Goal: Task Accomplishment & Management: Manage account settings

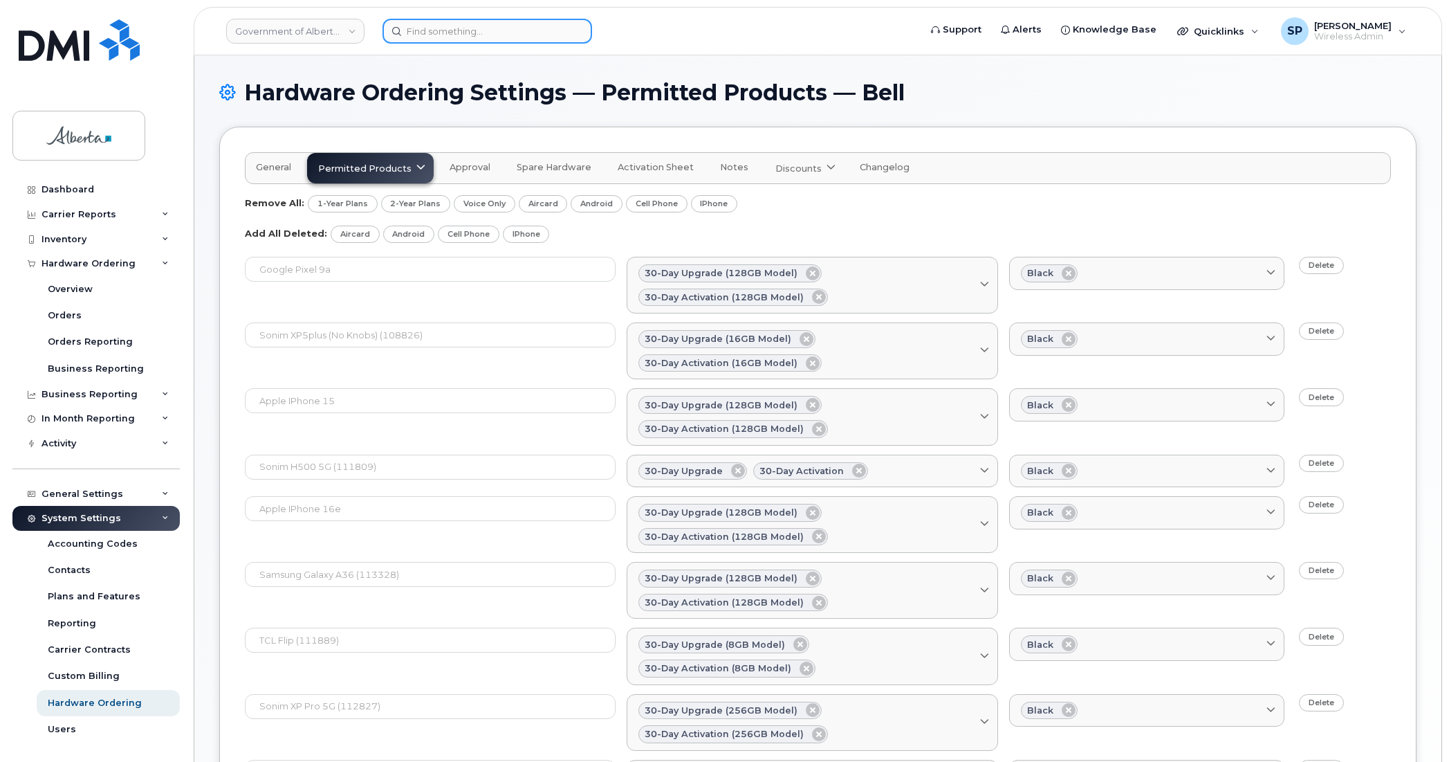
click at [433, 28] on input at bounding box center [488, 31] width 210 height 25
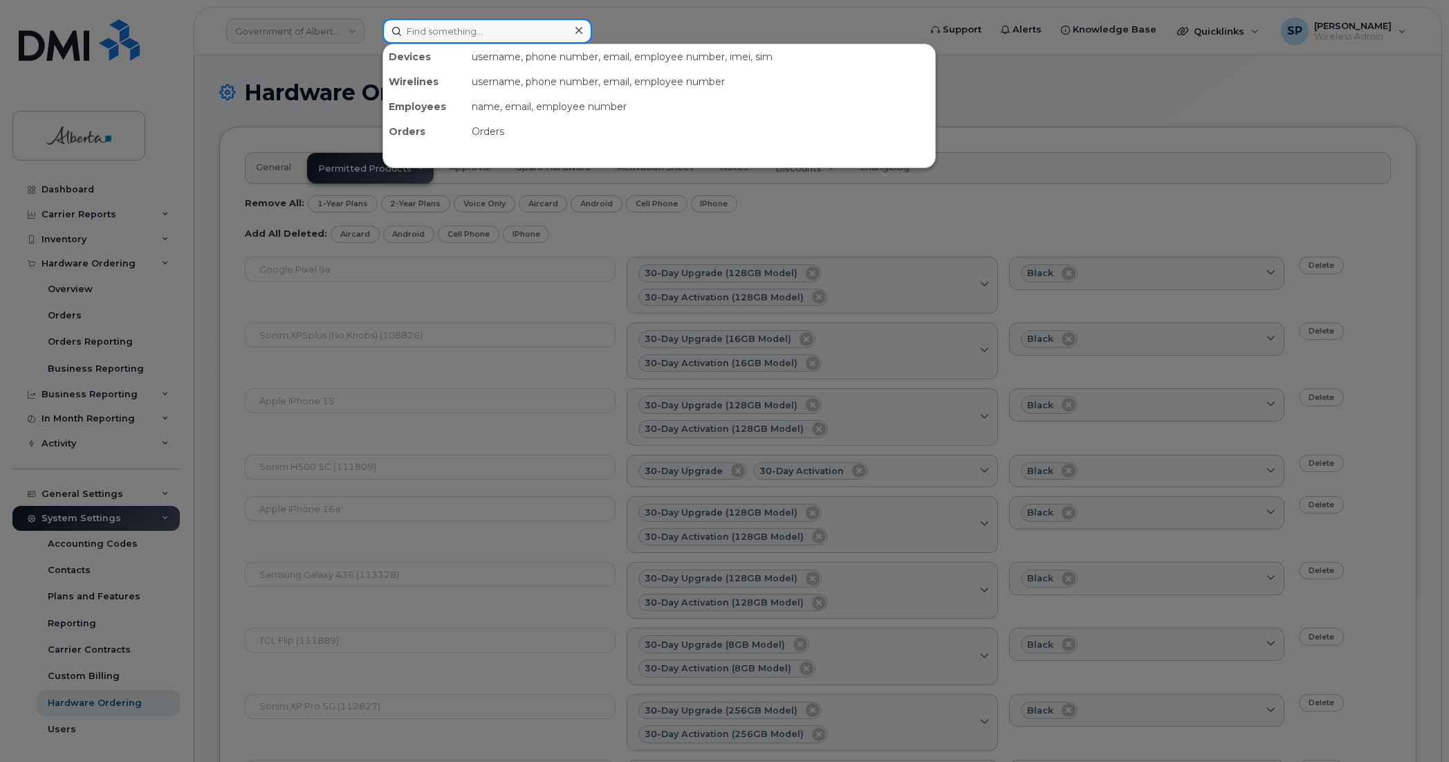
paste input "5873857410"
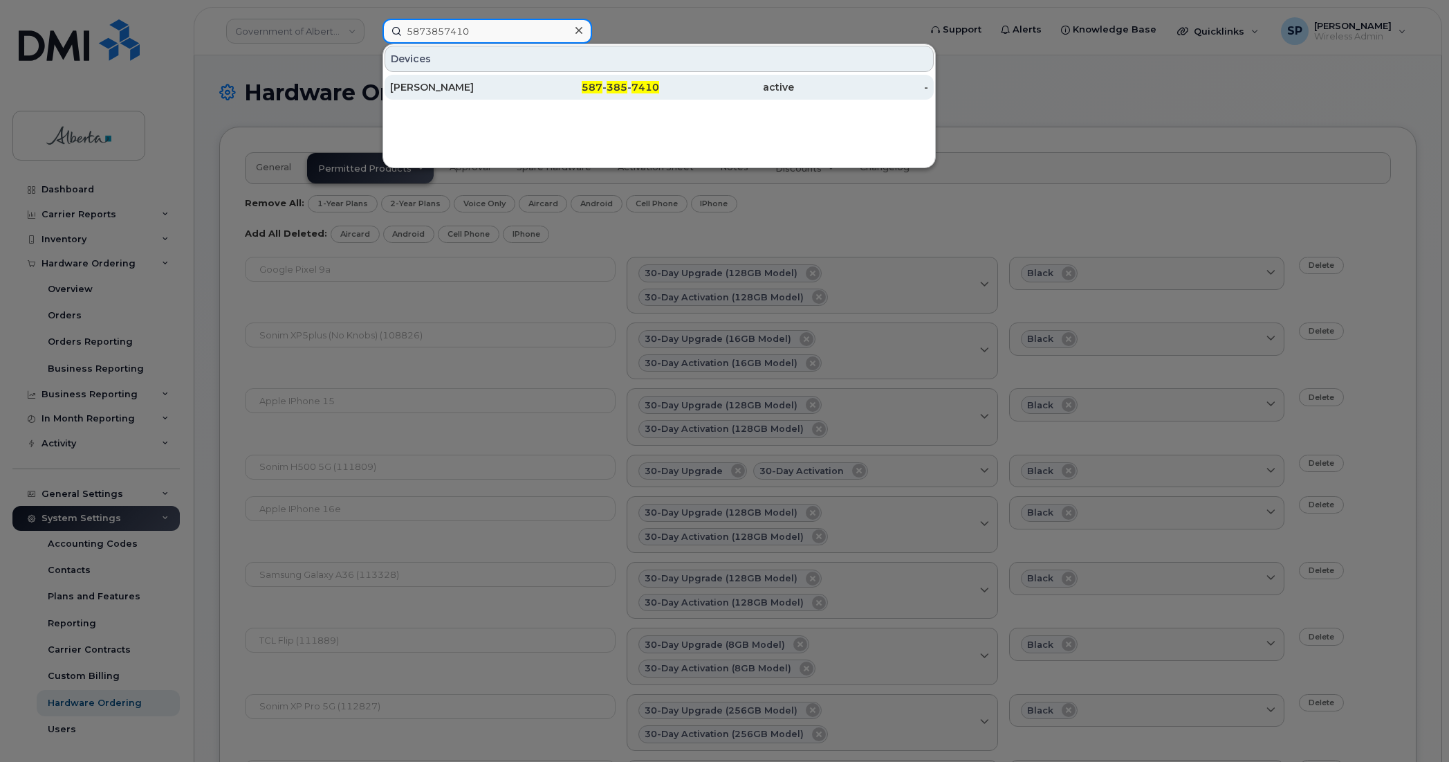
type input "5873857410"
click at [434, 86] on div "[PERSON_NAME]" at bounding box center [457, 87] width 135 height 14
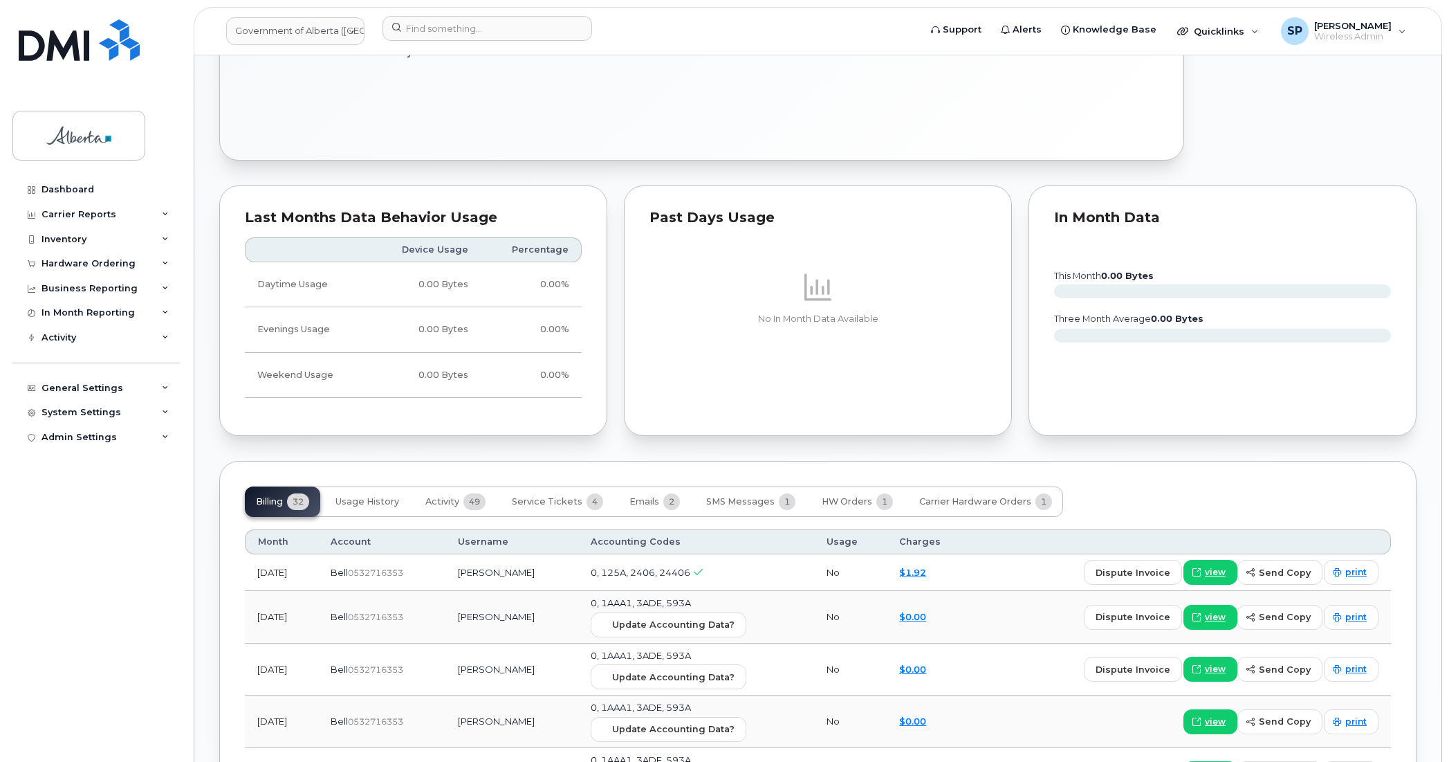
scroll to position [1084, 0]
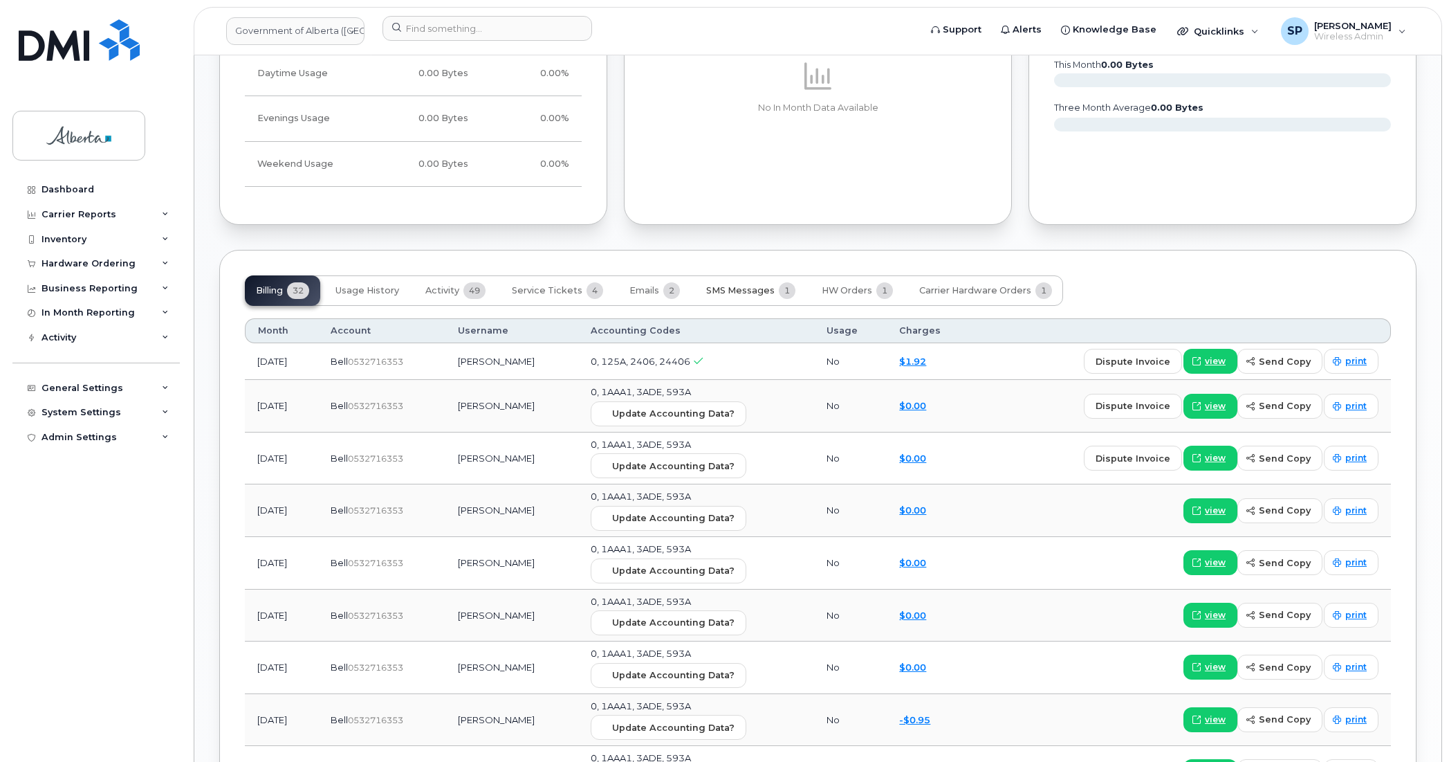
click at [749, 293] on span "SMS Messages" at bounding box center [740, 290] width 68 height 11
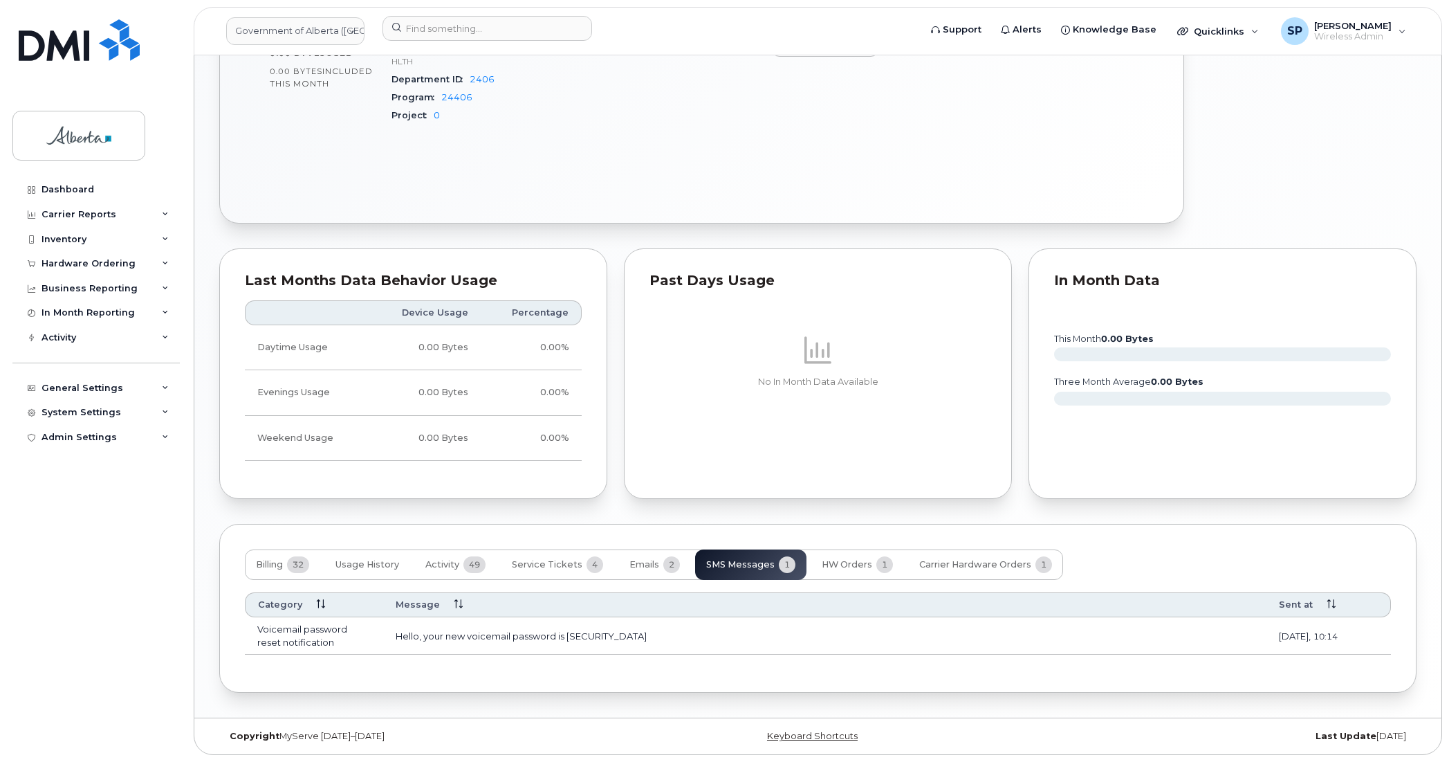
scroll to position [814, 0]
drag, startPoint x: 592, startPoint y: 630, endPoint x: 568, endPoint y: 630, distance: 23.5
click at [568, 630] on td "Hello, your new voicemail password is [SECURITY_DATA]" at bounding box center [824, 635] width 883 height 37
copy td "1145"
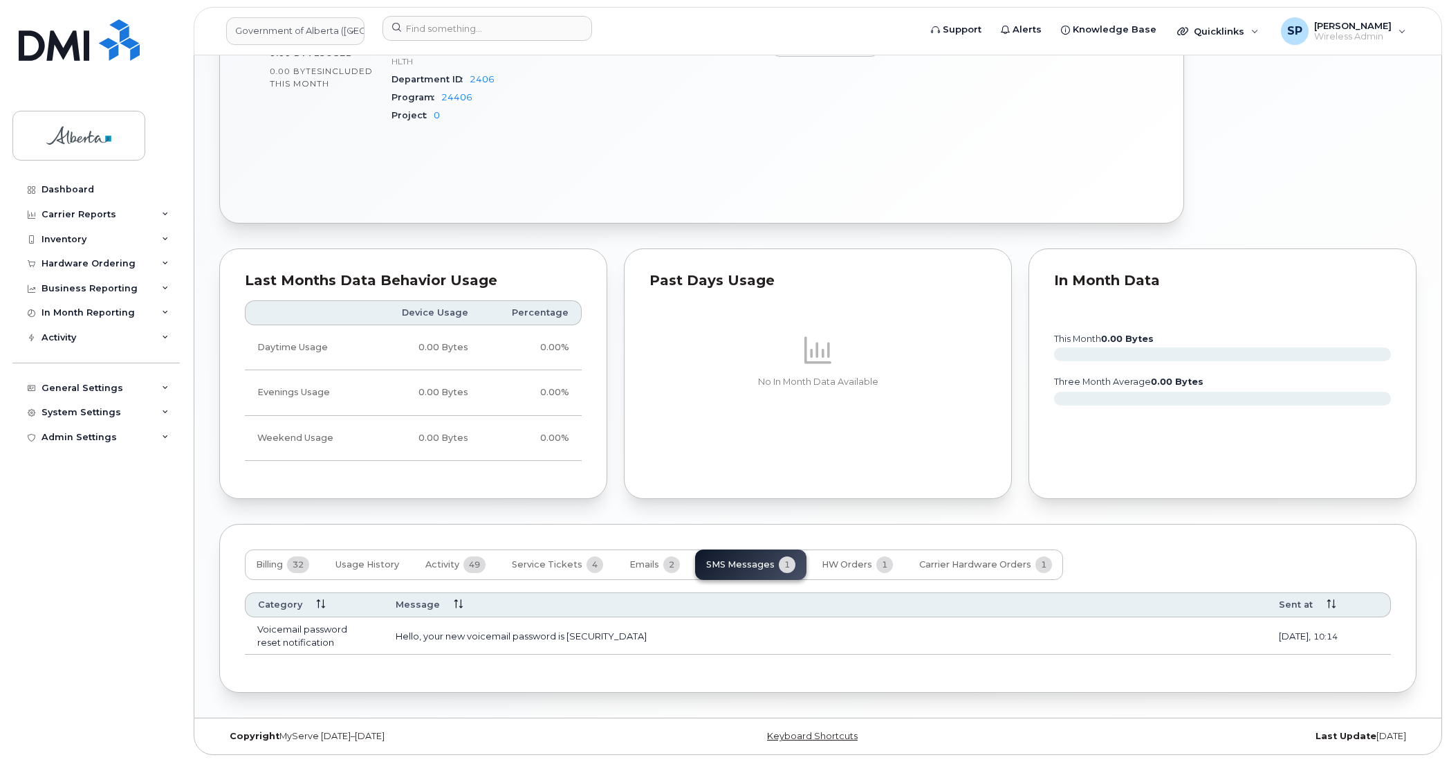
click at [1399, 538] on div "Billing 32 Usage History Activity 49 Service Tickets 4 Emails 2 SMS Messages 1 …" at bounding box center [818, 608] width 1198 height 169
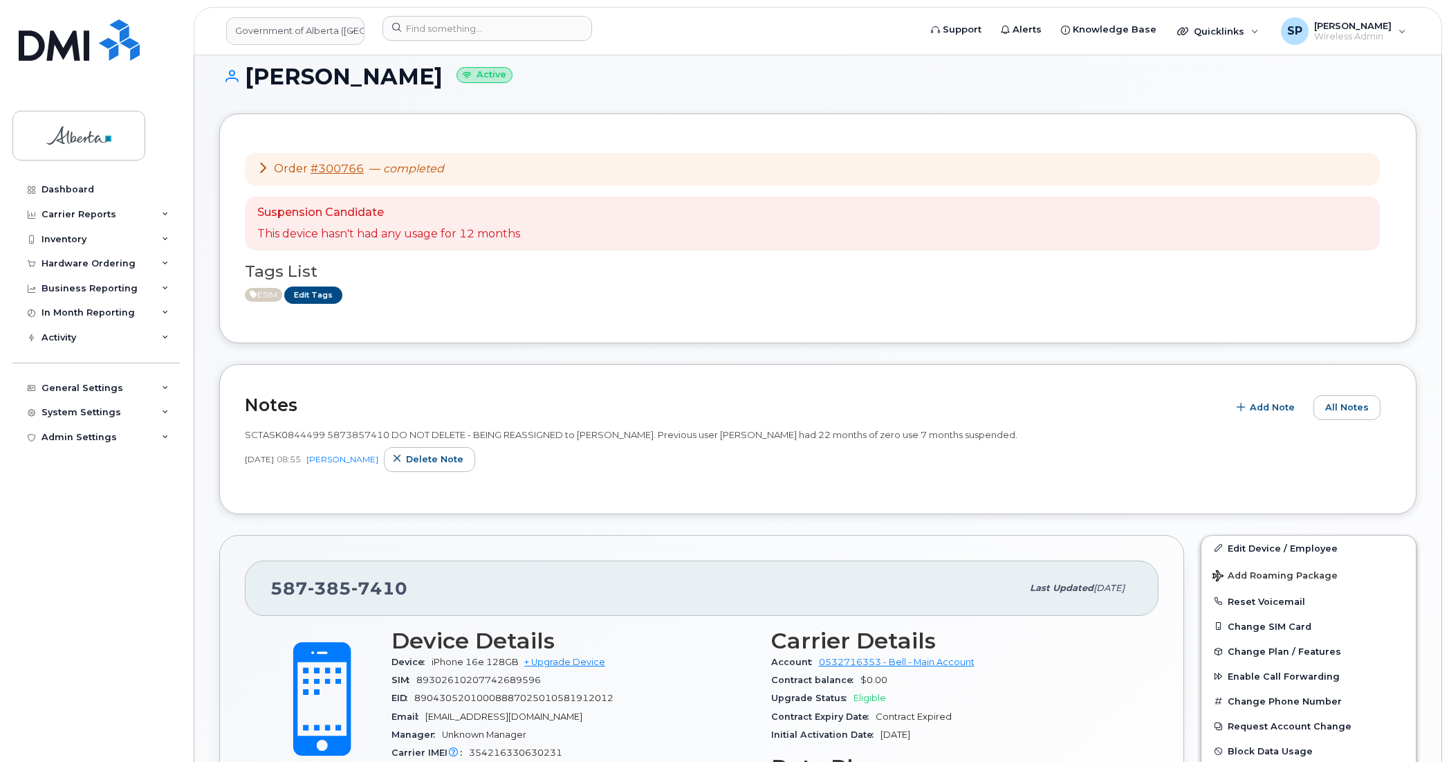
scroll to position [0, 0]
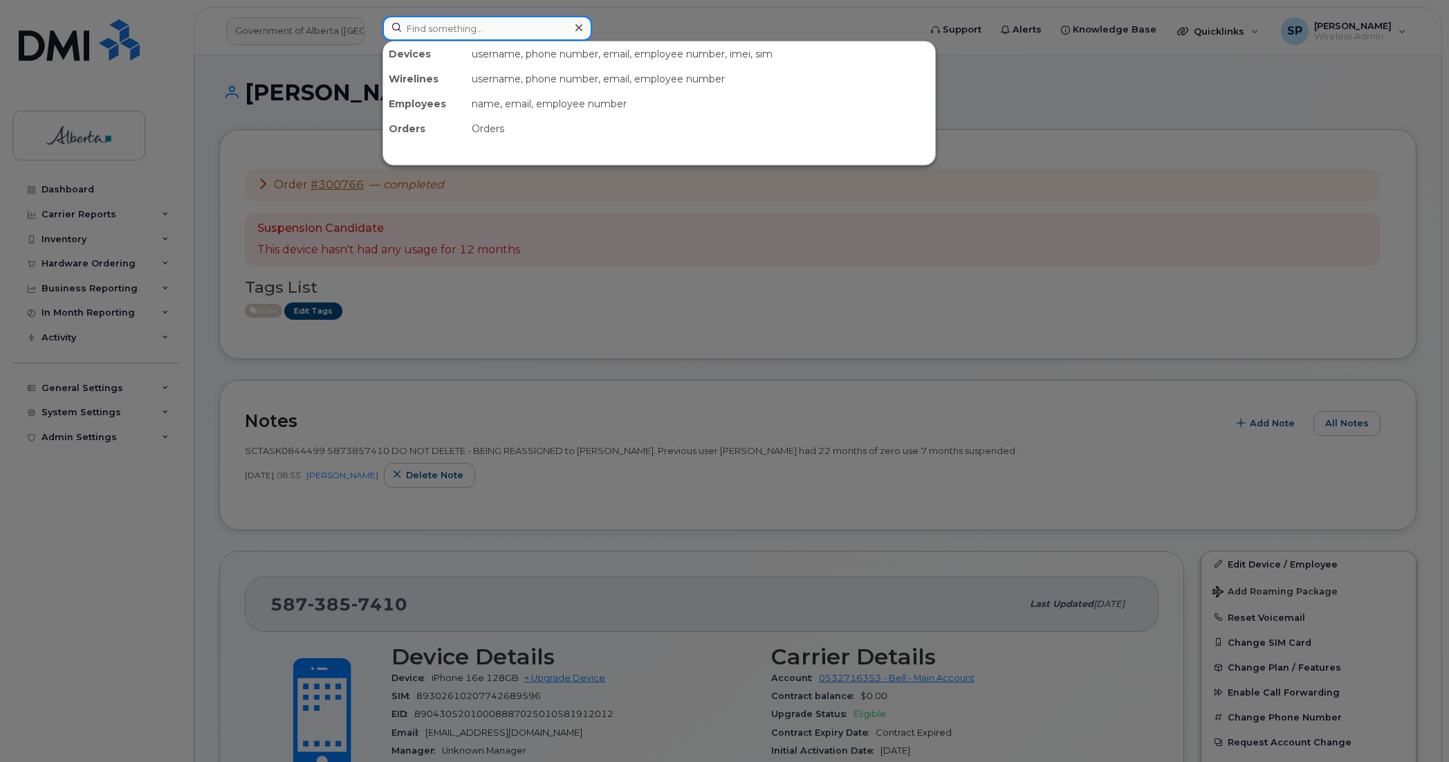
click at [448, 33] on input at bounding box center [488, 28] width 210 height 25
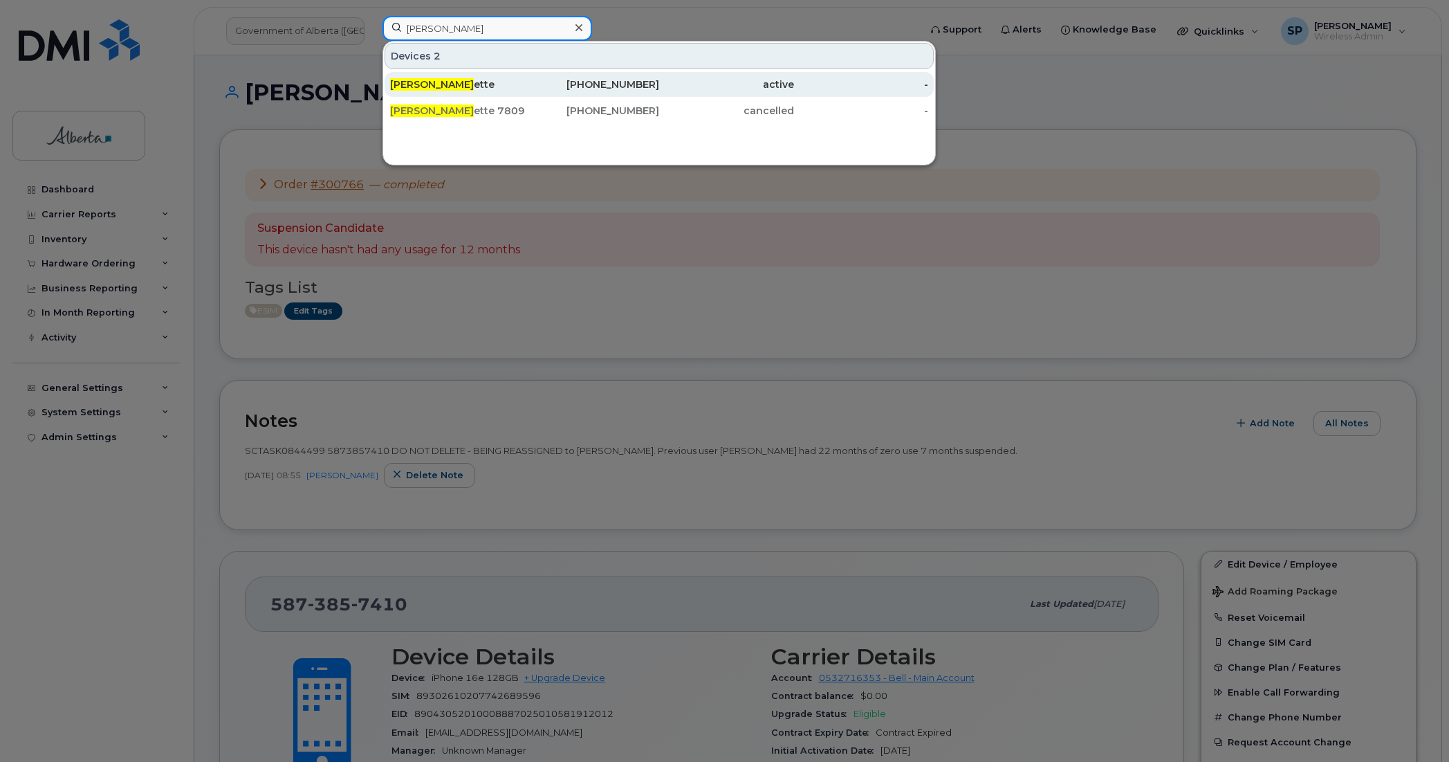
type input "Bonnie Mall"
click at [440, 84] on span "Bonnie Mall" at bounding box center [432, 84] width 84 height 12
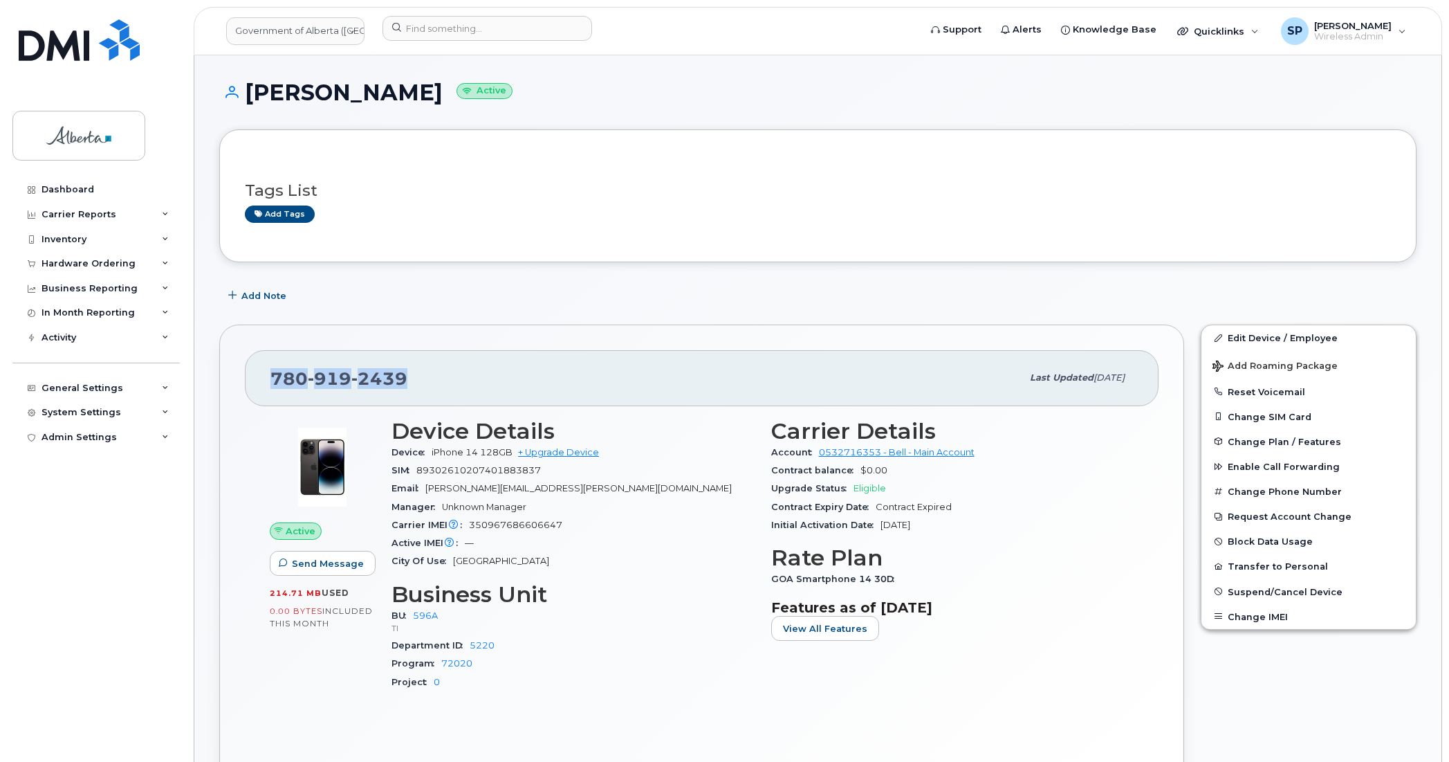
drag, startPoint x: 410, startPoint y: 381, endPoint x: 244, endPoint y: 379, distance: 165.4
click at [245, 379] on div "780 919 2439 Last updated Feb 09, 2024" at bounding box center [702, 377] width 914 height 55
copy span "780 919 2439"
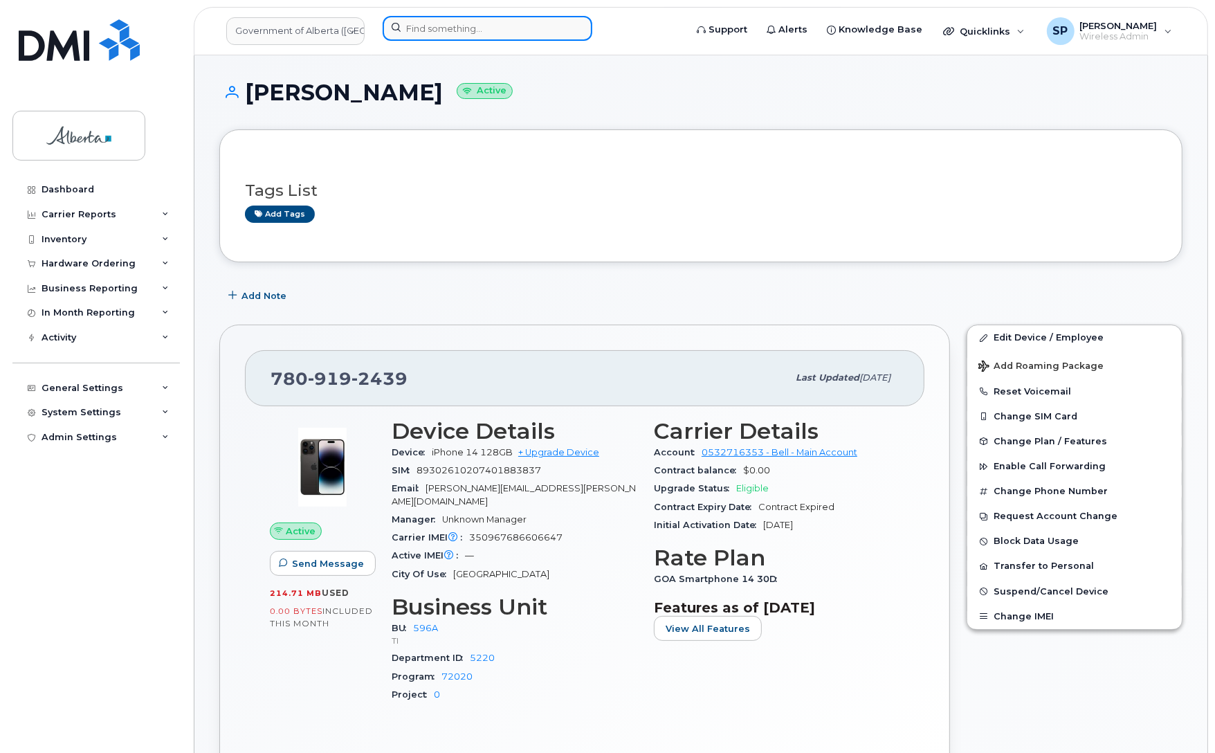
click at [450, 22] on input at bounding box center [488, 28] width 210 height 25
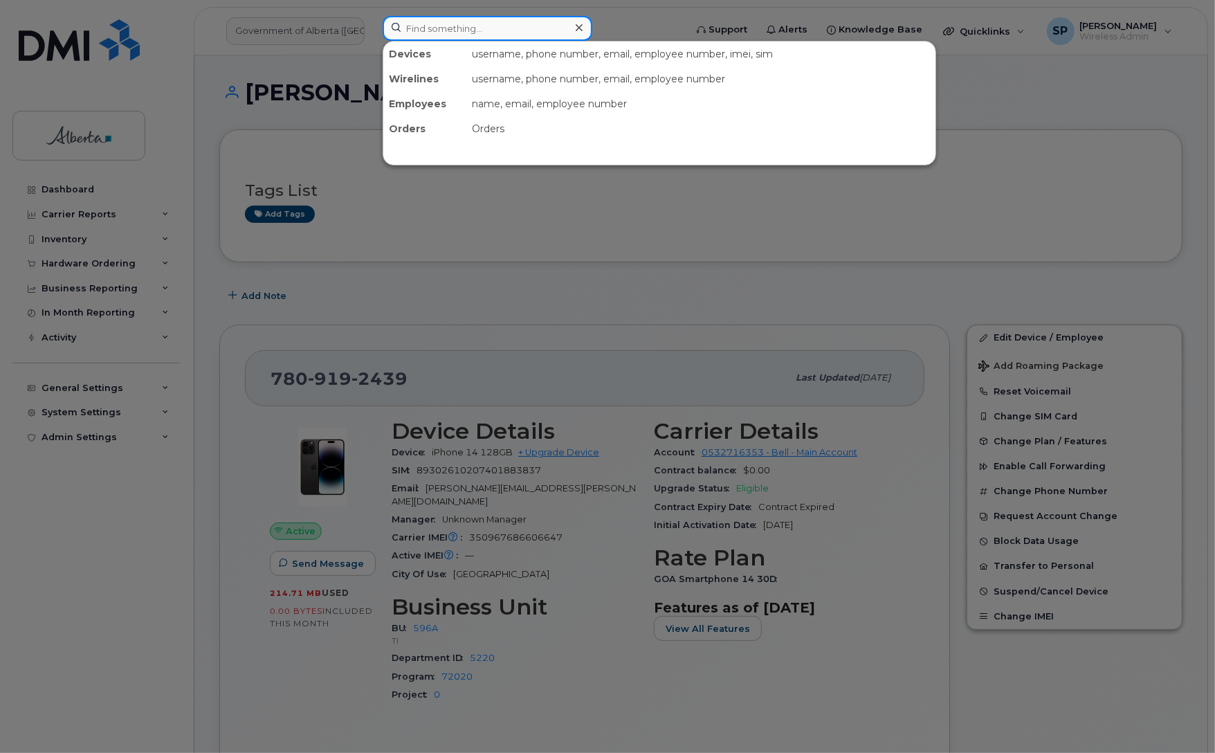
paste input "5873857410"
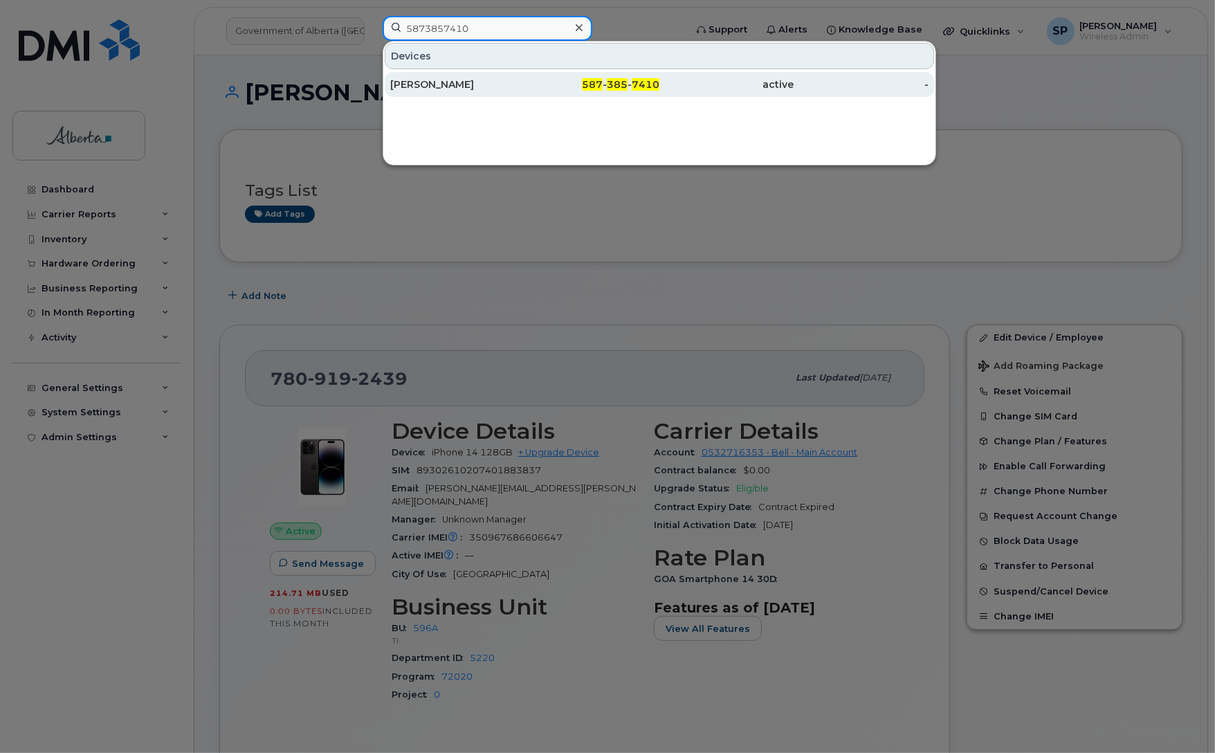
type input "5873857410"
click at [455, 85] on div "[PERSON_NAME]" at bounding box center [457, 84] width 135 height 14
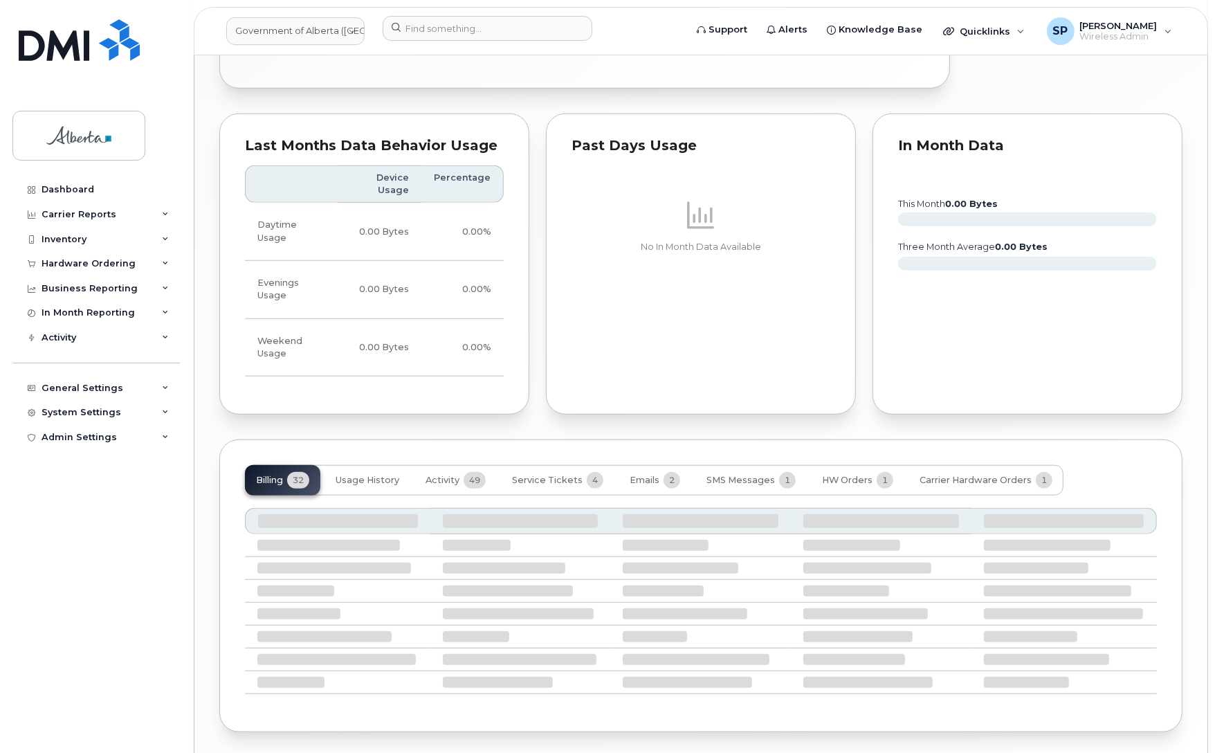
scroll to position [984, 0]
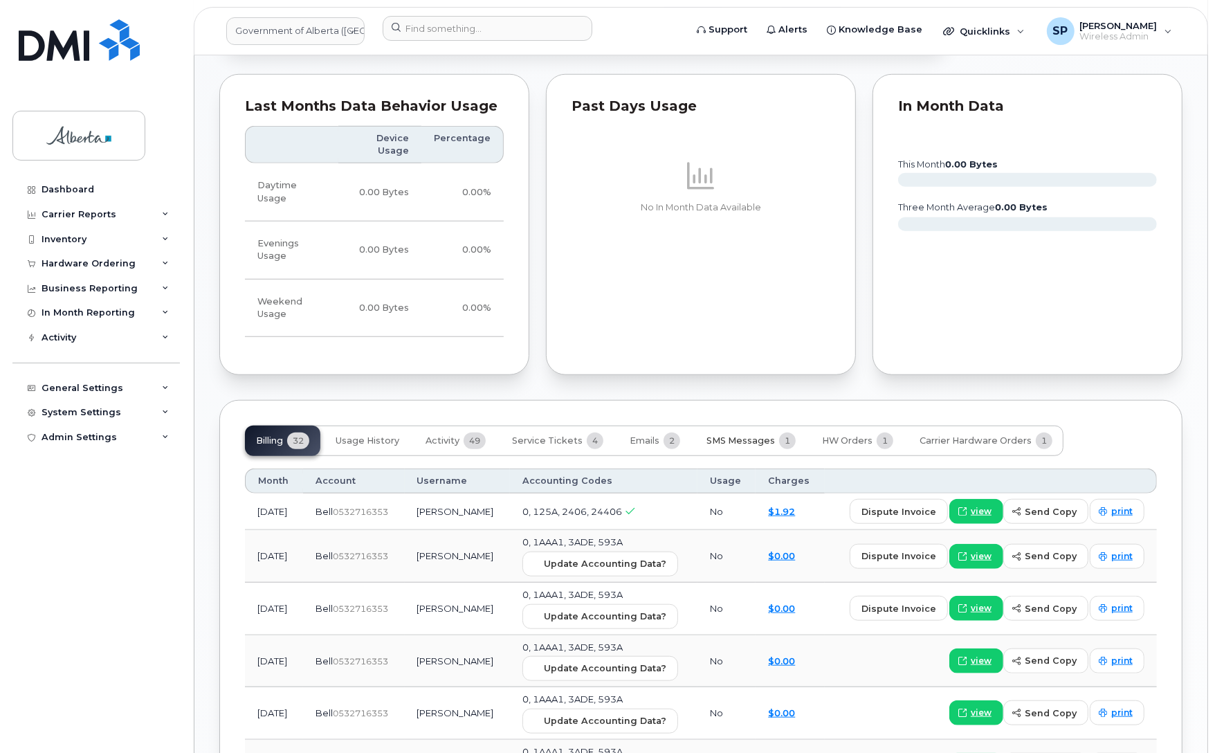
click at [739, 435] on span "SMS Messages" at bounding box center [740, 440] width 68 height 11
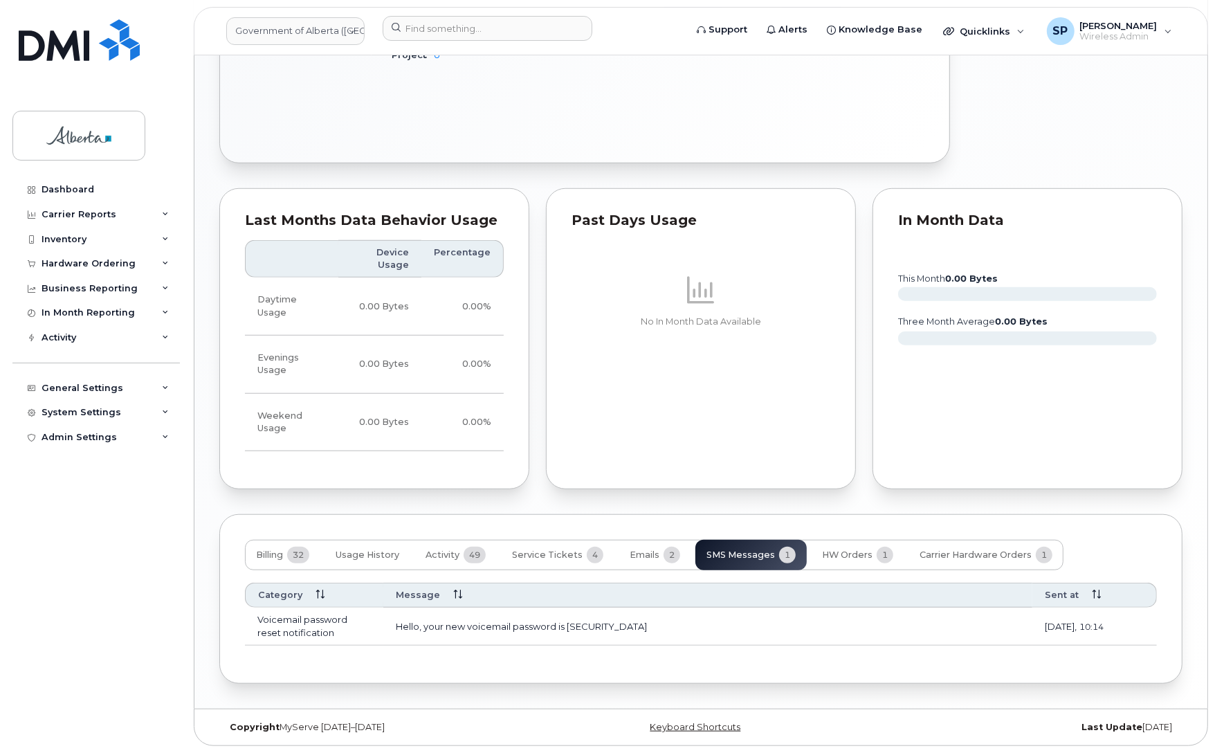
scroll to position [860, 0]
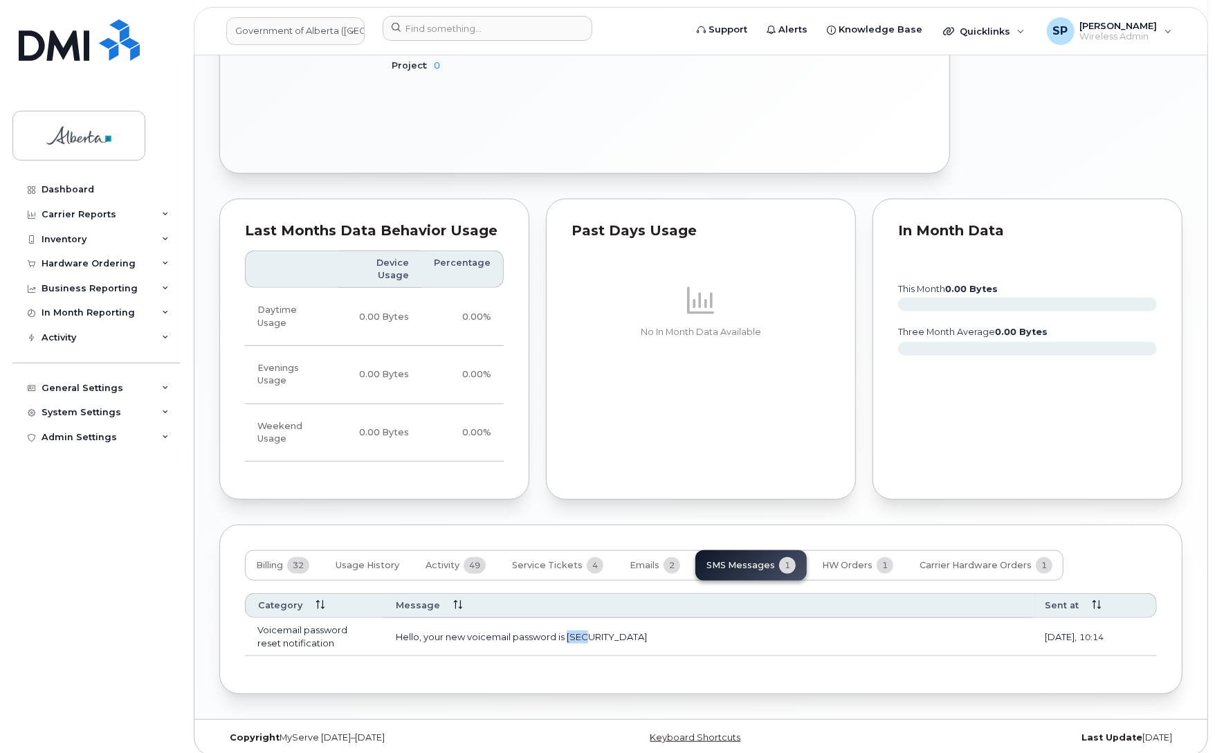
drag, startPoint x: 598, startPoint y: 630, endPoint x: 568, endPoint y: 628, distance: 30.5
click at [568, 628] on td "Hello, your new voicemail password is [SECURITY_DATA]" at bounding box center [707, 636] width 649 height 37
click at [688, 632] on td "Hello, your new voicemail password is 1145" at bounding box center [707, 636] width 649 height 37
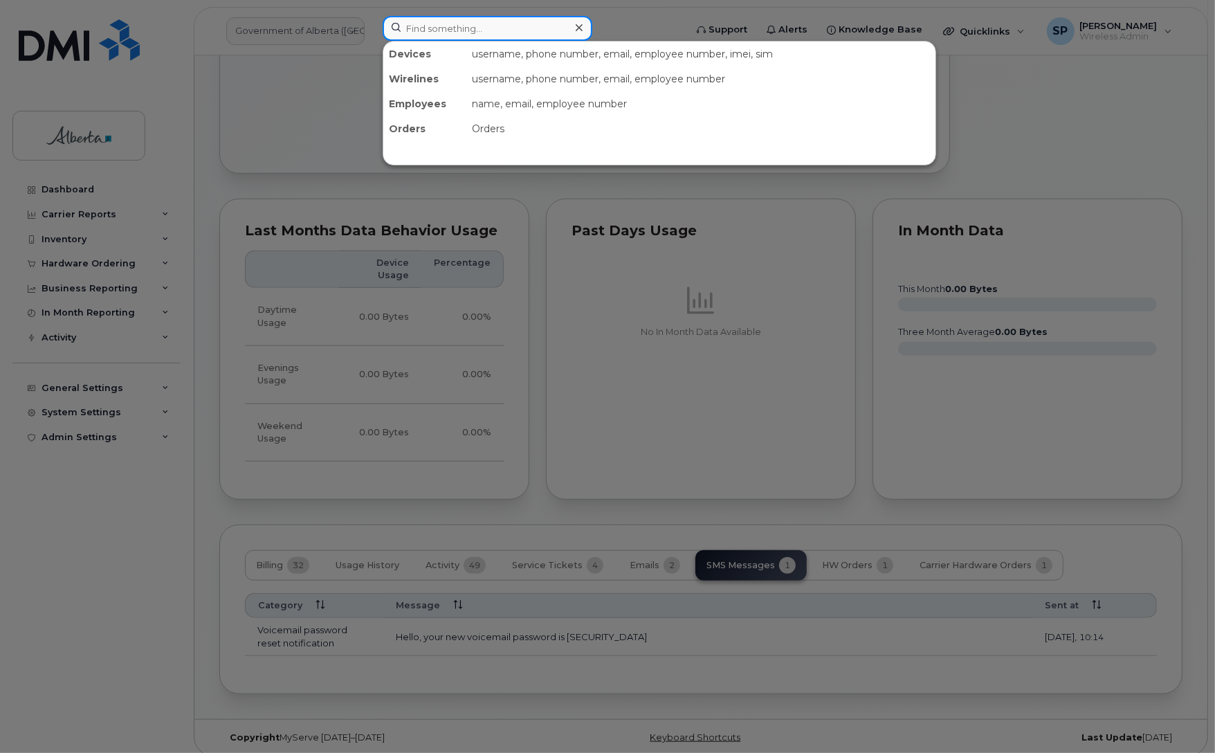
click at [465, 26] on input at bounding box center [488, 28] width 210 height 25
paste input "5873344571"
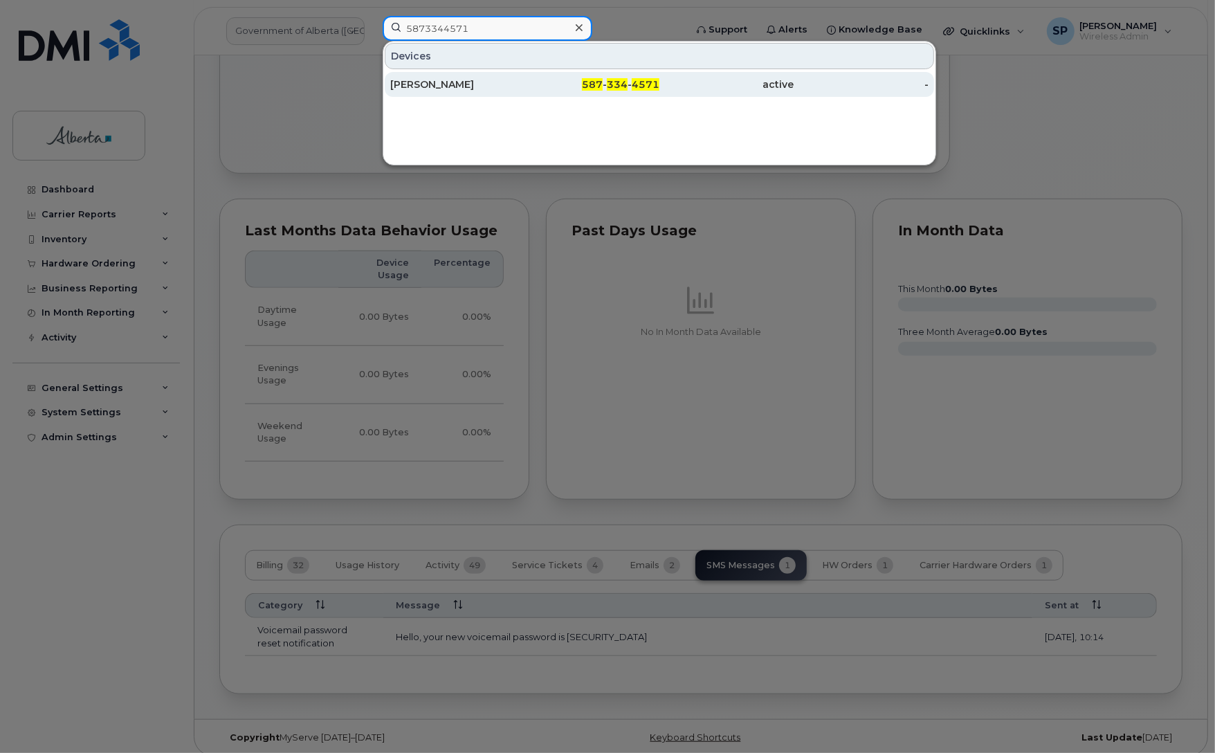
type input "5873344571"
click at [464, 88] on div "[PERSON_NAME]" at bounding box center [457, 84] width 135 height 14
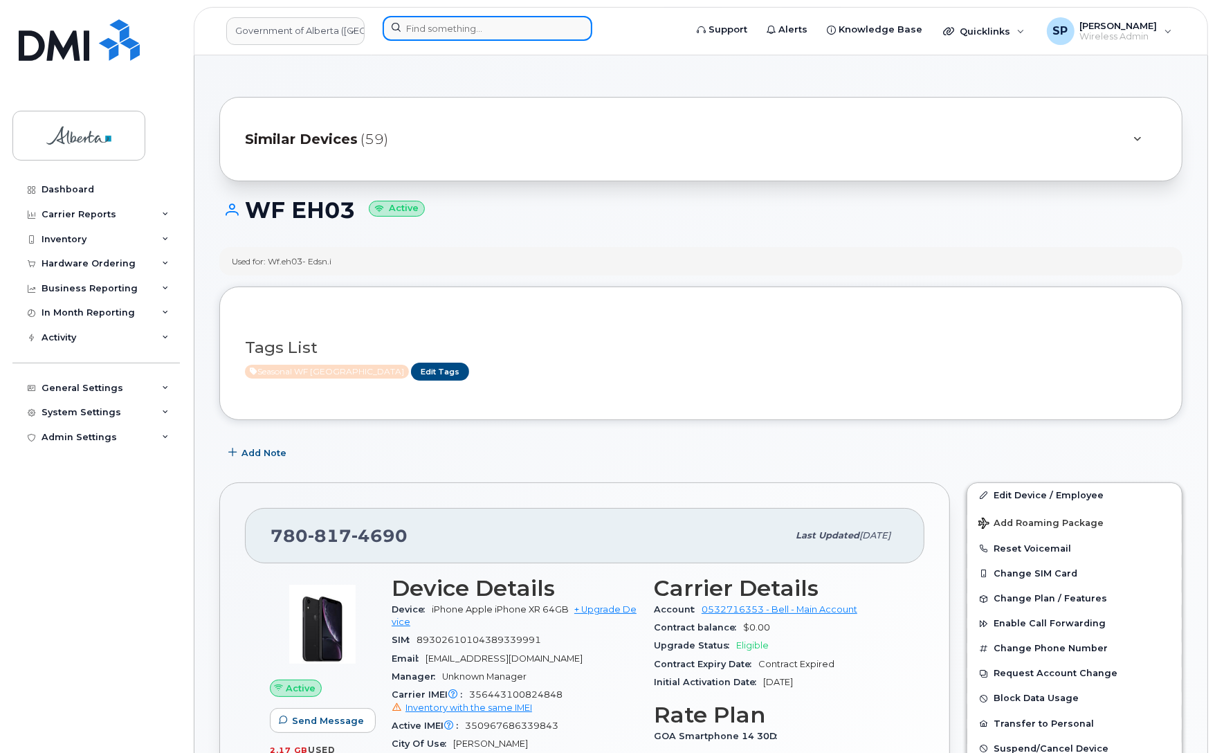
click at [424, 28] on input at bounding box center [488, 28] width 210 height 25
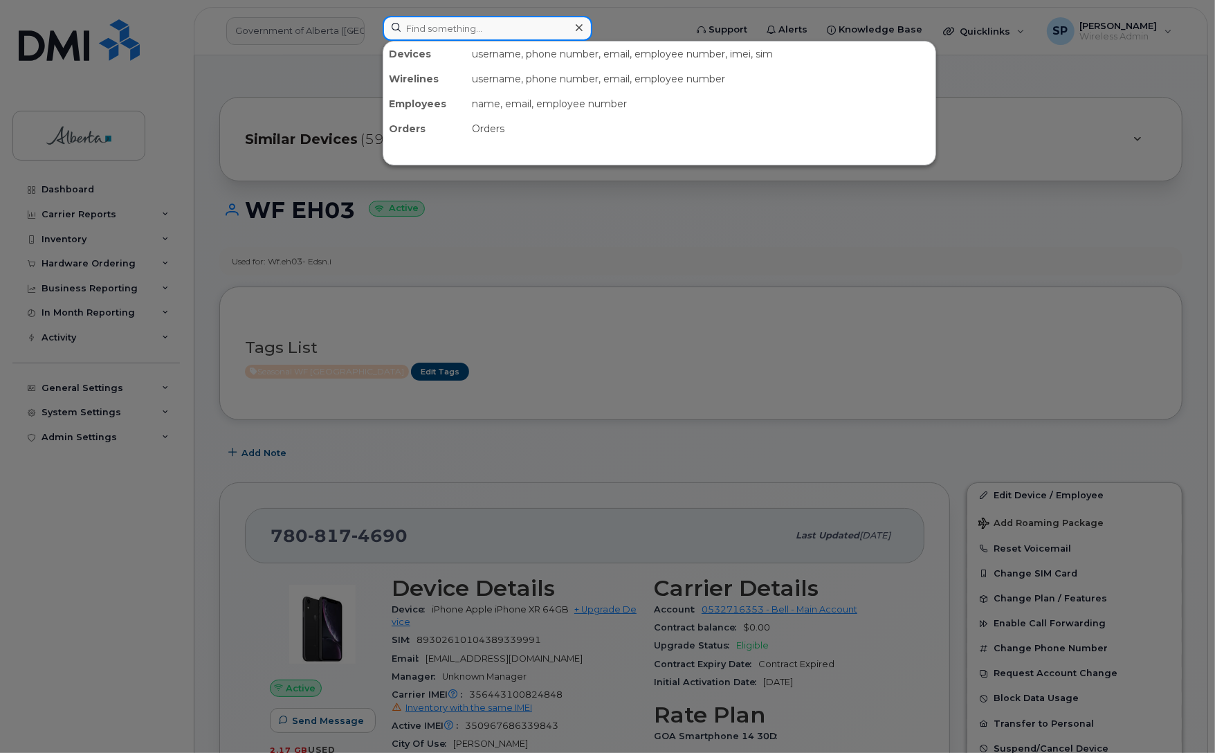
paste input "5873344571"
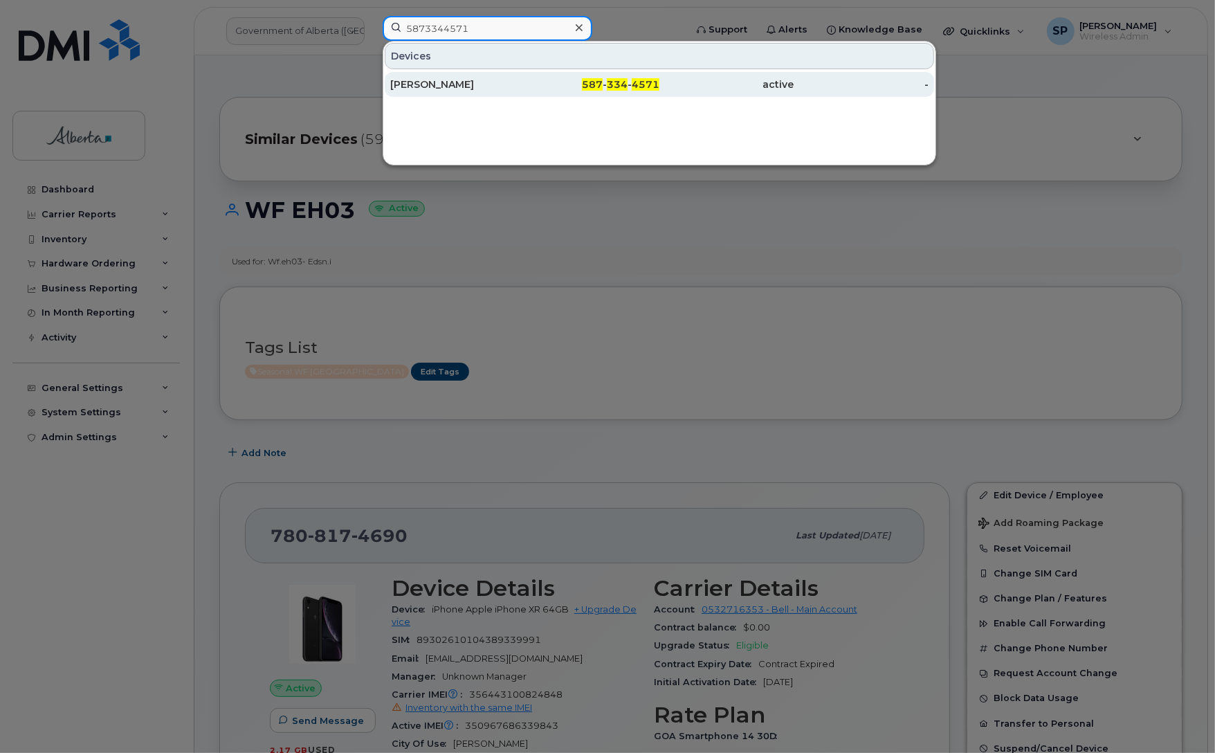
type input "5873344571"
click at [476, 91] on div "[PERSON_NAME]" at bounding box center [457, 84] width 135 height 14
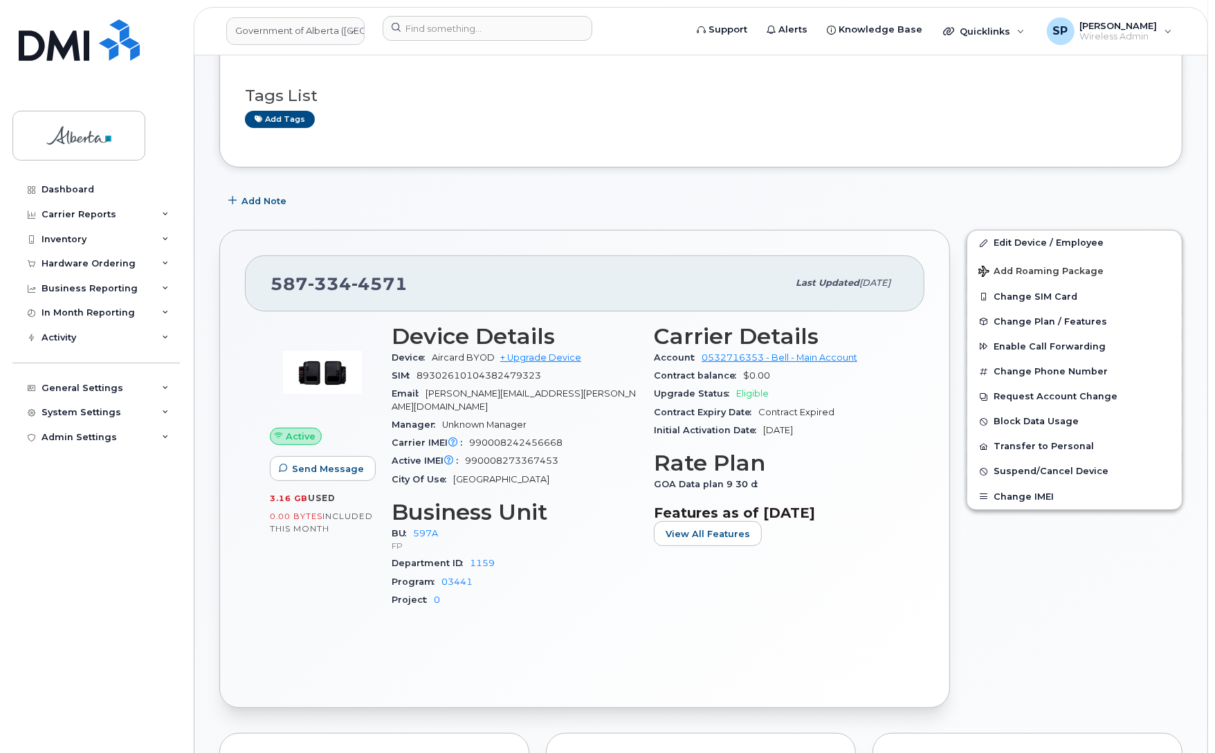
scroll to position [237, 0]
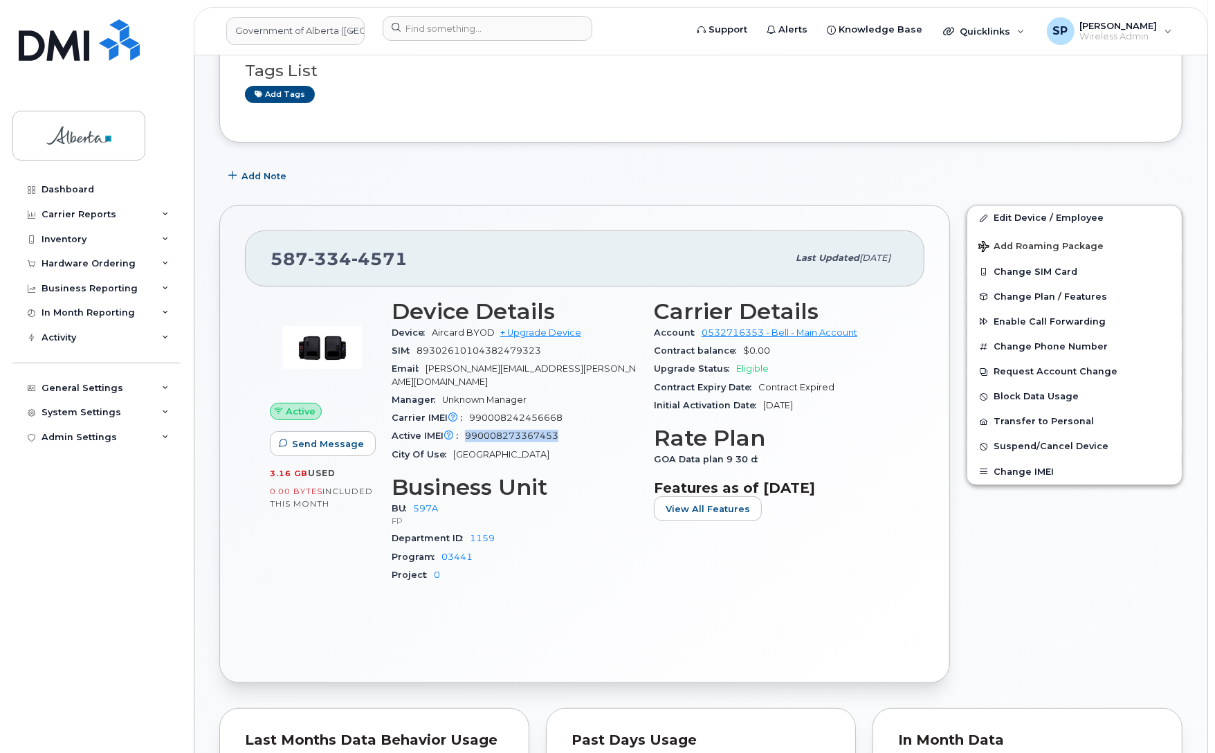
drag, startPoint x: 558, startPoint y: 425, endPoint x: 468, endPoint y: 430, distance: 89.3
click at [468, 430] on div "Active IMEI Active IMEI is refreshed daily with a delay of up to 48 hours follo…" at bounding box center [515, 436] width 246 height 18
copy span "990008273367453"
click at [578, 446] on div "City Of Use Edmonton" at bounding box center [515, 455] width 246 height 18
drag, startPoint x: 561, startPoint y: 423, endPoint x: 469, endPoint y: 421, distance: 92.0
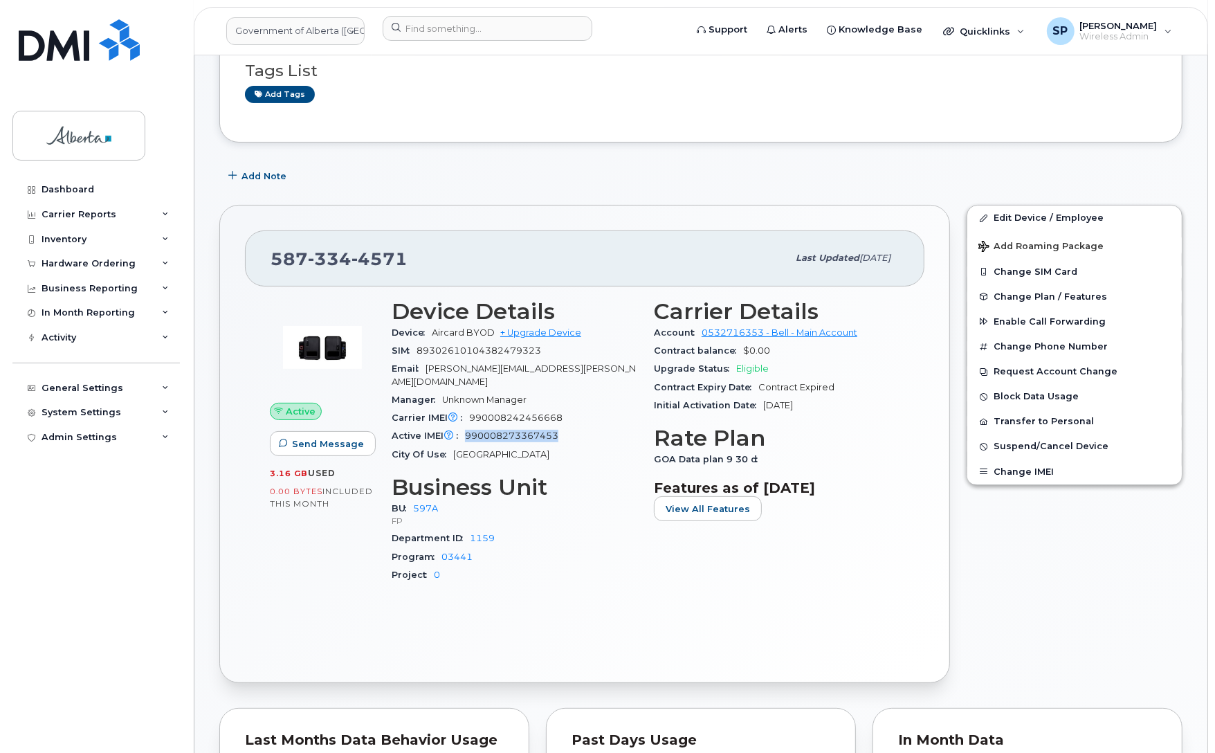
click at [469, 427] on div "Active IMEI Active IMEI is refreshed daily with a delay of up to 48 hours follo…" at bounding box center [515, 436] width 246 height 18
copy span "990008273367453"
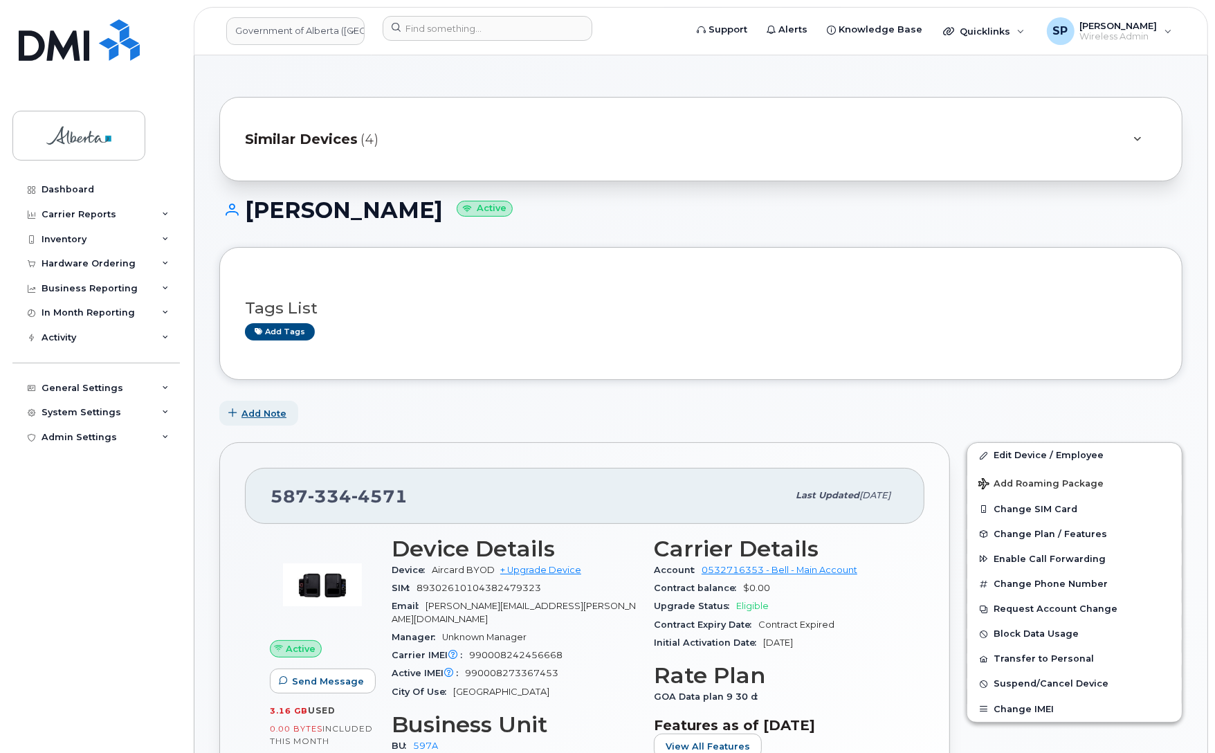
click at [278, 412] on span "Add Note" at bounding box center [263, 413] width 45 height 13
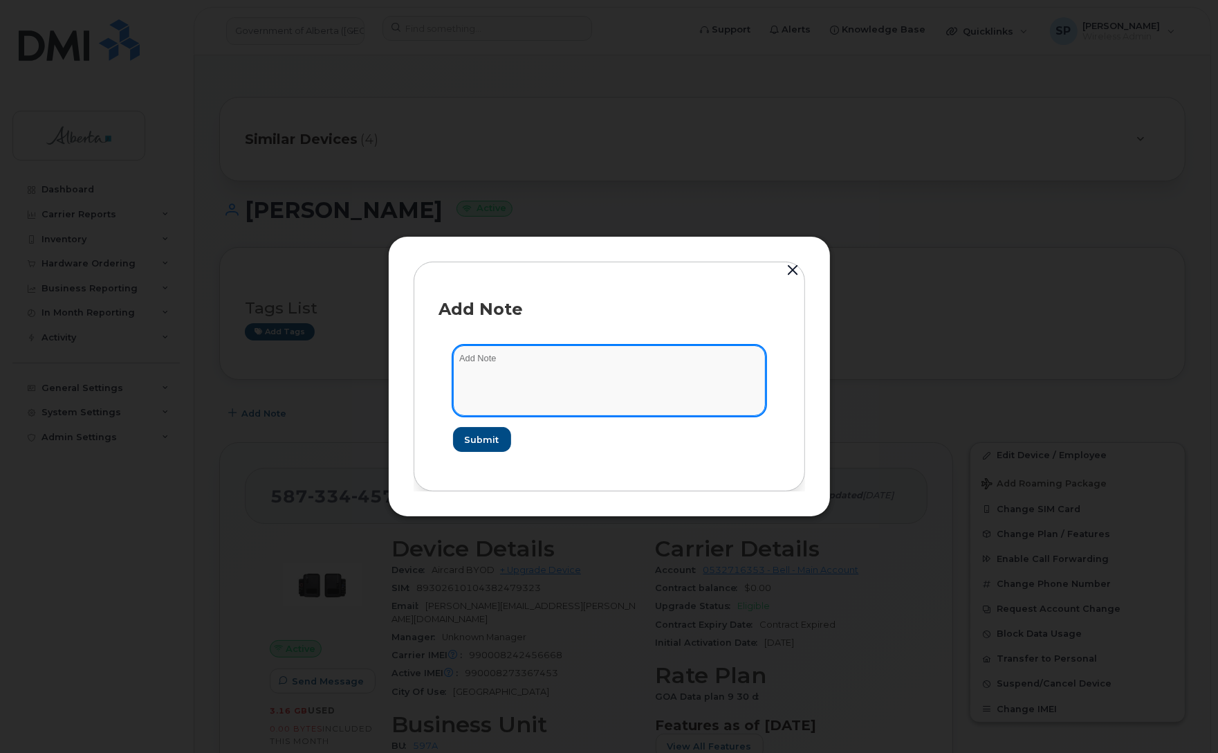
click at [528, 361] on textarea at bounding box center [609, 380] width 313 height 71
paste textarea "SCTASK0856834 Plan Cancel - (2) 5873344571 Repurpose Edmonton"
type textarea "SCTASK0856834 Plan Cancel - (2) 5873344571 Repurpose Edmonton"
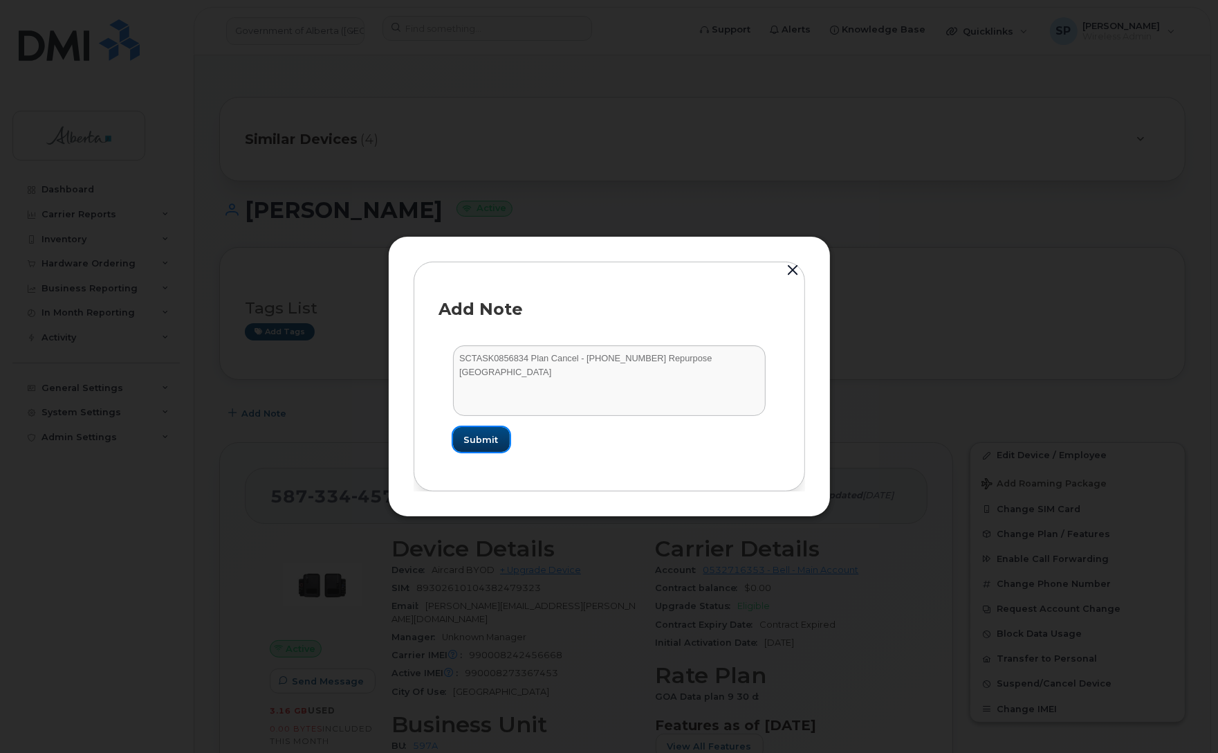
click at [468, 443] on span "Submit" at bounding box center [481, 439] width 35 height 13
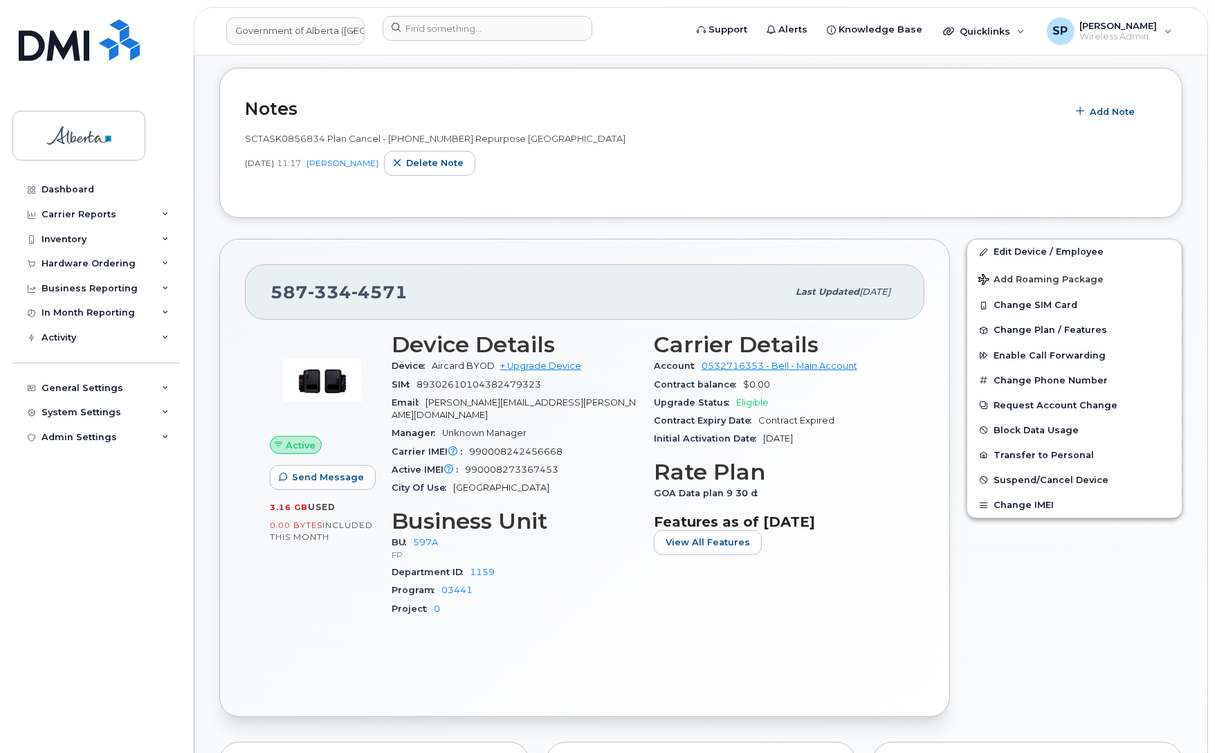
scroll to position [339, 0]
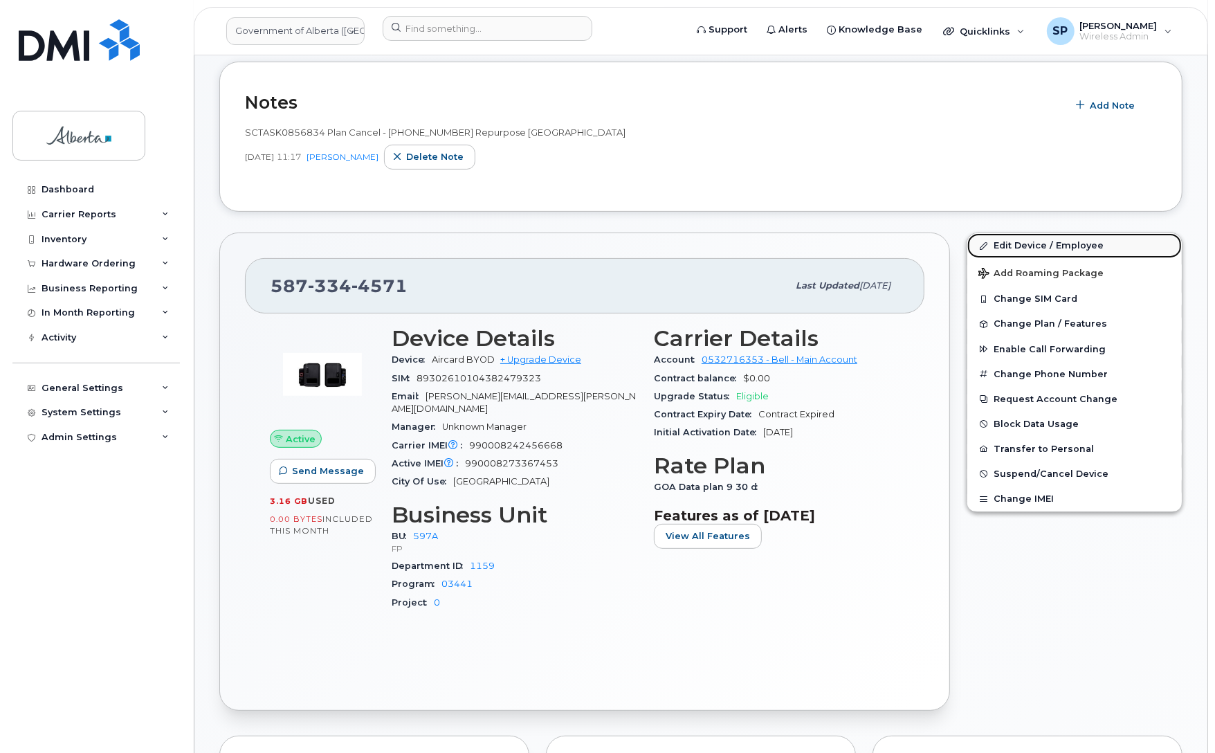
click at [1034, 244] on link "Edit Device / Employee" at bounding box center [1074, 245] width 214 height 25
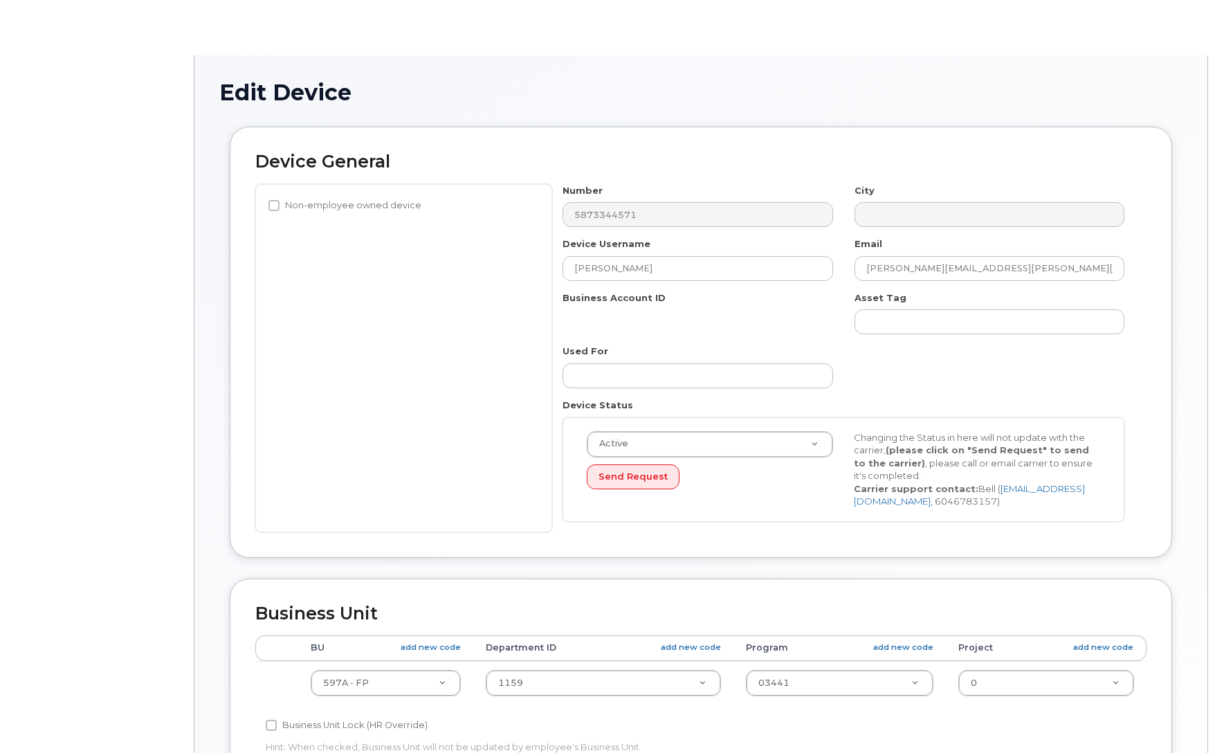
select select "4797726"
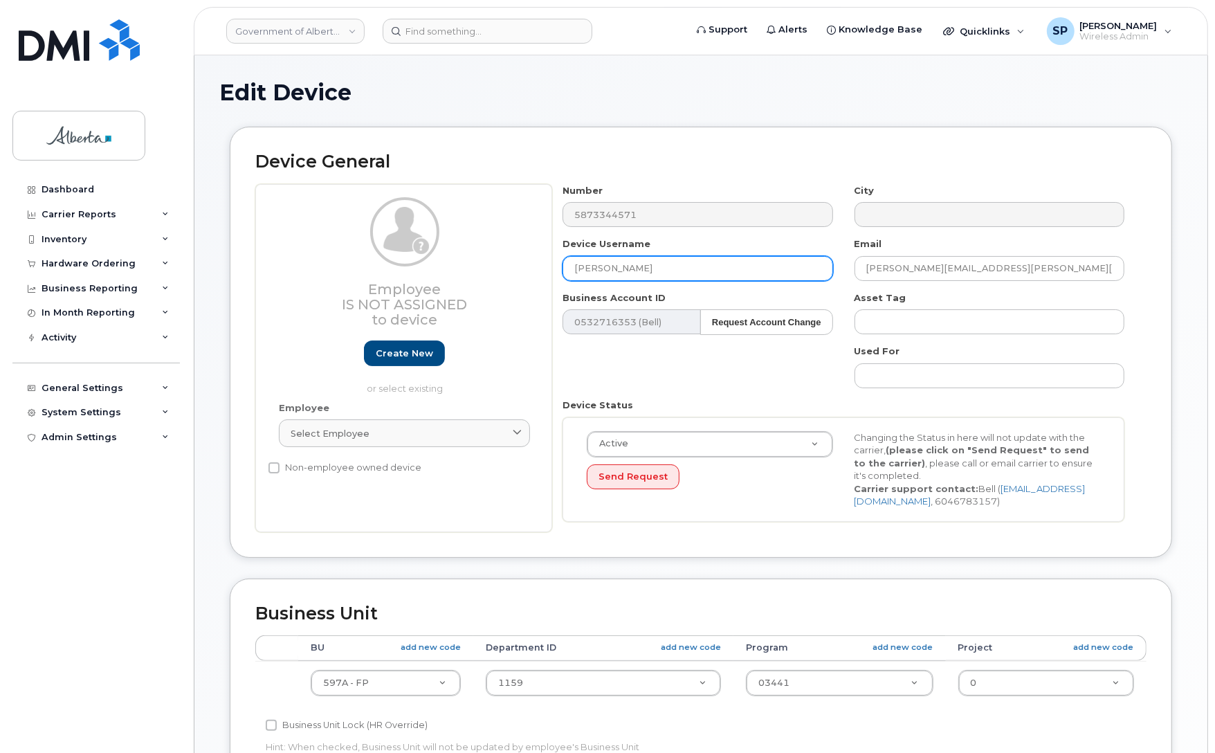
drag, startPoint x: 659, startPoint y: 267, endPoint x: 415, endPoint y: 271, distance: 243.6
click at [416, 271] on div "Employee Is not assigned to device Create new or select existing Employee Selec…" at bounding box center [700, 358] width 891 height 348
paste input "Repurpose Edmonto"
type input "Repurpose Edmonton"
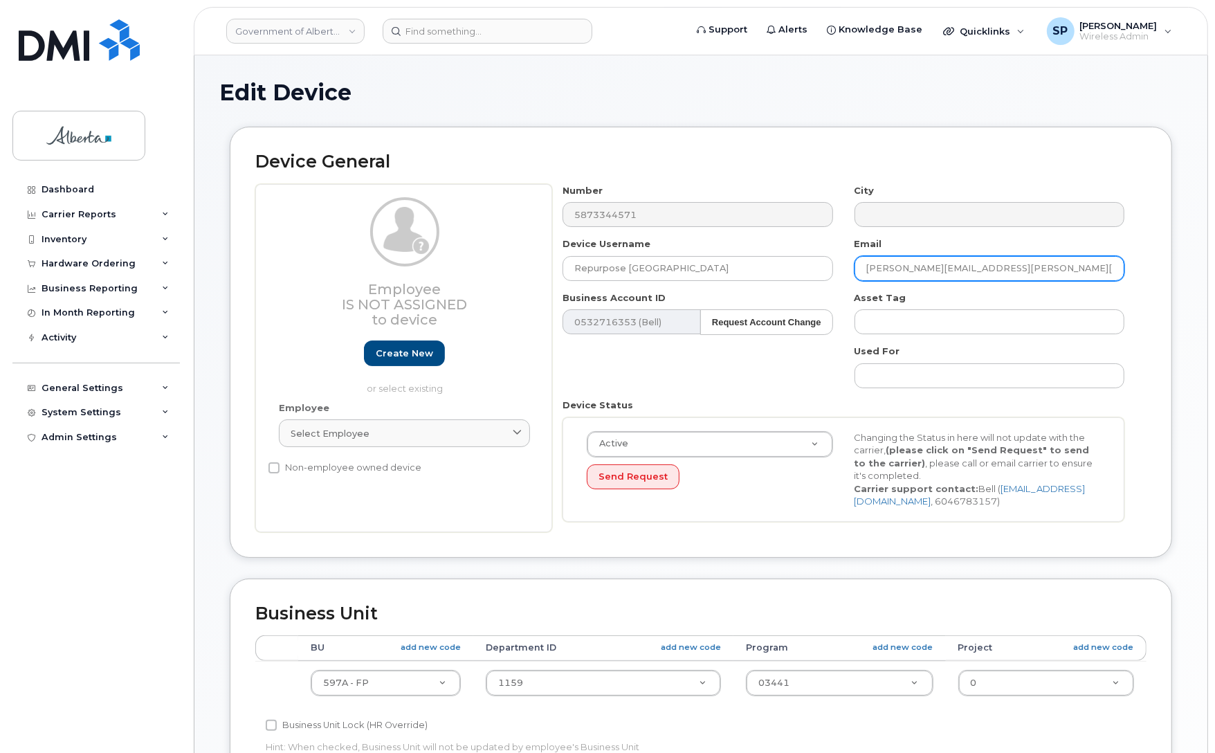
drag, startPoint x: 1019, startPoint y: 270, endPoint x: 844, endPoint y: 270, distance: 175.0
click at [844, 270] on div "Email nathan.janzen@gov.ab.ca" at bounding box center [989, 259] width 291 height 44
click at [950, 266] on input "nathan.janzen@gov.ab.ca" at bounding box center [989, 268] width 270 height 25
drag, startPoint x: 931, startPoint y: 266, endPoint x: 804, endPoint y: 267, distance: 127.3
click at [804, 267] on div "Number 5873344571 City Device Username Repurpose Edmonton Email nathan.janzen@g…" at bounding box center [843, 358] width 583 height 348
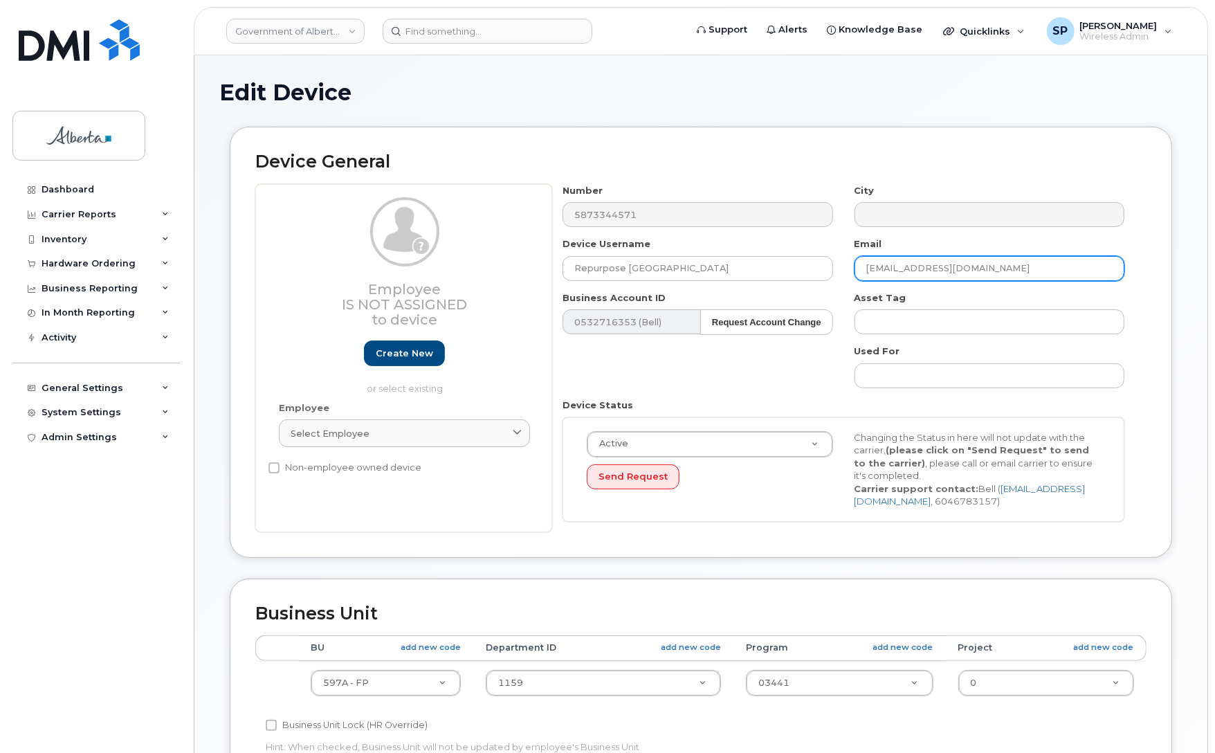
type input "[EMAIL_ADDRESS][DOMAIN_NAME]"
click at [1188, 192] on div "Edit Device Device General Employee Is not assigned to device Create new or sel…" at bounding box center [700, 620] width 1013 height 1130
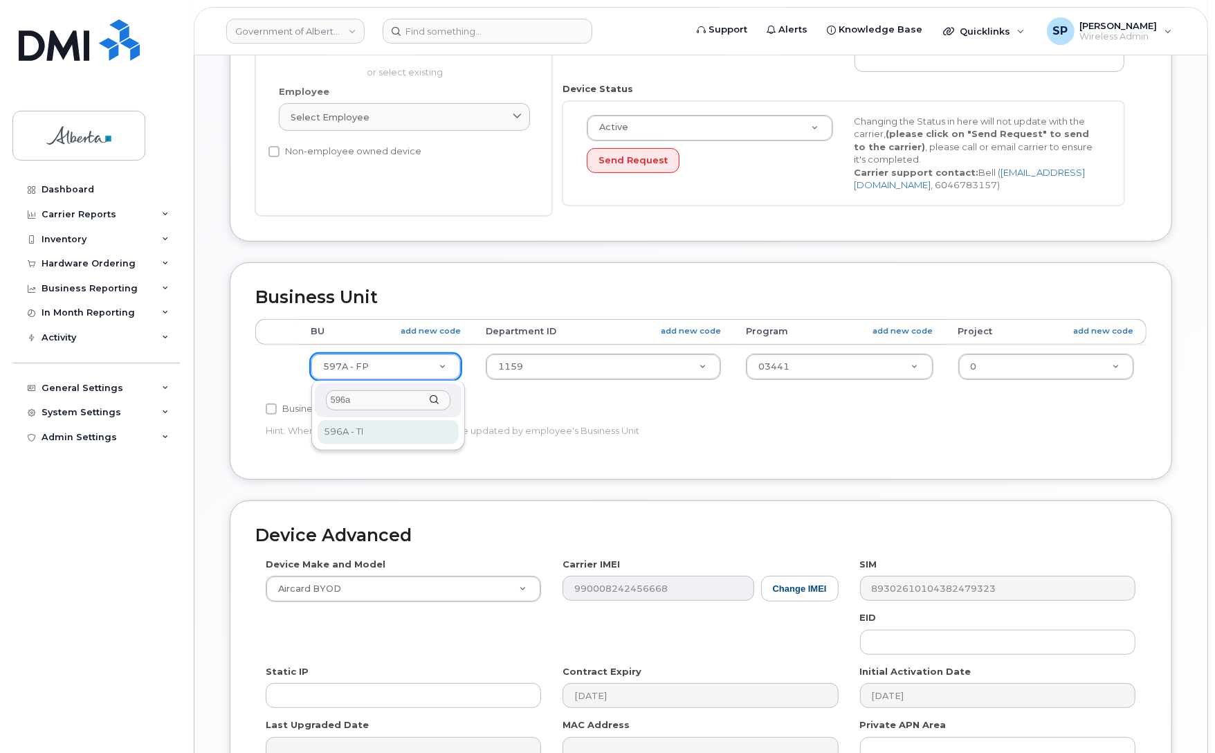
type input "596a"
select select "4797729"
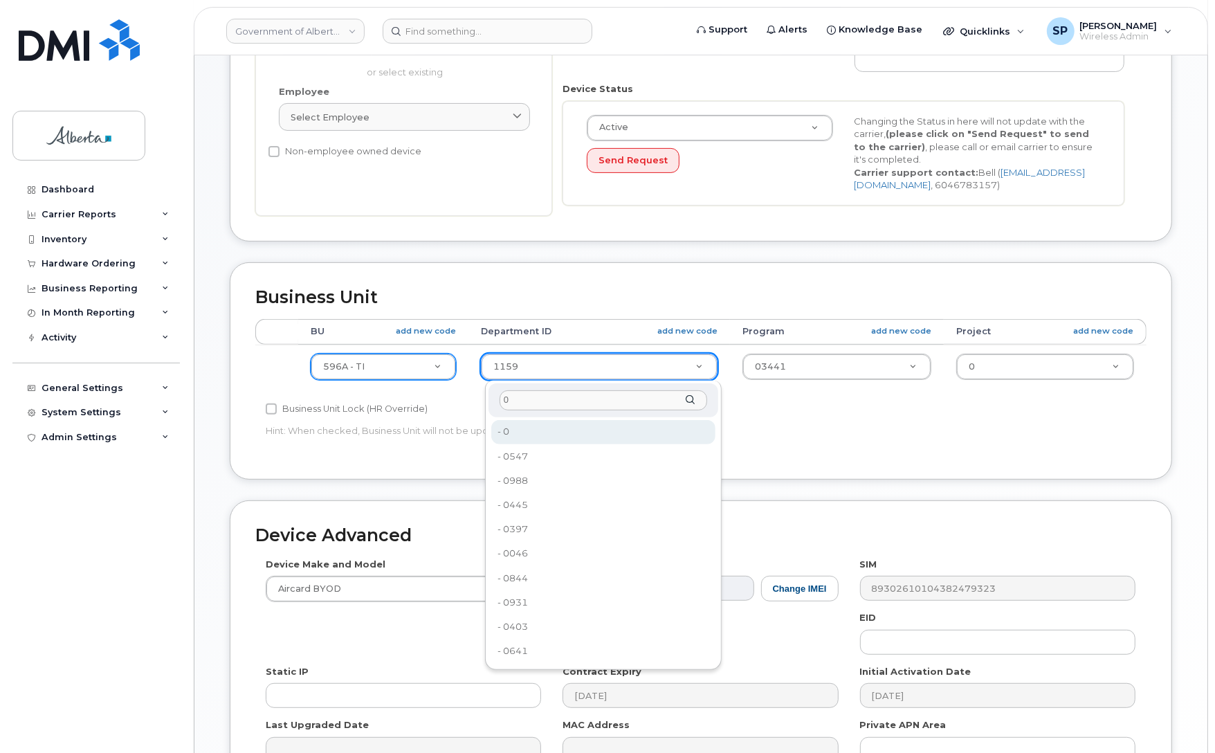
type input "0"
type input "4806341"
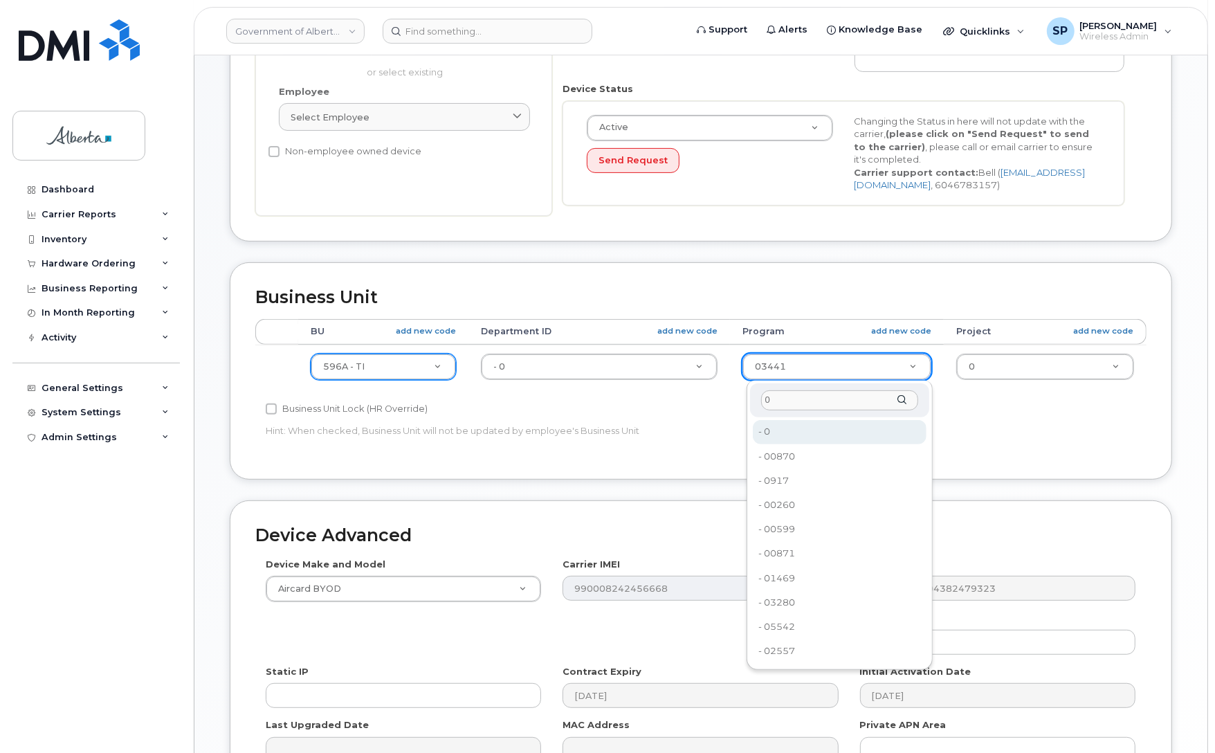
type input "0"
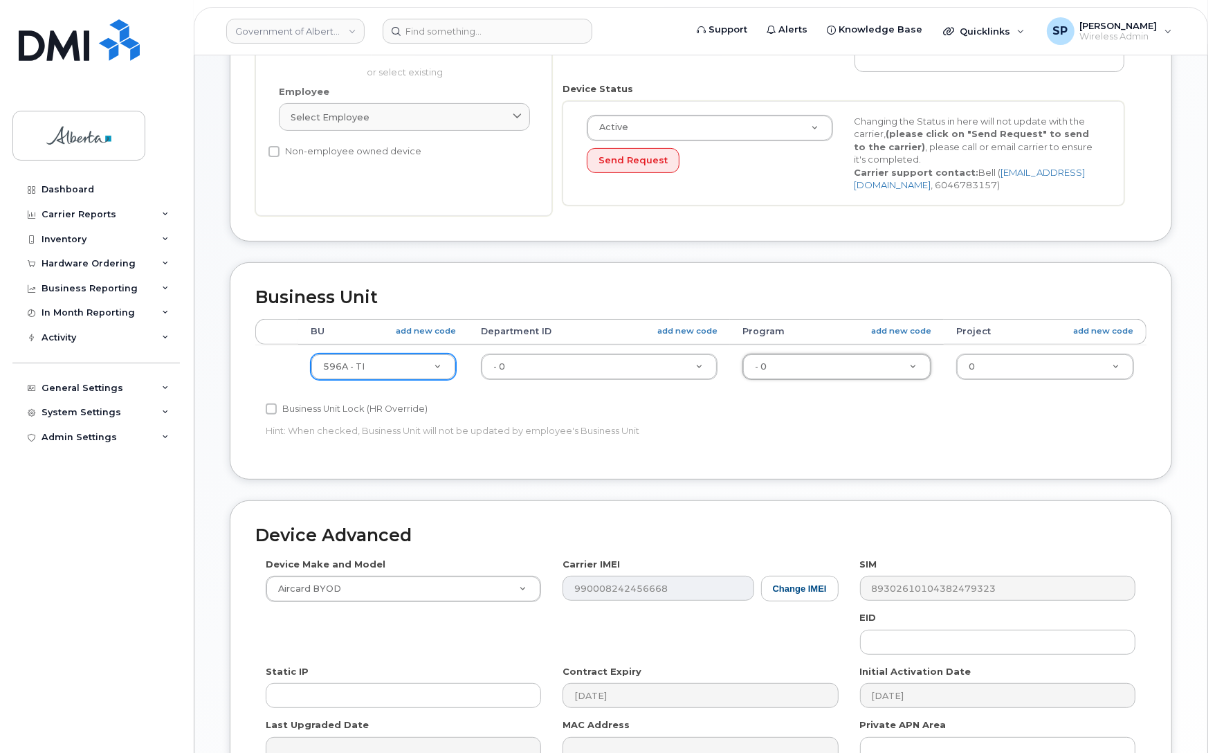
type input "4806366"
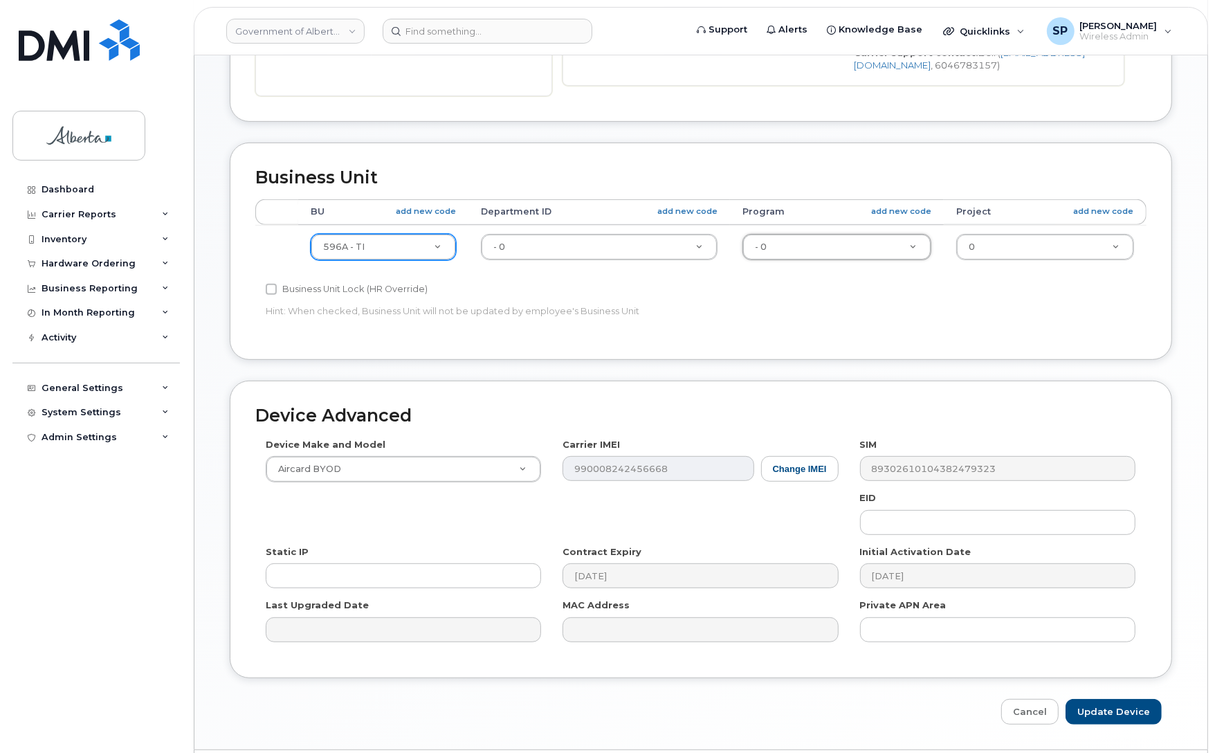
scroll to position [479, 0]
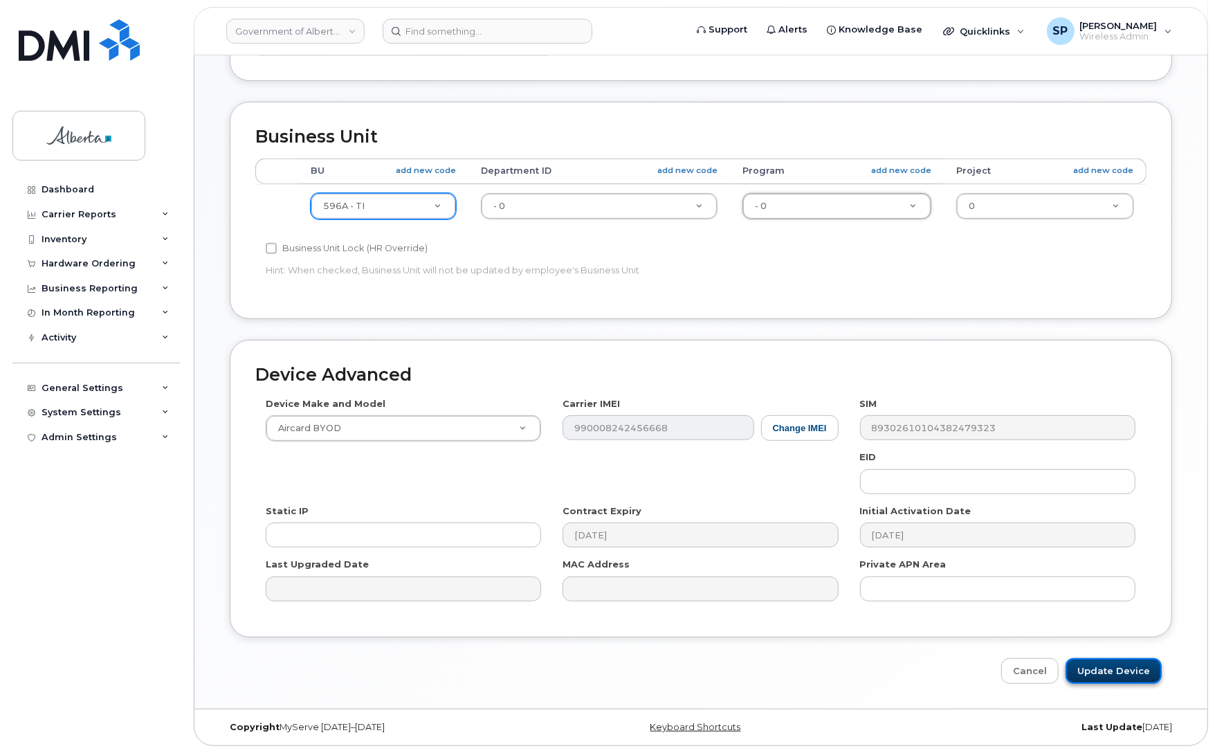
click at [1103, 677] on input "Update Device" at bounding box center [1113, 671] width 96 height 26
type input "Saving..."
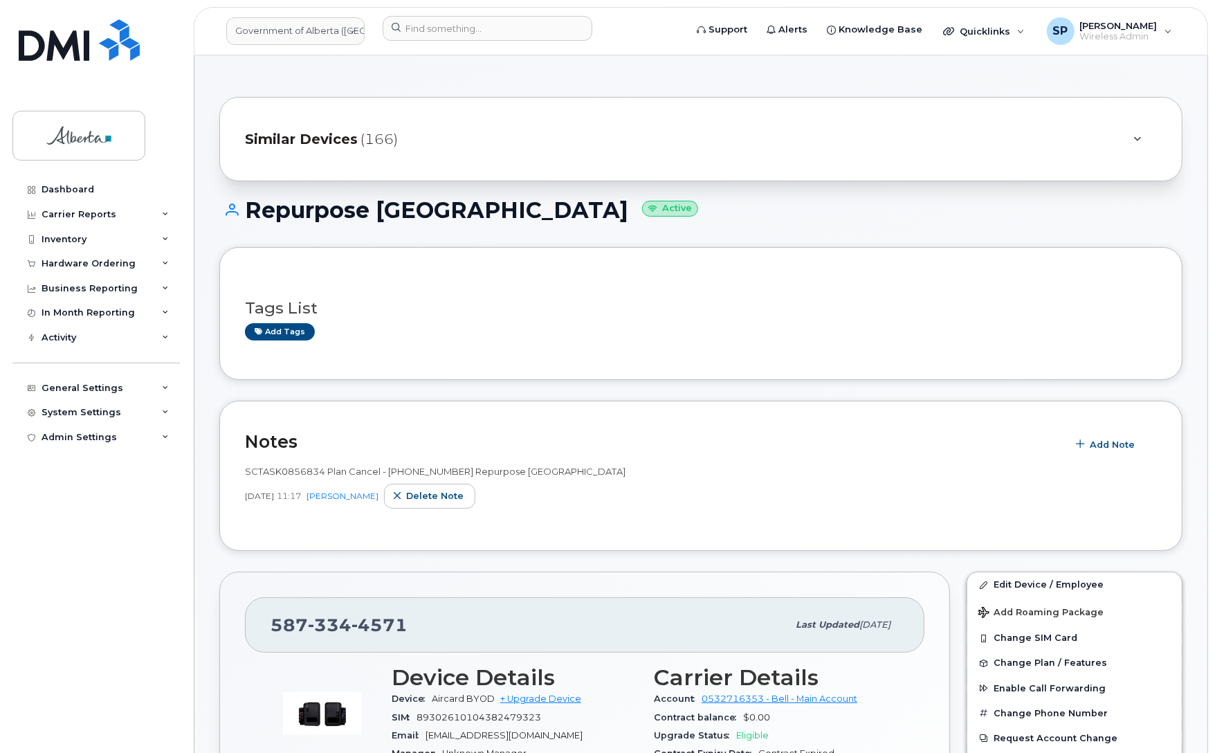
click at [32, 529] on div "Dashboard Carrier Reports Monthly Billing Data Daily Data Pooling Data Behavior…" at bounding box center [97, 454] width 171 height 555
click at [517, 28] on input at bounding box center [488, 28] width 210 height 25
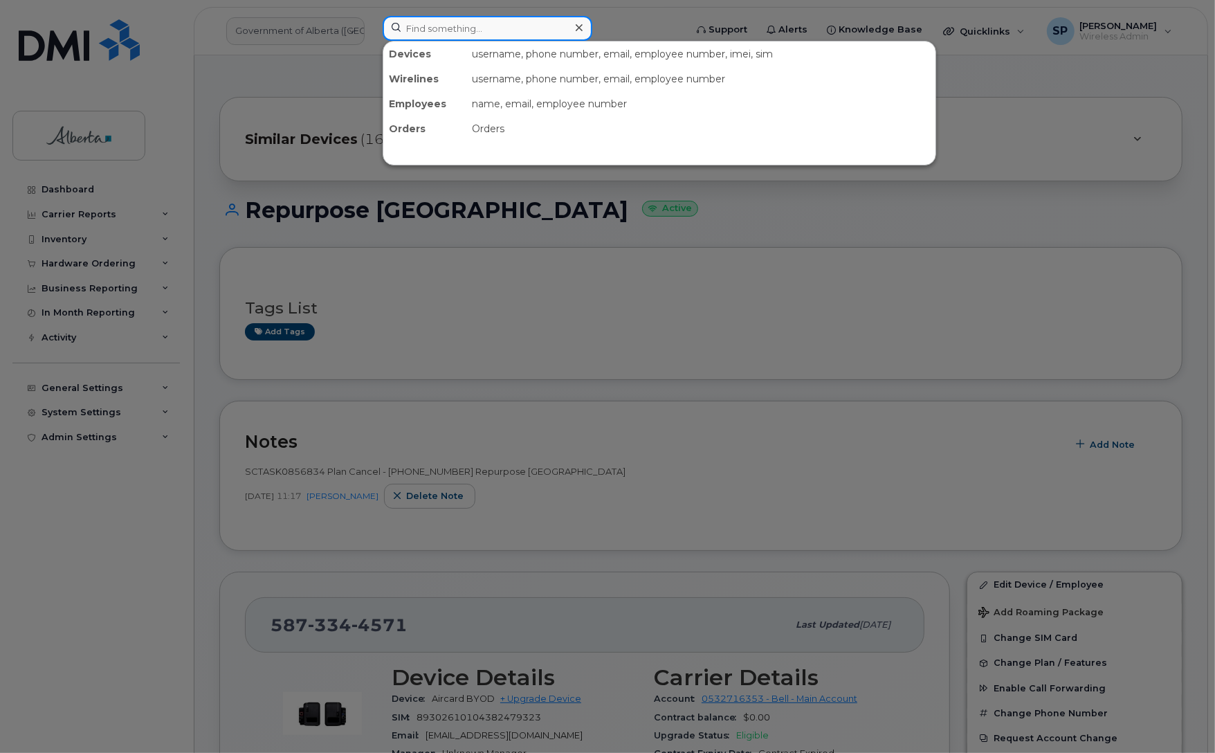
paste input "5875458879"
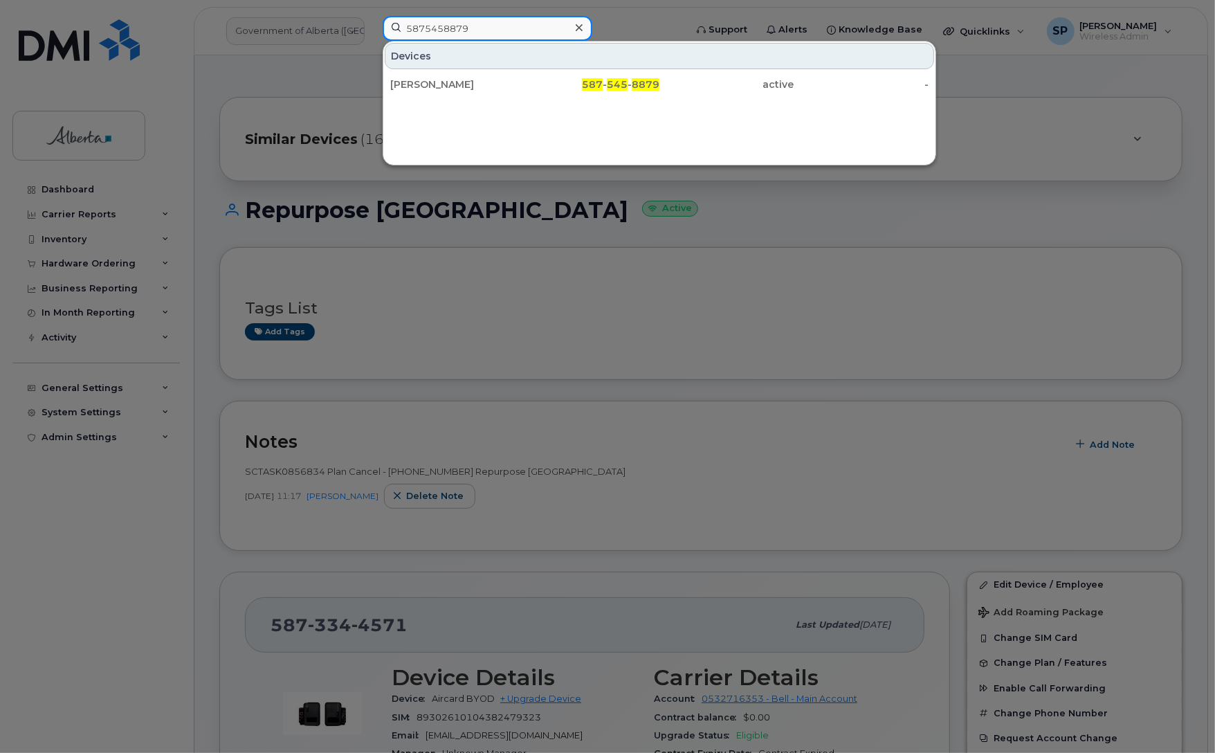
type input "5875458879"
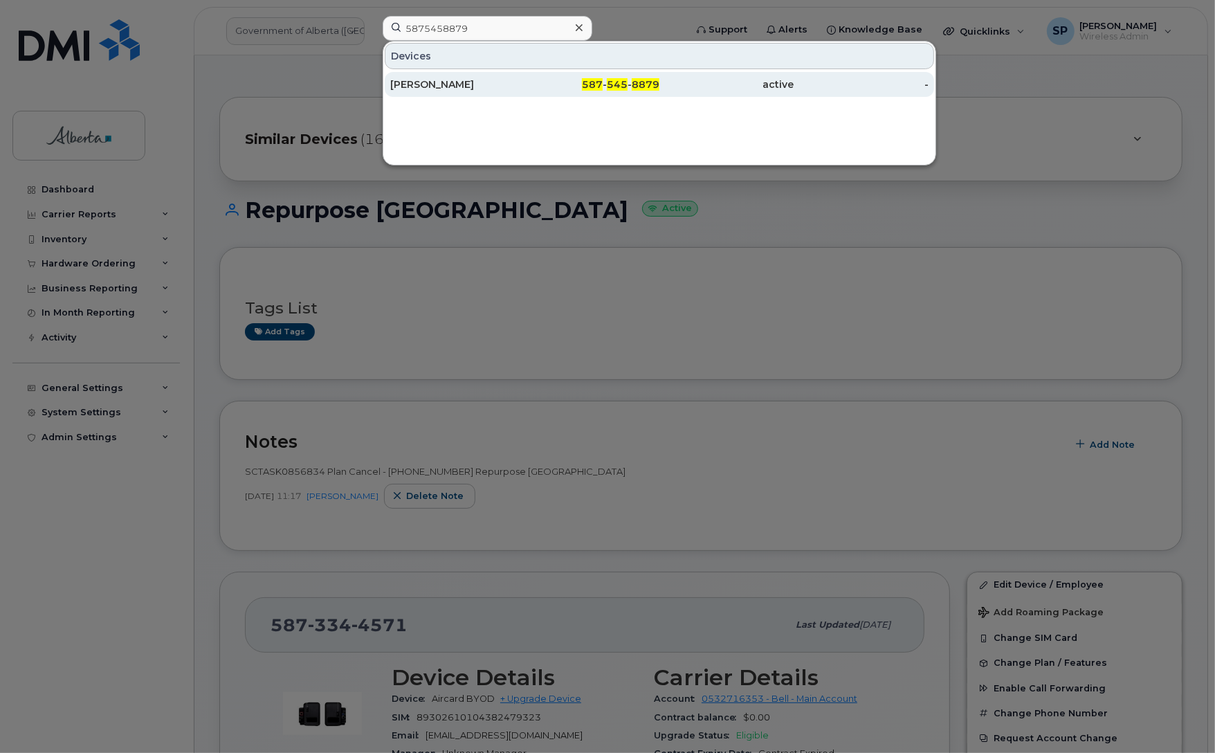
click at [452, 81] on div "[PERSON_NAME]" at bounding box center [457, 84] width 135 height 14
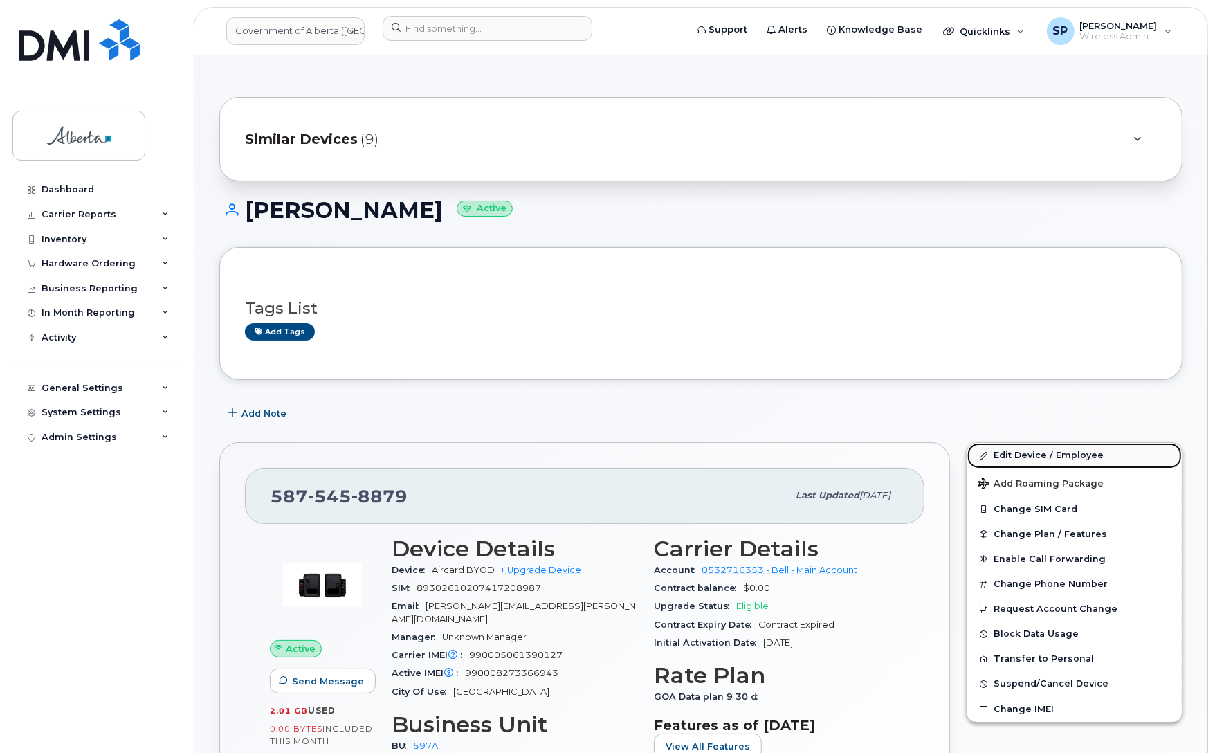
click at [1054, 455] on link "Edit Device / Employee" at bounding box center [1074, 455] width 214 height 25
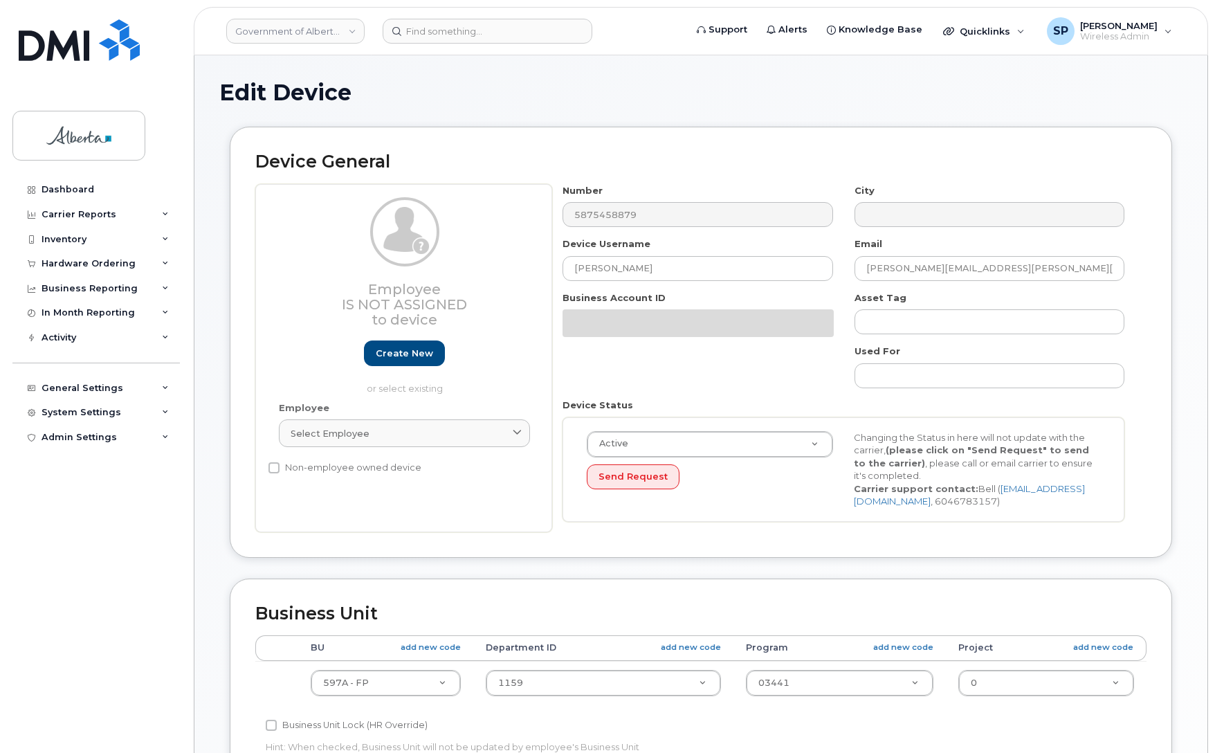
select select "4797726"
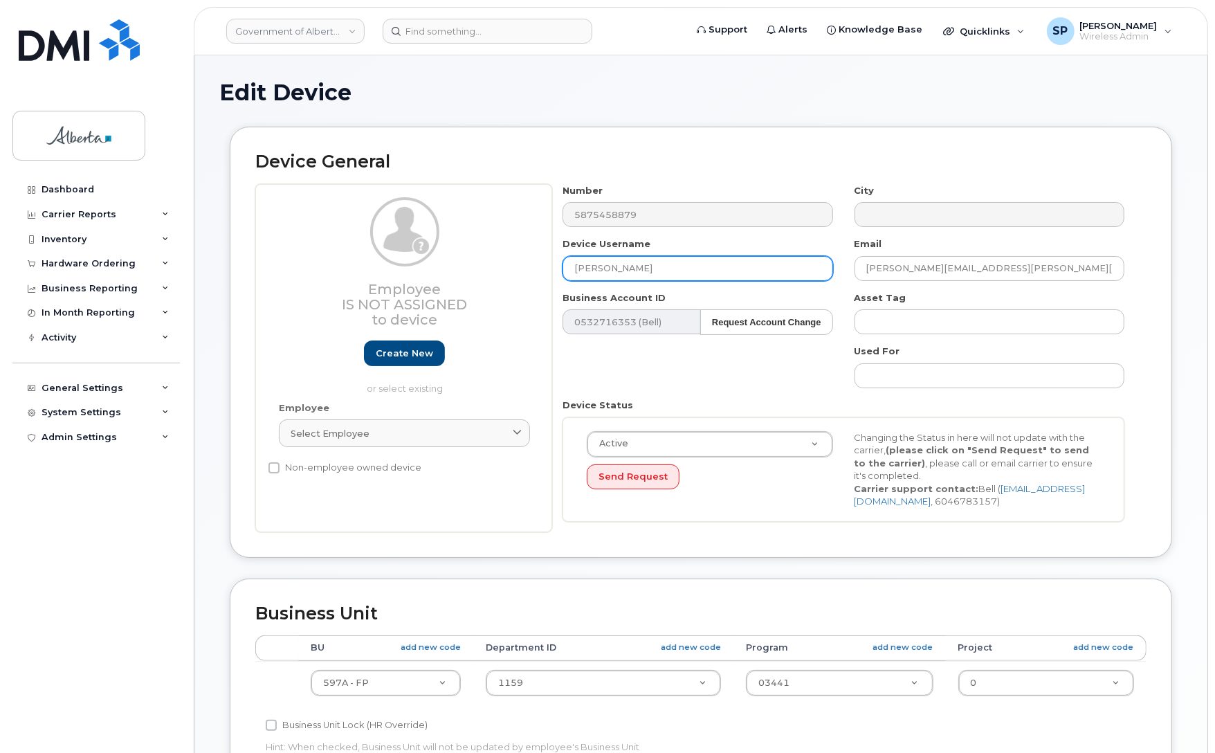
drag, startPoint x: 652, startPoint y: 268, endPoint x: 515, endPoint y: 259, distance: 136.6
click at [515, 259] on div "Employee Is not assigned to device Create new or select existing Employee Selec…" at bounding box center [700, 358] width 891 height 348
click at [618, 267] on input "Repu" at bounding box center [697, 268] width 270 height 25
type input "Repurpose [GEOGRAPHIC_DATA]"
drag, startPoint x: 926, startPoint y: 268, endPoint x: 827, endPoint y: 279, distance: 98.9
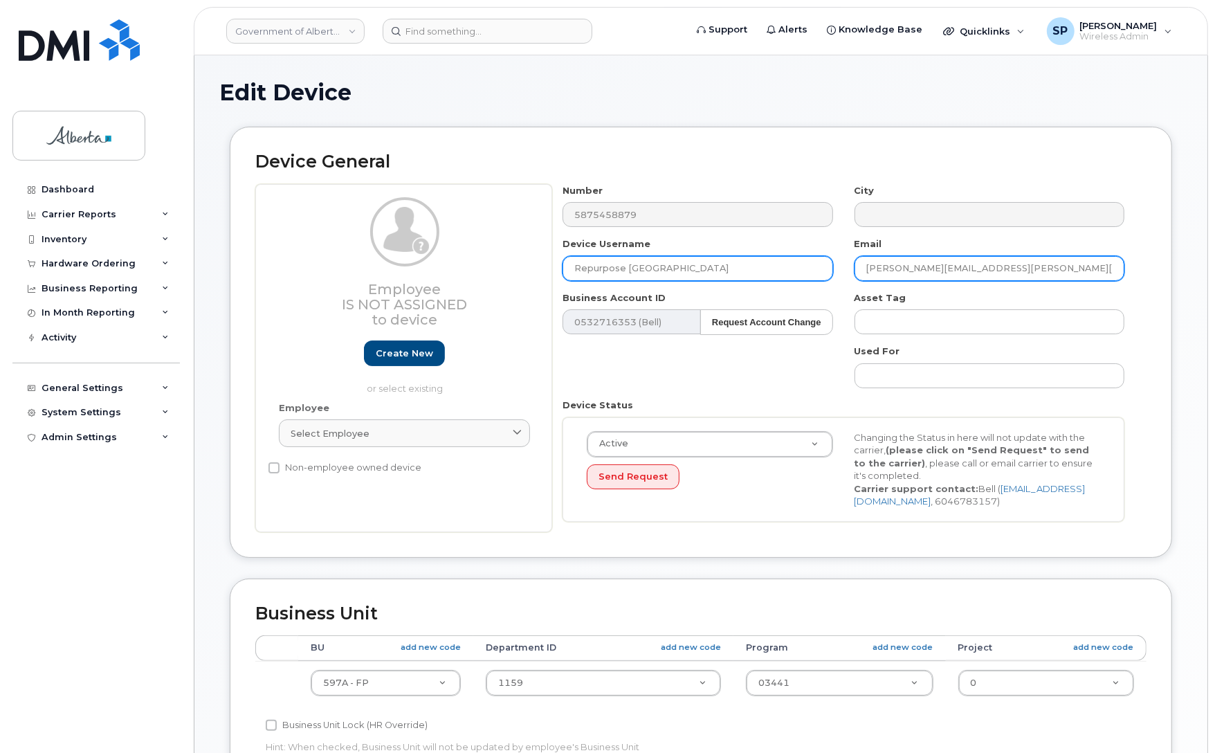
click at [827, 279] on div "Number 5875458879 City Device Username Repurpose Calgary Email garett.cooney@go…" at bounding box center [843, 358] width 583 height 348
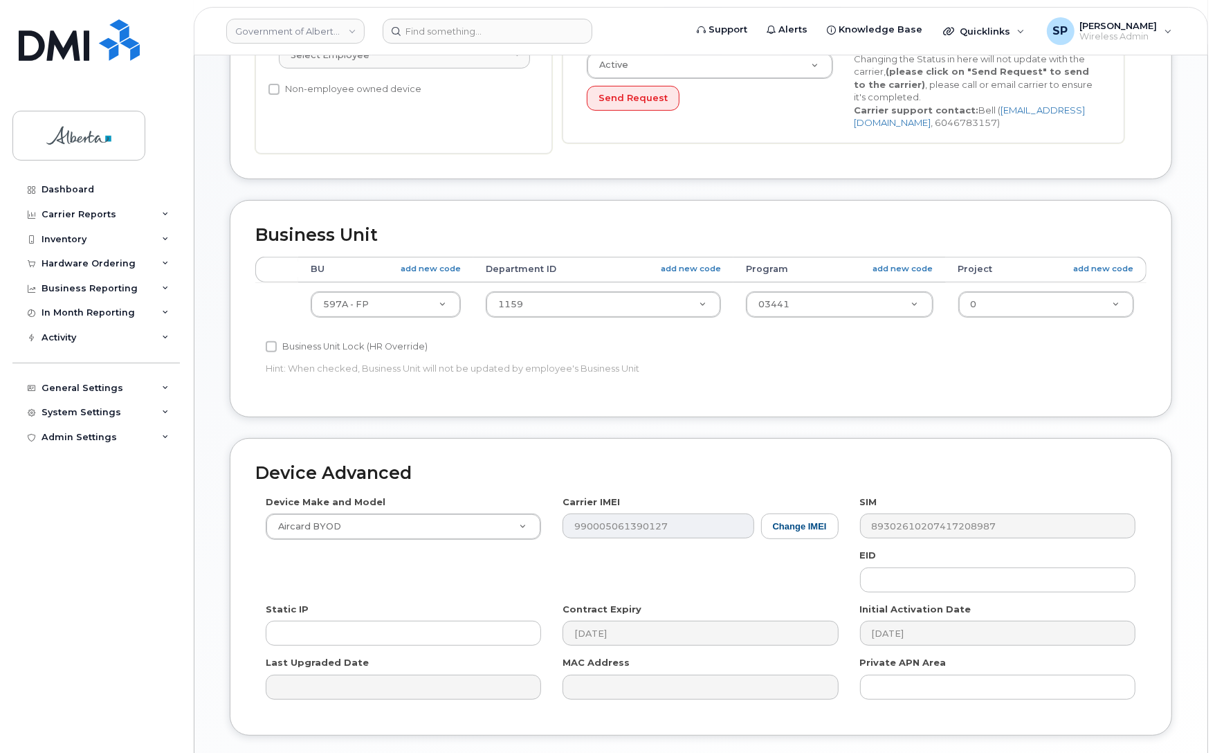
scroll to position [396, 0]
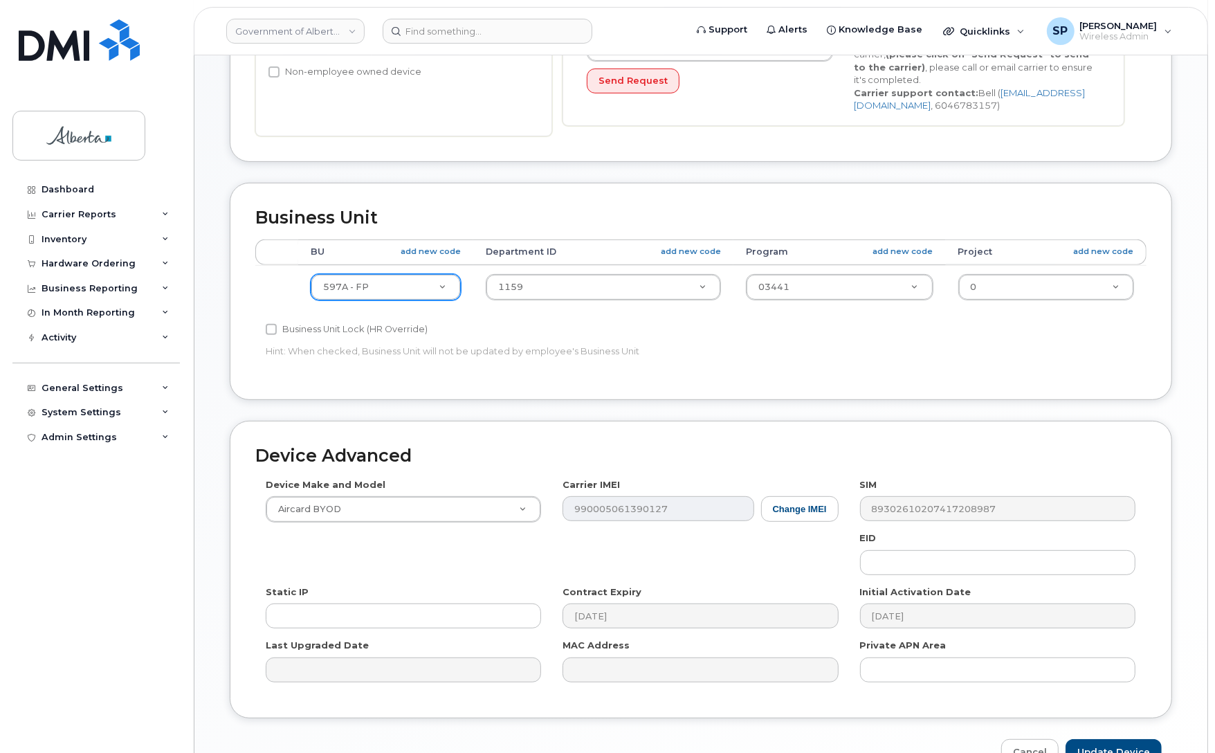
type input "[EMAIL_ADDRESS][DOMAIN_NAME]"
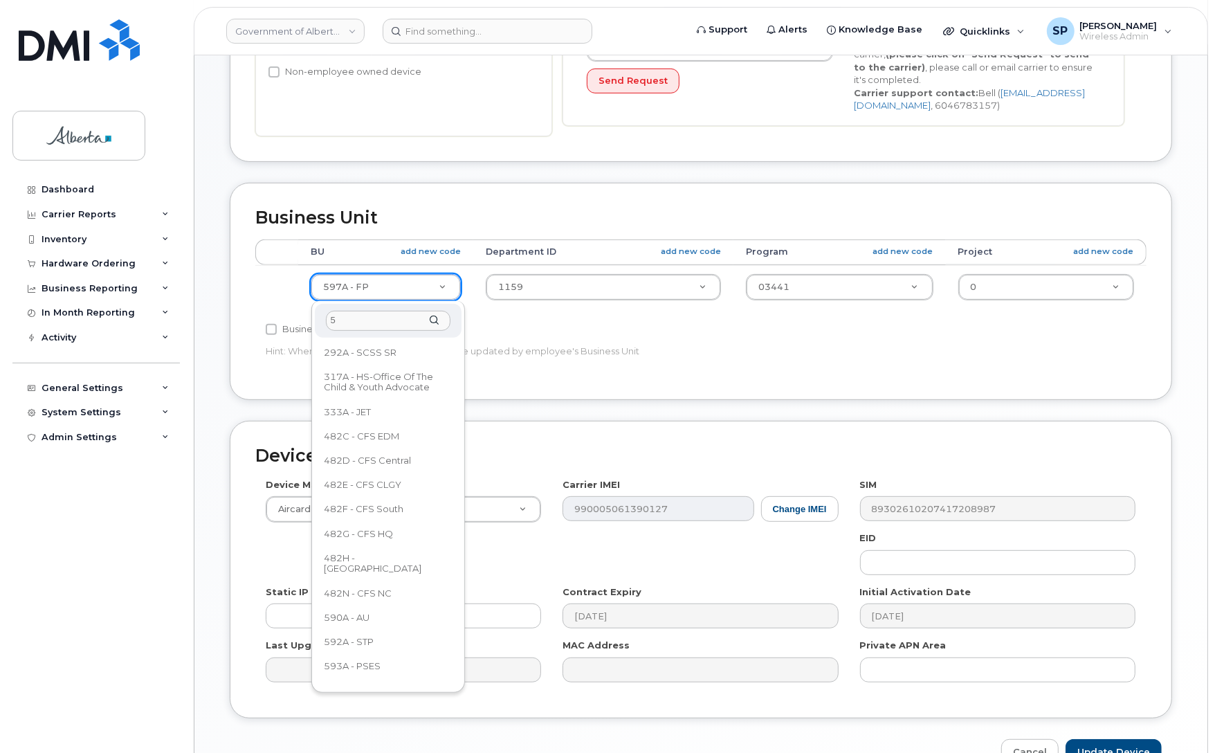
scroll to position [0, 0]
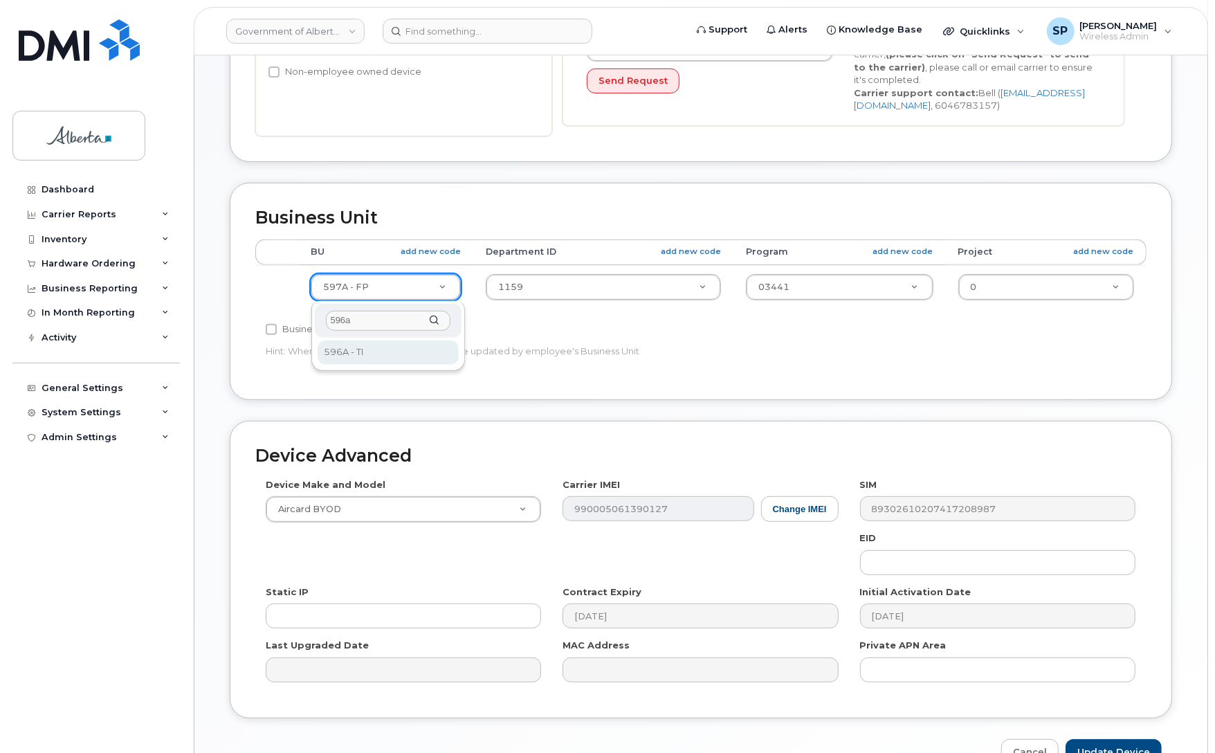
type input "596a"
select select "4797729"
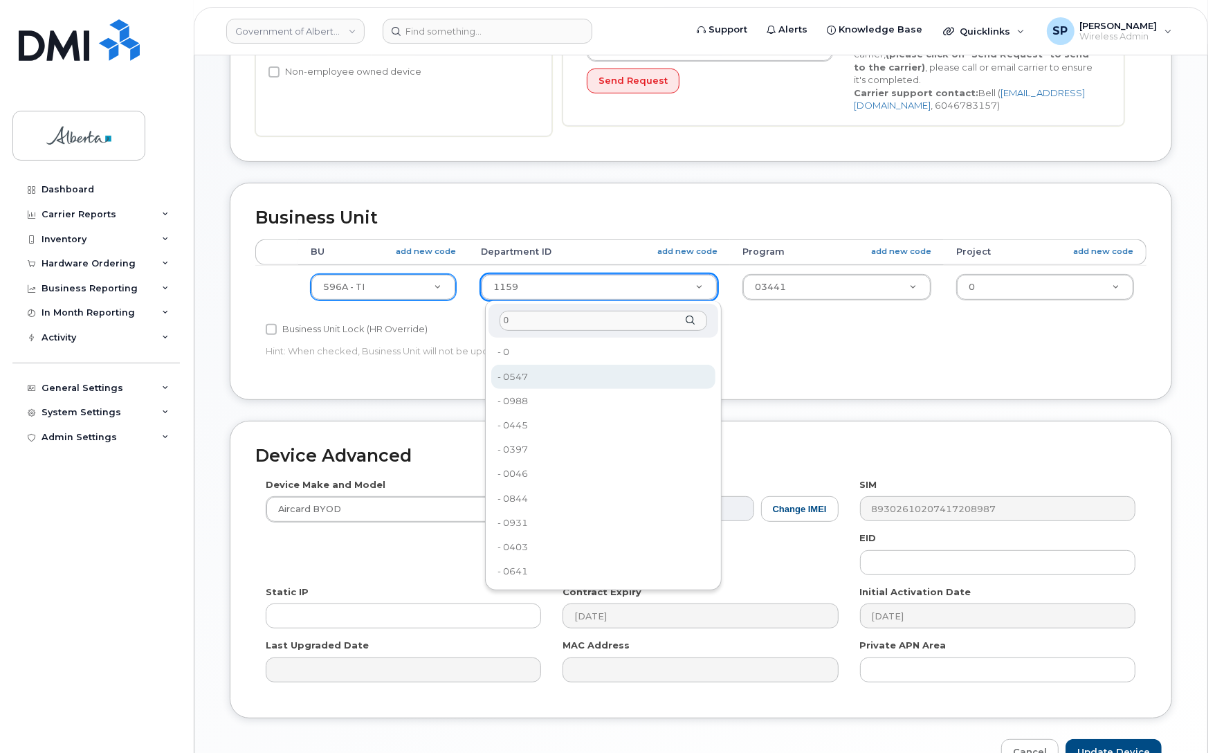
type input "0"
type input "4806341"
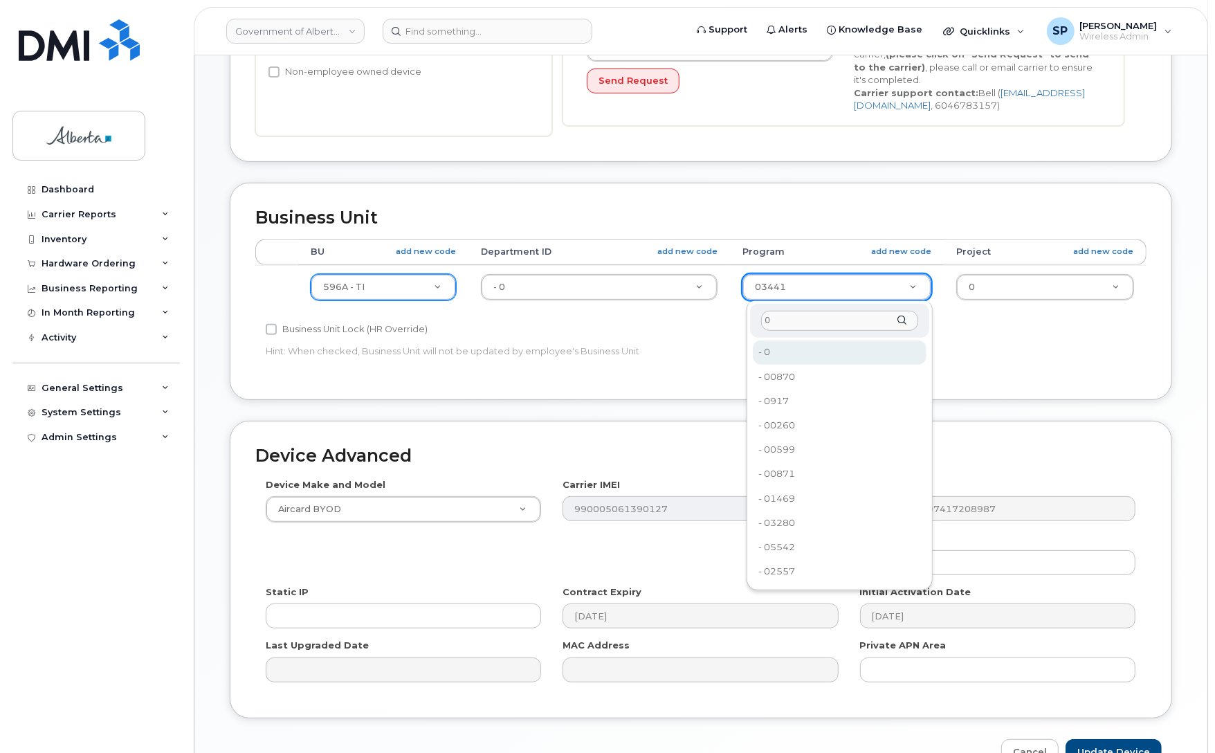
type input "0"
type input "4806366"
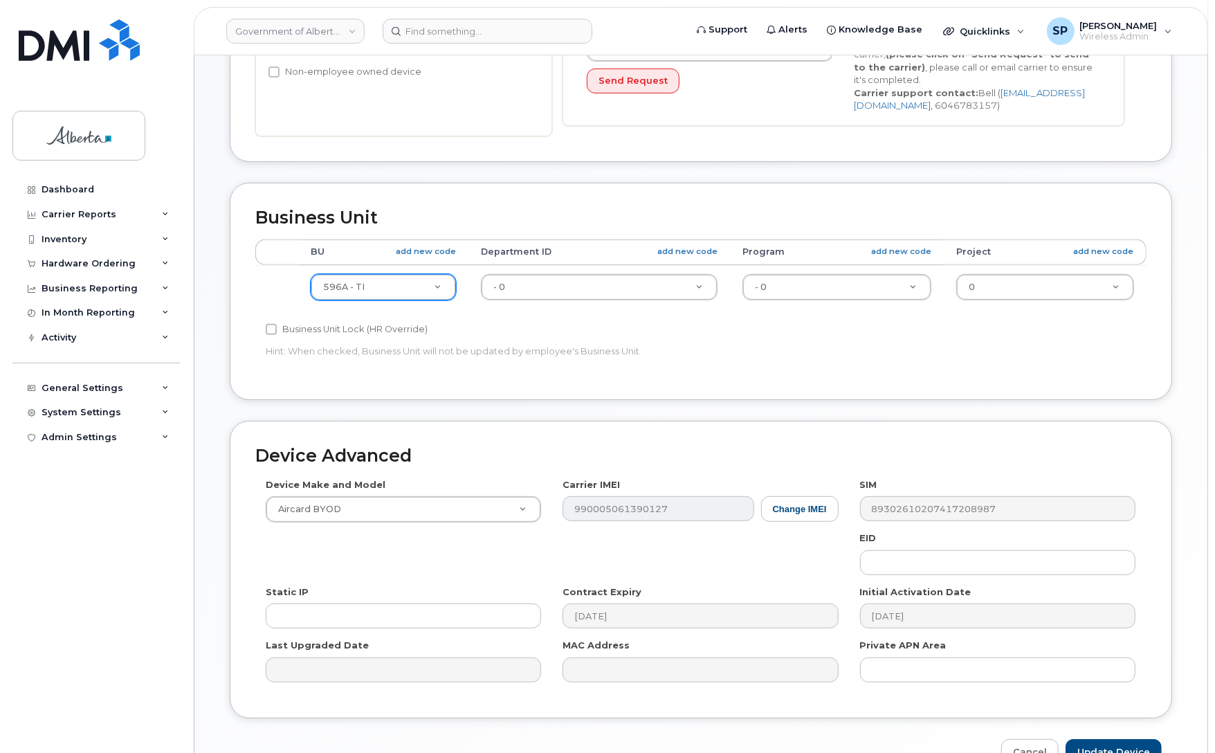
drag, startPoint x: 1214, startPoint y: 460, endPoint x: 1202, endPoint y: 627, distance: 167.2
click at [1202, 626] on body "Government of Alberta (GOA) Support Alerts Knowledge Base Quicklinks Suspend / …" at bounding box center [607, 218] width 1215 height 1229
click at [1123, 746] on input "Update Device" at bounding box center [1113, 752] width 96 height 26
type input "Saving..."
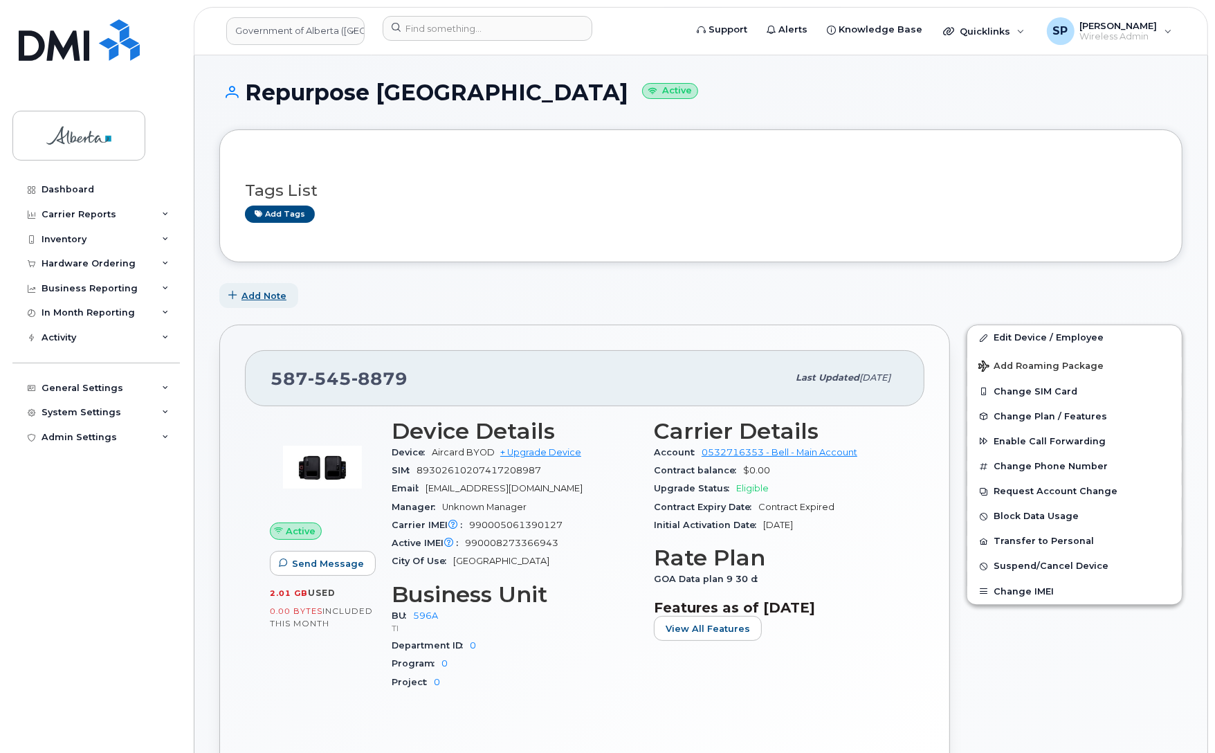
click at [268, 294] on span "Add Note" at bounding box center [263, 295] width 45 height 13
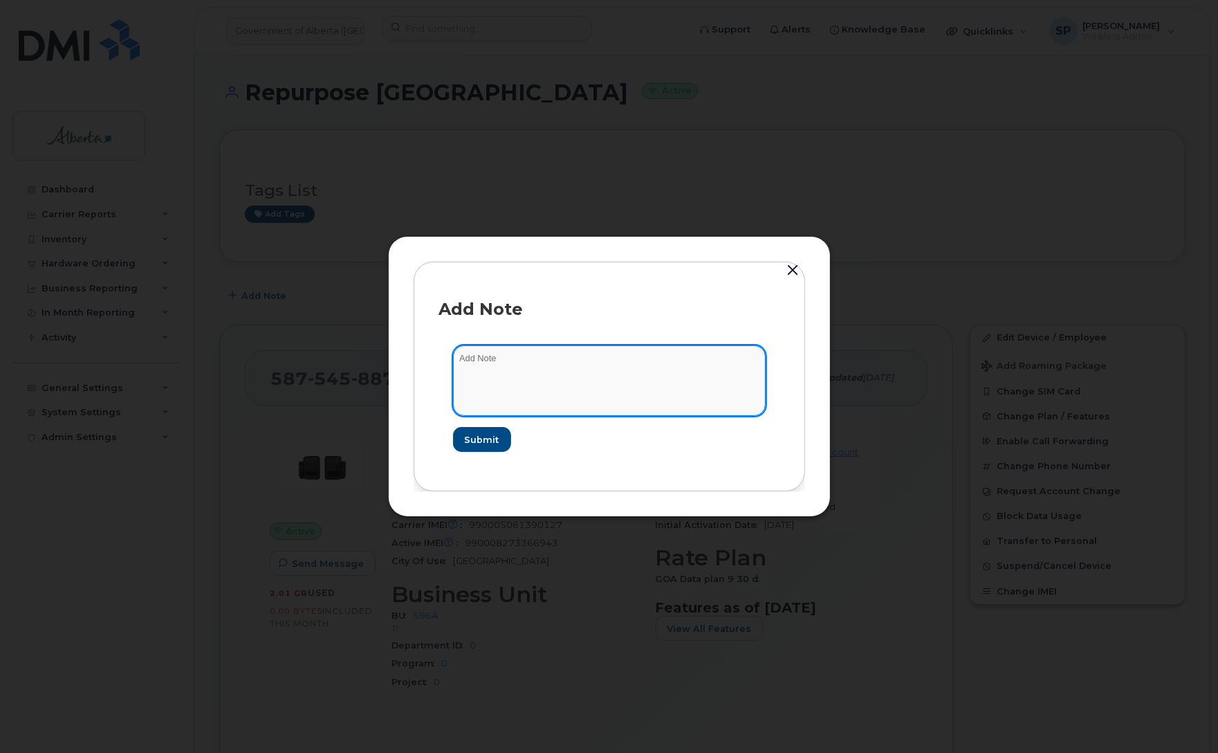
click at [495, 379] on textarea at bounding box center [609, 380] width 313 height 71
paste textarea "SCTASK0856834 Plan Cancel - (2) 5875458879 Repurpose Calgary"
type textarea "SCTASK0856834 Plan Cancel - (2) 5875458879 Repurpose Calgary"
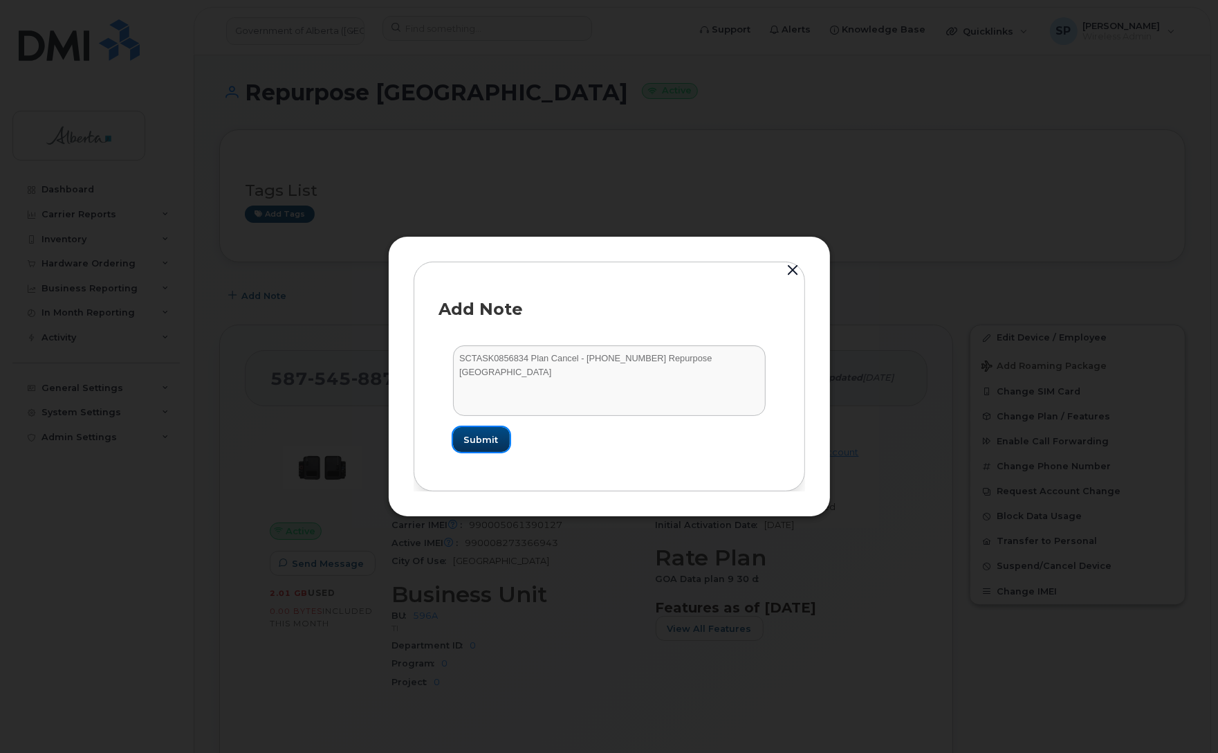
click at [496, 443] on span "Submit" at bounding box center [481, 439] width 35 height 13
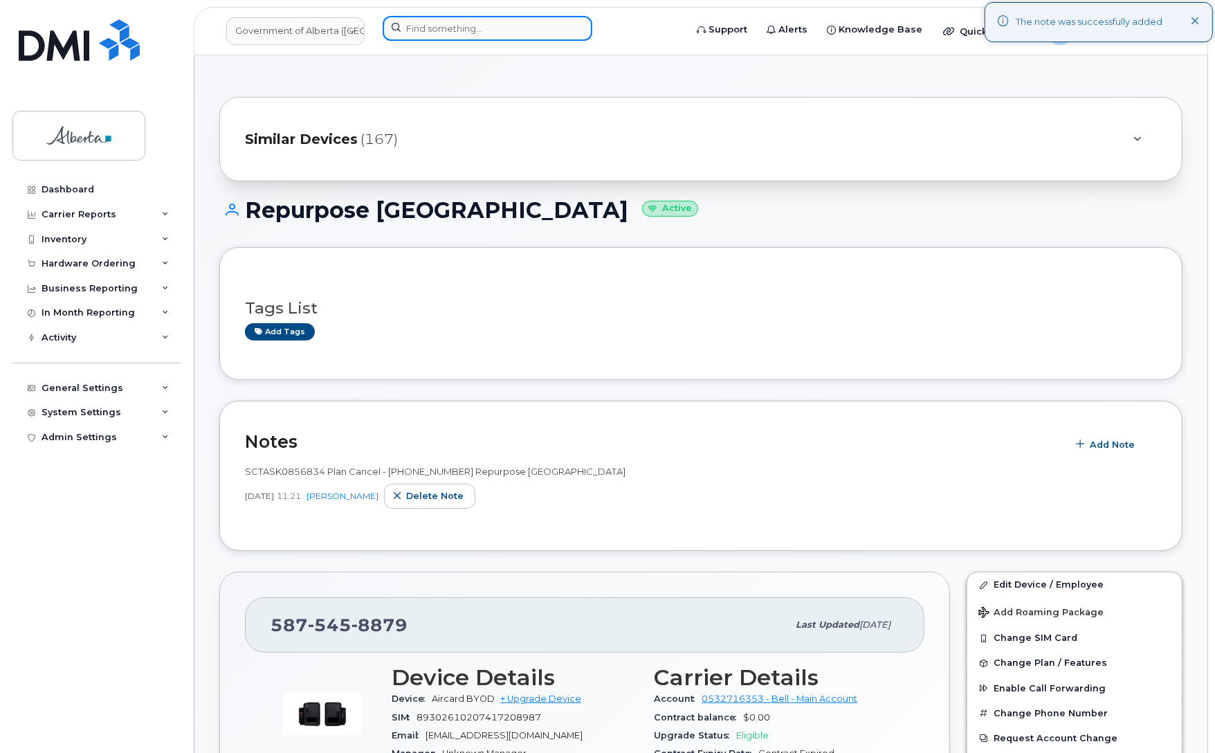
click at [421, 26] on input at bounding box center [488, 28] width 210 height 25
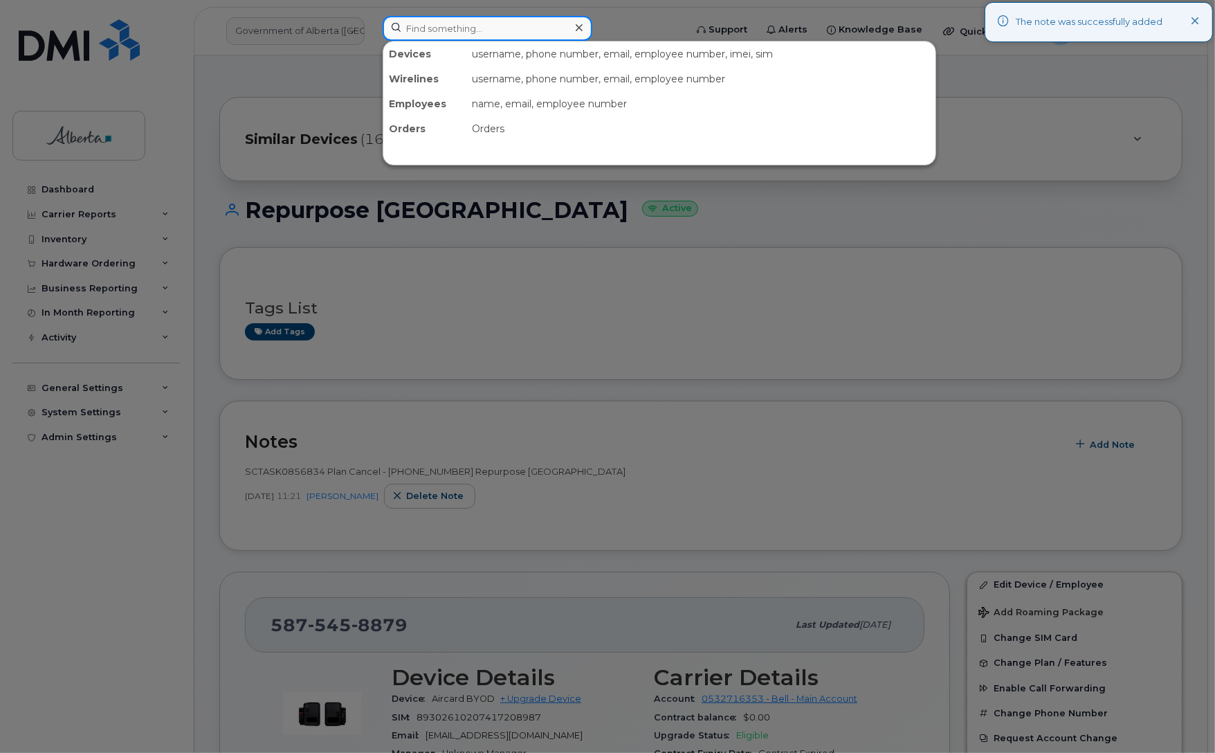
paste input "5873344571"
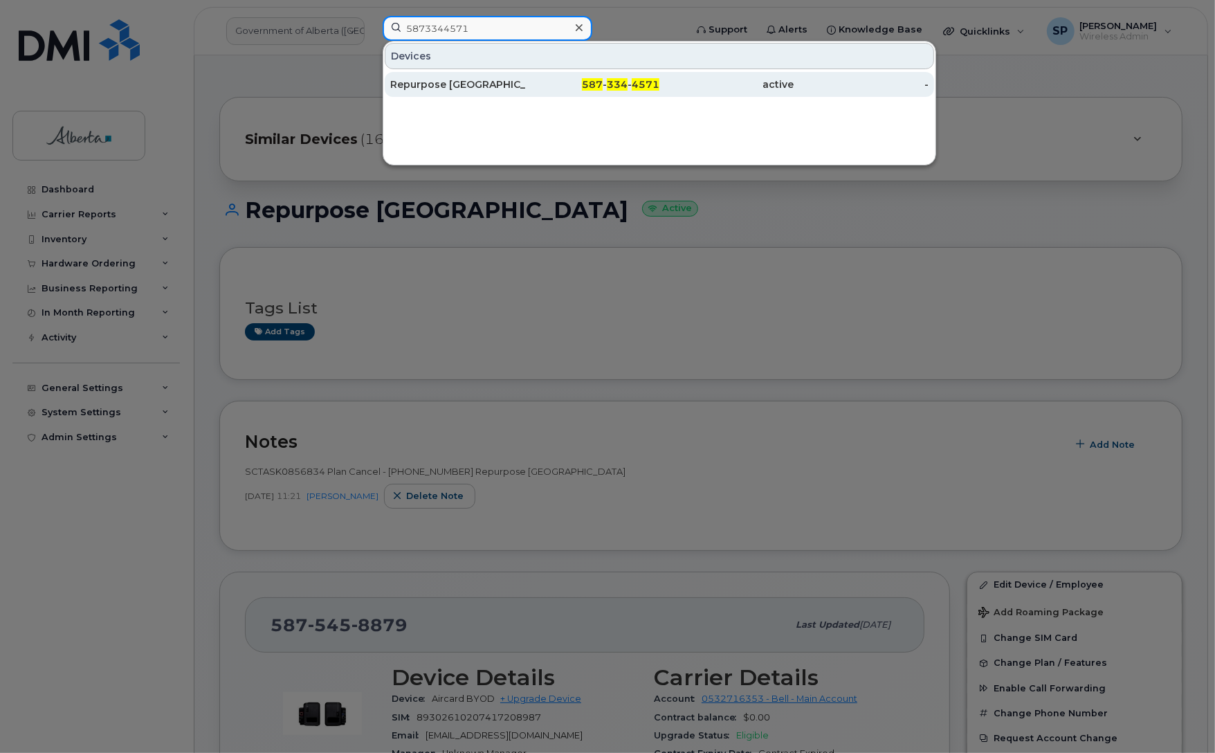
type input "5873344571"
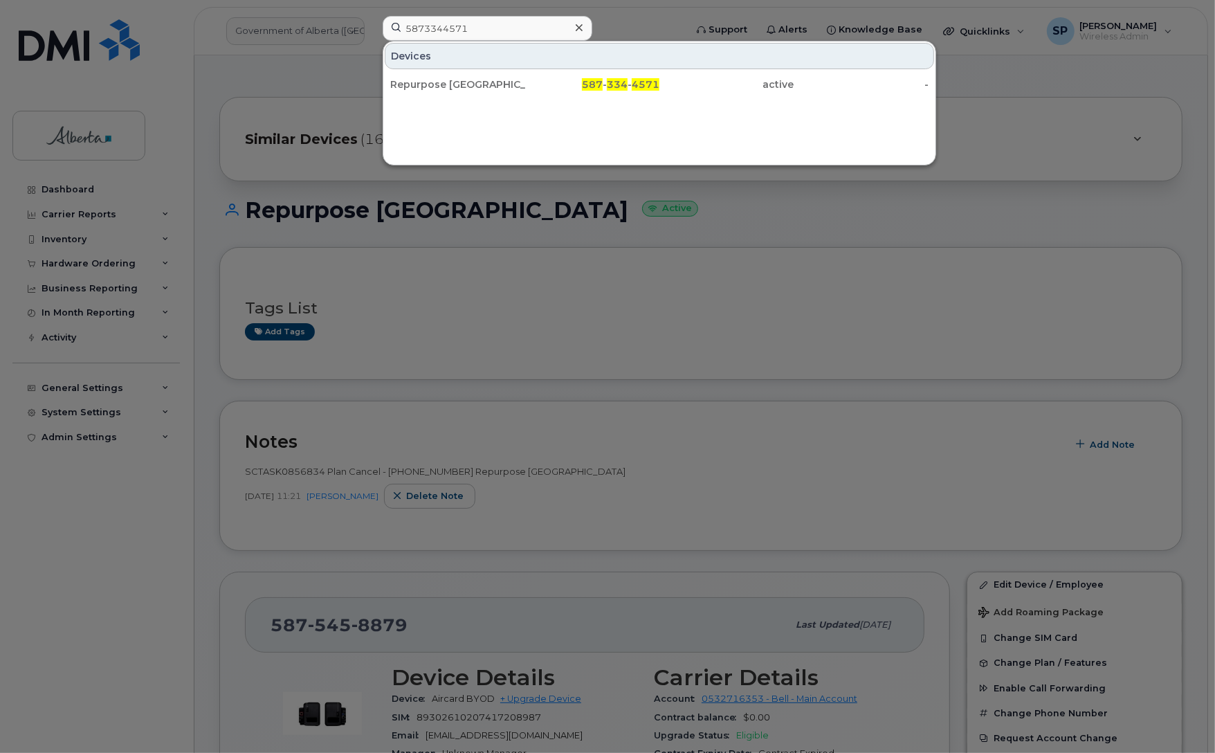
drag, startPoint x: 599, startPoint y: 90, endPoint x: 855, endPoint y: 56, distance: 258.2
click at [599, 90] on span "587" at bounding box center [592, 84] width 21 height 12
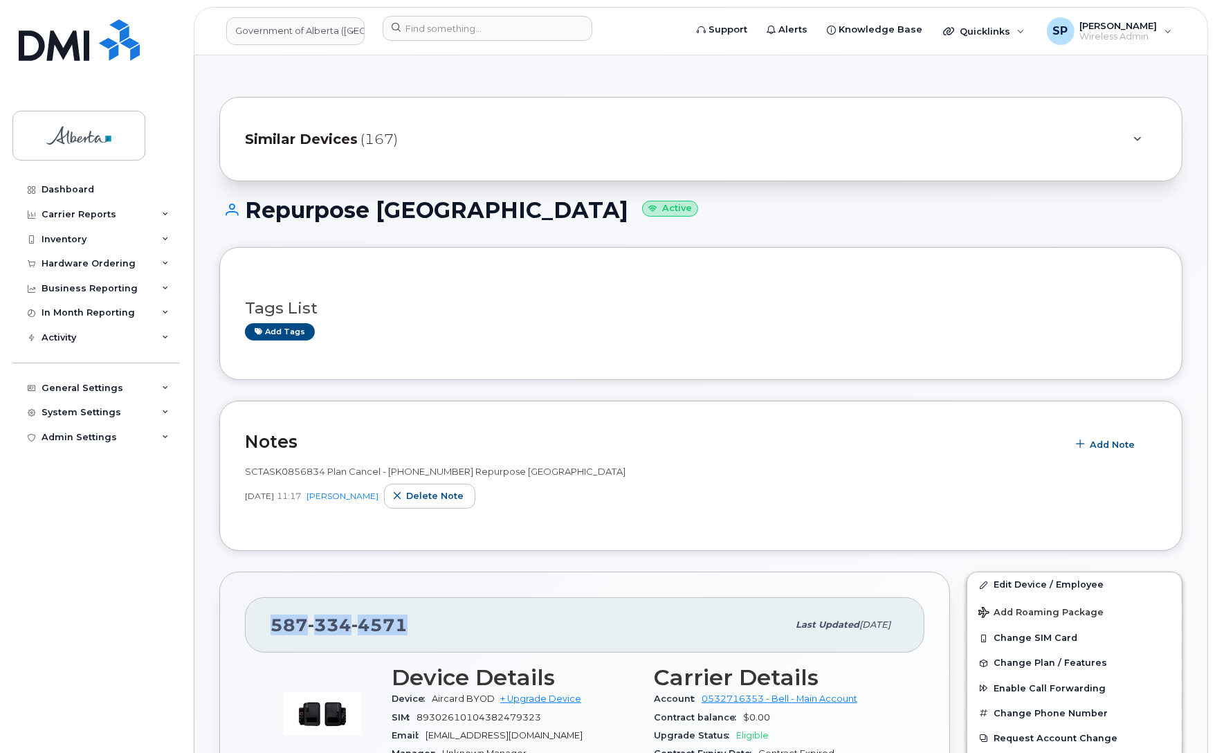
drag, startPoint x: 402, startPoint y: 621, endPoint x: 266, endPoint y: 627, distance: 135.7
click at [266, 627] on div "[PHONE_NUMBER] Last updated [DATE]" at bounding box center [584, 624] width 679 height 55
copy span "[PHONE_NUMBER]"
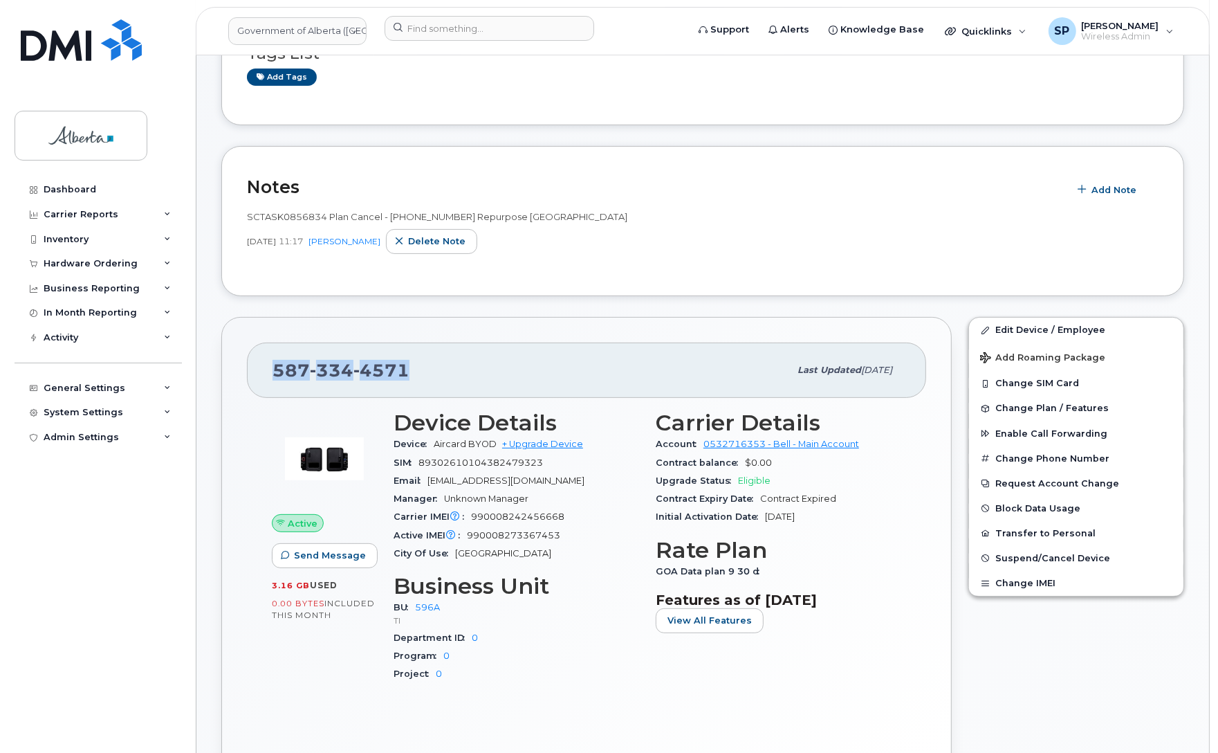
scroll to position [319, 0]
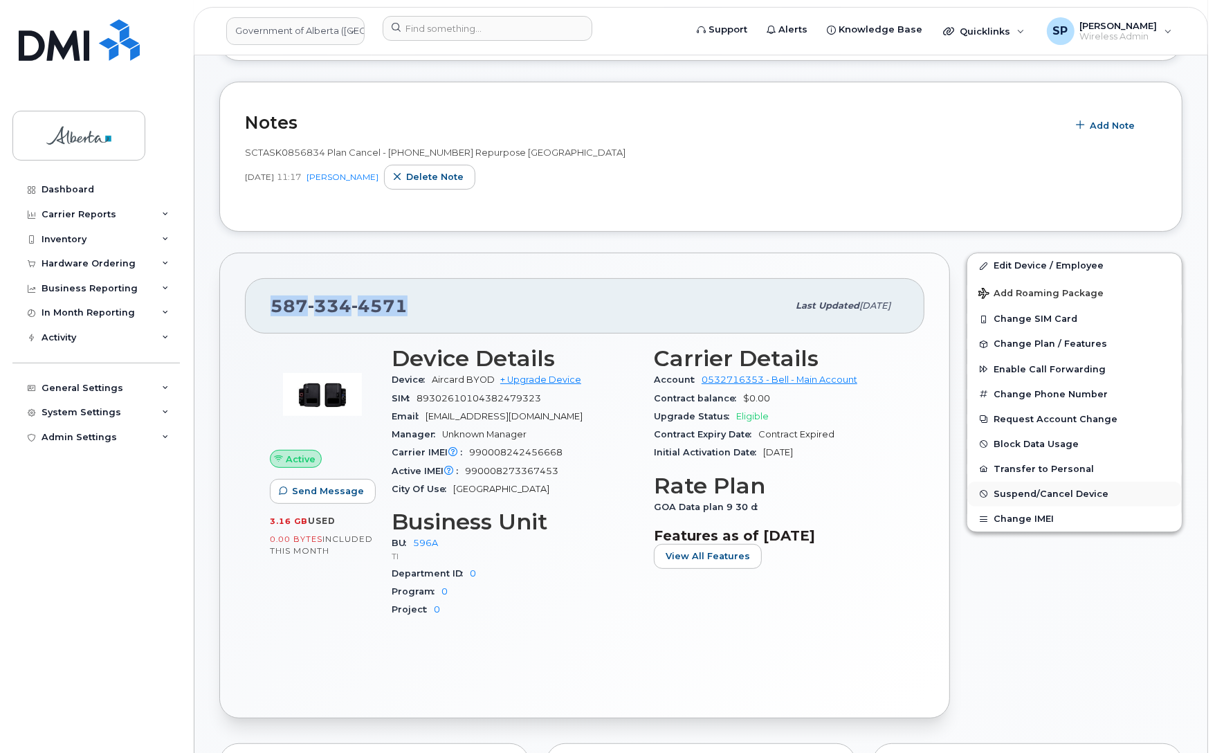
click at [1034, 495] on span "Suspend/Cancel Device" at bounding box center [1050, 493] width 115 height 10
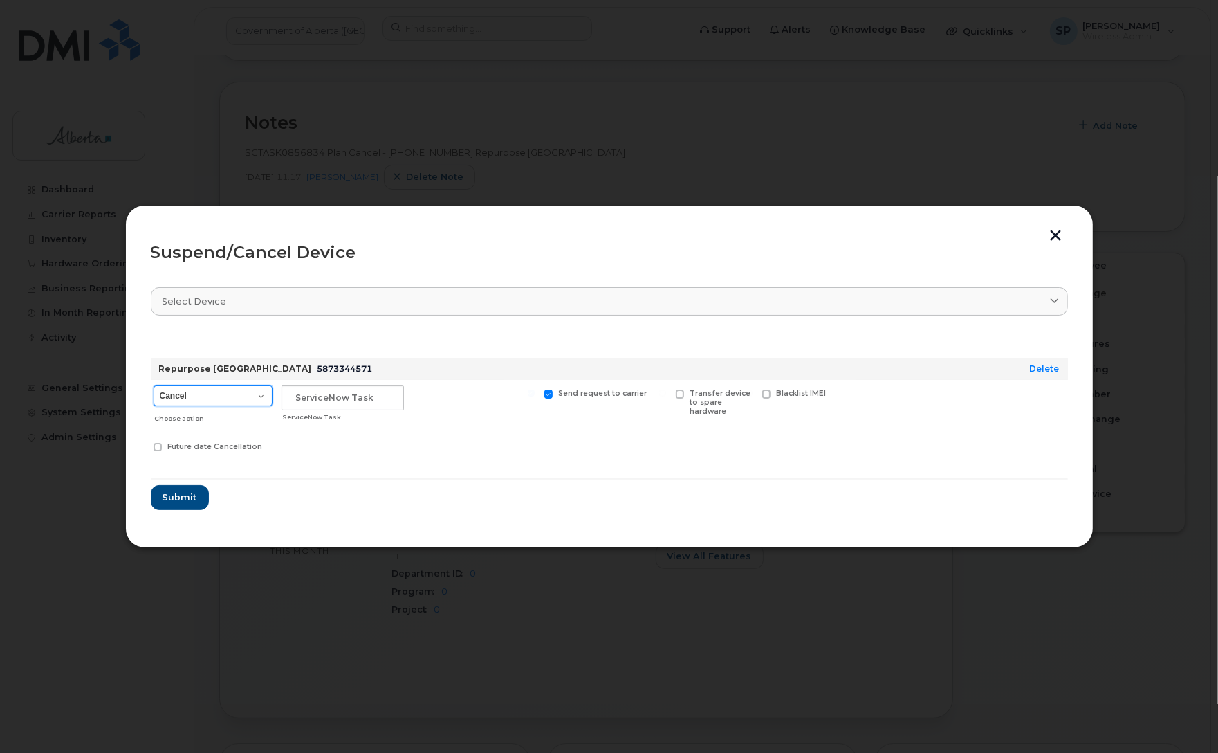
click at [201, 398] on select "Cancel Suspend - Extend Suspension Suspend - Reduced Rate Suspend - Lost Device…" at bounding box center [213, 395] width 119 height 21
select select "[object Object]"
click at [154, 385] on select "Cancel Suspend - Extend Suspension Suspend - Reduced Rate Suspend - Lost Device…" at bounding box center [213, 395] width 119 height 21
click at [322, 396] on input "text" at bounding box center [343, 397] width 122 height 25
paste input "SCTASK0856834"
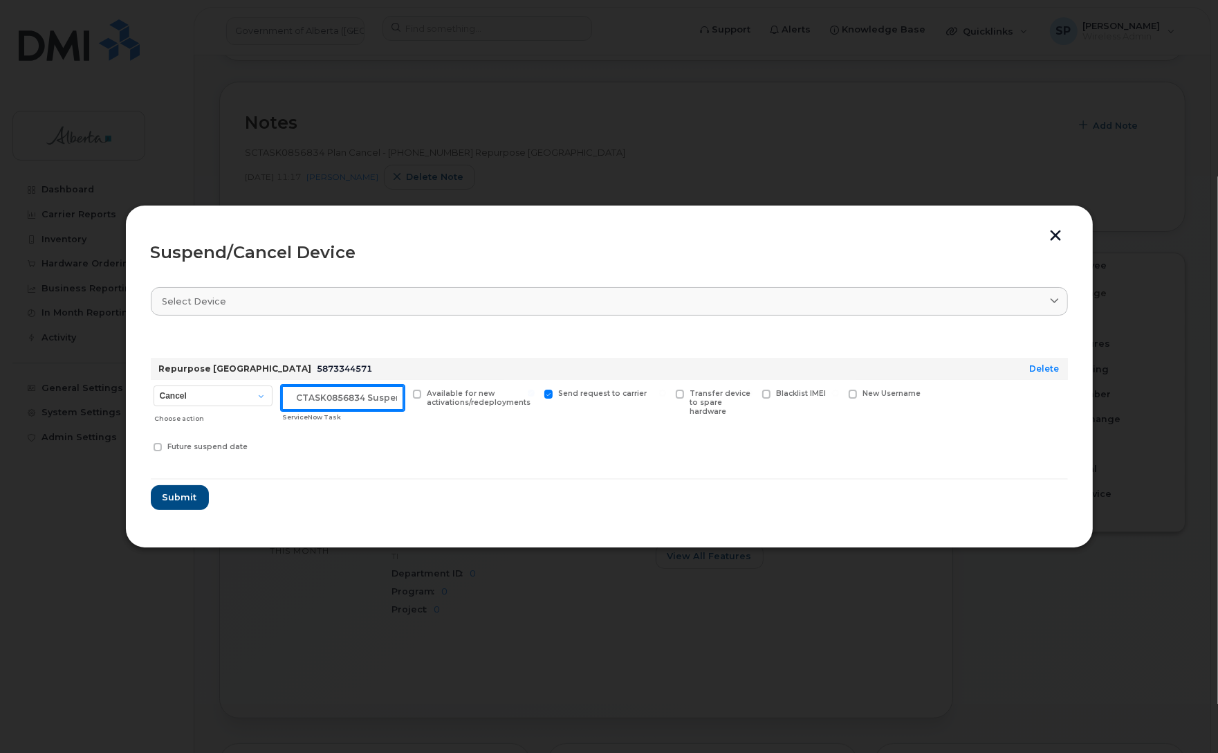
scroll to position [0, 12]
type input "SCTASK0856834 Suspend"
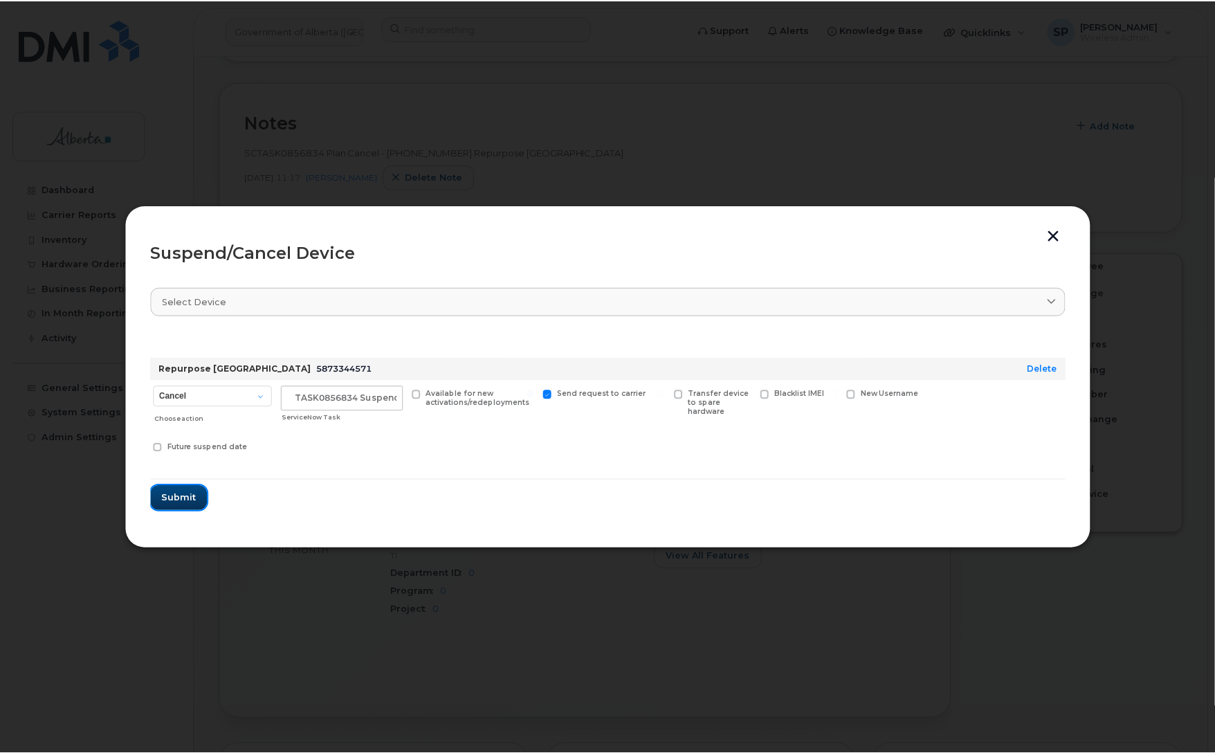
scroll to position [0, 0]
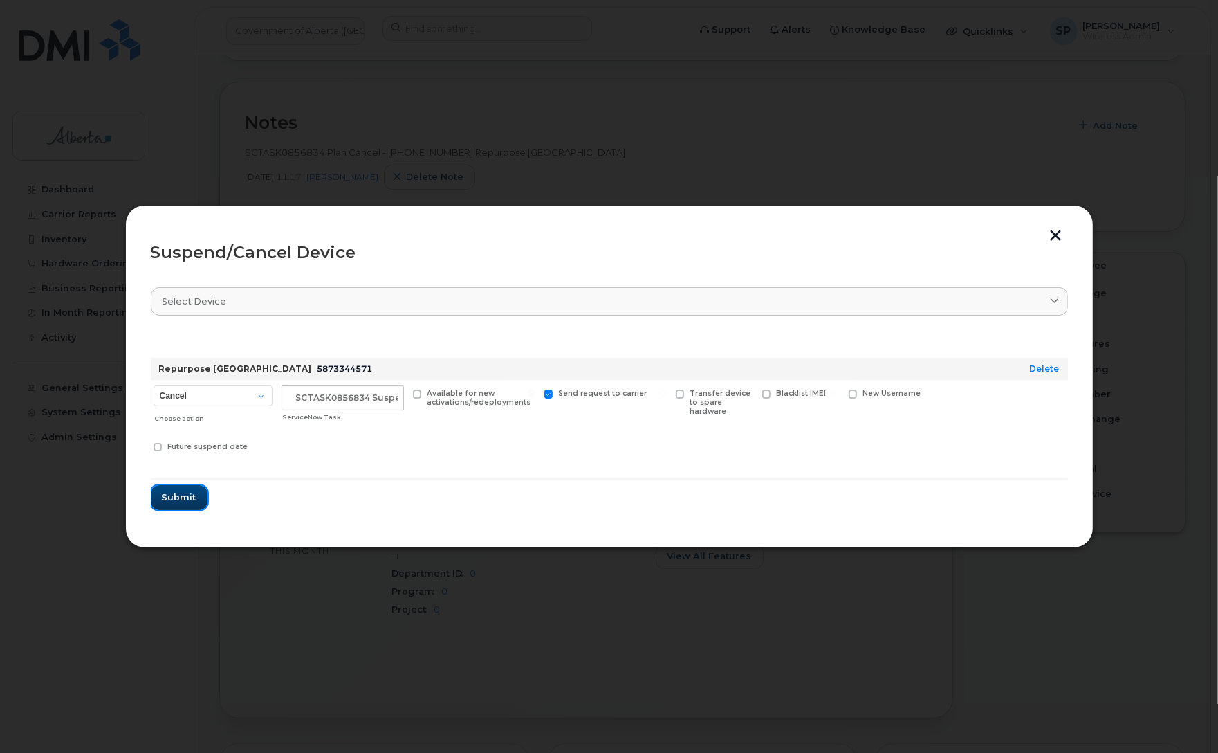
click at [189, 499] on span "Submit" at bounding box center [179, 497] width 35 height 13
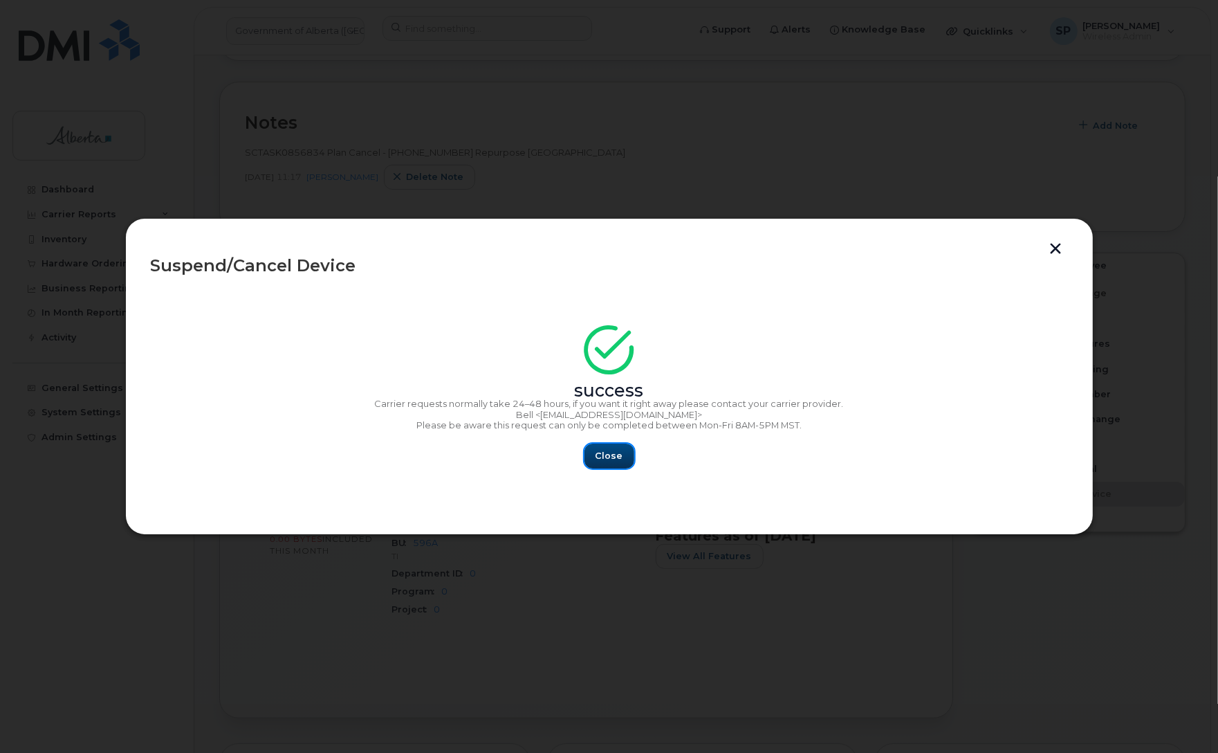
click at [611, 452] on span "Close" at bounding box center [610, 455] width 28 height 13
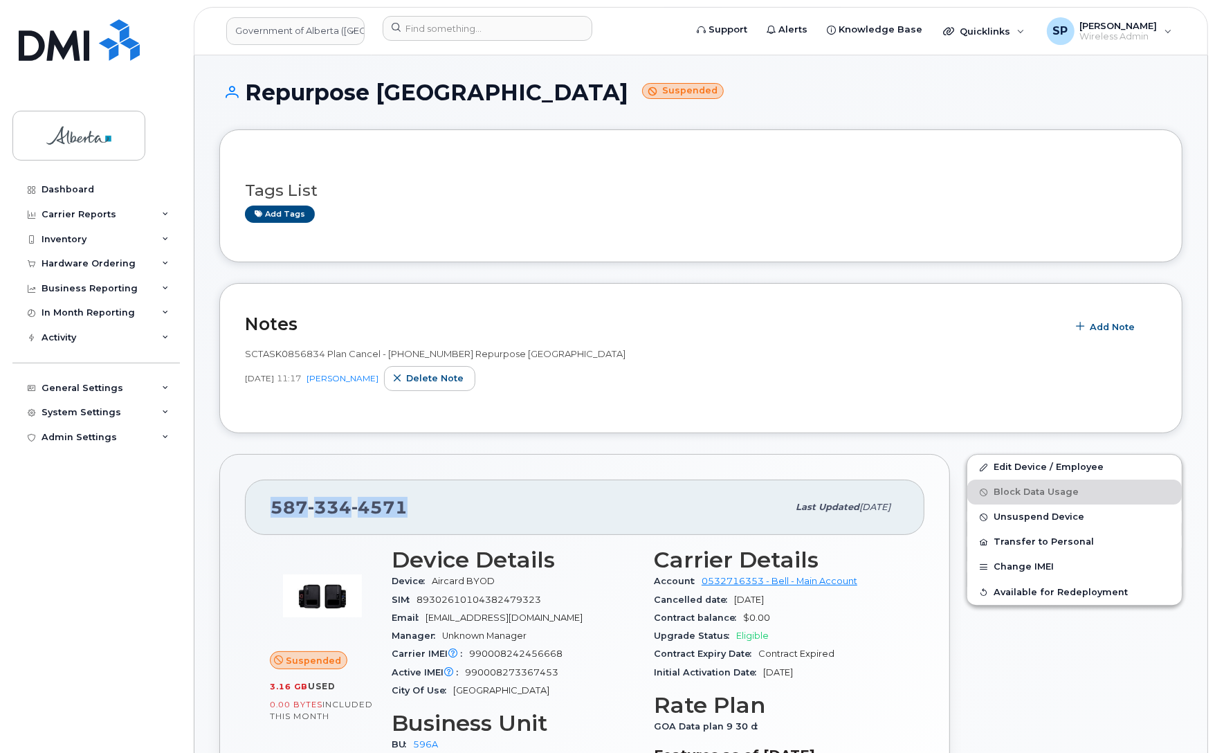
drag, startPoint x: 405, startPoint y: 503, endPoint x: 275, endPoint y: 500, distance: 130.1
click at [275, 500] on div "[PHONE_NUMBER]" at bounding box center [529, 507] width 517 height 29
copy span "[PHONE_NUMBER]"
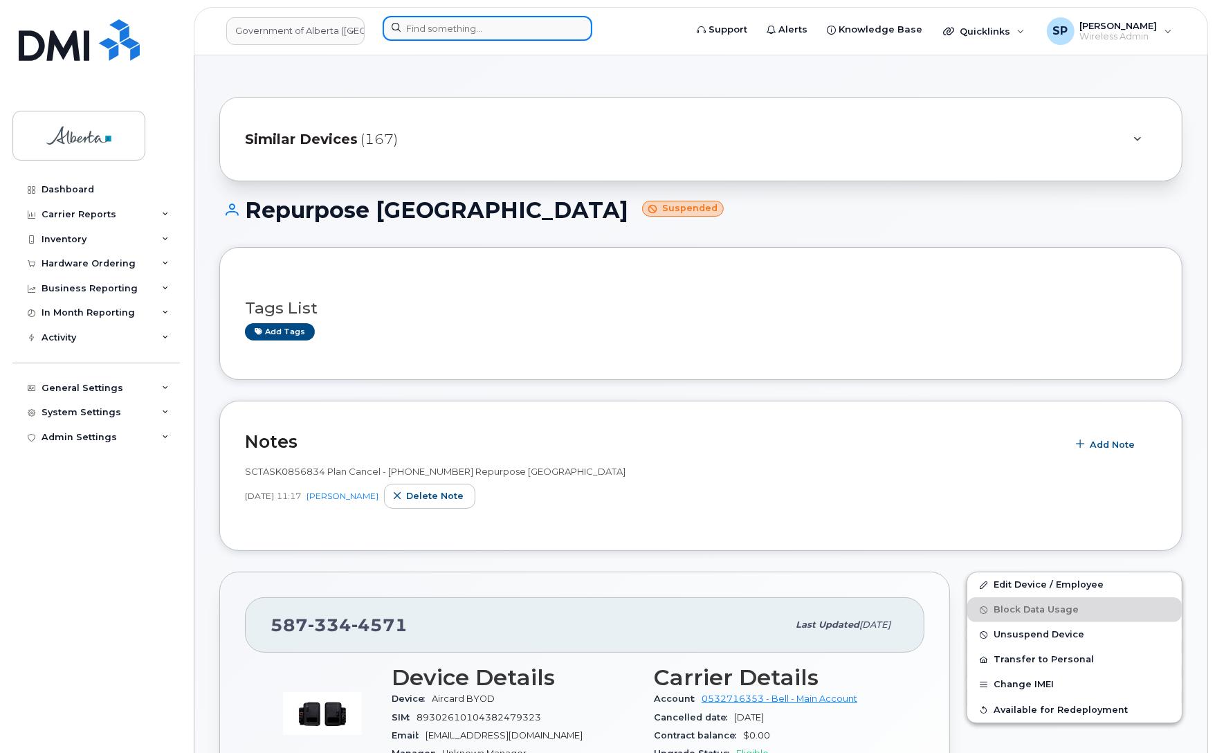
click at [481, 24] on input at bounding box center [488, 28] width 210 height 25
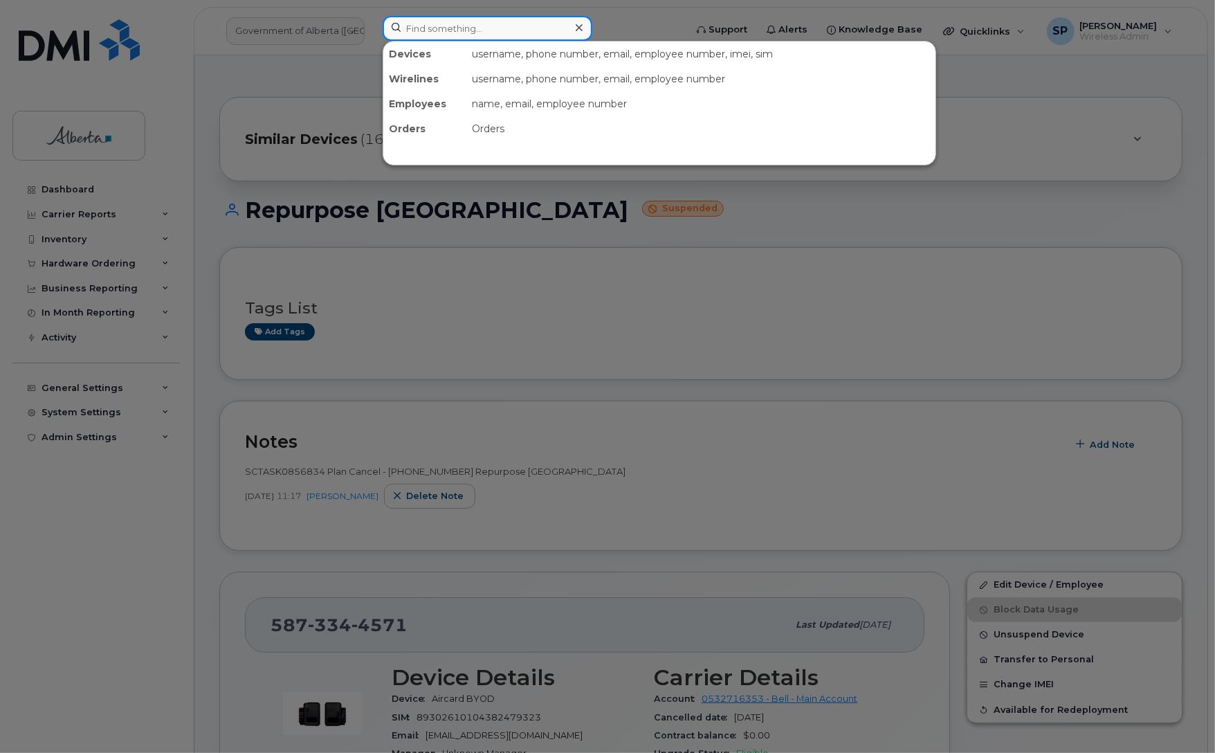
paste input "5875458879"
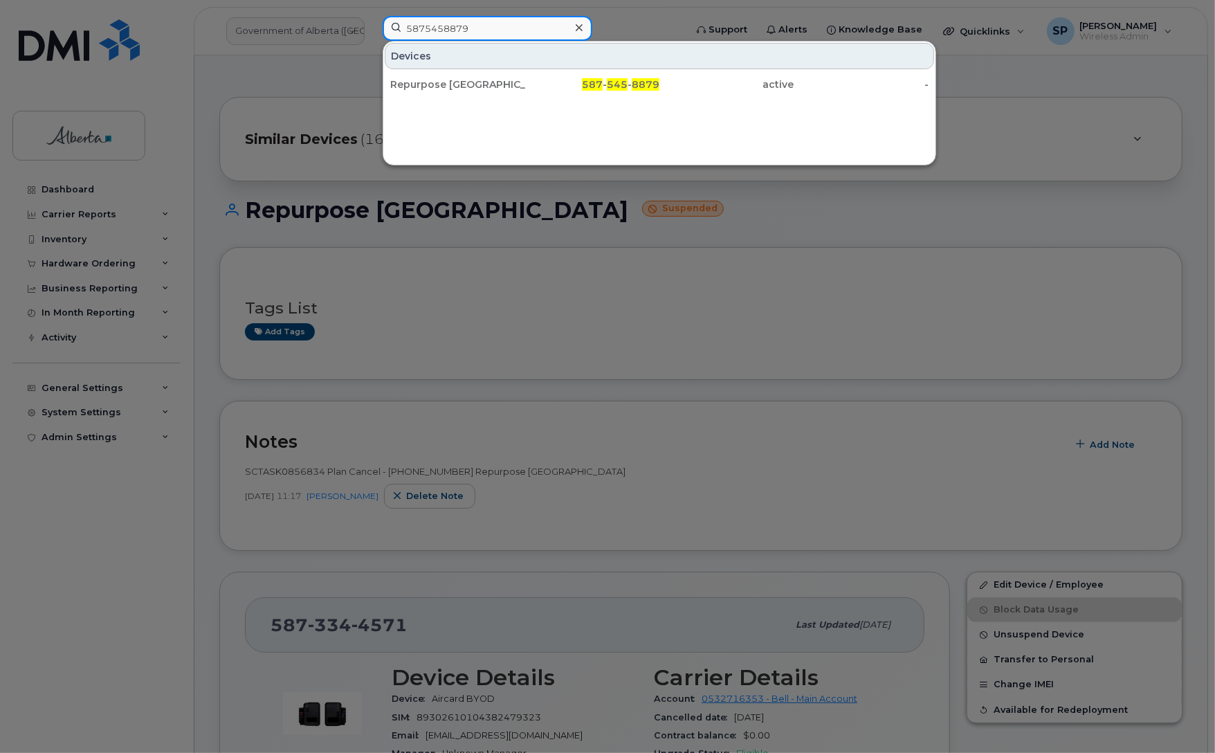
type input "5875458879"
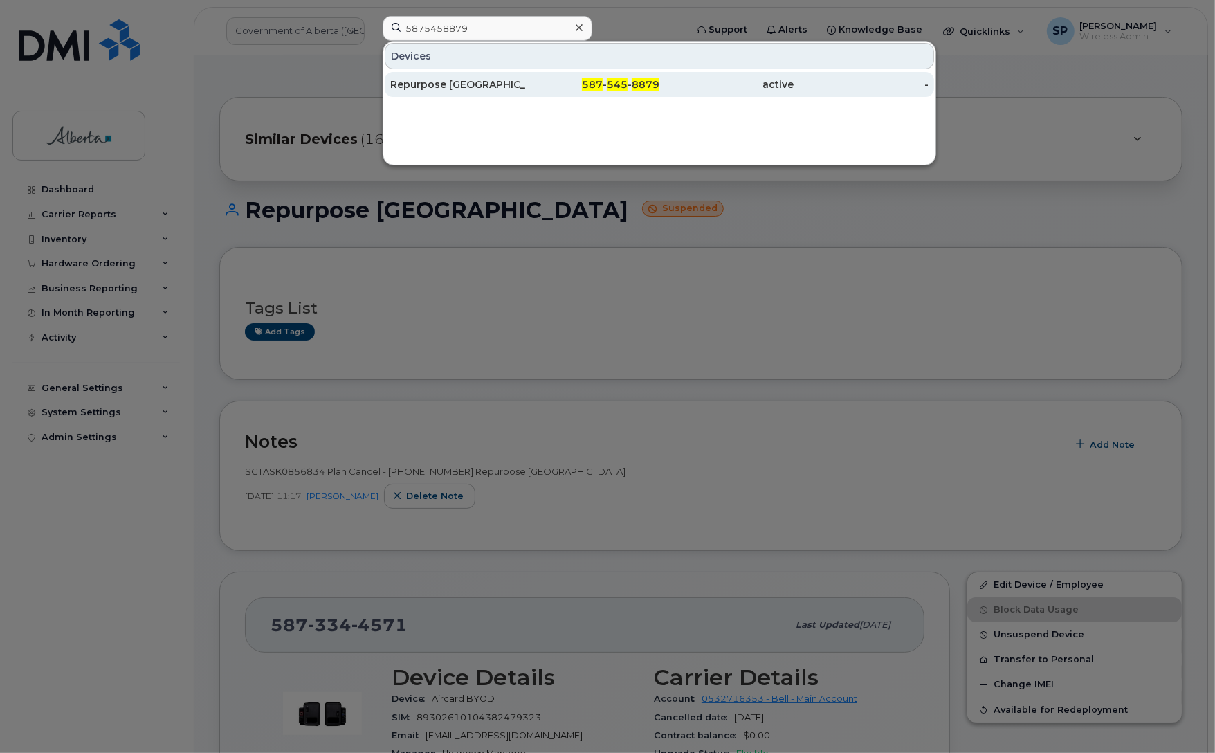
click at [446, 82] on div "Repurpose [GEOGRAPHIC_DATA]" at bounding box center [457, 84] width 135 height 14
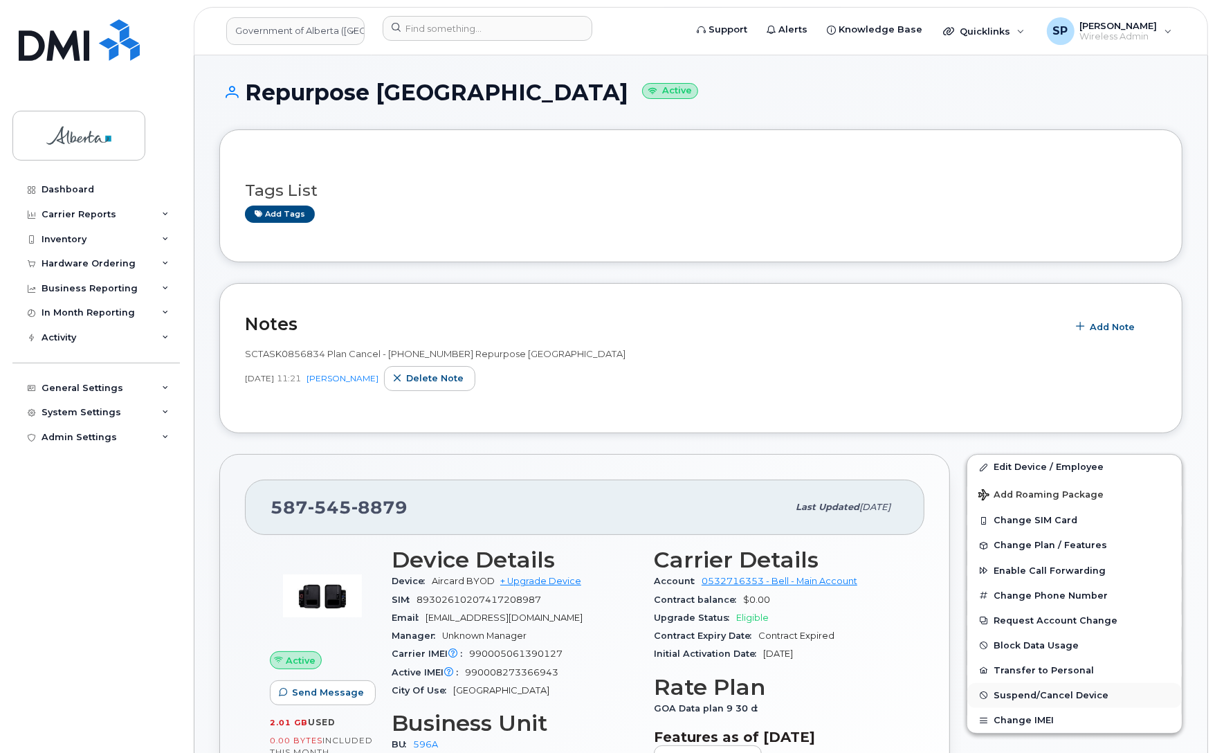
click at [1028, 697] on span "Suspend/Cancel Device" at bounding box center [1050, 695] width 115 height 10
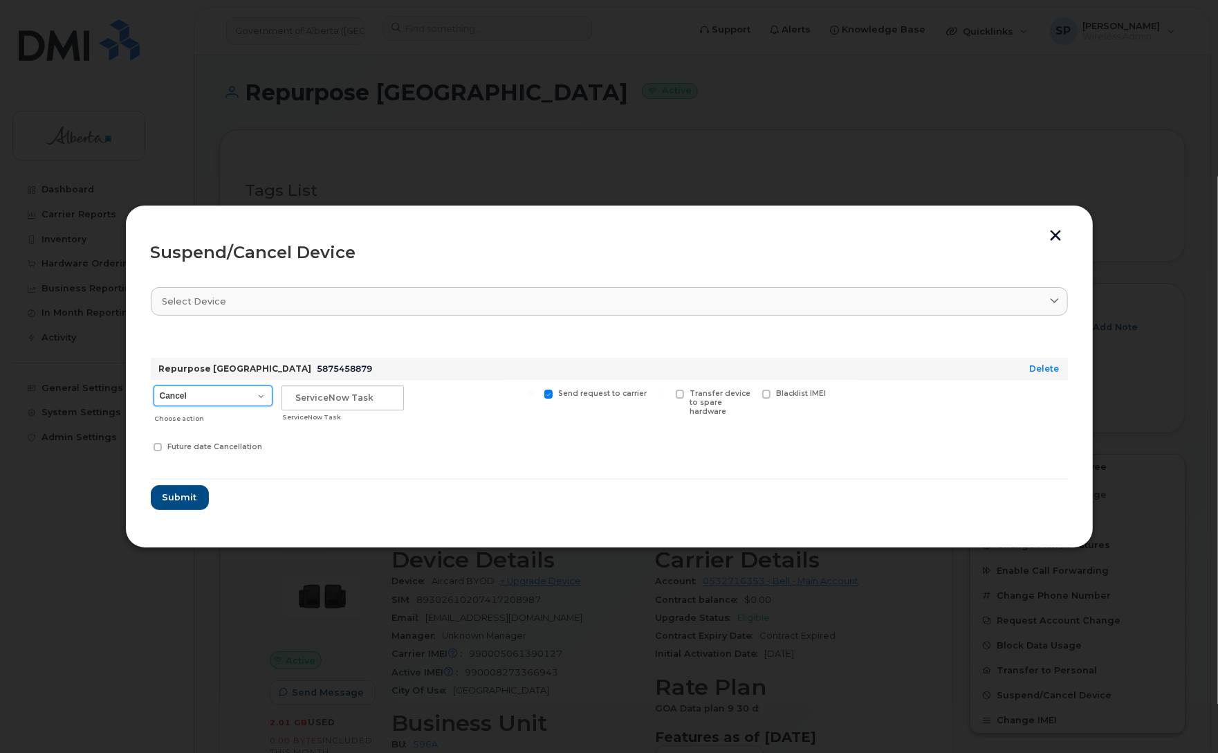
click at [201, 399] on select "Cancel Suspend - Extend Suspension Suspend - Reduced Rate Suspend - Lost Device…" at bounding box center [213, 395] width 119 height 21
select select "[object Object]"
click at [154, 385] on select "Cancel Suspend - Extend Suspension Suspend - Reduced Rate Suspend - Lost Device…" at bounding box center [213, 395] width 119 height 21
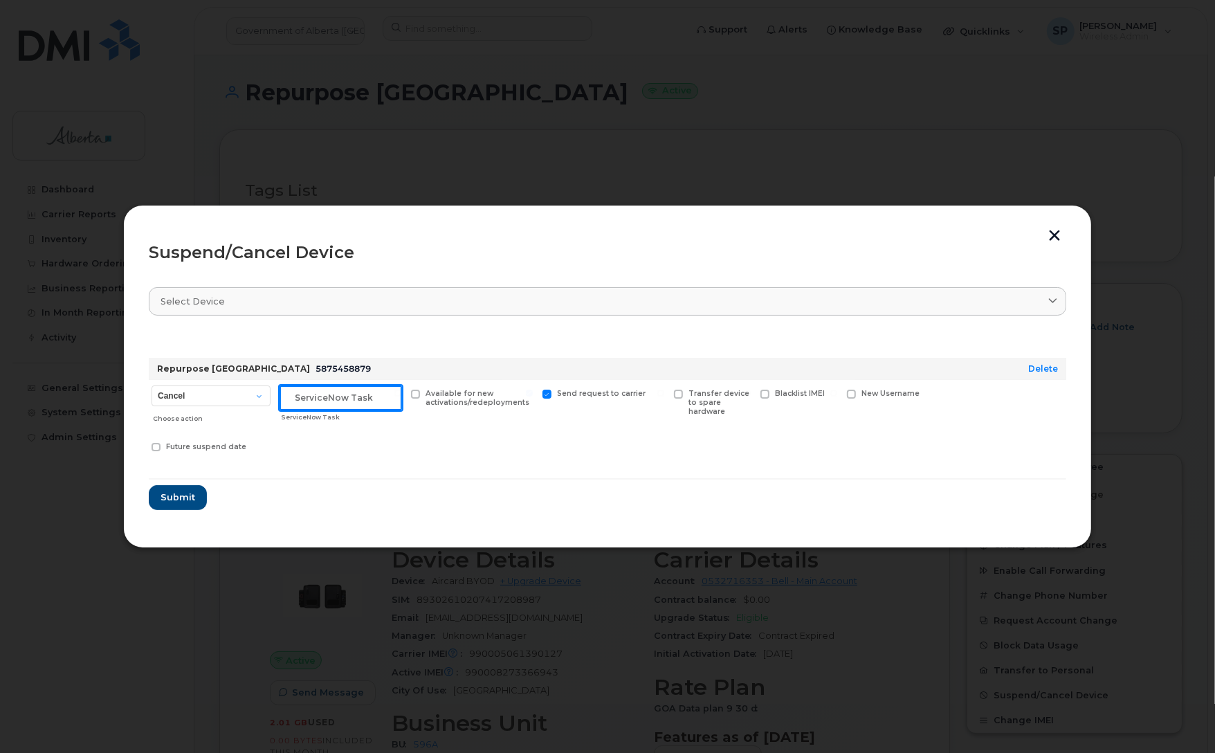
click at [347, 398] on input "text" at bounding box center [341, 397] width 122 height 25
paste input "SCTASK0856834"
type input "SCTASK0856834 Suspend"
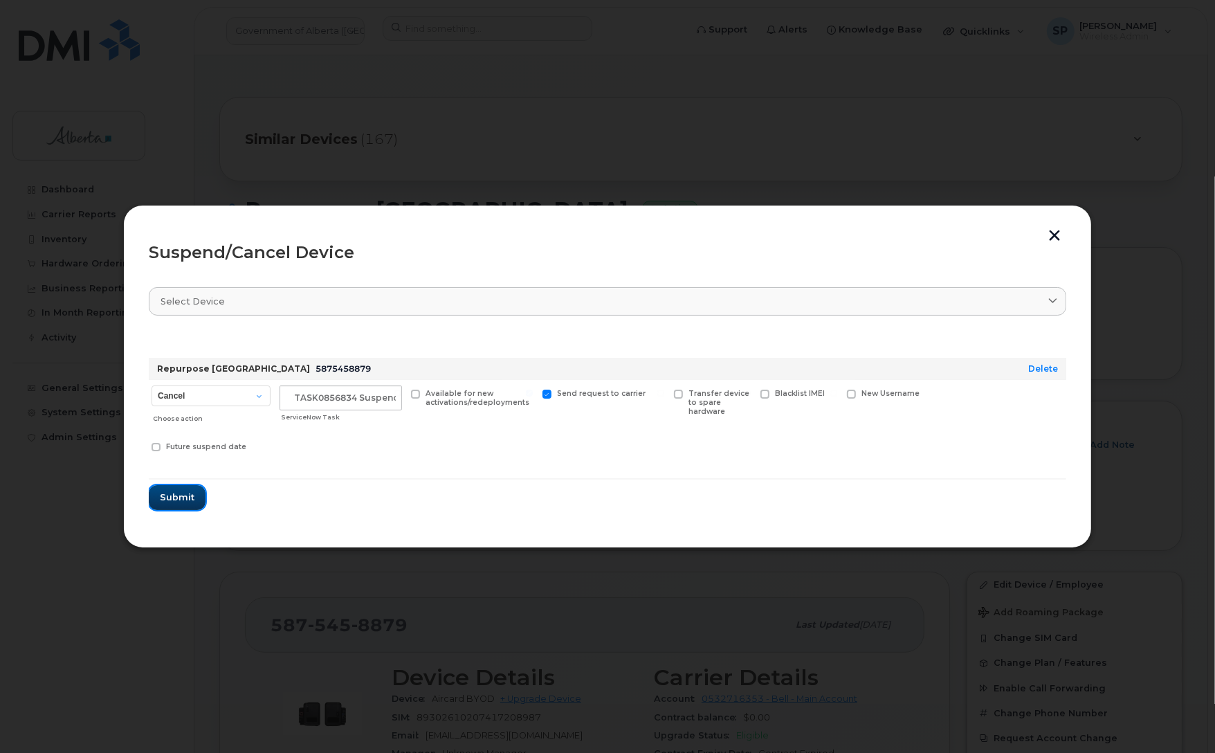
scroll to position [0, 0]
click at [178, 495] on span "Submit" at bounding box center [177, 497] width 35 height 13
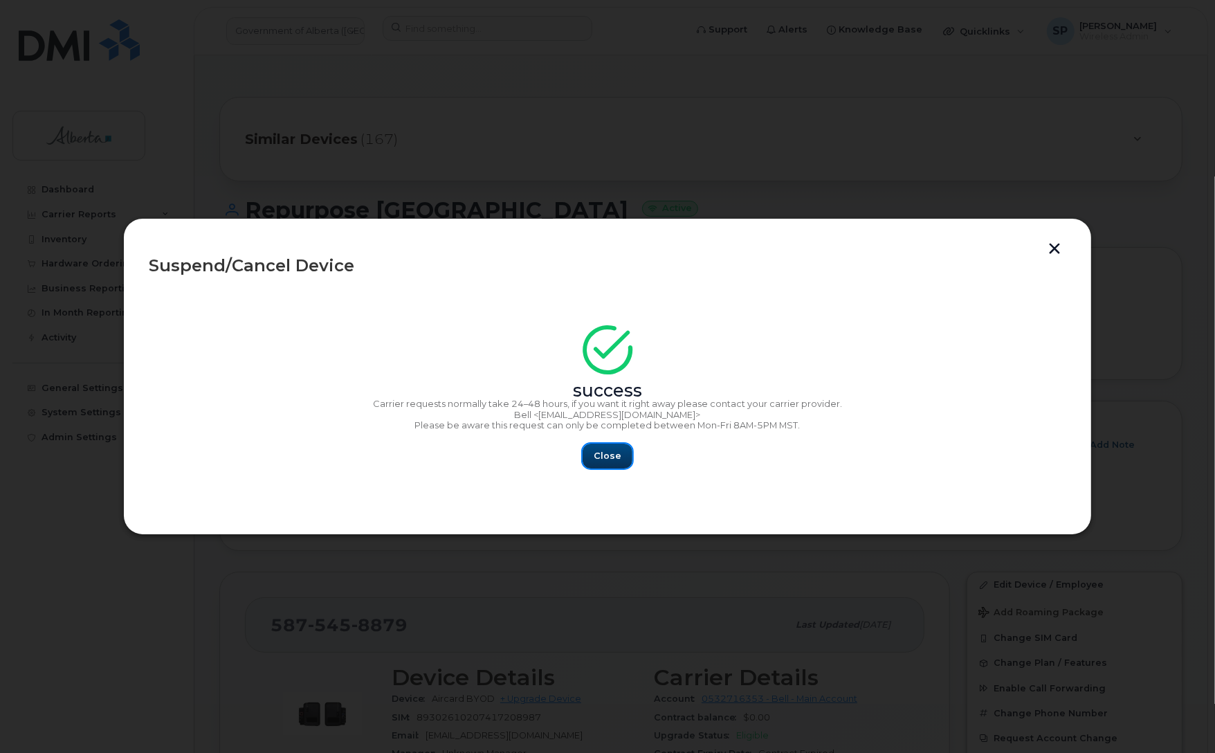
click at [602, 455] on span "Close" at bounding box center [608, 455] width 28 height 13
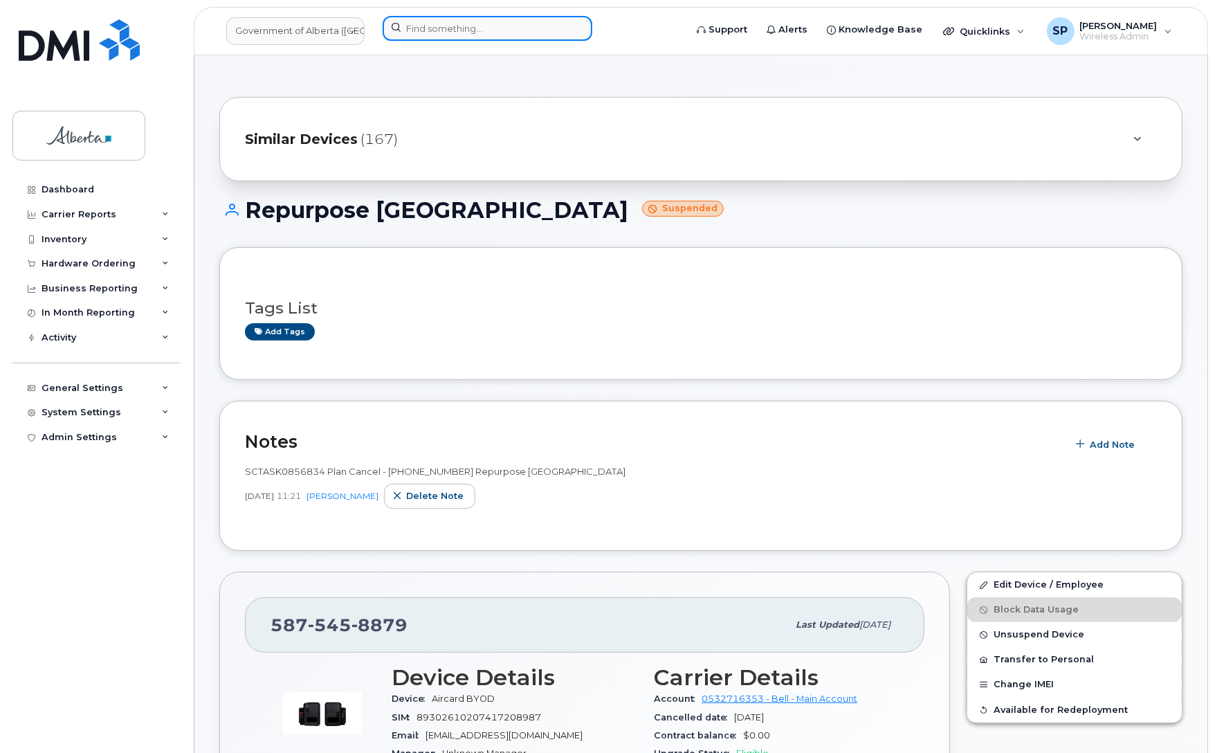
click at [475, 25] on input at bounding box center [488, 28] width 210 height 25
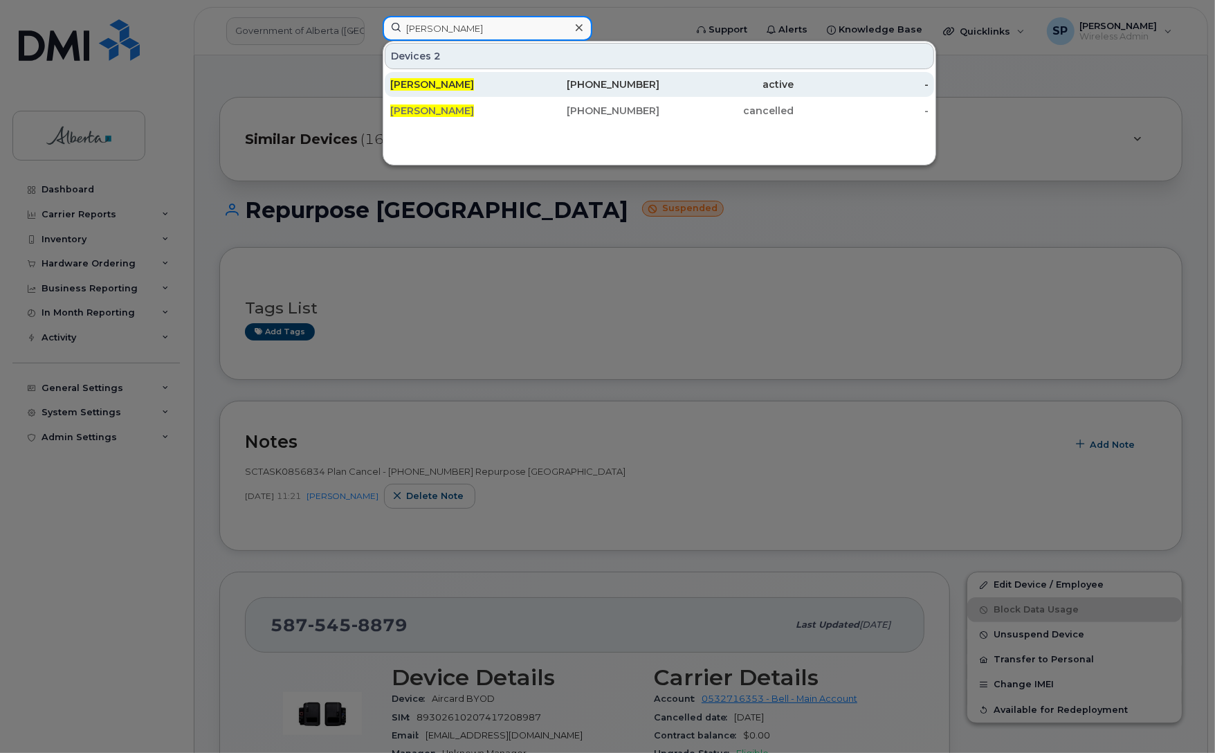
type input "chris eddy"
click at [443, 85] on div "[PERSON_NAME]" at bounding box center [457, 84] width 135 height 14
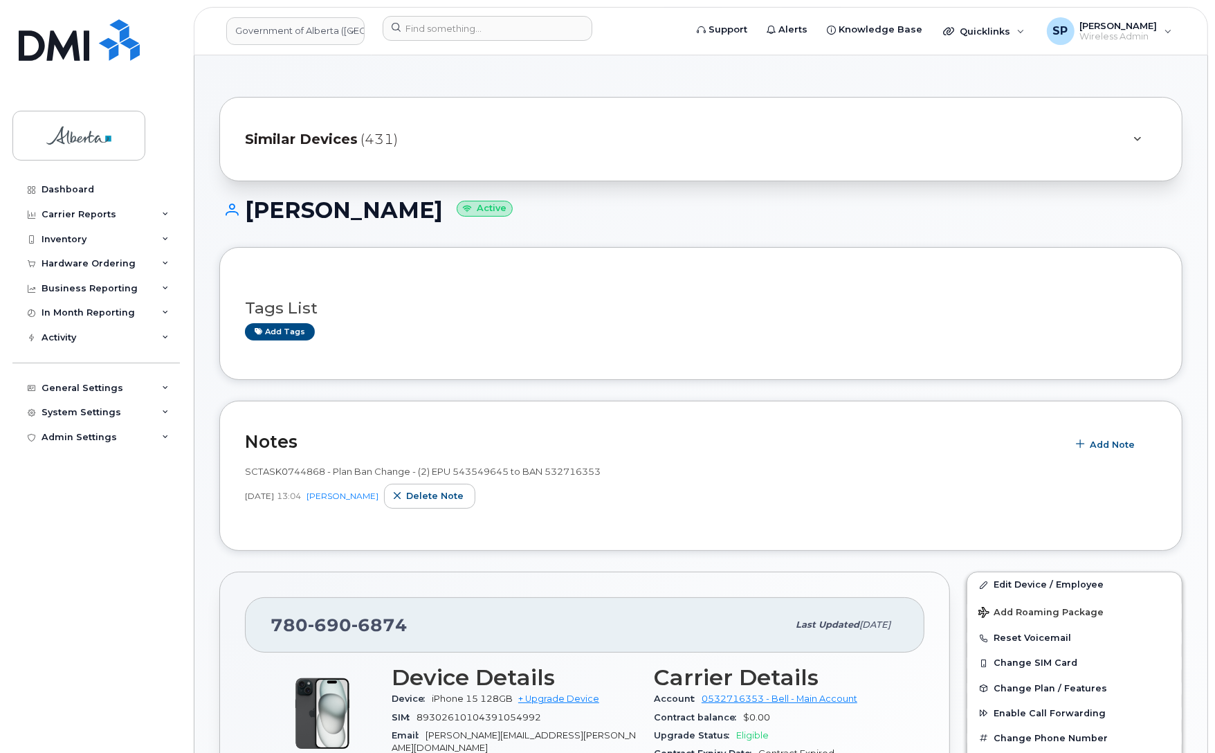
click at [403, 626] on span "6874" at bounding box center [379, 624] width 56 height 21
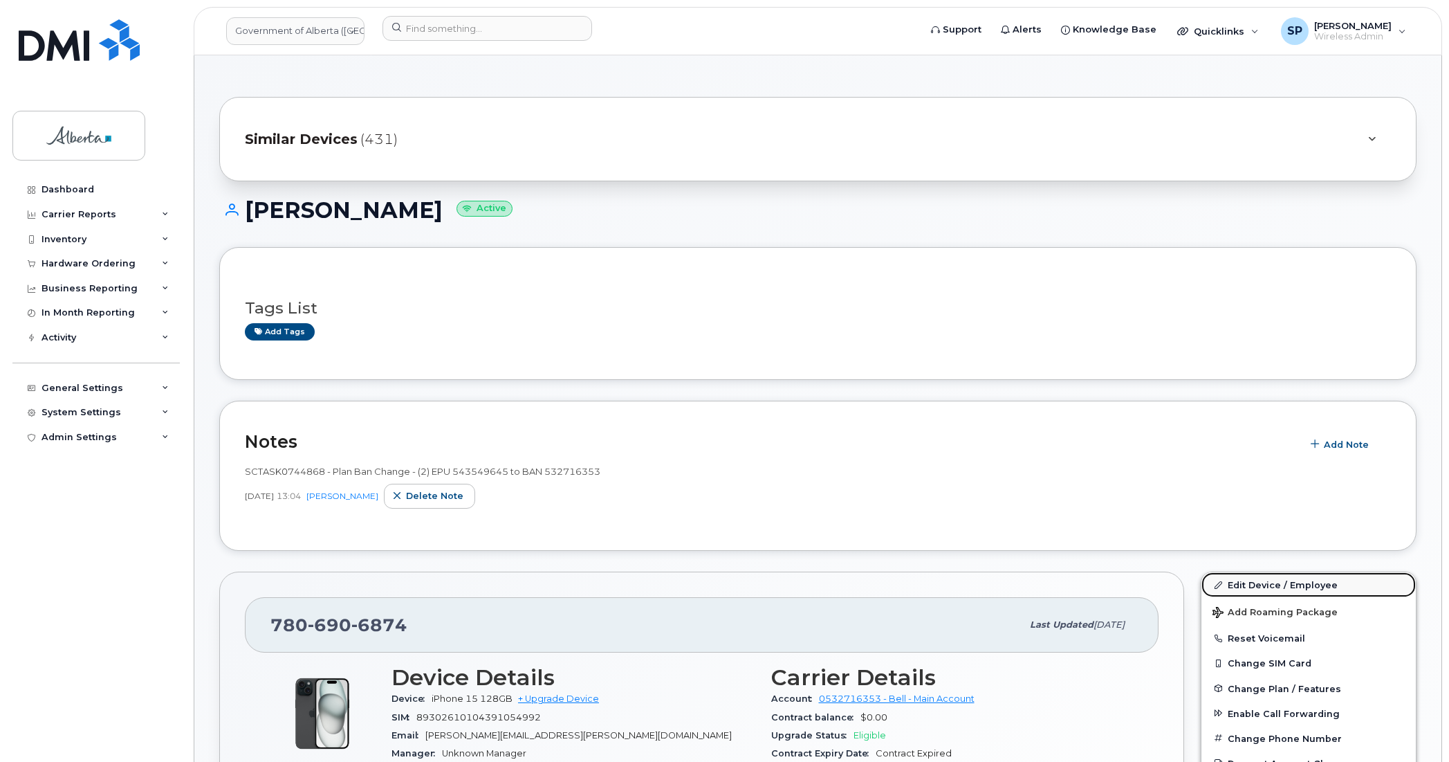
click at [1214, 586] on link "Edit Device / Employee" at bounding box center [1309, 584] width 214 height 25
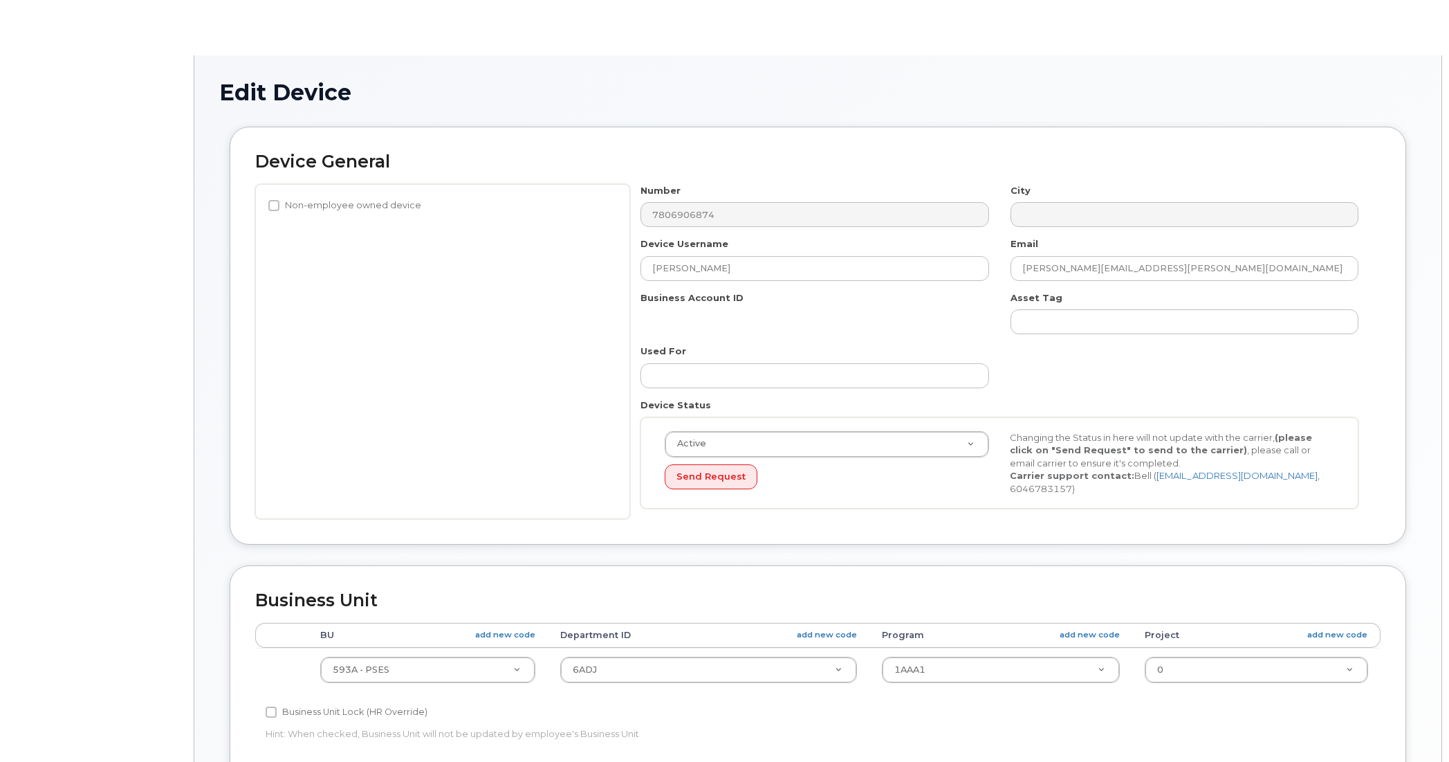
select select "4797682"
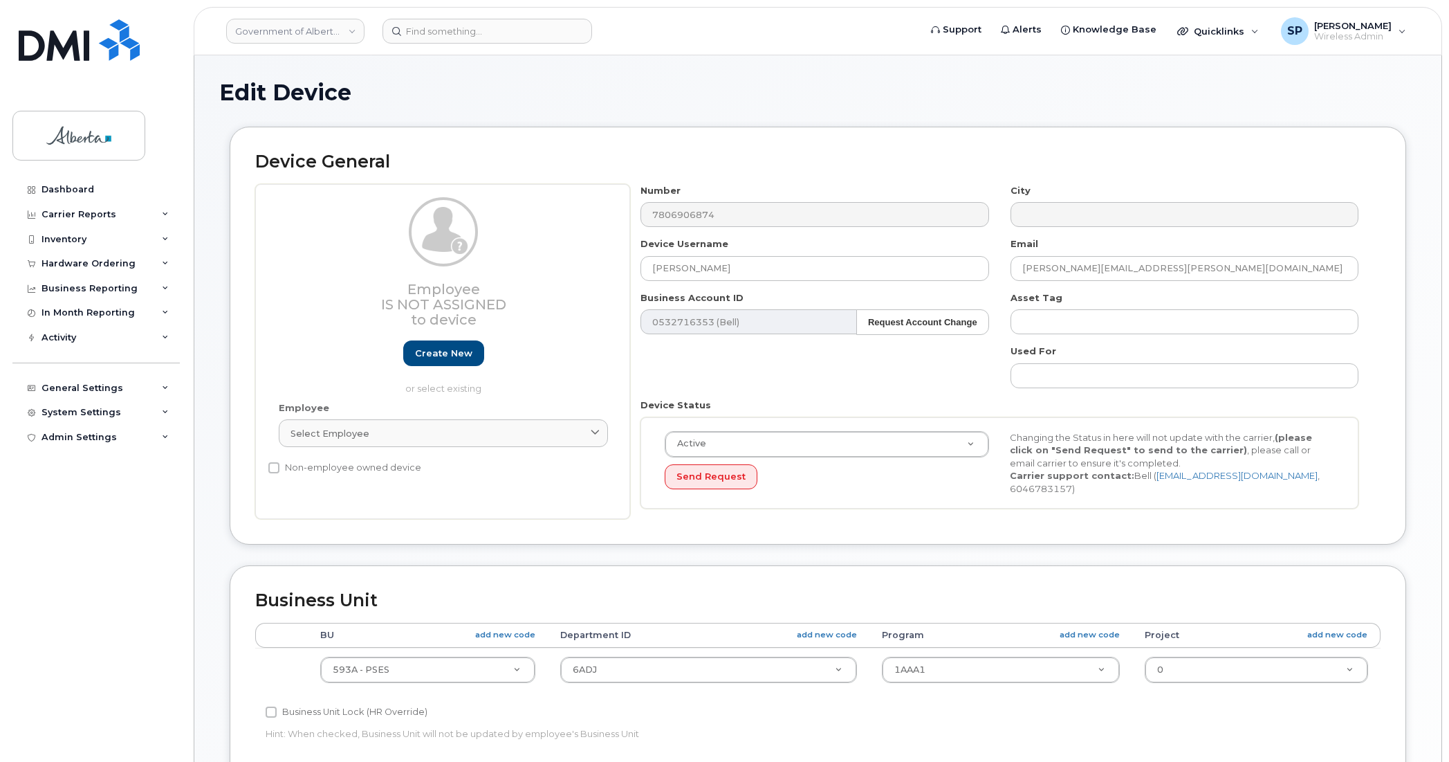
drag, startPoint x: 1442, startPoint y: 282, endPoint x: 1445, endPoint y: 431, distance: 149.5
click at [1449, 430] on html "Government of Alberta (GOA) Support Alerts Knowledge Base Quicklinks Suspend / …" at bounding box center [724, 608] width 1449 height 1216
click at [545, 696] on div "BU add new code Department ID add new code Program add new code Project add new…" at bounding box center [818, 663] width 1126 height 81
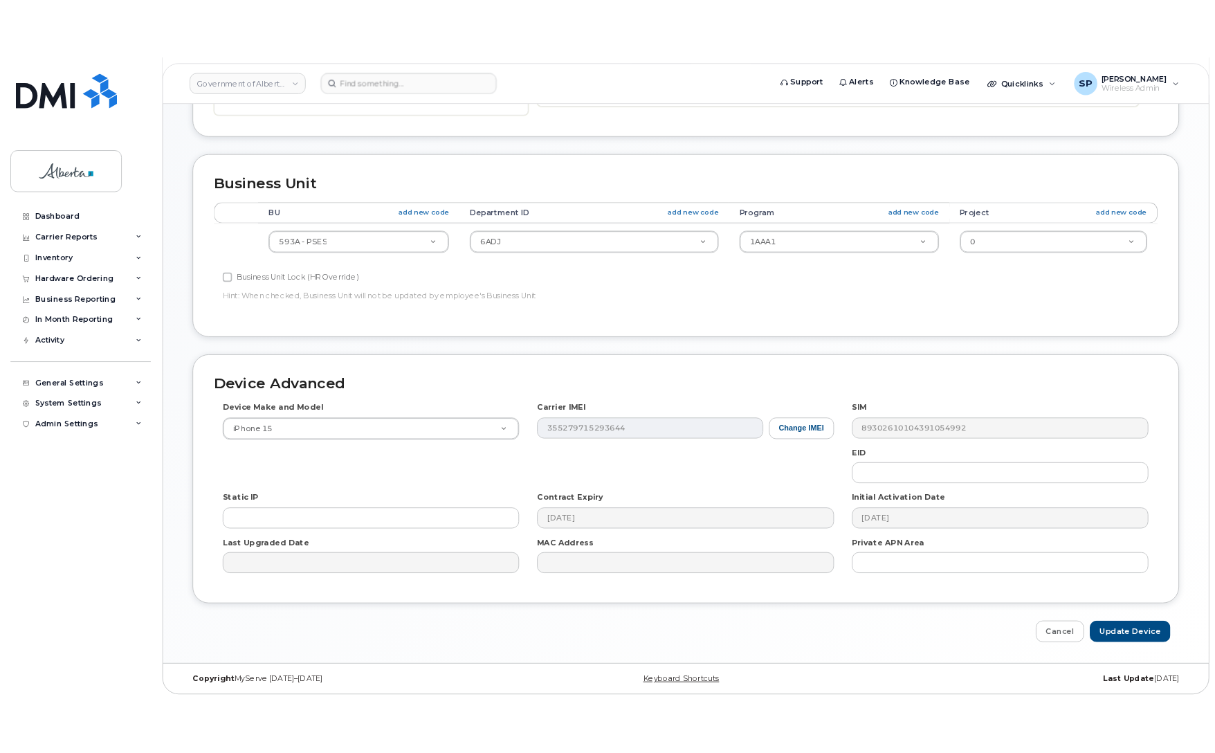
scroll to position [452, 0]
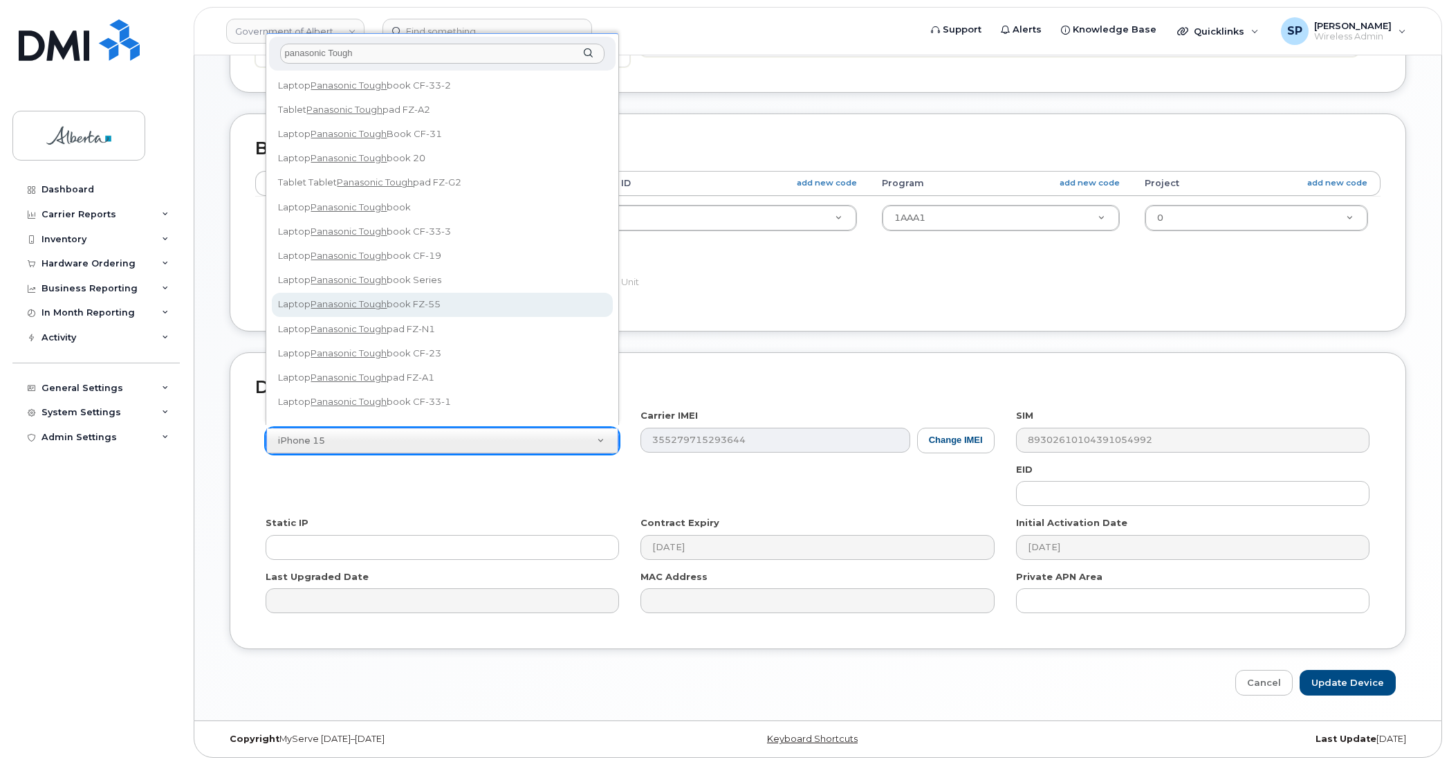
type input "panasonic Tough"
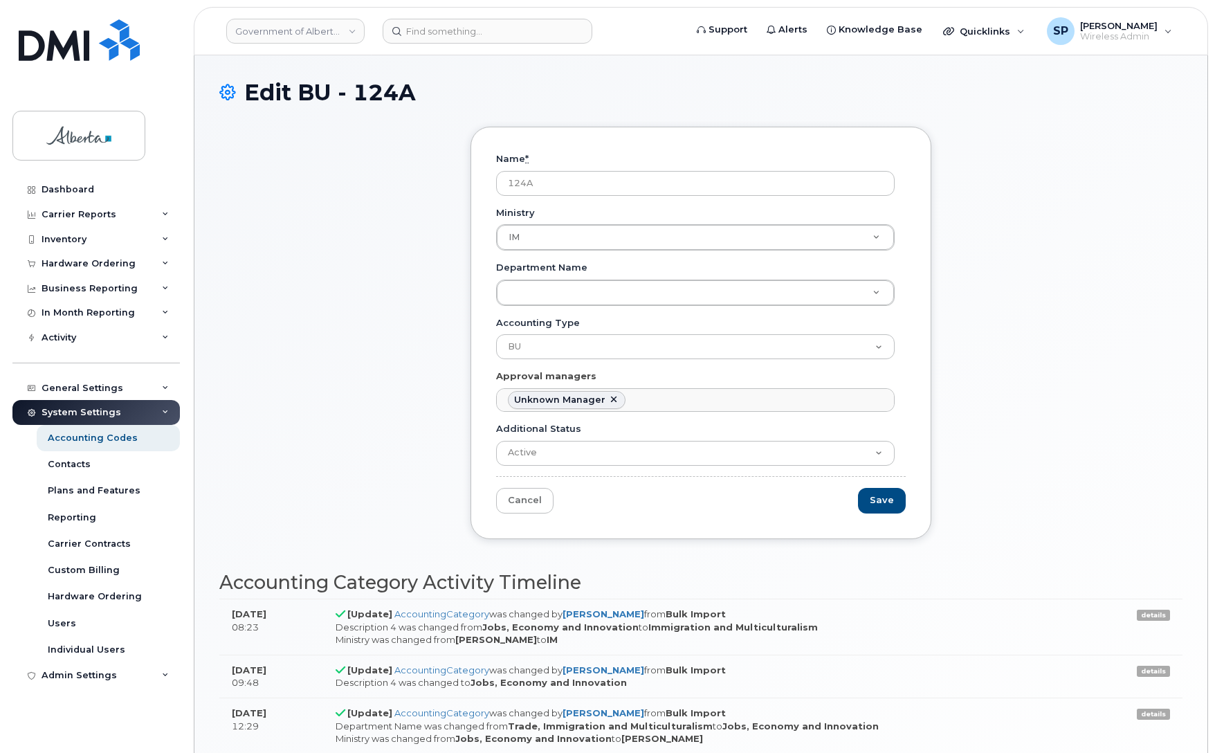
scroll to position [195, 0]
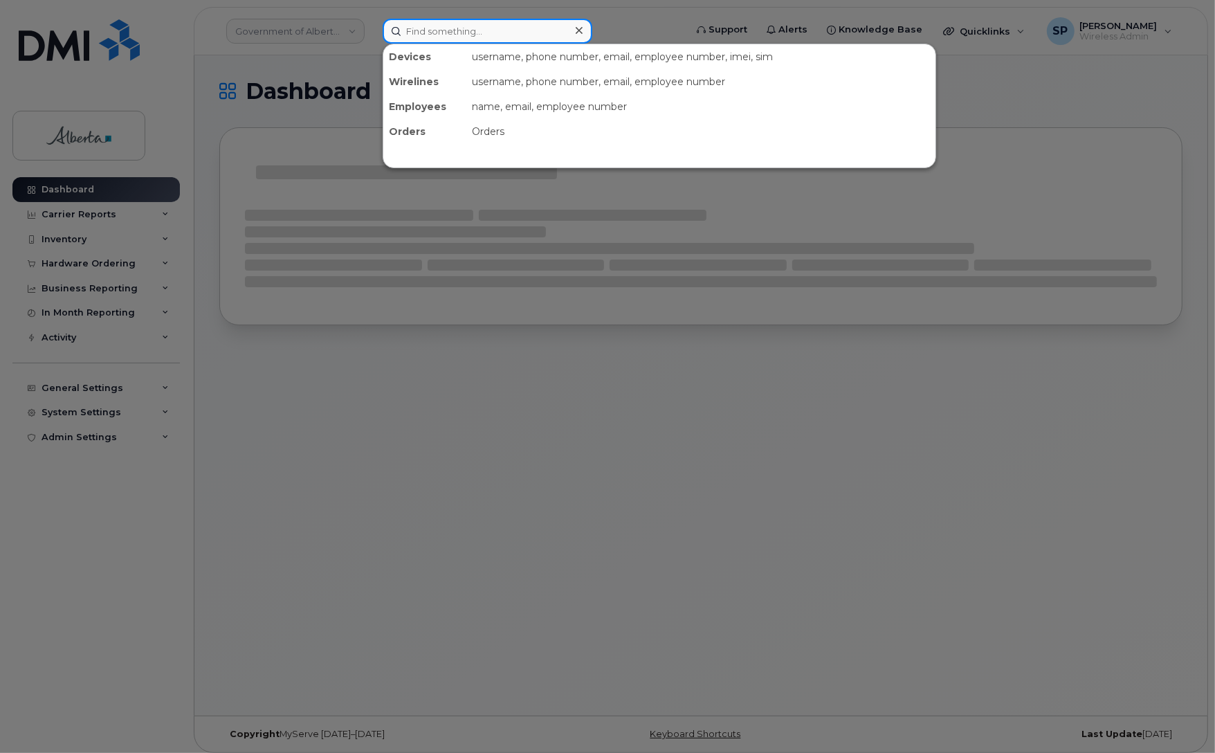
click at [509, 32] on input at bounding box center [488, 31] width 210 height 25
paste input "7802671651"
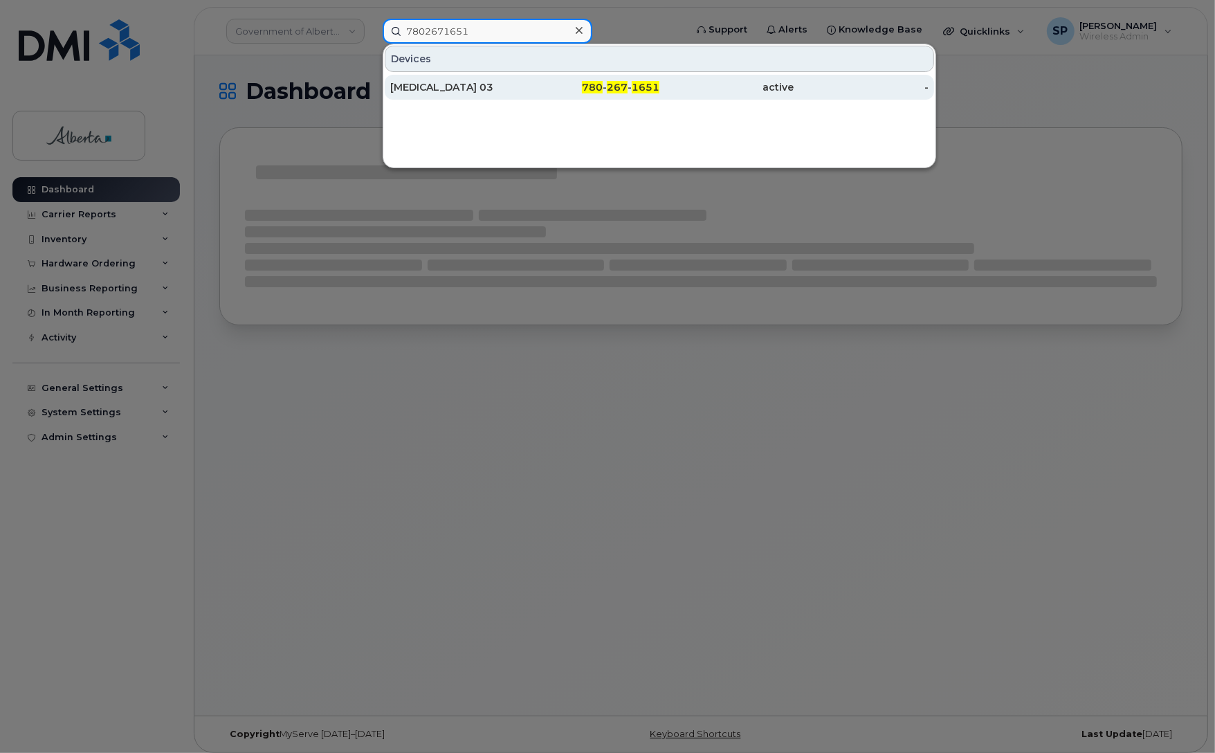
type input "7802671651"
click at [431, 88] on div "[MEDICAL_DATA] 03" at bounding box center [457, 87] width 135 height 14
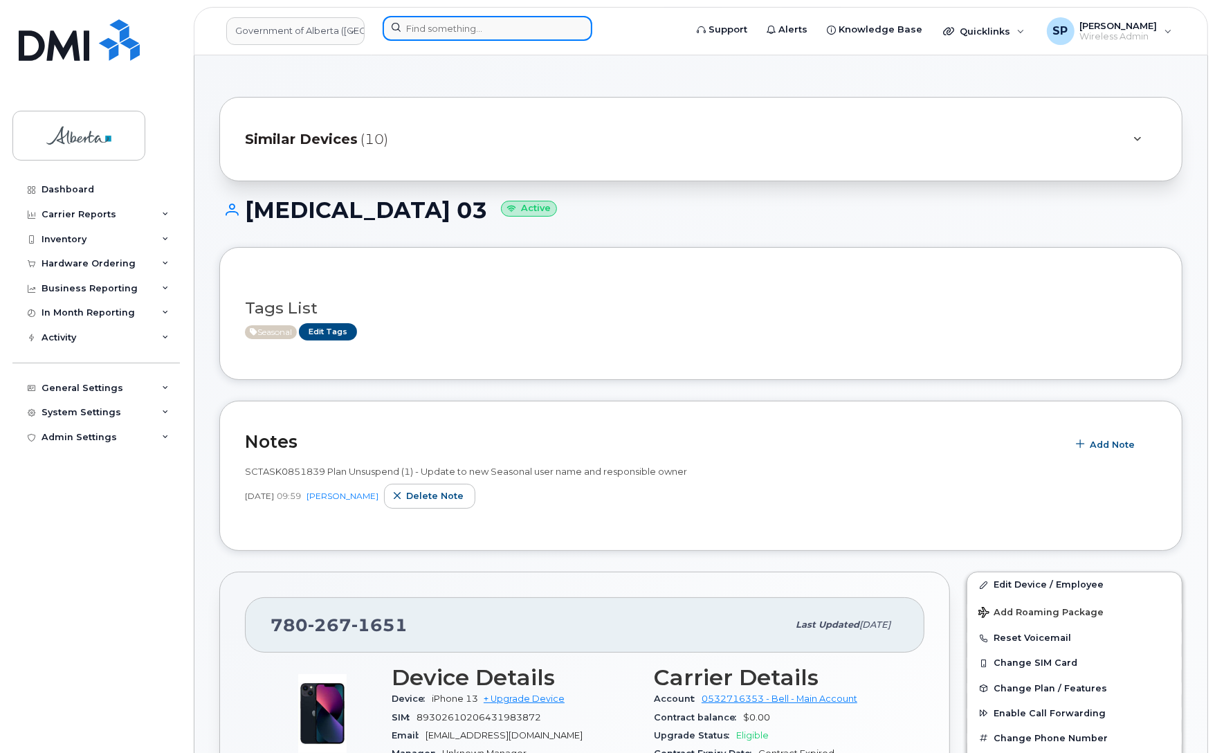
click at [489, 32] on input at bounding box center [488, 28] width 210 height 25
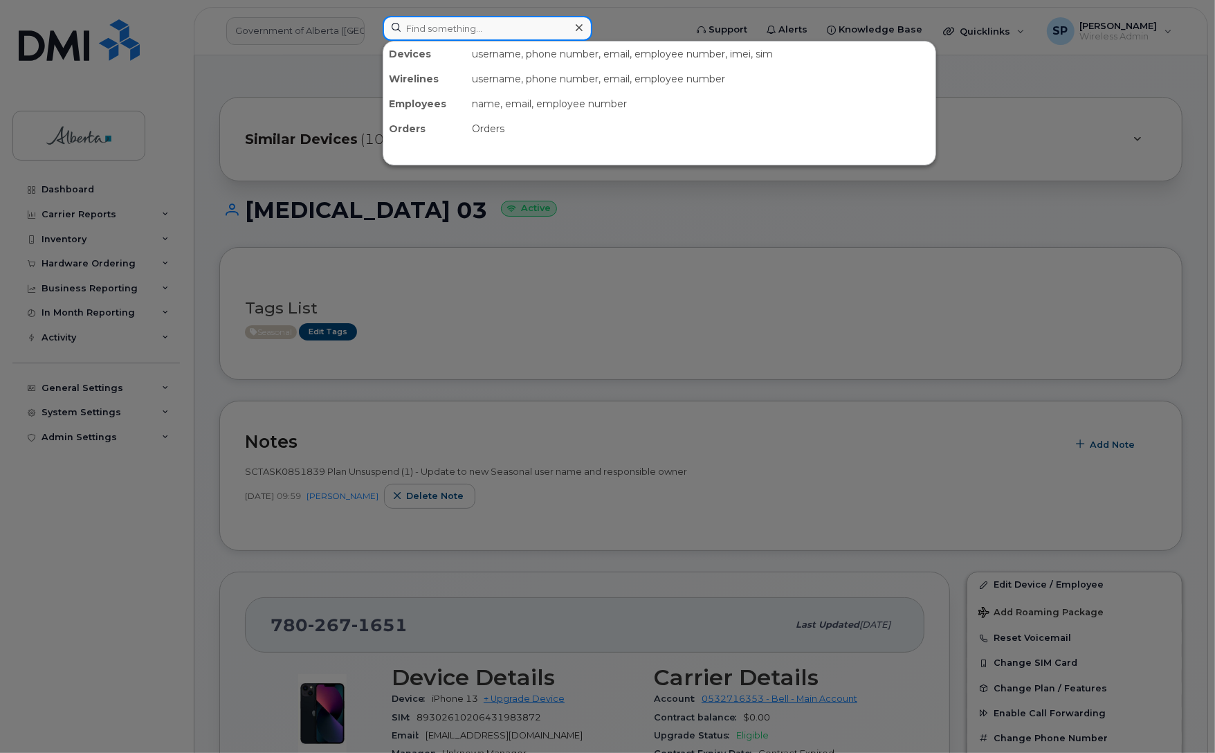
paste input "5879887566"
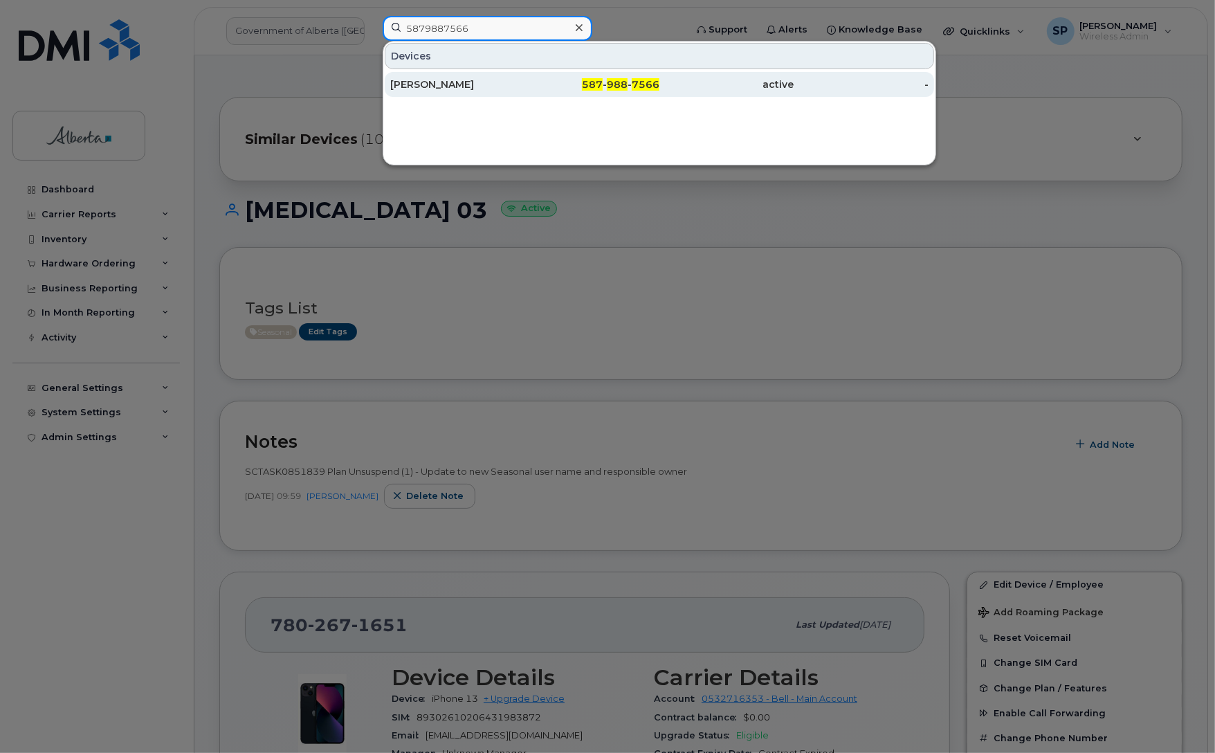
type input "5879887566"
click at [455, 88] on div "[PERSON_NAME]" at bounding box center [457, 84] width 135 height 14
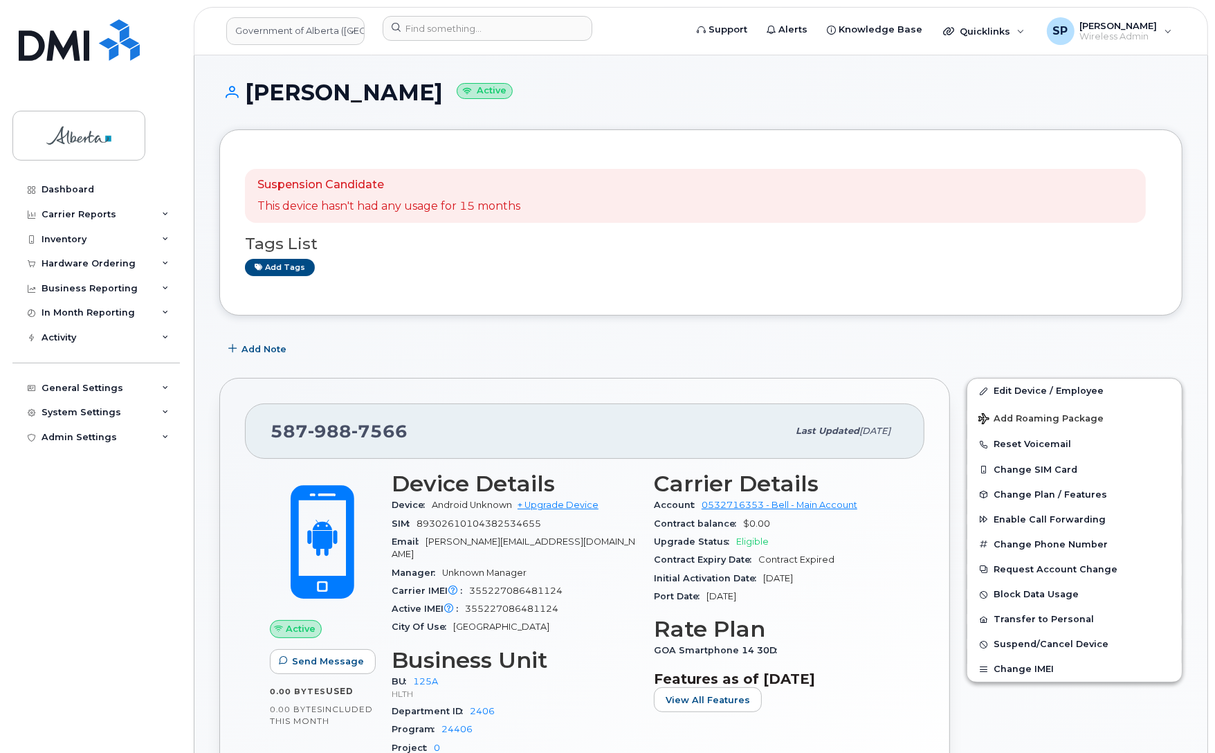
drag, startPoint x: 428, startPoint y: 94, endPoint x: 246, endPoint y: 95, distance: 181.3
click at [246, 95] on h1 "Zahida Khanum Active" at bounding box center [700, 92] width 963 height 24
copy h1 "[PERSON_NAME]"
click at [1028, 392] on link "Edit Device / Employee" at bounding box center [1074, 390] width 214 height 25
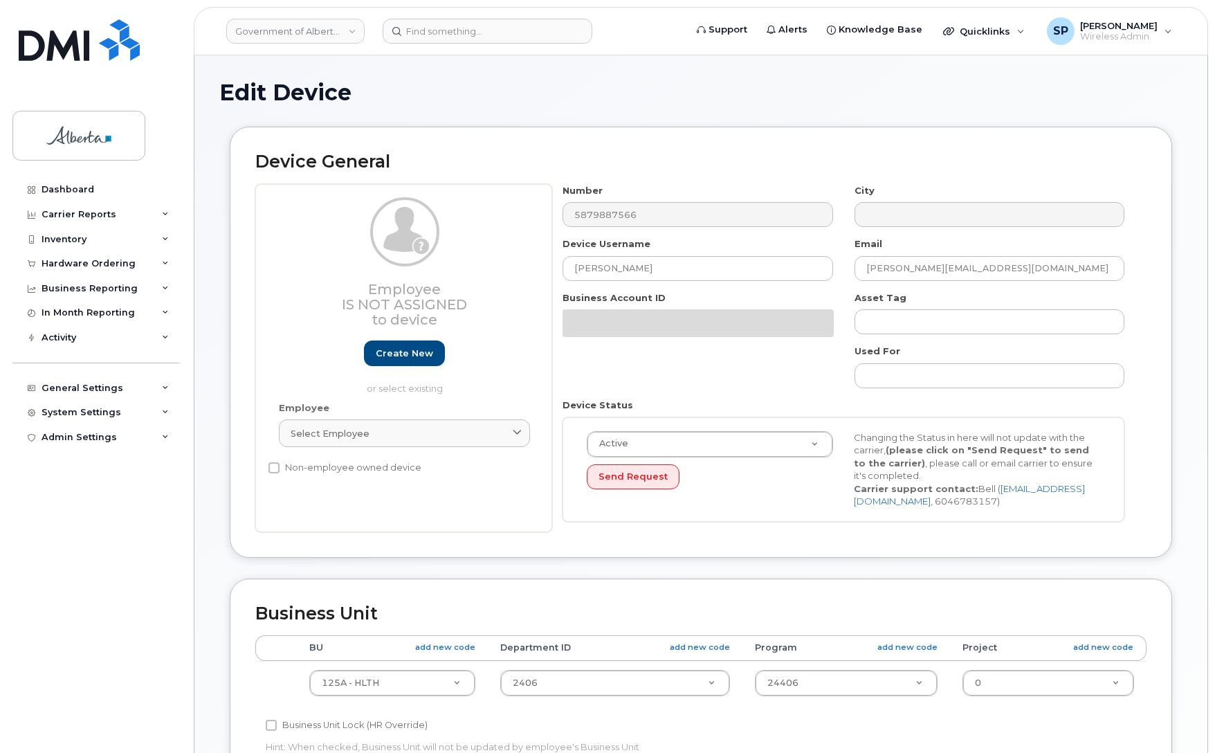
select select "4120335"
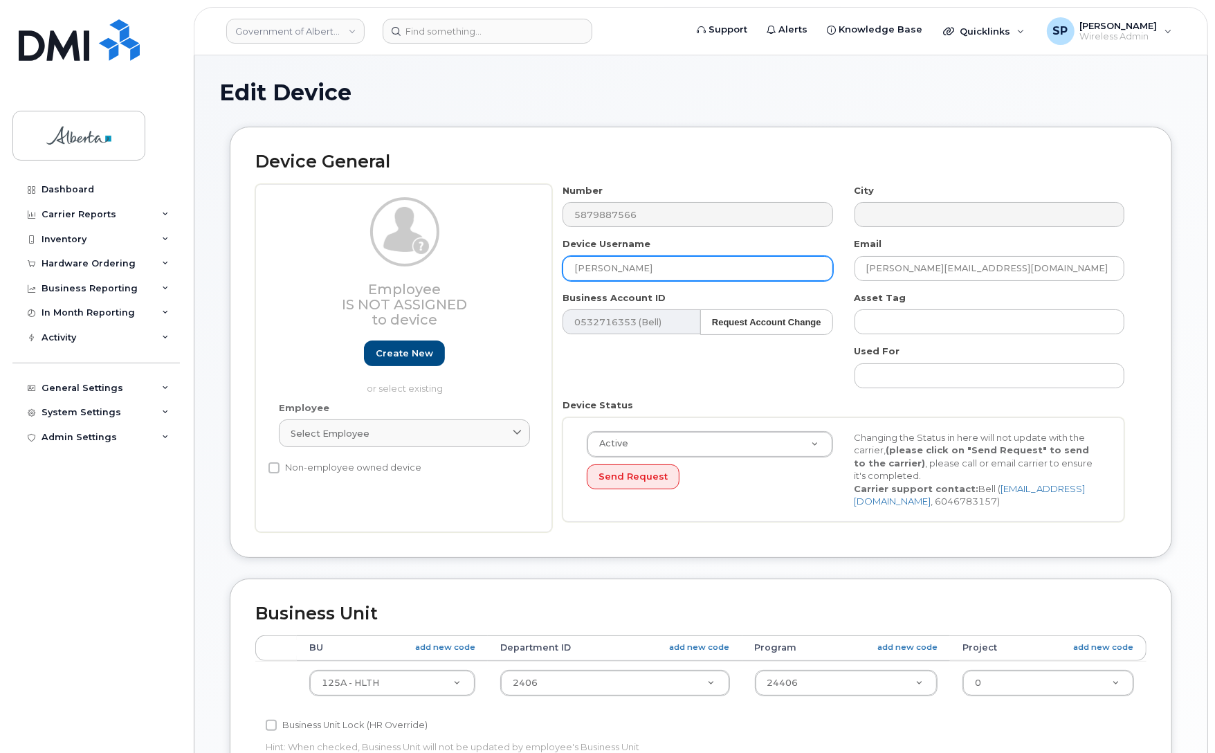
drag, startPoint x: 659, startPoint y: 270, endPoint x: 424, endPoint y: 273, distance: 235.3
click at [424, 273] on div "Employee Is not assigned to device Create new or select existing Employee Selec…" at bounding box center [700, 358] width 891 height 348
paste input "[PERSON_NAME]"
type input "[PERSON_NAME]"
drag, startPoint x: 841, startPoint y: 258, endPoint x: 749, endPoint y: 264, distance: 92.2
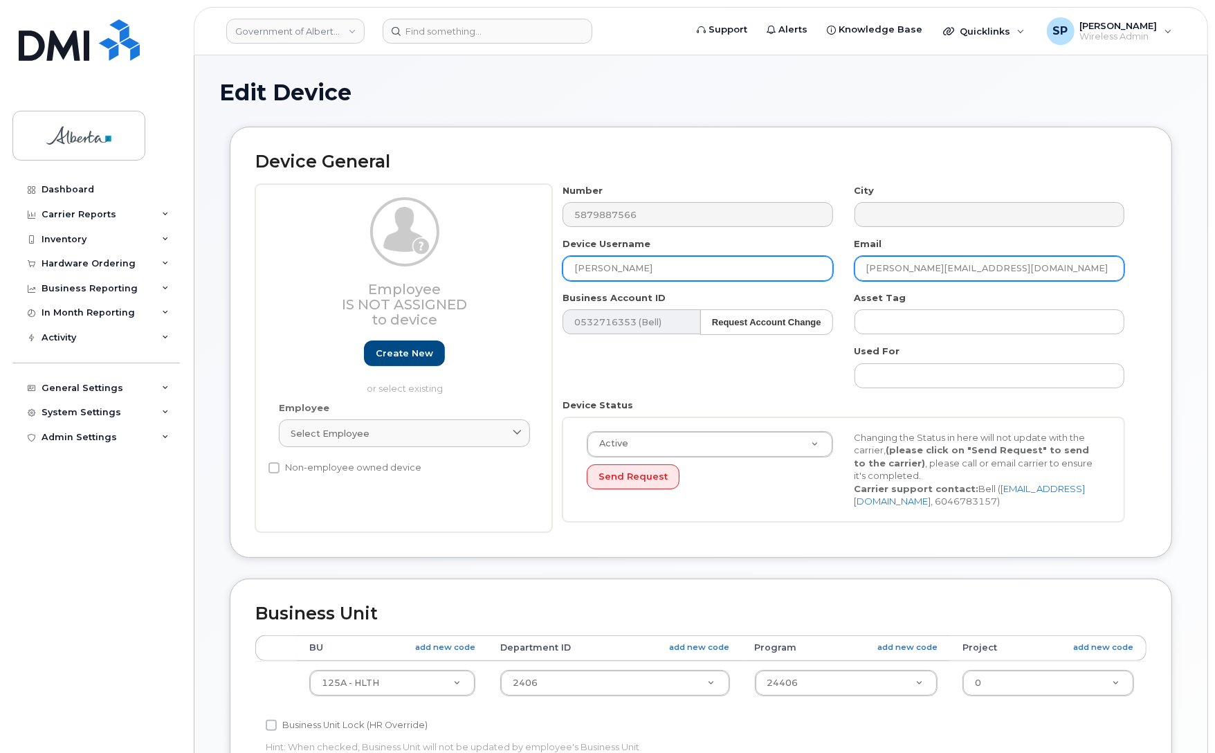
click at [749, 264] on div "Number 5879887566 City Device Username [PERSON_NAME] Email [PERSON_NAME][EMAIL_…" at bounding box center [843, 358] width 583 height 348
paste input "[PERSON_NAME].[PERSON_NAME]"
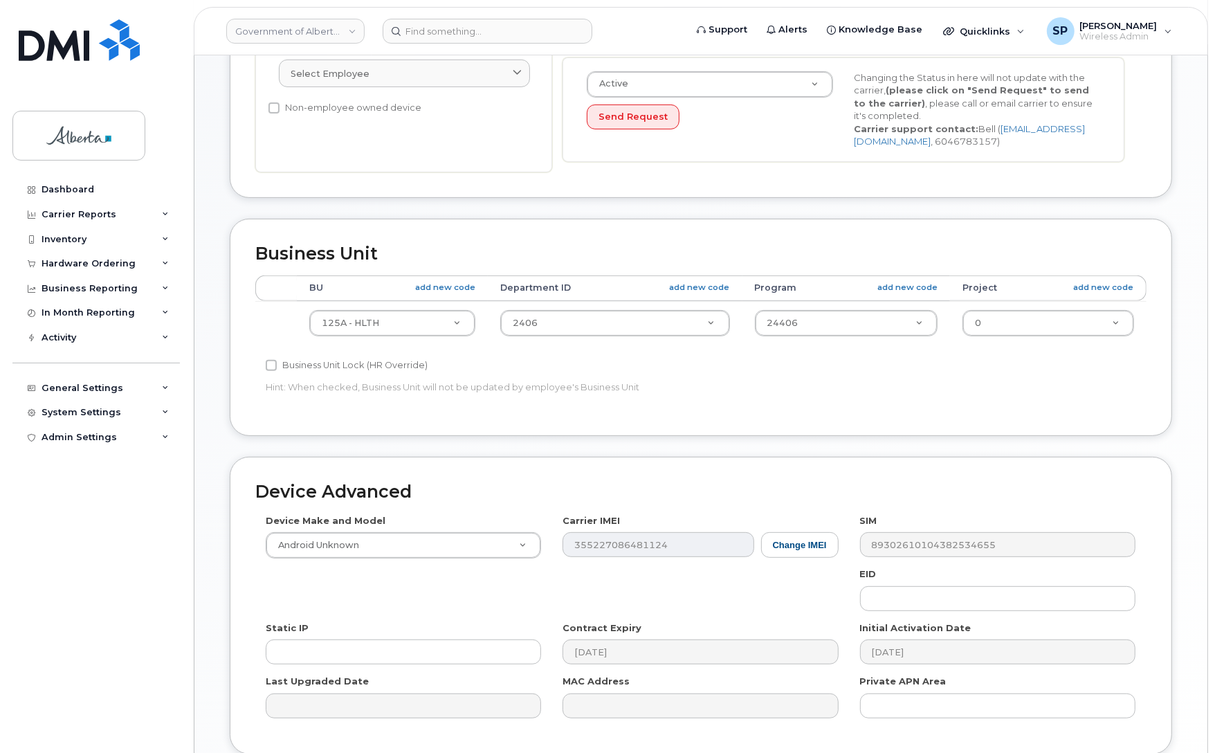
scroll to position [383, 0]
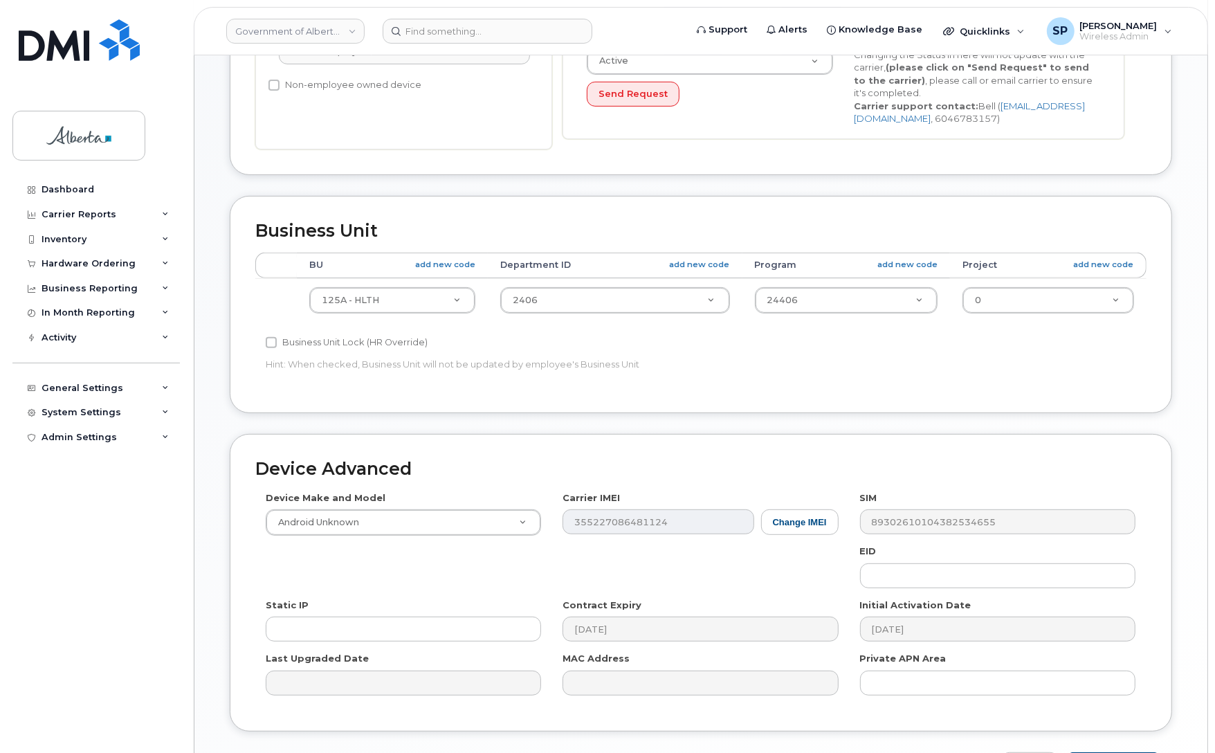
type input "[PERSON_NAME][EMAIL_ADDRESS][PERSON_NAME][DOMAIN_NAME]"
click at [777, 517] on button "Change IMEI" at bounding box center [799, 522] width 77 height 26
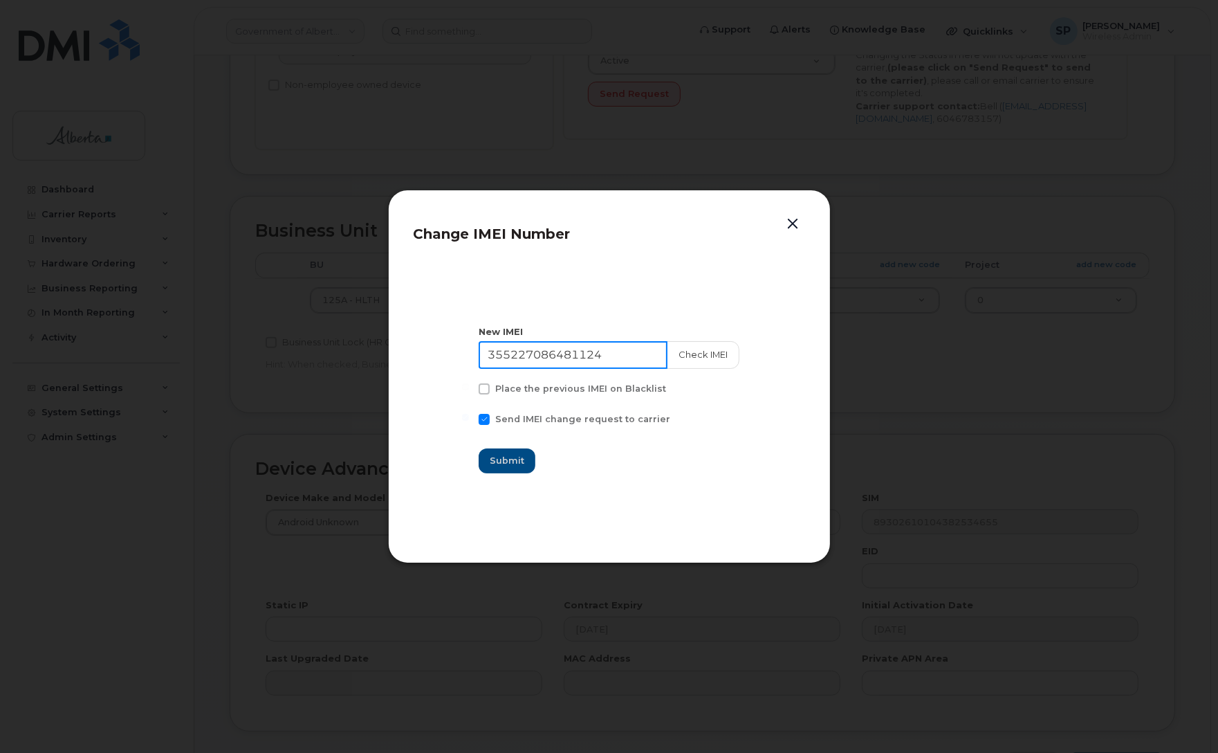
drag, startPoint x: 616, startPoint y: 354, endPoint x: 431, endPoint y: 346, distance: 184.9
click at [431, 346] on section "New IMEI 355227086481124 Check IMEI Place the previous IMEI on Blacklist Send I…" at bounding box center [610, 399] width 392 height 277
paste input "9879854590225"
type input "359879854590225"
click at [707, 353] on button "Check IMEI" at bounding box center [702, 355] width 73 height 28
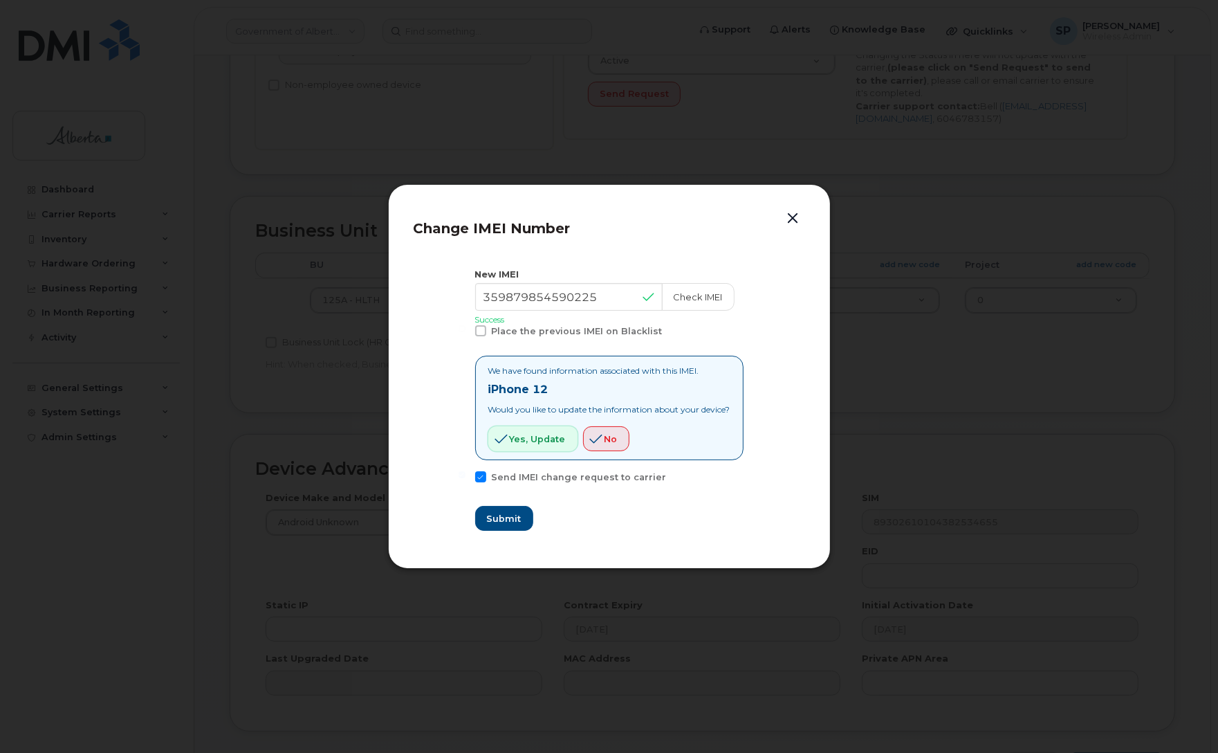
click at [530, 439] on span "Yes, update" at bounding box center [538, 438] width 56 height 13
click at [496, 519] on span "Submit" at bounding box center [503, 518] width 35 height 13
type input "359879854590225"
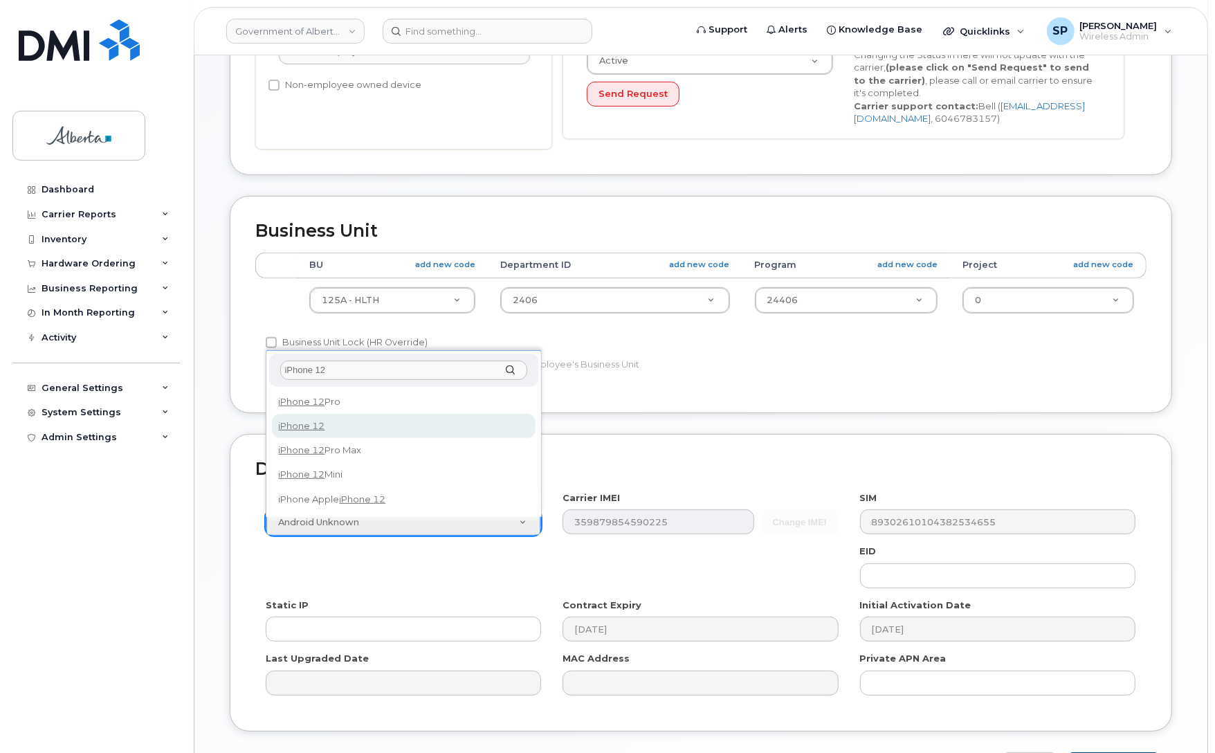
type input "iPhone 12"
select select "2435"
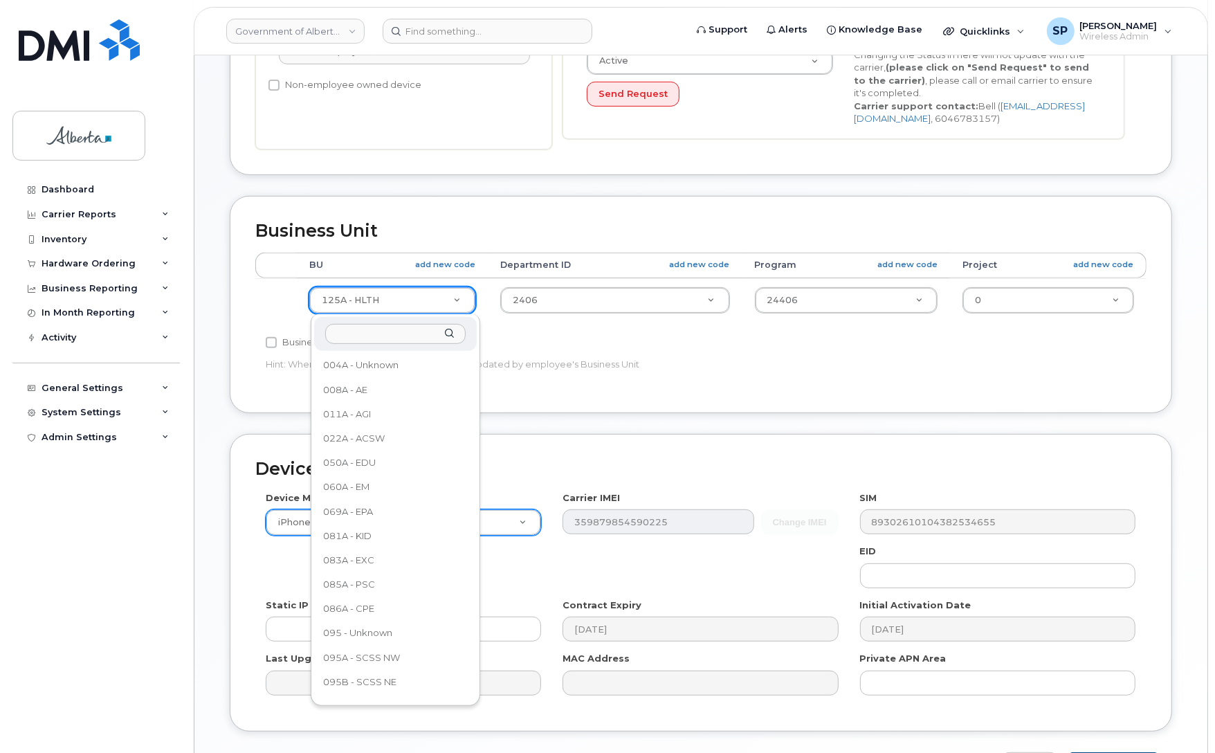
scroll to position [137, 0]
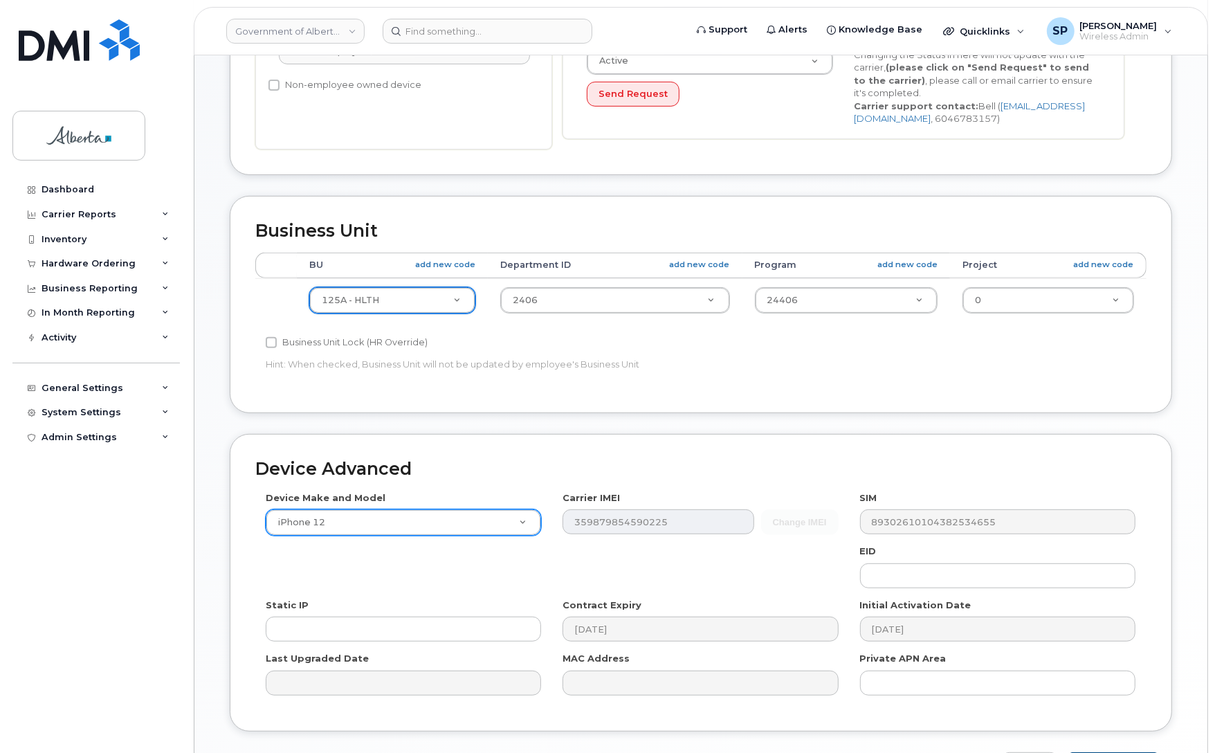
drag, startPoint x: 905, startPoint y: 360, endPoint x: 1086, endPoint y: 405, distance: 186.8
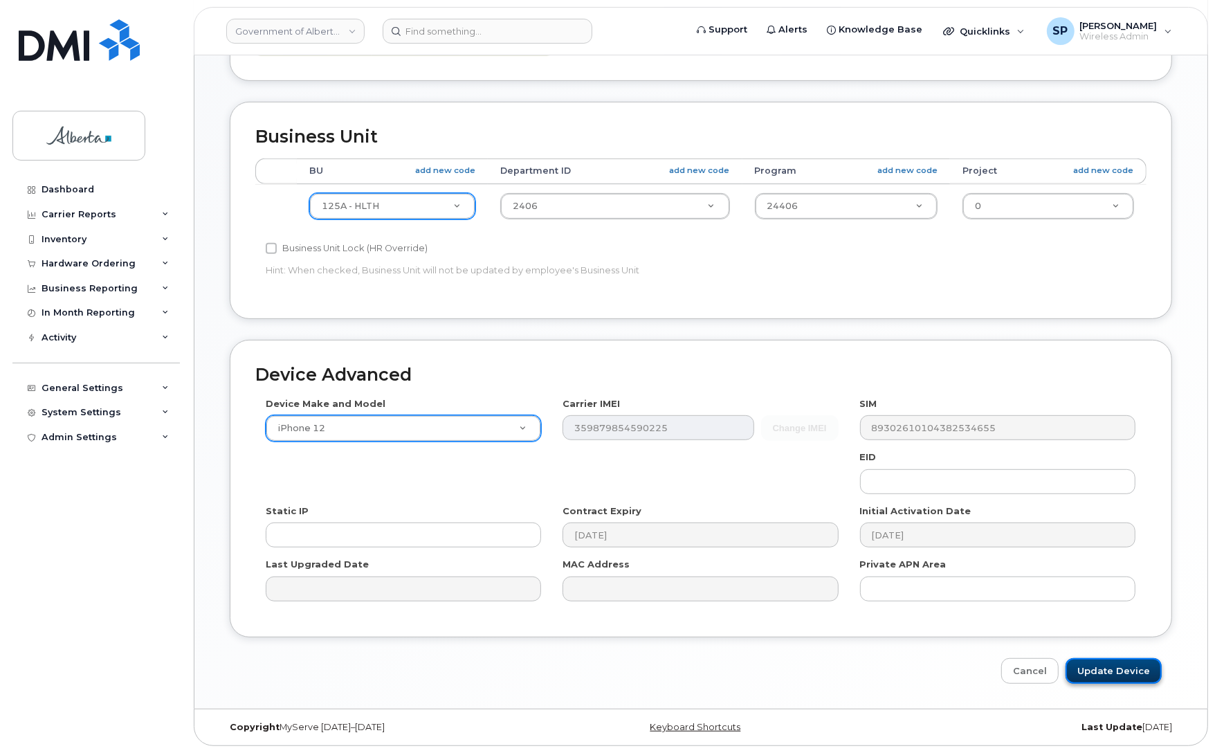
click at [1152, 675] on input "Update Device" at bounding box center [1113, 671] width 96 height 26
type input "Saving..."
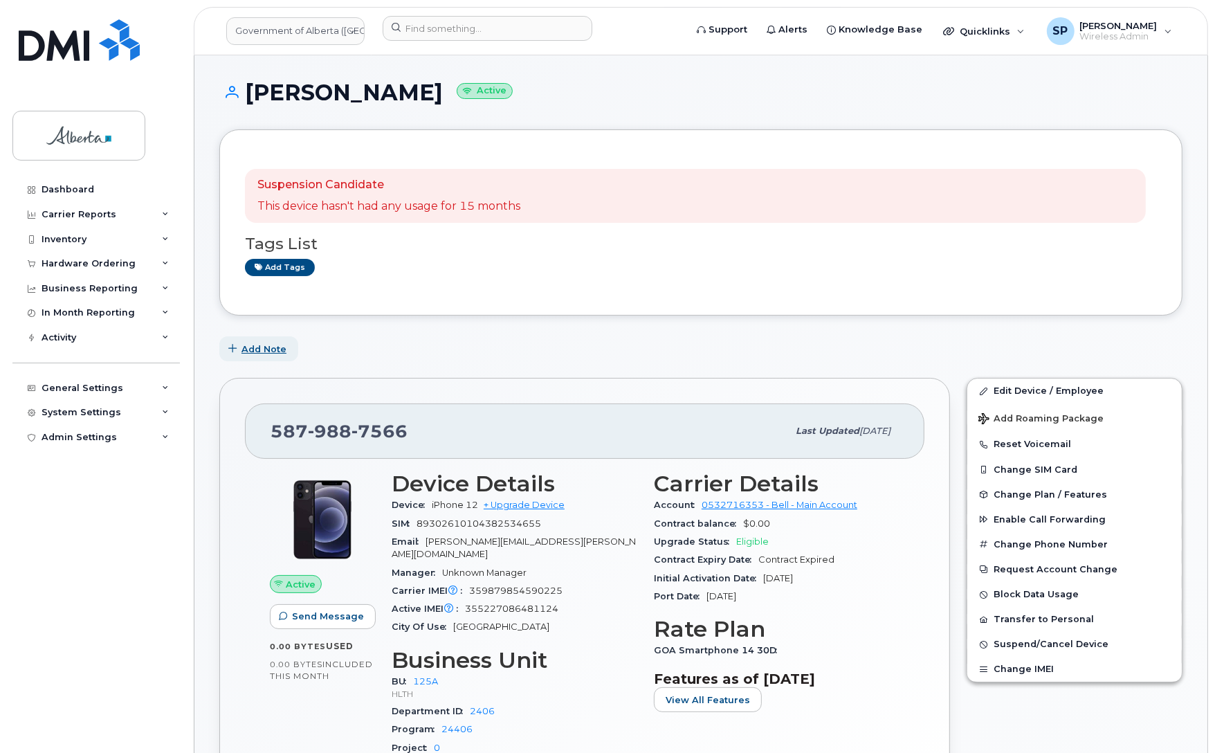
click at [271, 355] on span "Add Note" at bounding box center [263, 348] width 45 height 13
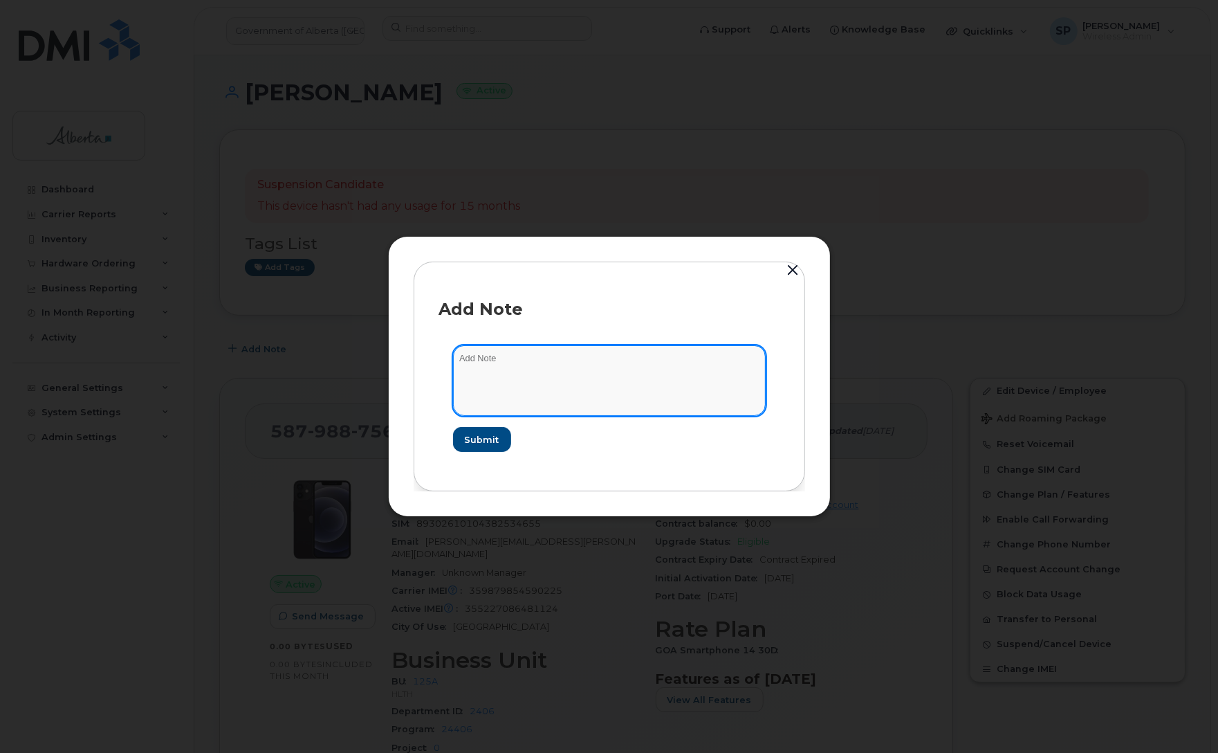
click at [527, 375] on textarea at bounding box center [609, 380] width 313 height 71
paste textarea "SCTASK0865378 5879887566 DO NOT DELETE - BEING REASSIGNED to Tyler Thomas. Prev…"
type textarea "SCTASK0865378 5879887566 DO NOT DELETE - BEING REASSIGNED to Tyler Thomas. Prev…"
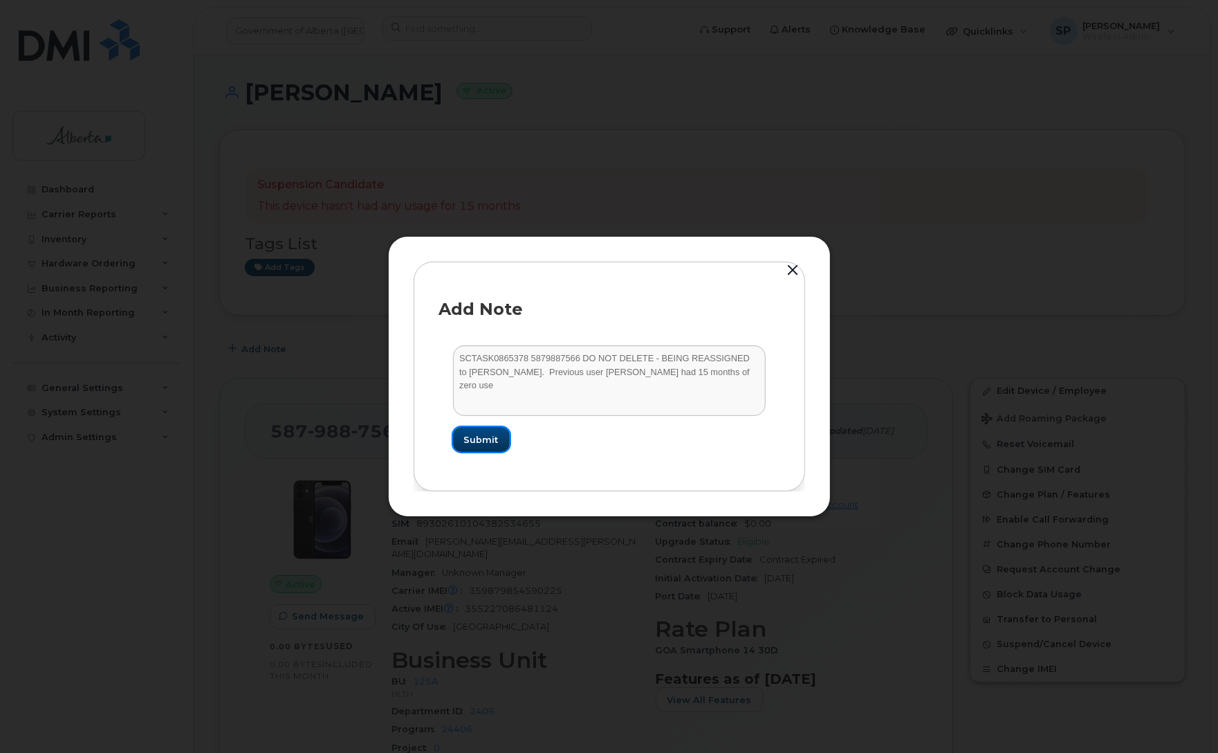
click at [482, 438] on span "Submit" at bounding box center [481, 439] width 35 height 13
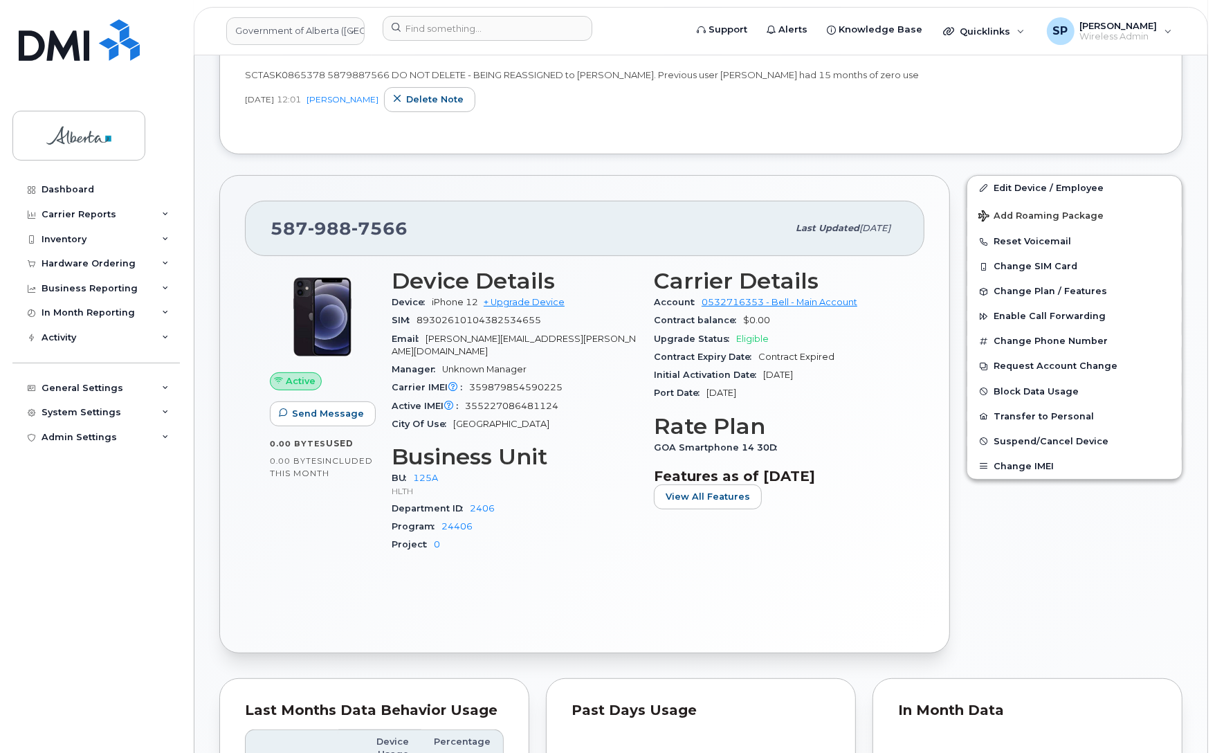
scroll to position [343, 0]
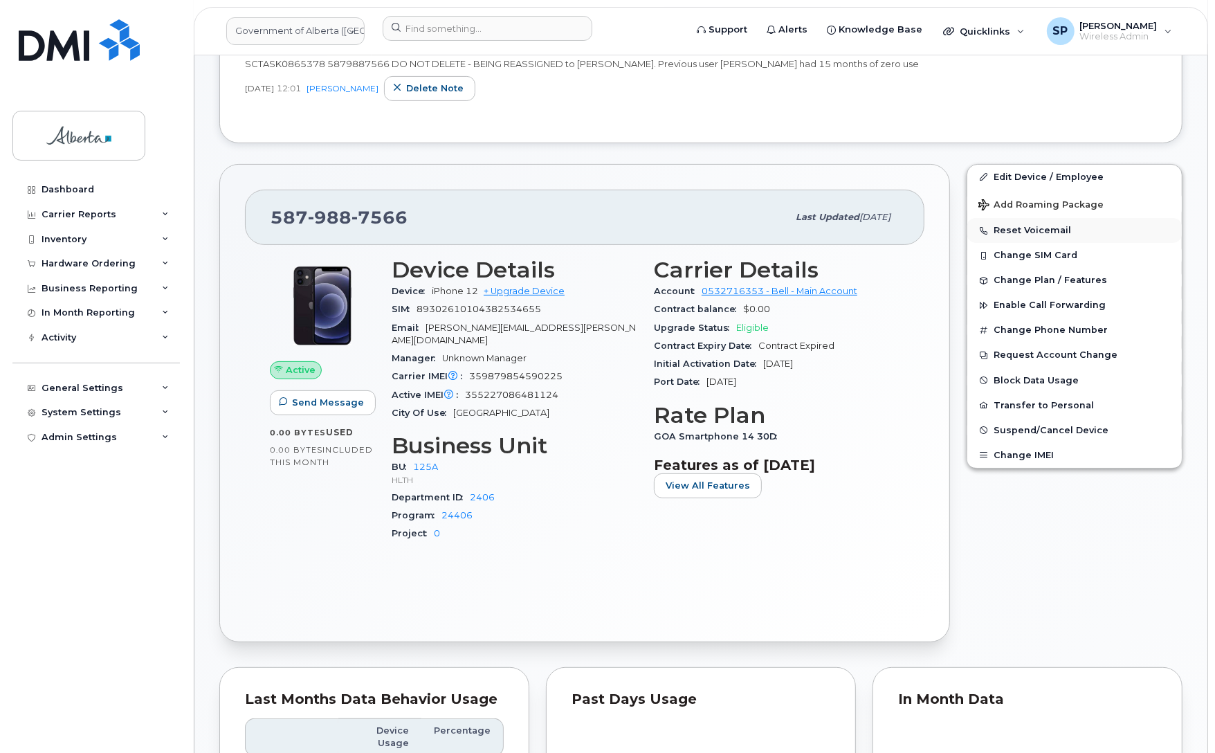
click at [1054, 230] on button "Reset Voicemail" at bounding box center [1074, 230] width 214 height 25
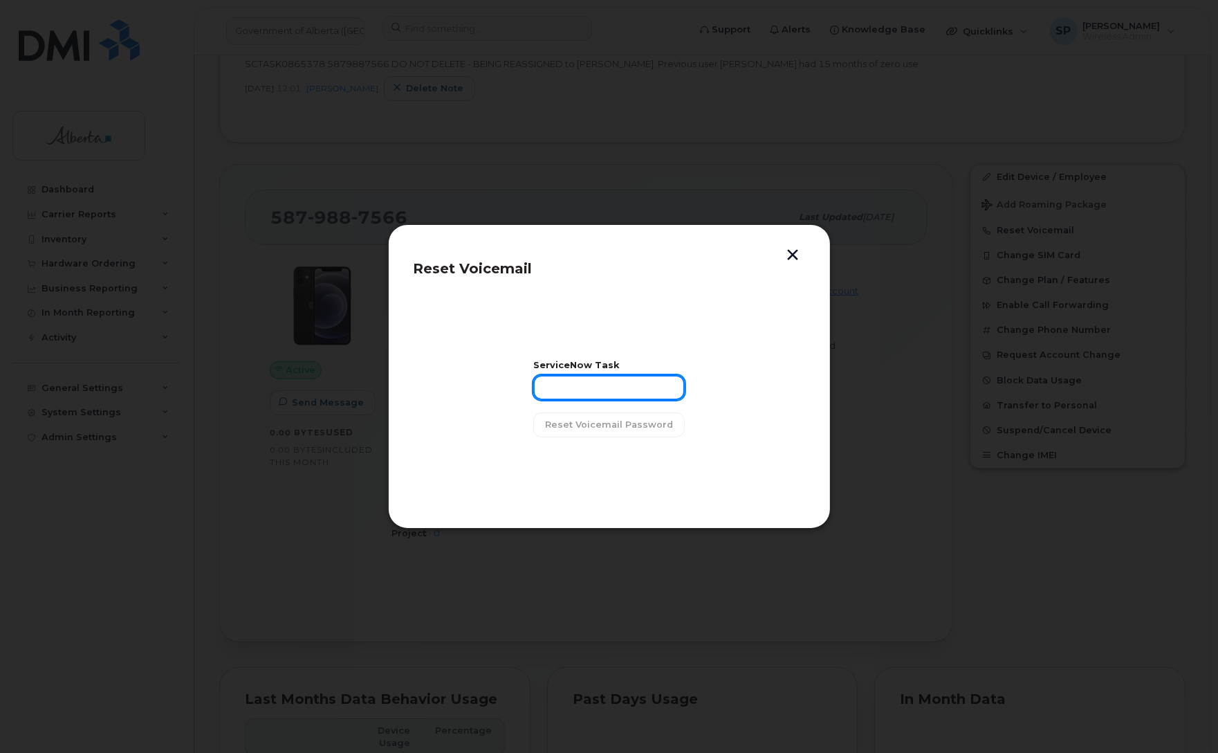
drag, startPoint x: 592, startPoint y: 382, endPoint x: 599, endPoint y: 385, distance: 7.7
click at [593, 384] on input "text" at bounding box center [609, 387] width 152 height 25
paste input "SCTASK0865378"
type input "SCTASK0865378"
click at [623, 427] on span "Reset Voicemail Password" at bounding box center [609, 424] width 128 height 13
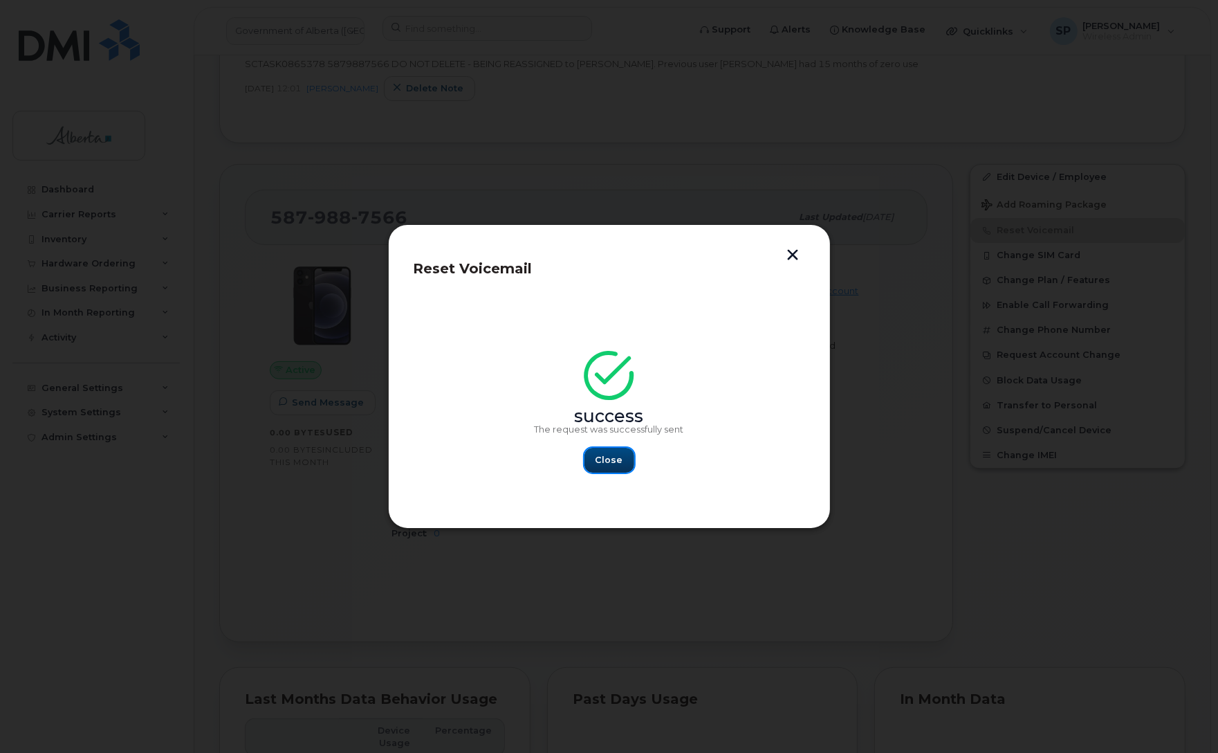
click at [610, 459] on span "Close" at bounding box center [610, 459] width 28 height 13
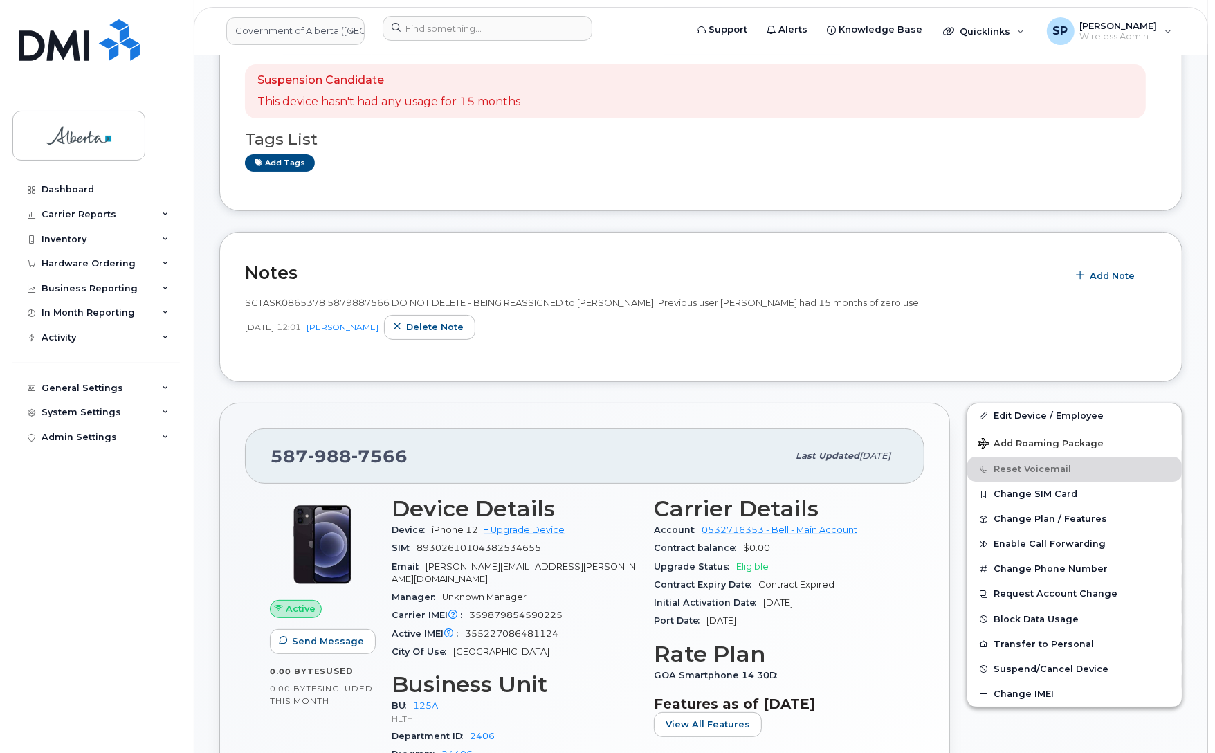
scroll to position [0, 0]
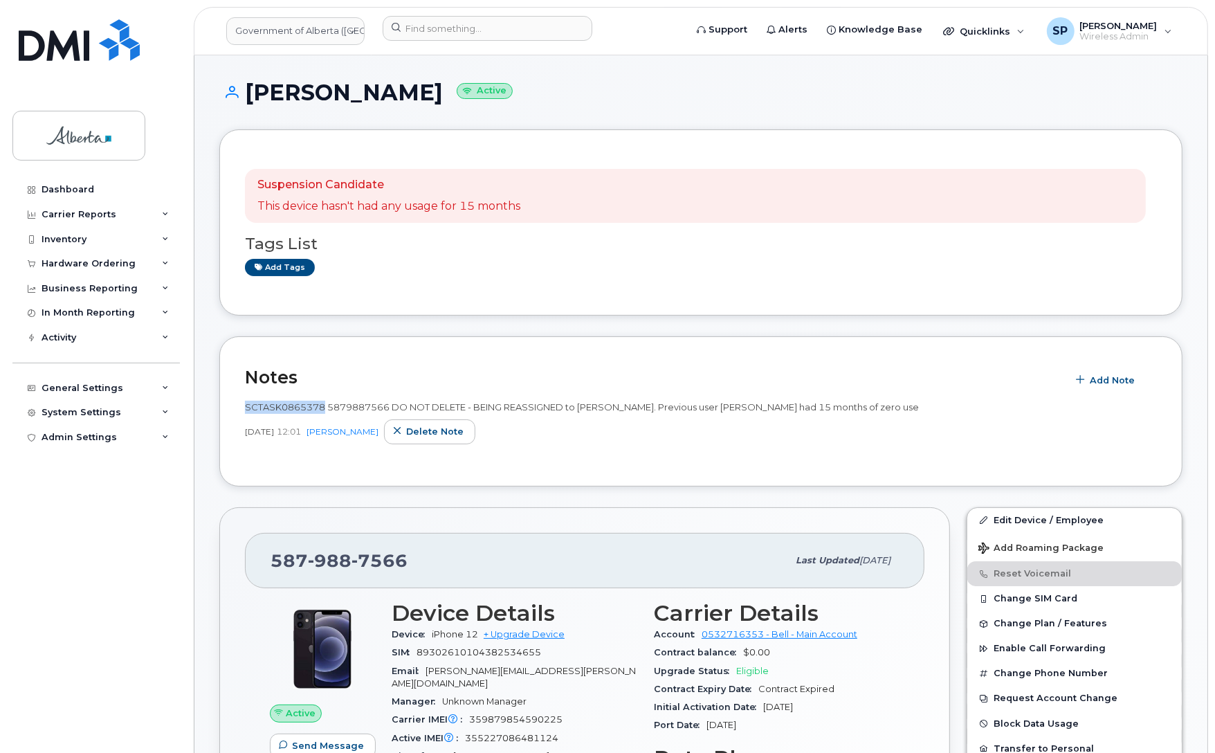
drag, startPoint x: 322, startPoint y: 406, endPoint x: 246, endPoint y: 410, distance: 76.9
click at [246, 410] on span "SCTASK0865378 5879887566 DO NOT DELETE - BEING REASSIGNED to Tyler Thomas. Prev…" at bounding box center [582, 406] width 674 height 11
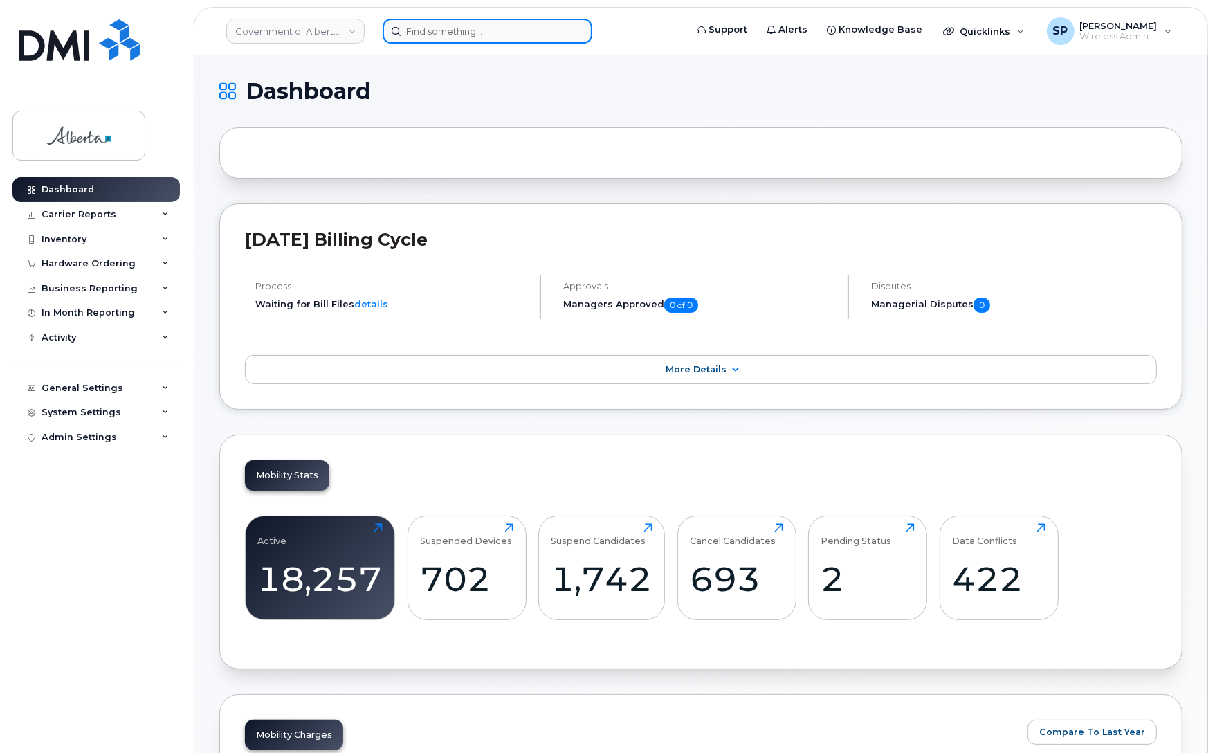
click at [512, 33] on input at bounding box center [488, 31] width 210 height 25
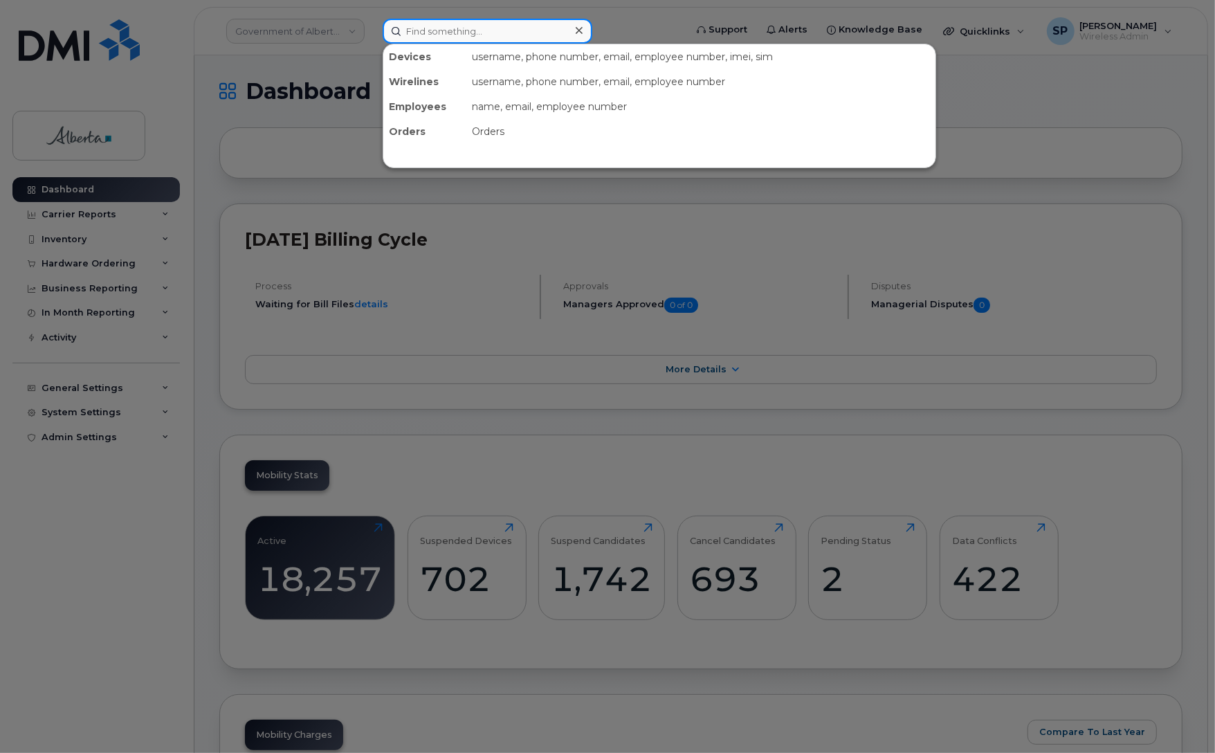
paste input "4038274965"
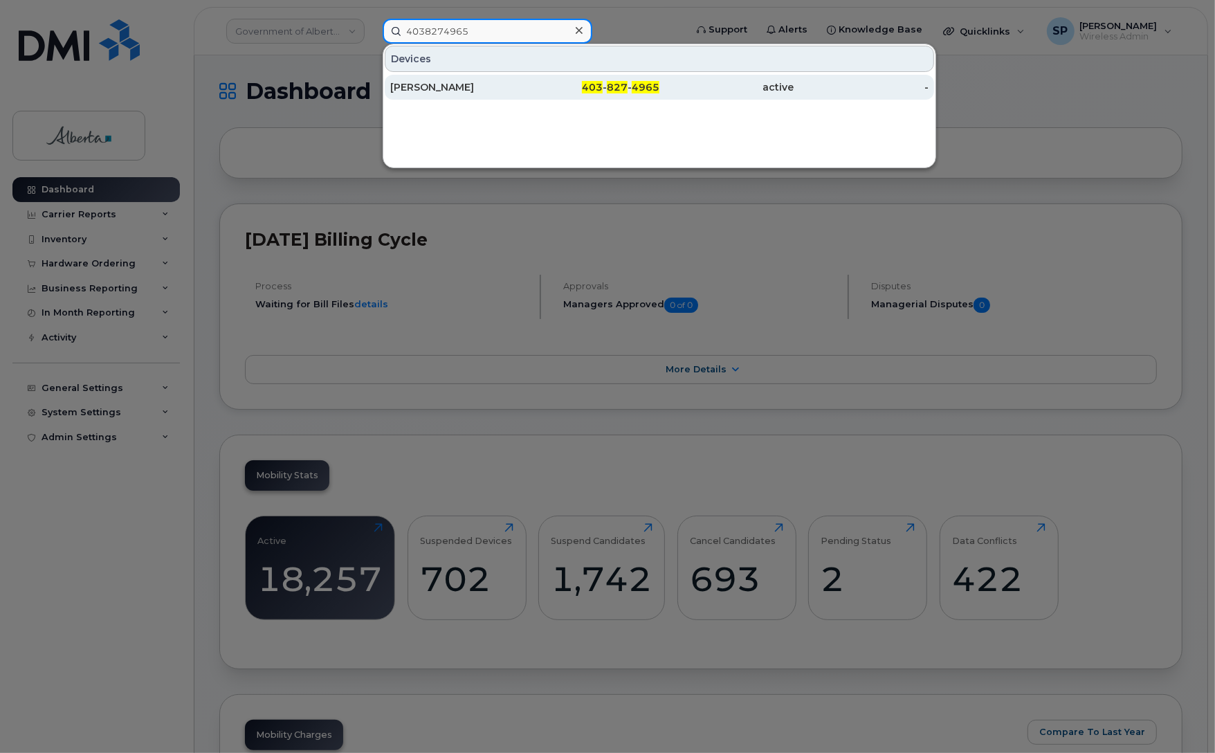
type input "4038274965"
click at [451, 86] on div "[PERSON_NAME]" at bounding box center [457, 87] width 135 height 14
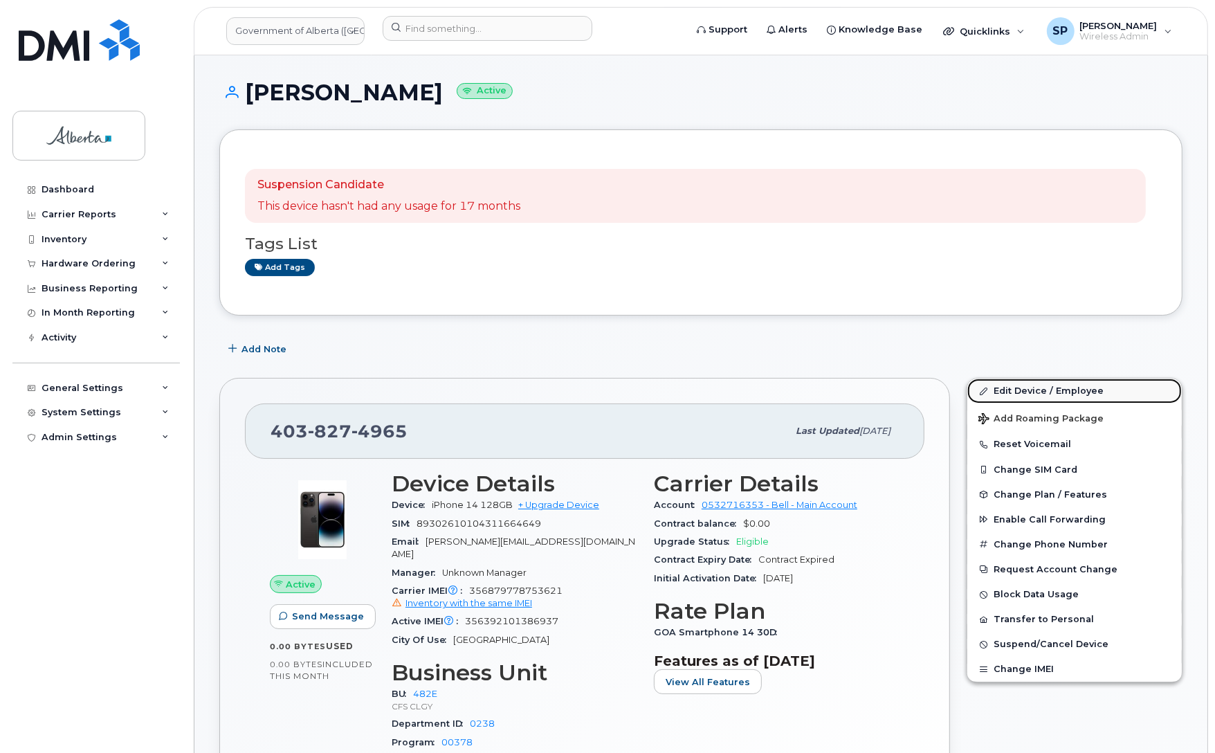
click at [1015, 394] on link "Edit Device / Employee" at bounding box center [1074, 390] width 214 height 25
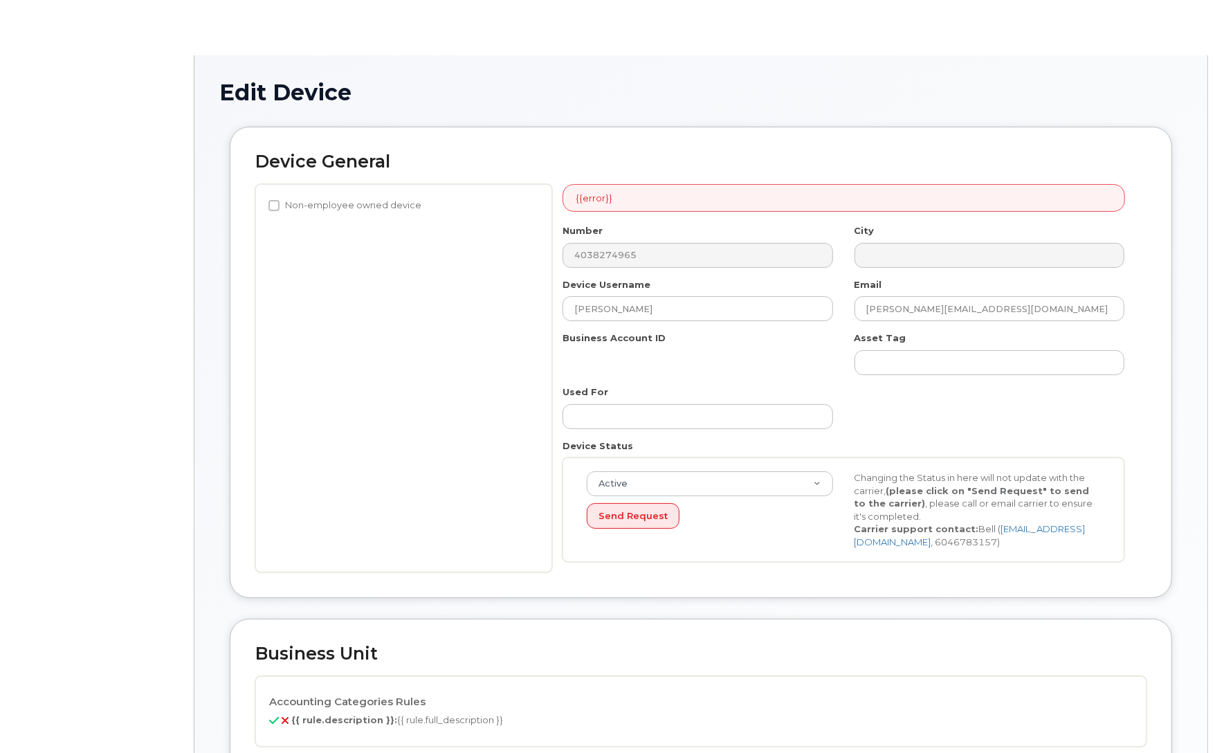
select select "4124490"
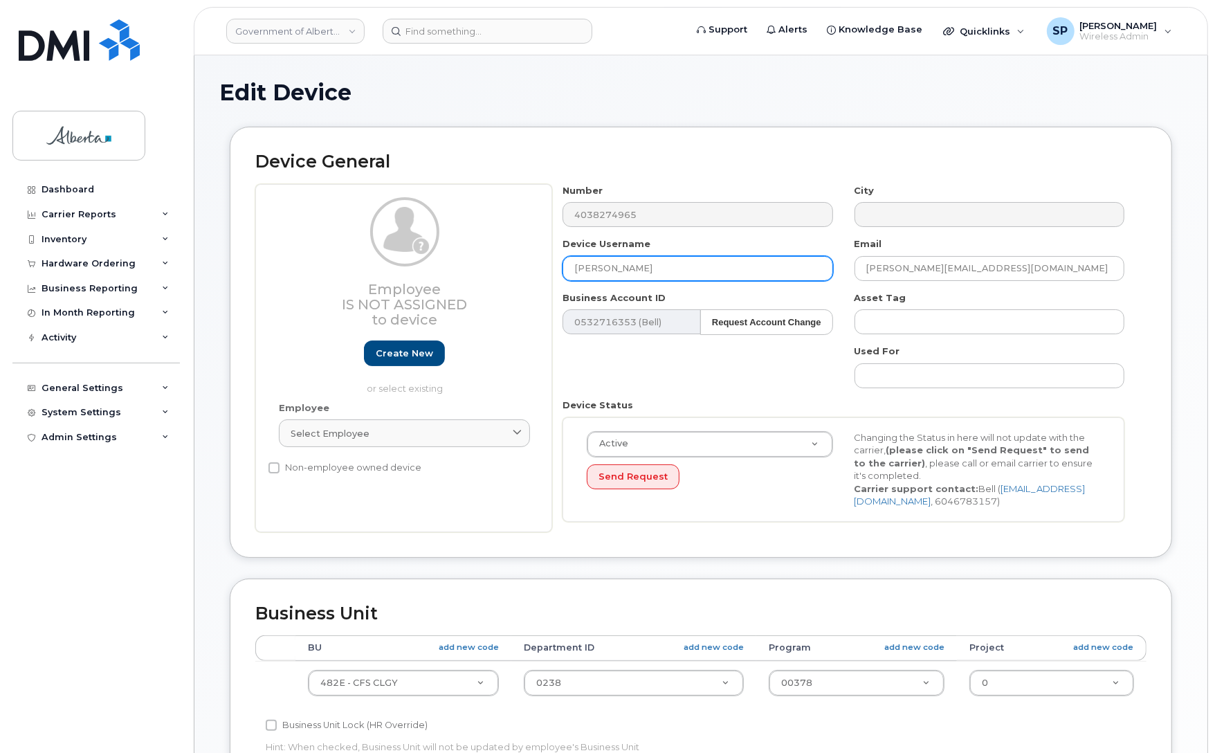
drag, startPoint x: 642, startPoint y: 268, endPoint x: 492, endPoint y: 262, distance: 150.3
click at [495, 261] on div "Employee Is not assigned to device Create new or select existing Employee Selec…" at bounding box center [700, 358] width 891 height 348
paste input "ick Hanso"
type input "[PERSON_NAME]"
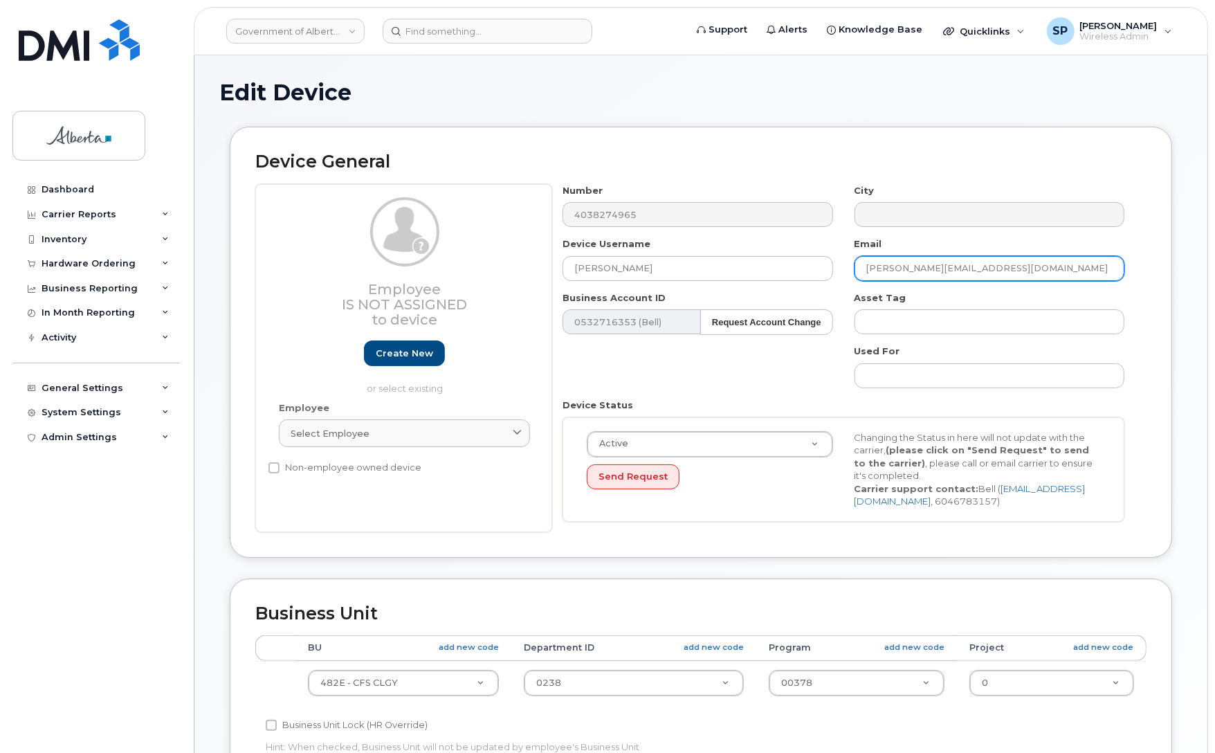
drag, startPoint x: 1018, startPoint y: 257, endPoint x: 845, endPoint y: 277, distance: 173.4
click at [845, 277] on div "Email rena.brown@gov.ab.ca" at bounding box center [989, 259] width 291 height 44
paste input "Rick.Hanso"
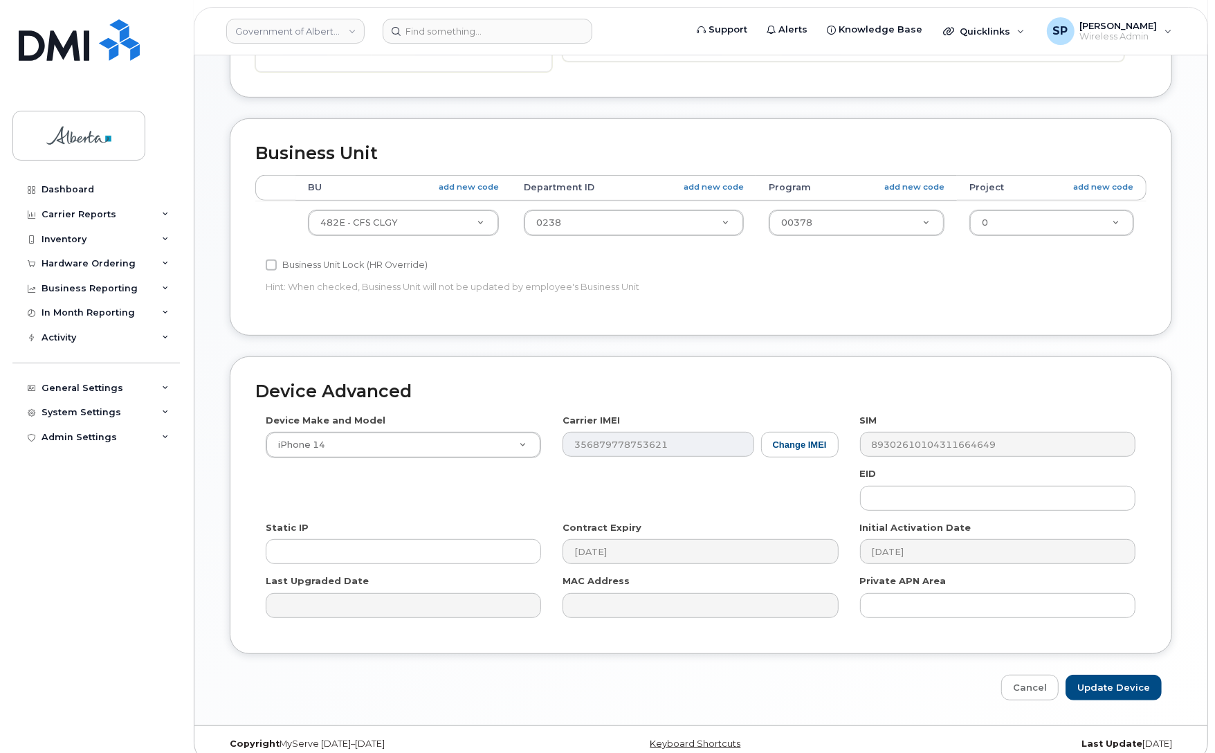
scroll to position [479, 0]
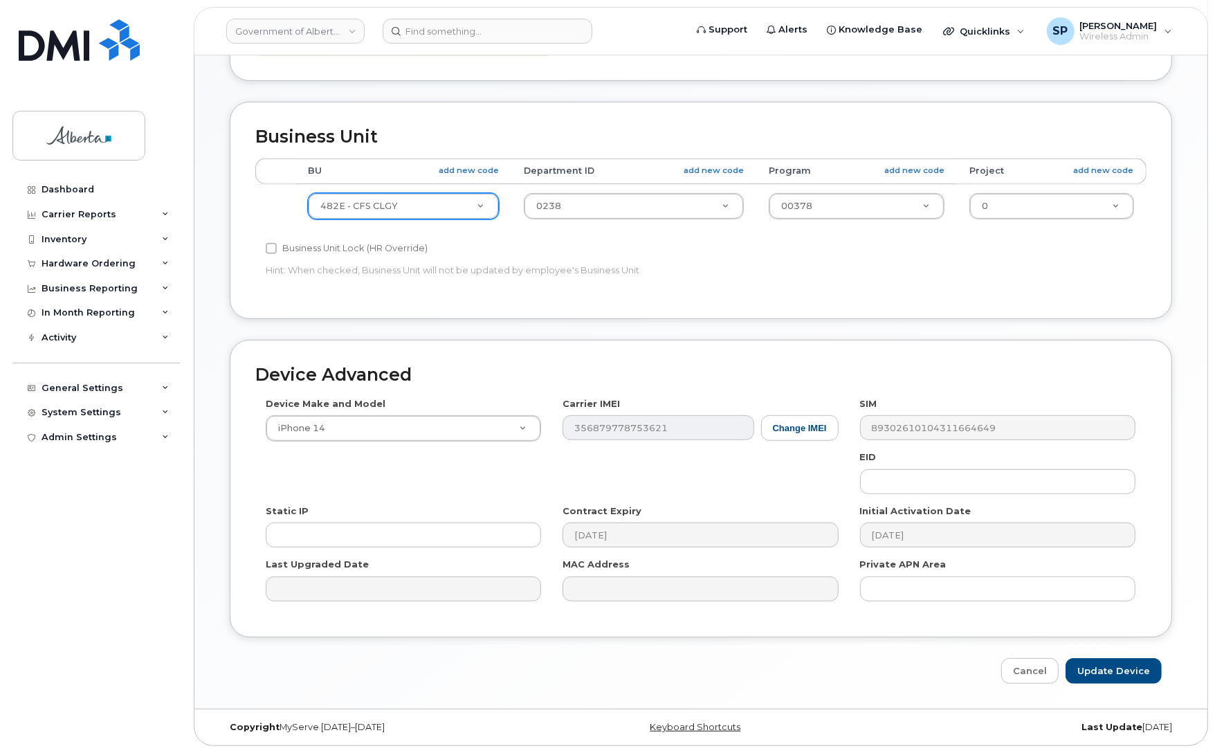
type input "Rick.Hanson@gov.ab.ca"
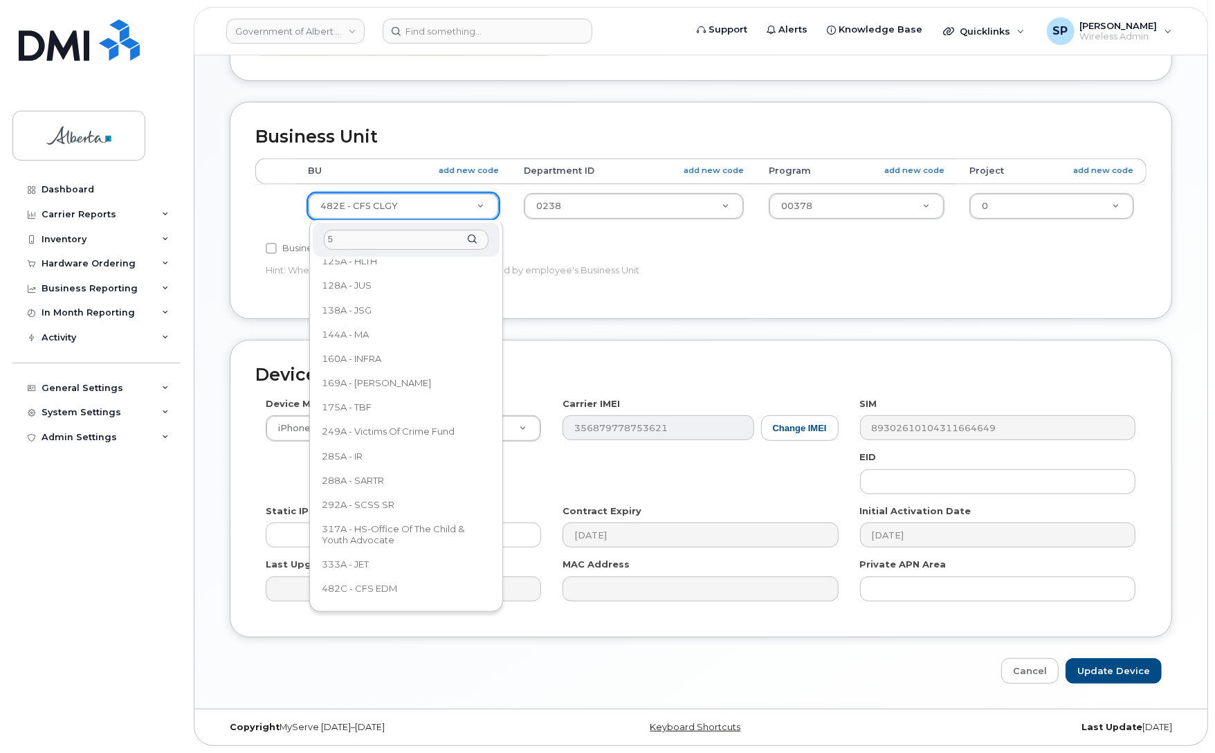
scroll to position [0, 0]
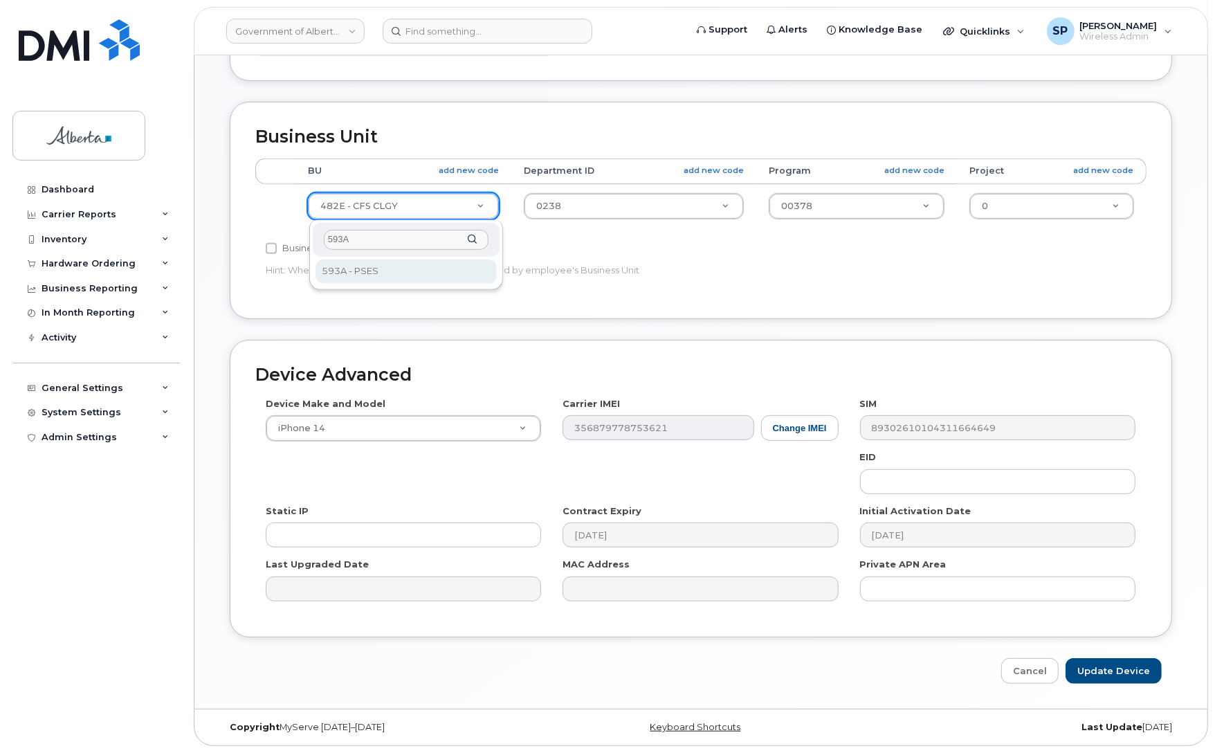
type input "593A"
select select "4797682"
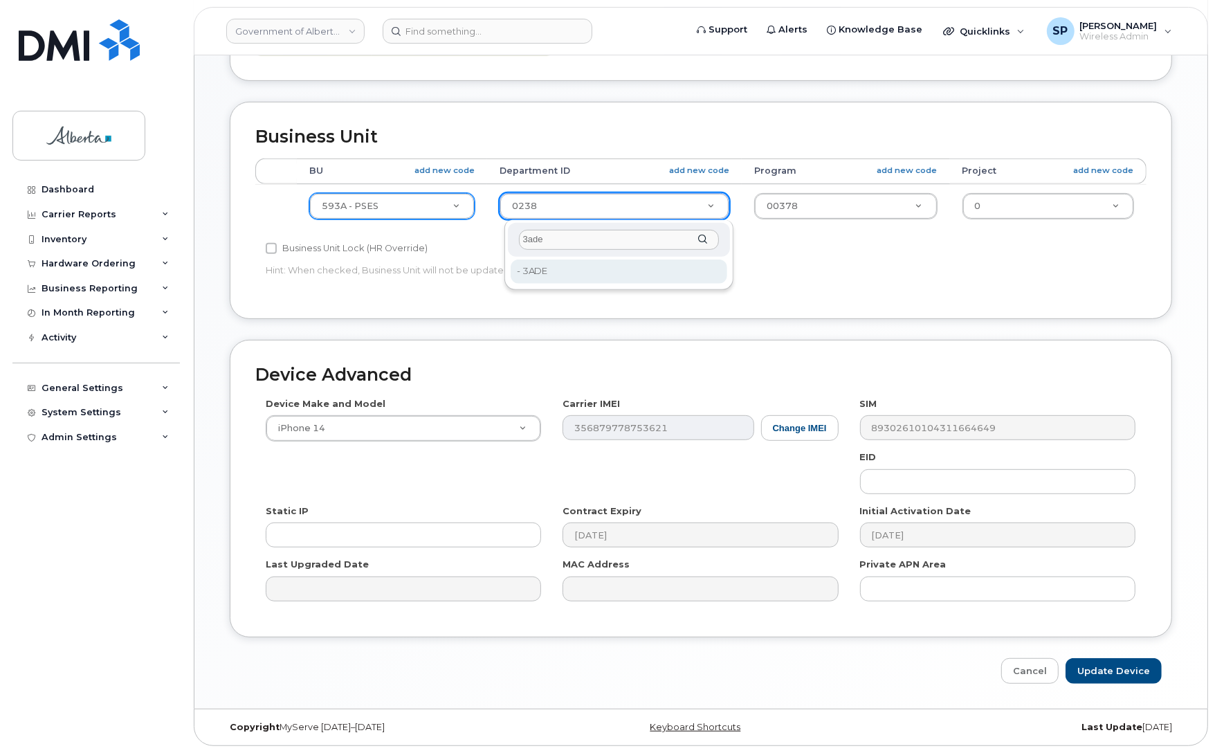
type input "3ade"
type input "4806312"
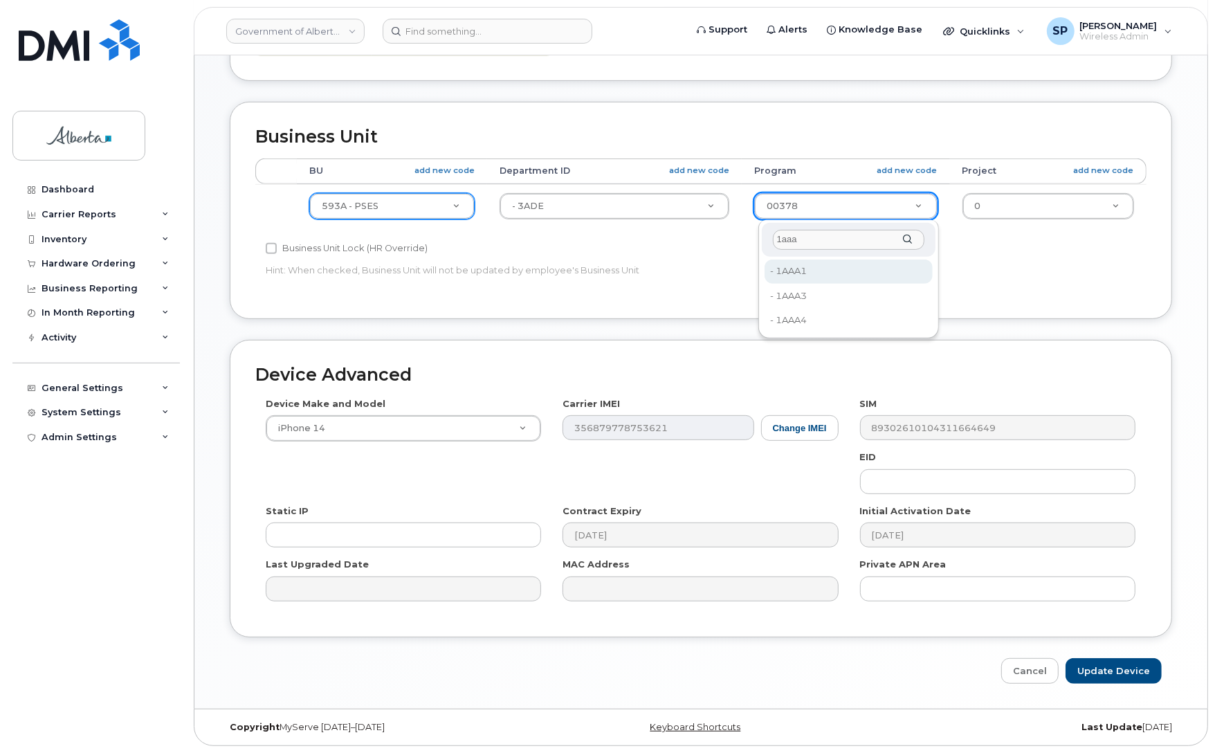
type input "1aaa"
type input "4753515"
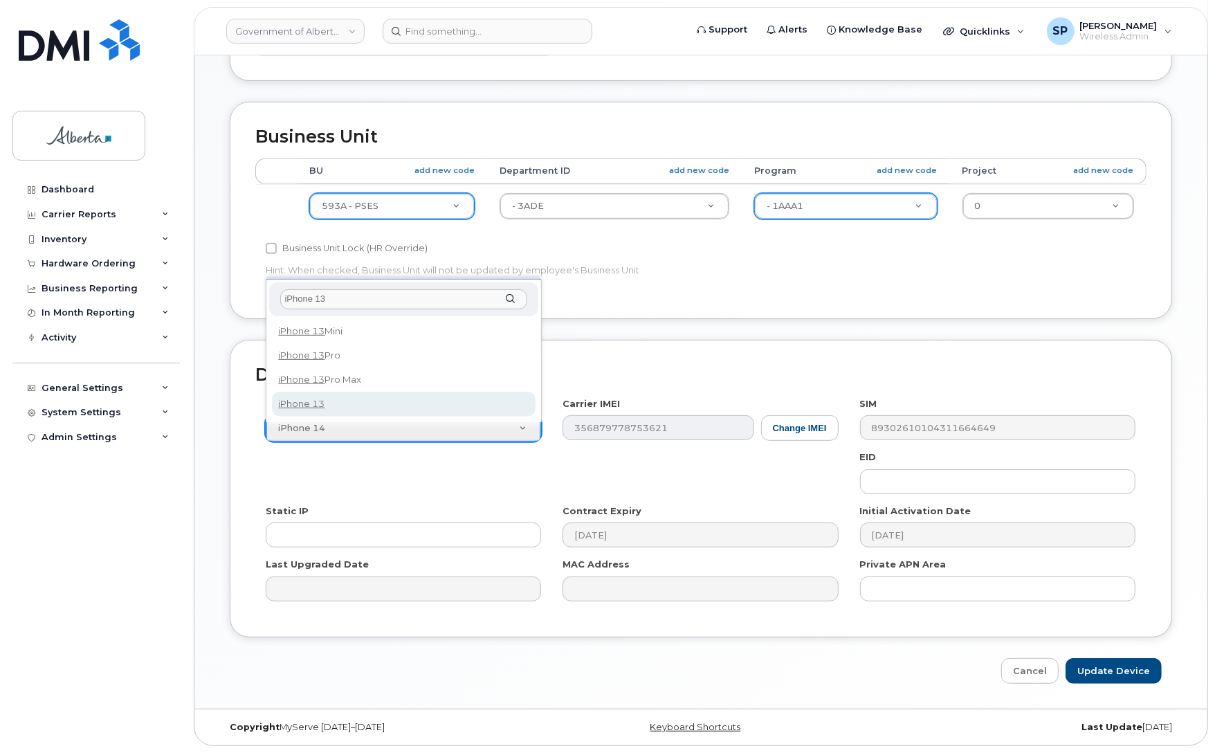
type input "iPhone 13"
select select "2612"
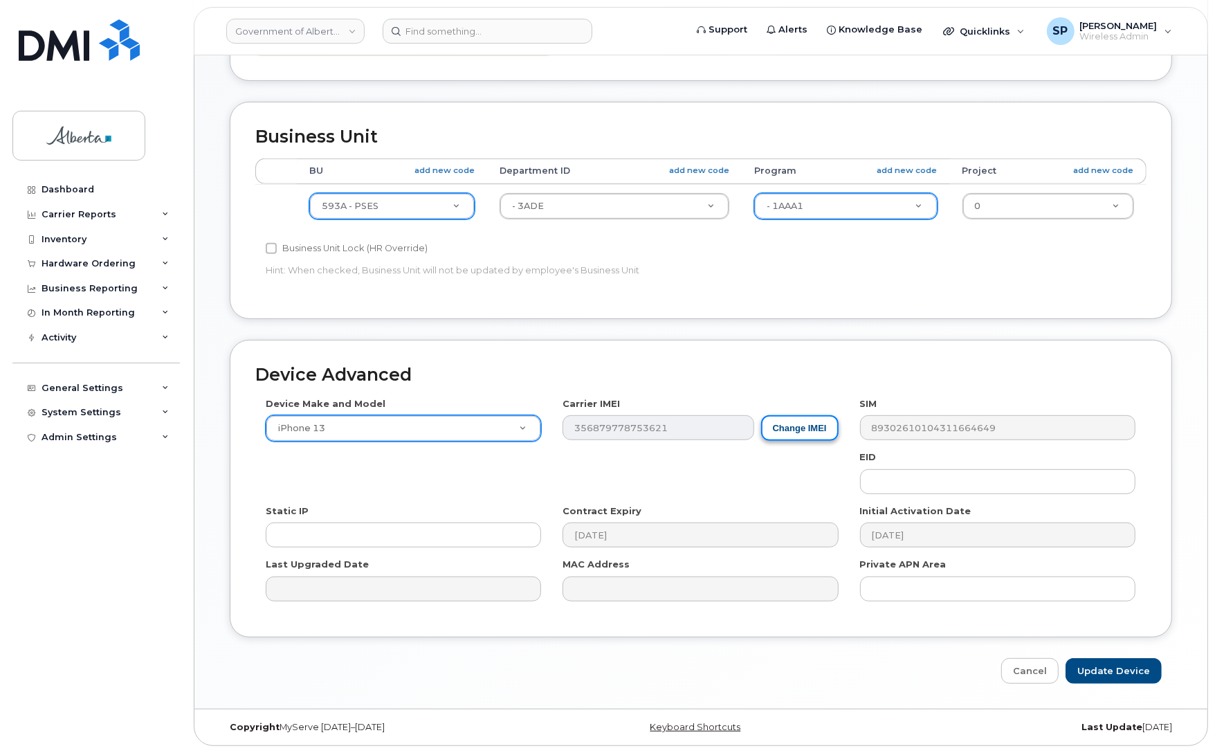
click at [794, 430] on button "Change IMEI" at bounding box center [799, 428] width 77 height 26
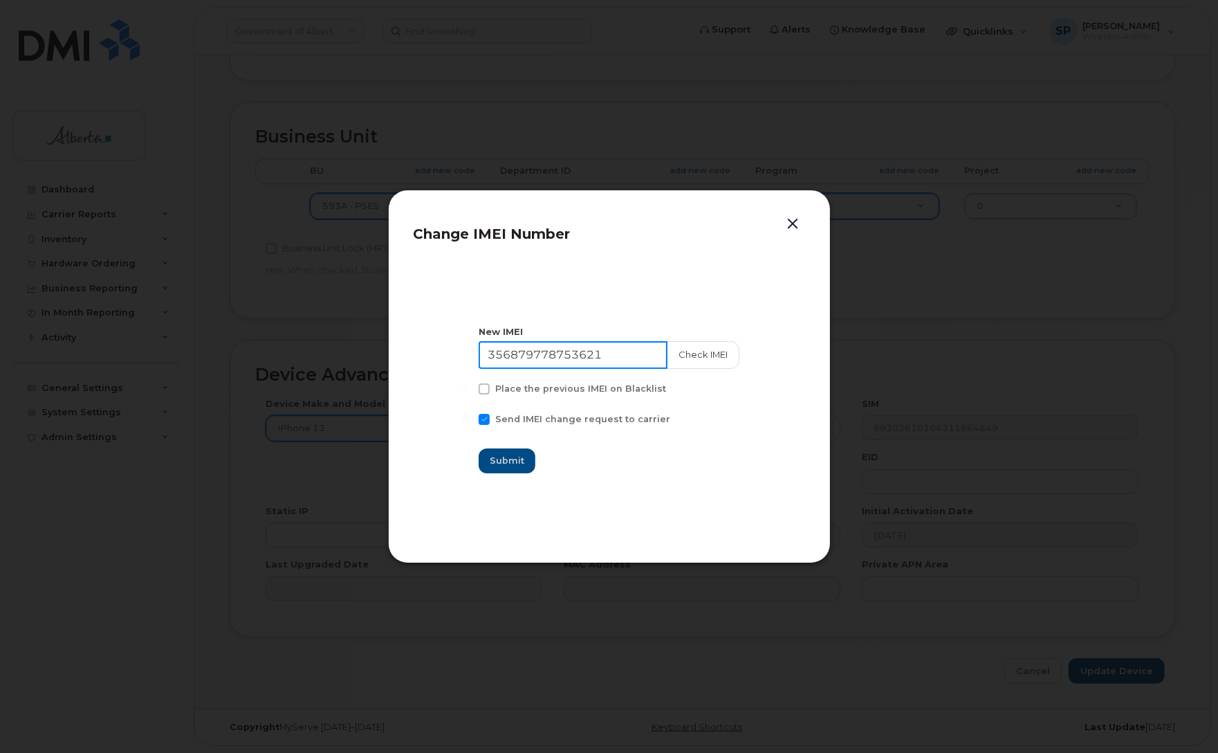
drag, startPoint x: 564, startPoint y: 351, endPoint x: 434, endPoint y: 357, distance: 130.2
click at [434, 357] on section "New IMEI 356879778753621 Check IMEI Place the previous IMEI on Blacklist Send I…" at bounding box center [610, 399] width 392 height 277
paste input "0639798261260"
type input "350639798261260"
click at [693, 353] on button "Check IMEI" at bounding box center [702, 355] width 73 height 28
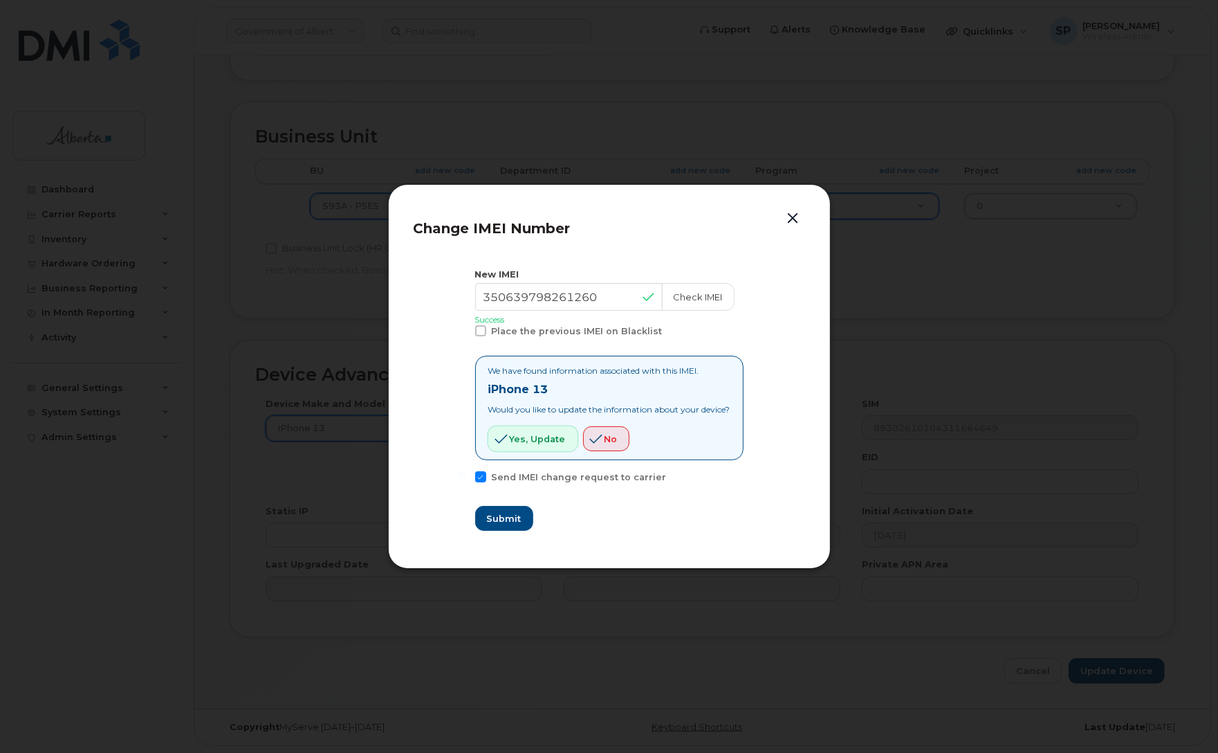
click at [520, 437] on span "Yes, update" at bounding box center [538, 438] width 56 height 13
click at [497, 520] on span "Submit" at bounding box center [503, 518] width 35 height 13
type input "350639798261260"
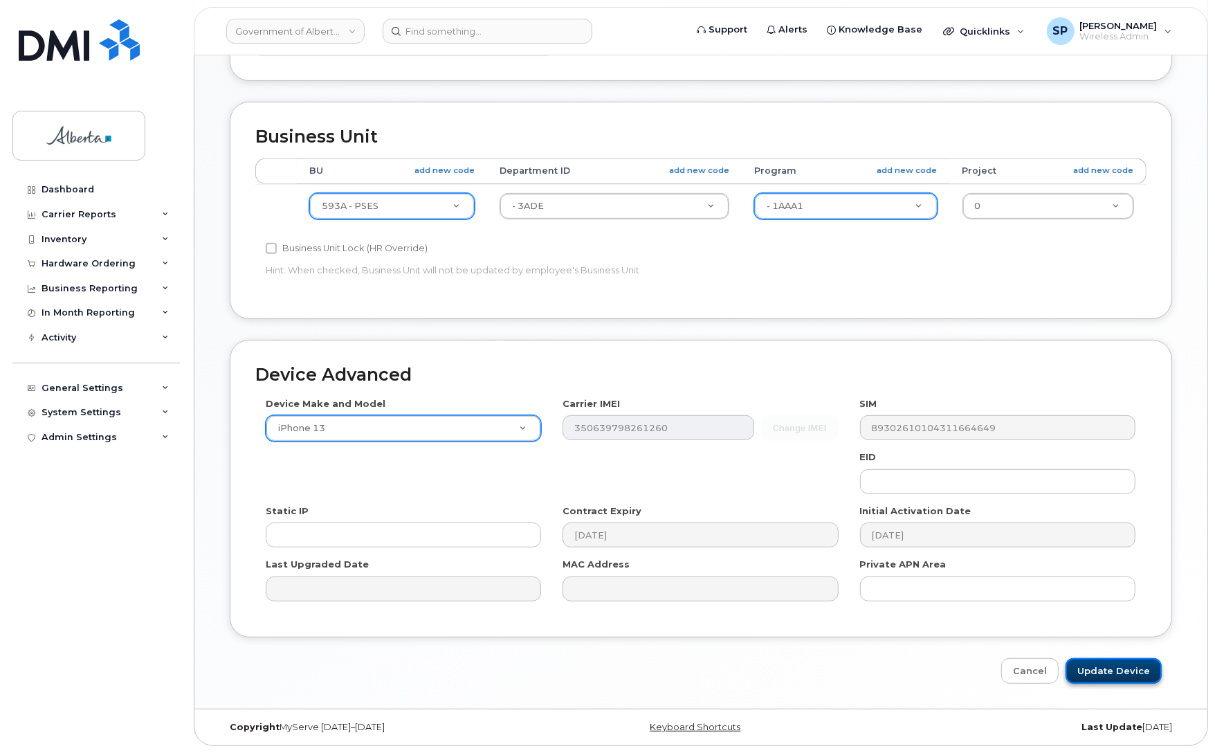
click at [1126, 671] on input "Update Device" at bounding box center [1113, 671] width 96 height 26
type input "Saving..."
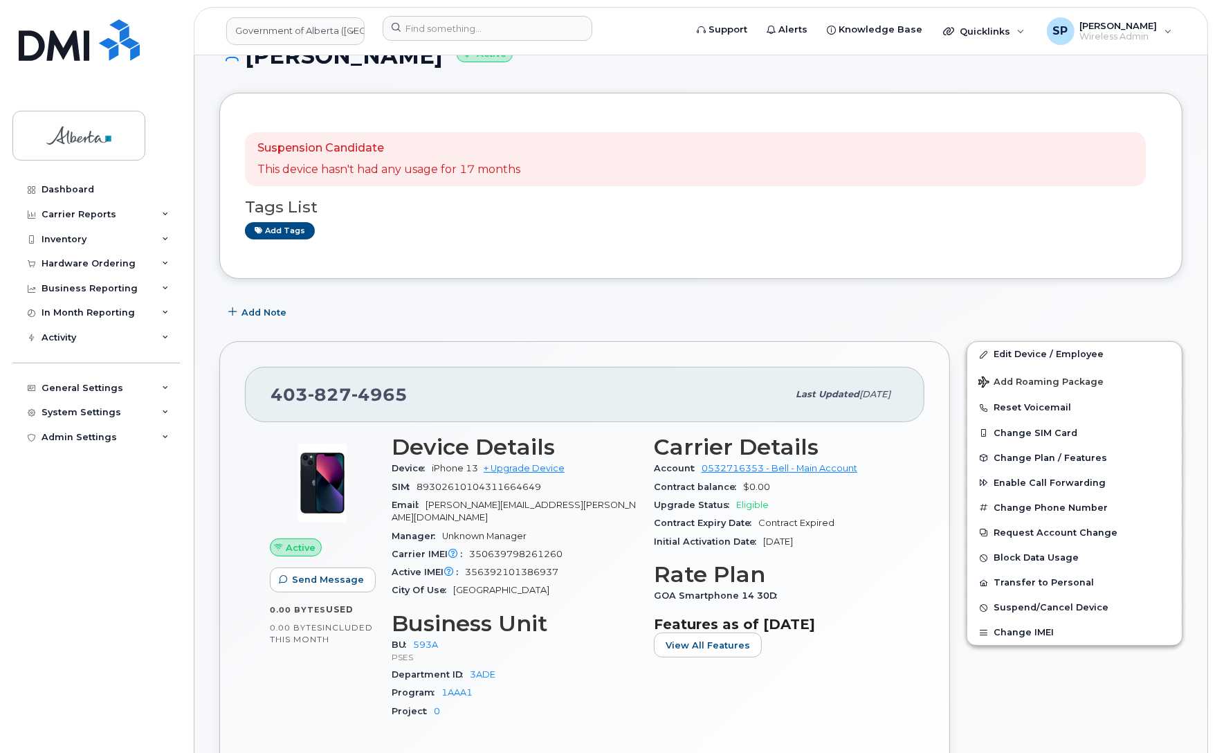
scroll to position [25, 0]
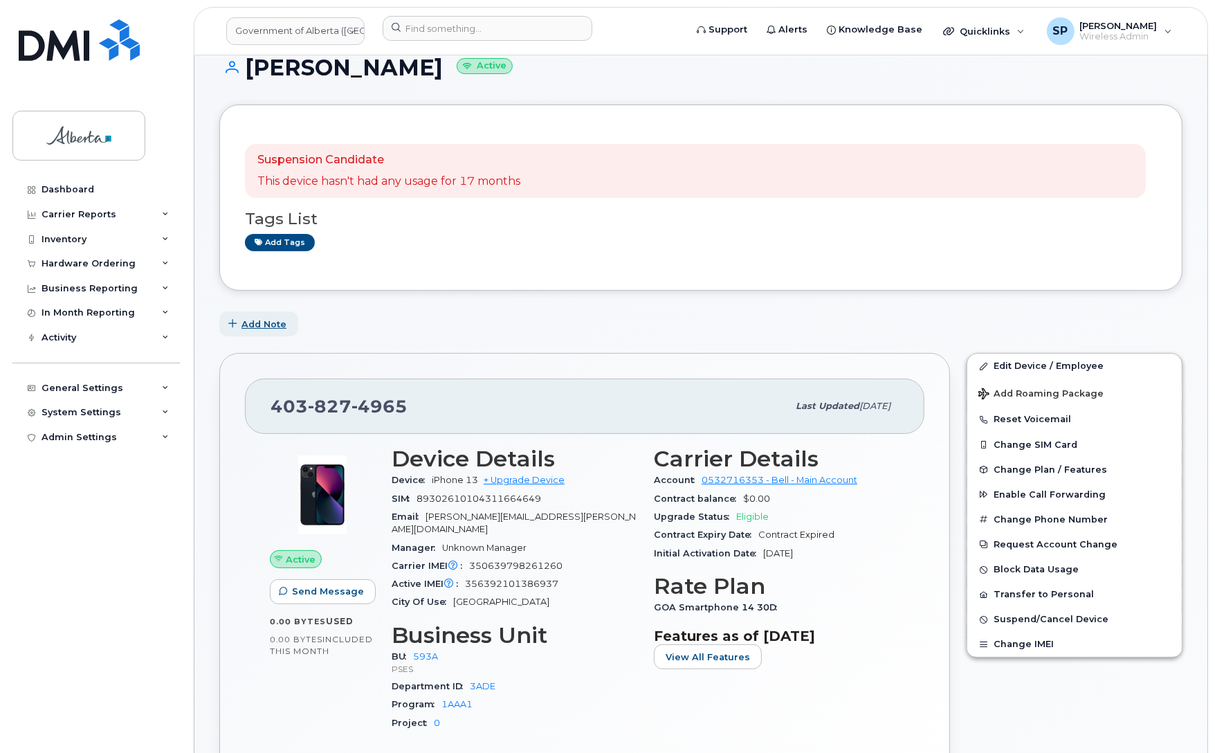
click at [275, 325] on span "Add Note" at bounding box center [263, 324] width 45 height 13
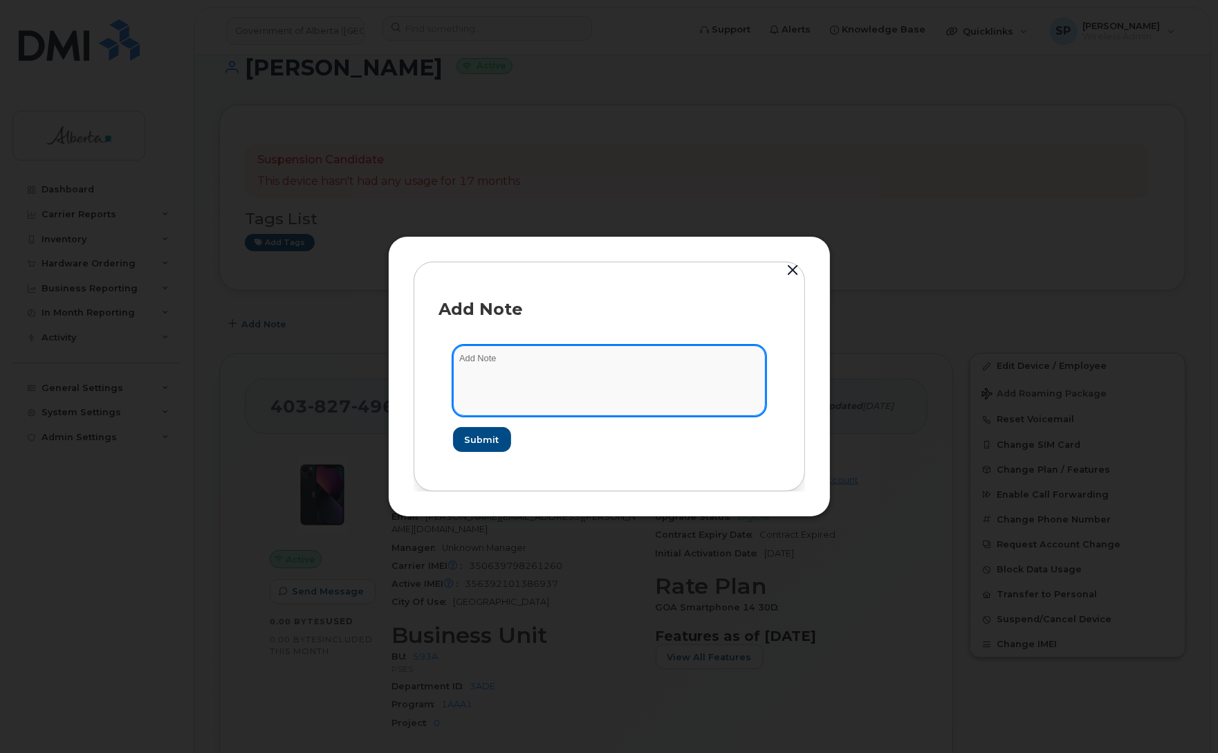
click at [537, 360] on textarea at bounding box center [609, 380] width 313 height 71
paste textarea "SCTASK0866084 4038274965 DO NOT DELETE - BEING REASSIGNED to Rick Hanson. Previ…"
type textarea "SCTASK0866084 4038274965 DO NOT DELETE - BEING REASSIGNED to Rick Hanson. Previ…"
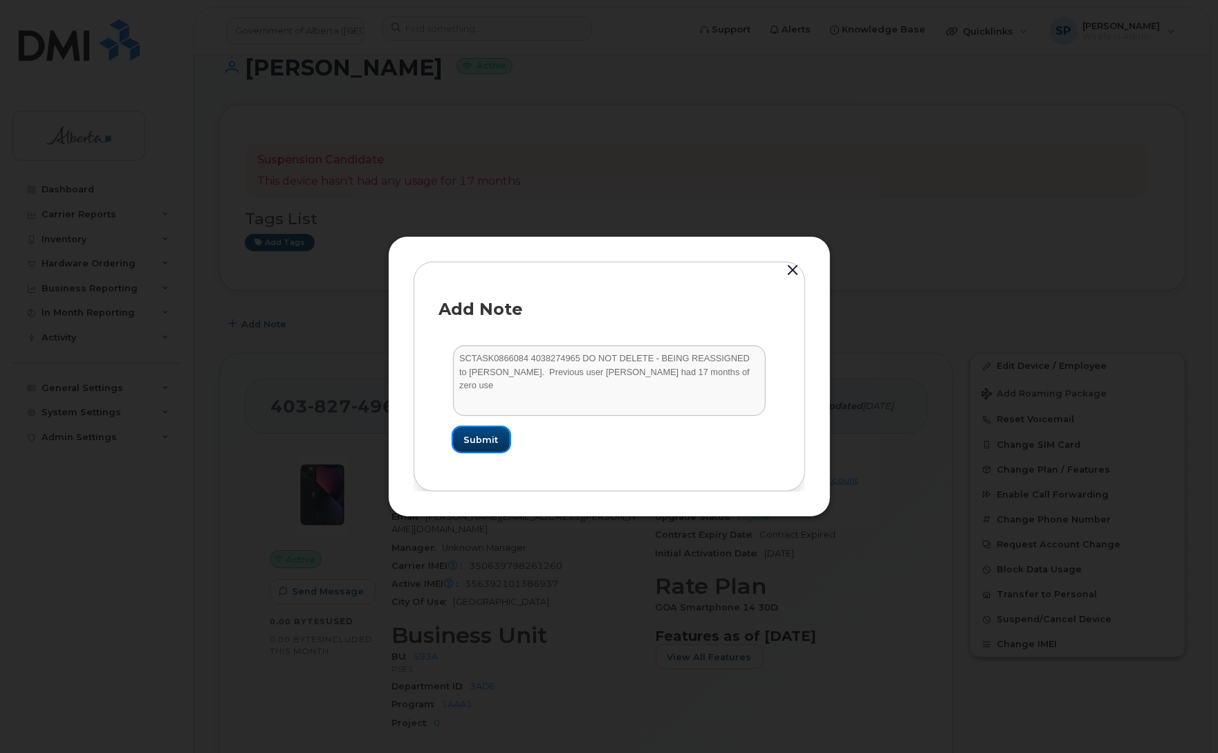
click at [493, 443] on span "Submit" at bounding box center [481, 439] width 35 height 13
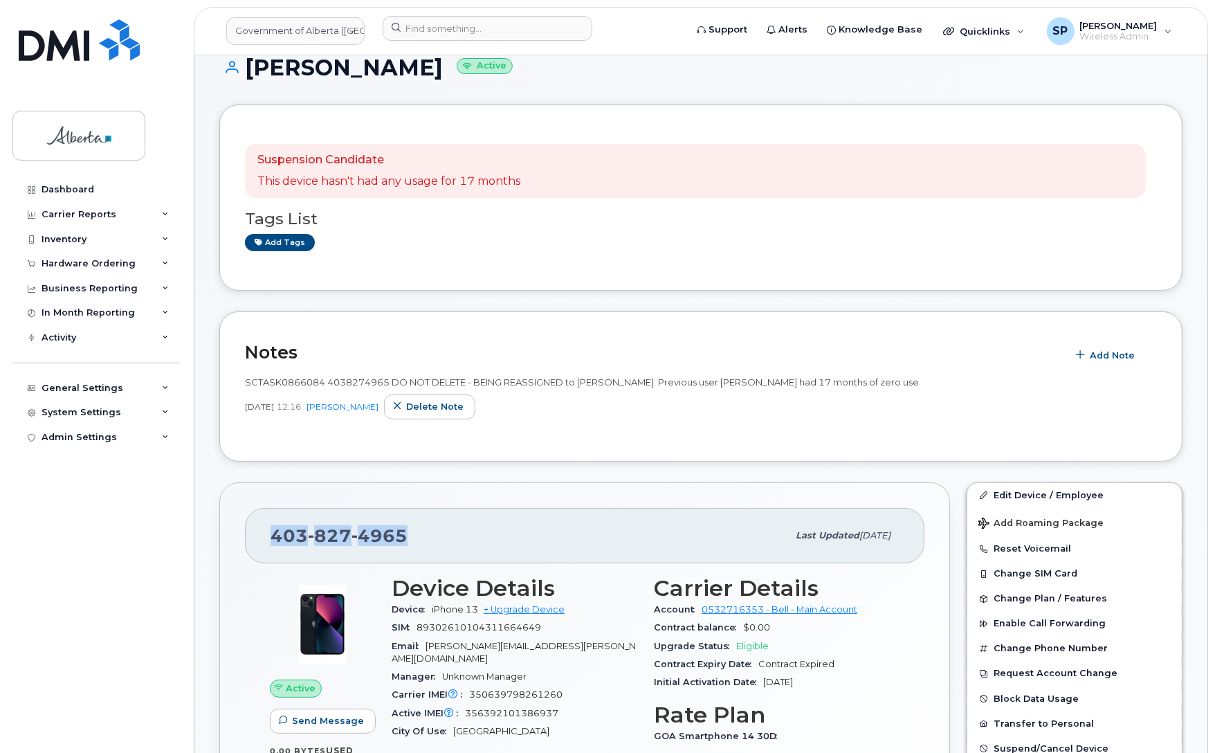
drag, startPoint x: 416, startPoint y: 533, endPoint x: 259, endPoint y: 545, distance: 156.9
click at [259, 545] on div "403 827 4965 Last updated Oct 14, 2025" at bounding box center [584, 535] width 679 height 55
copy span "403 827 4965"
click at [1027, 550] on button "Reset Voicemail" at bounding box center [1074, 548] width 214 height 25
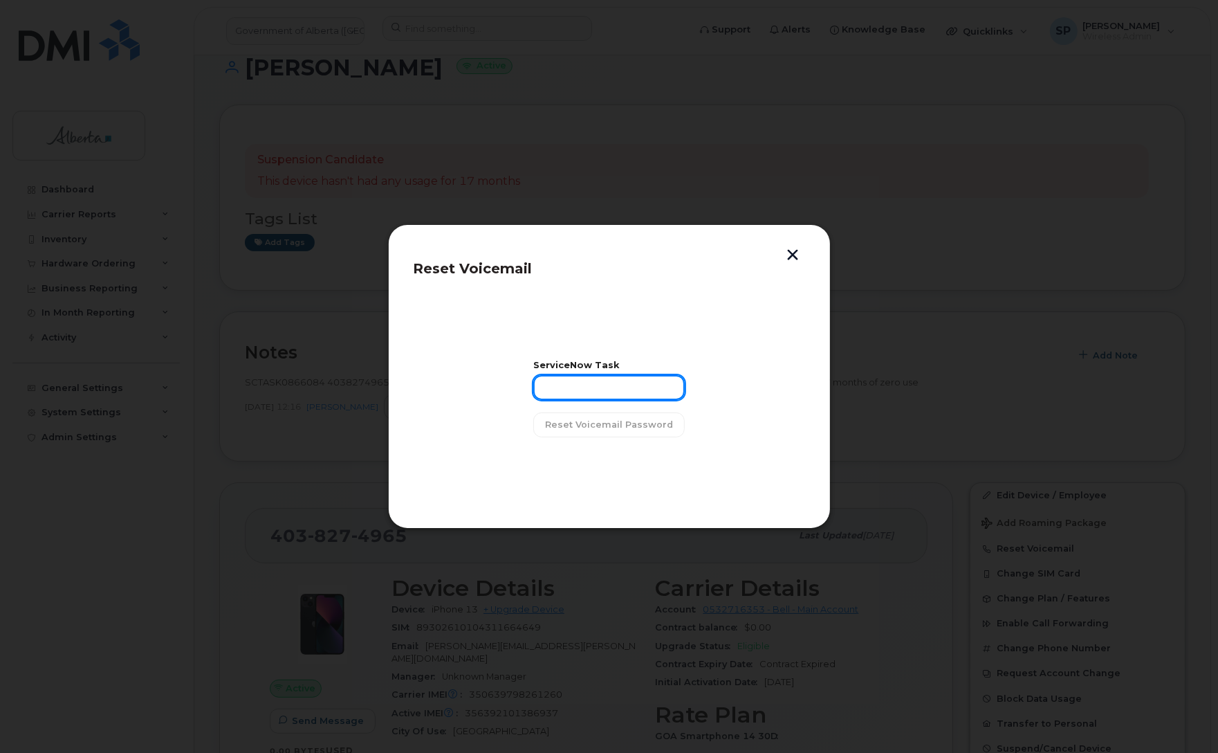
click at [590, 390] on input "text" at bounding box center [609, 387] width 152 height 25
paste input "SCTASK0866084"
type input "SCTASK0866084"
click at [590, 427] on span "Reset Voicemail Password" at bounding box center [609, 424] width 128 height 13
click at [614, 460] on span "Close" at bounding box center [610, 459] width 28 height 13
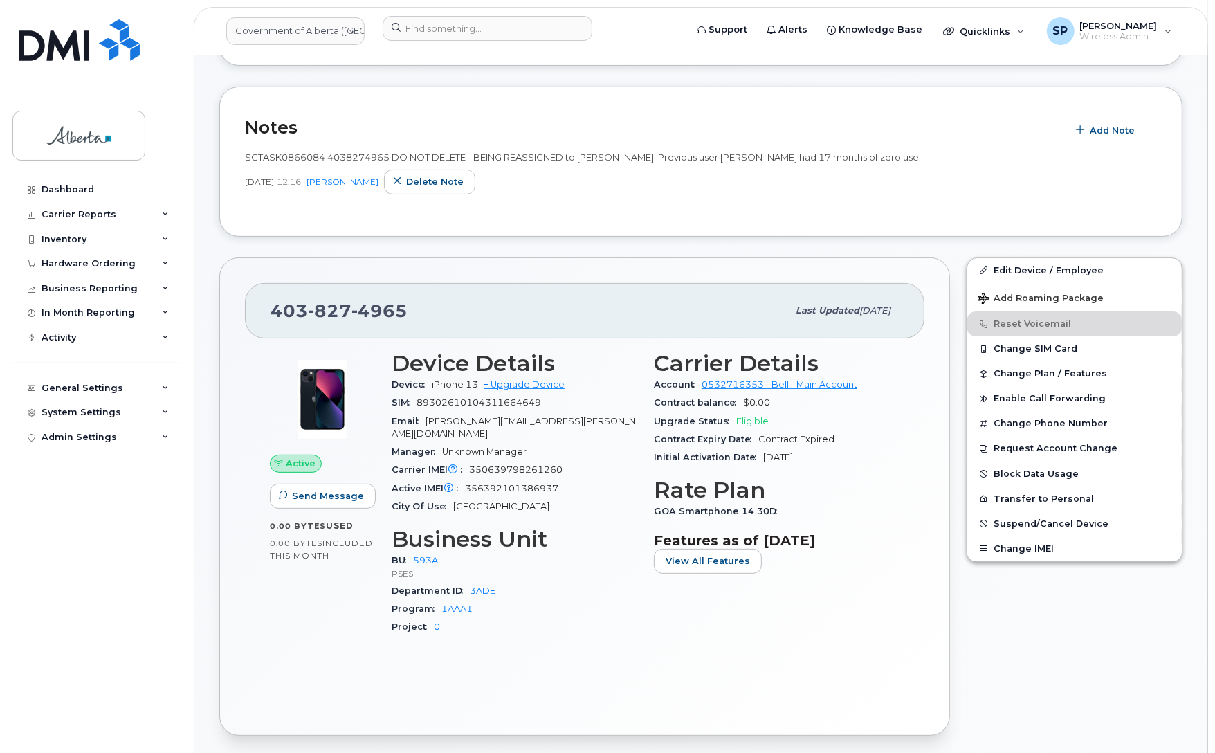
scroll to position [0, 0]
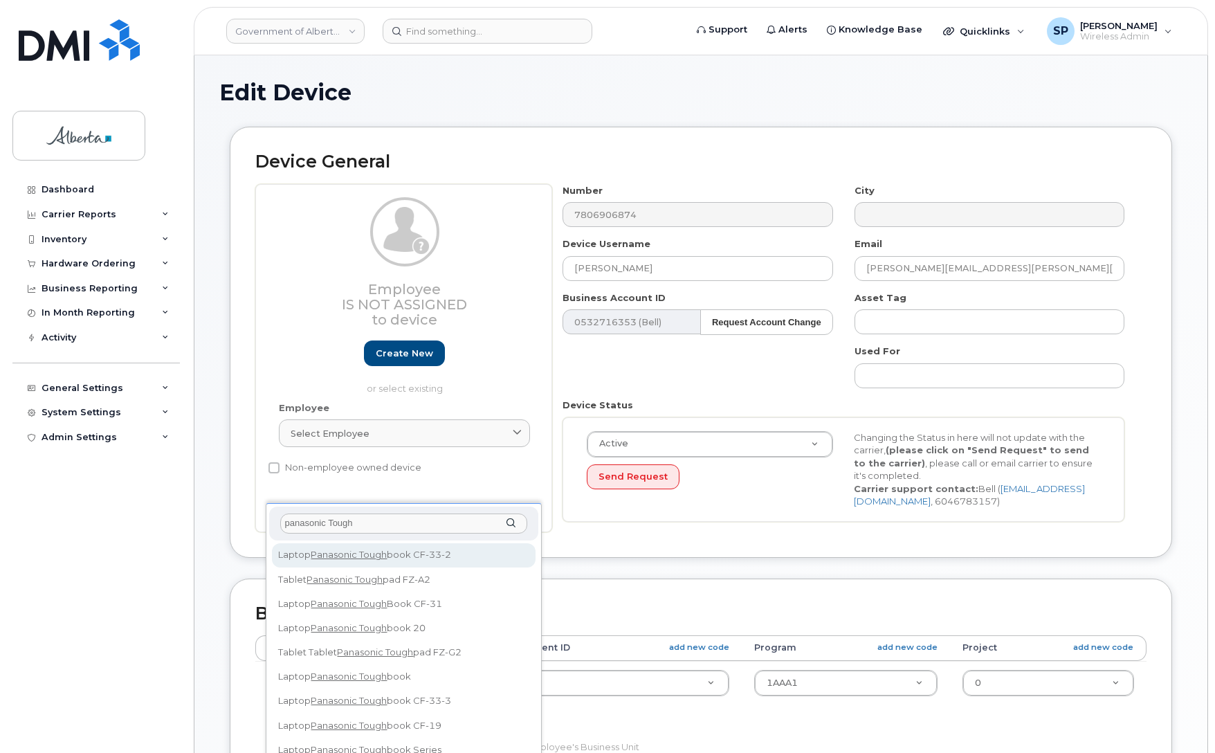
select select "4797682"
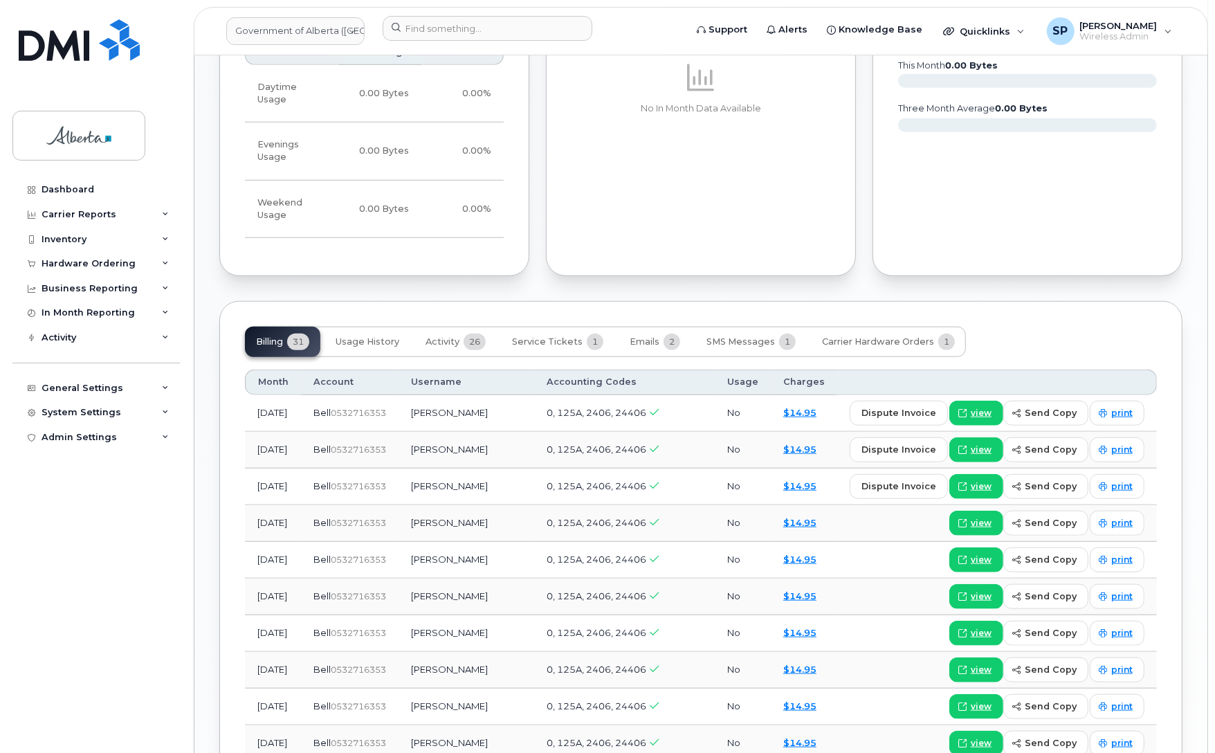
scroll to position [1042, 0]
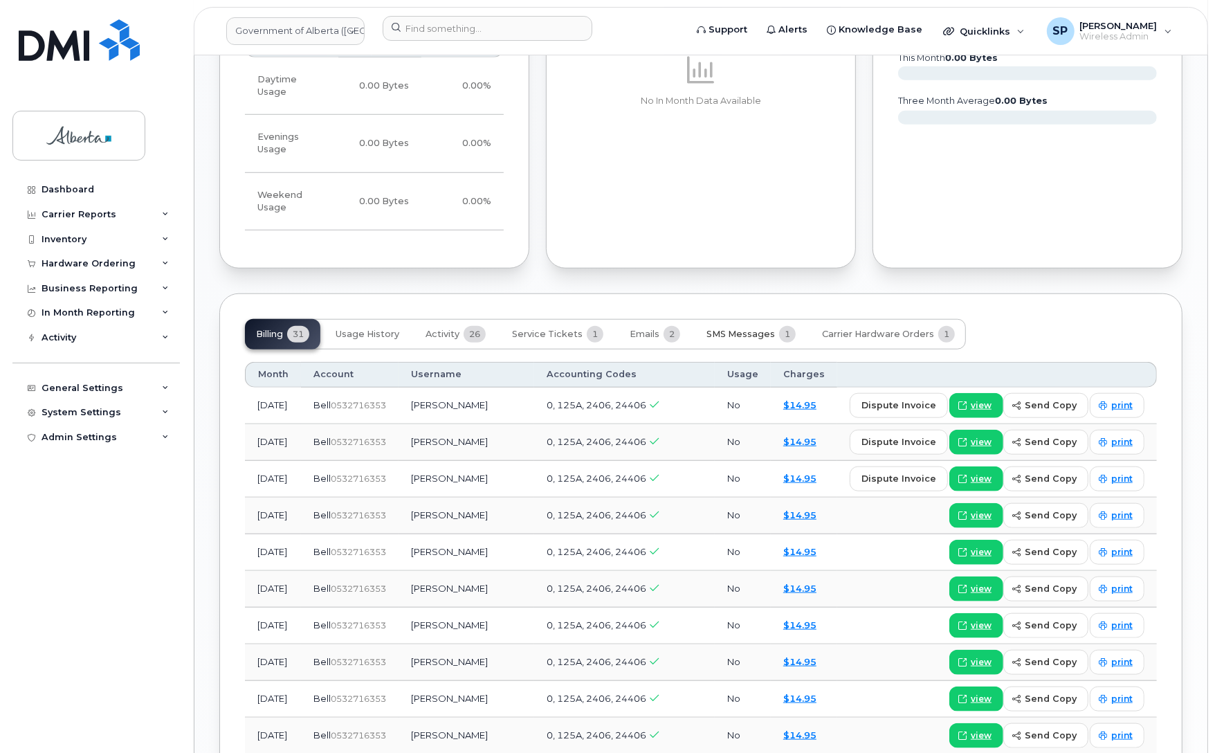
click at [738, 329] on span "SMS Messages" at bounding box center [740, 334] width 68 height 11
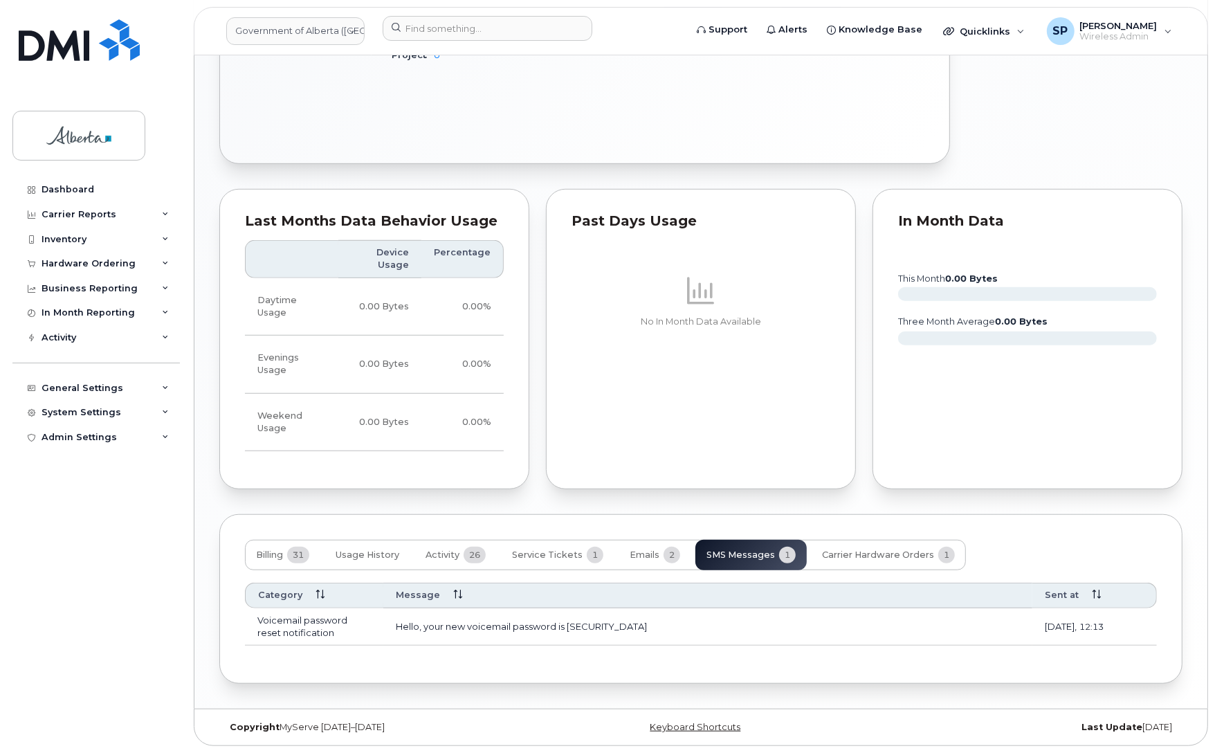
scroll to position [799, 0]
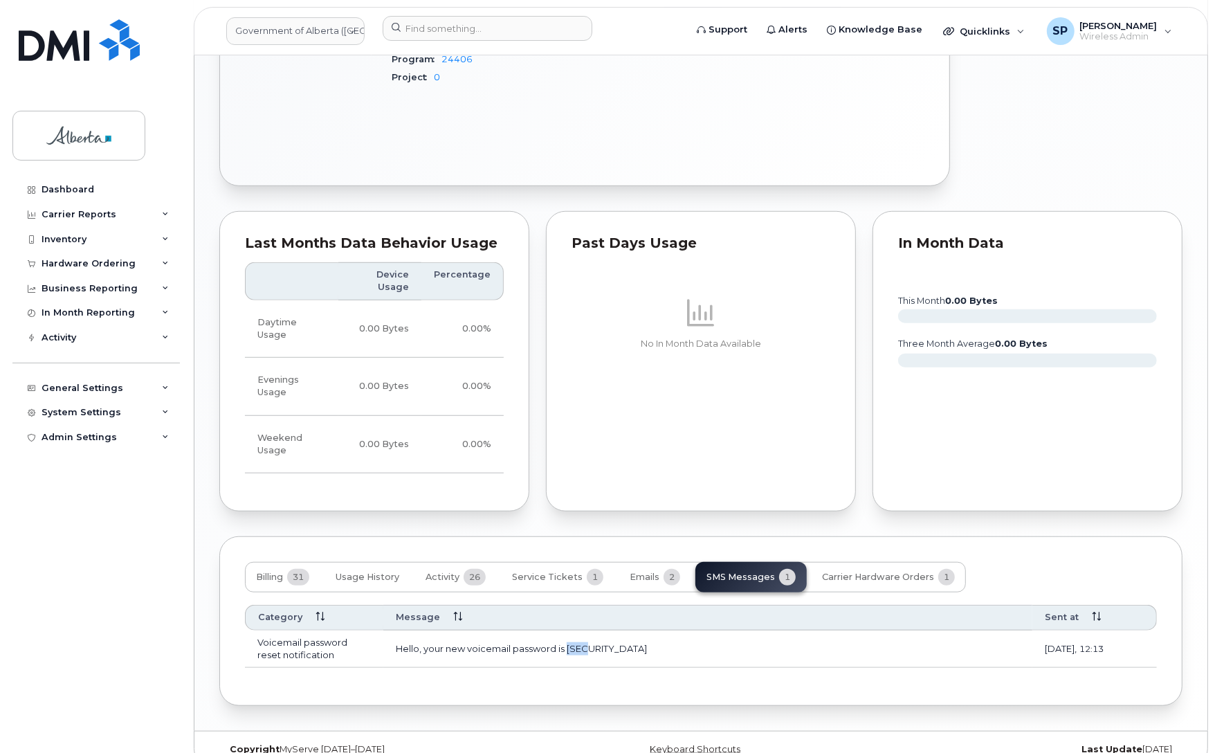
drag, startPoint x: 597, startPoint y: 626, endPoint x: 569, endPoint y: 627, distance: 27.7
click at [569, 630] on td "Hello, your new voicemail password is 2423" at bounding box center [707, 648] width 649 height 37
copy td "2423"
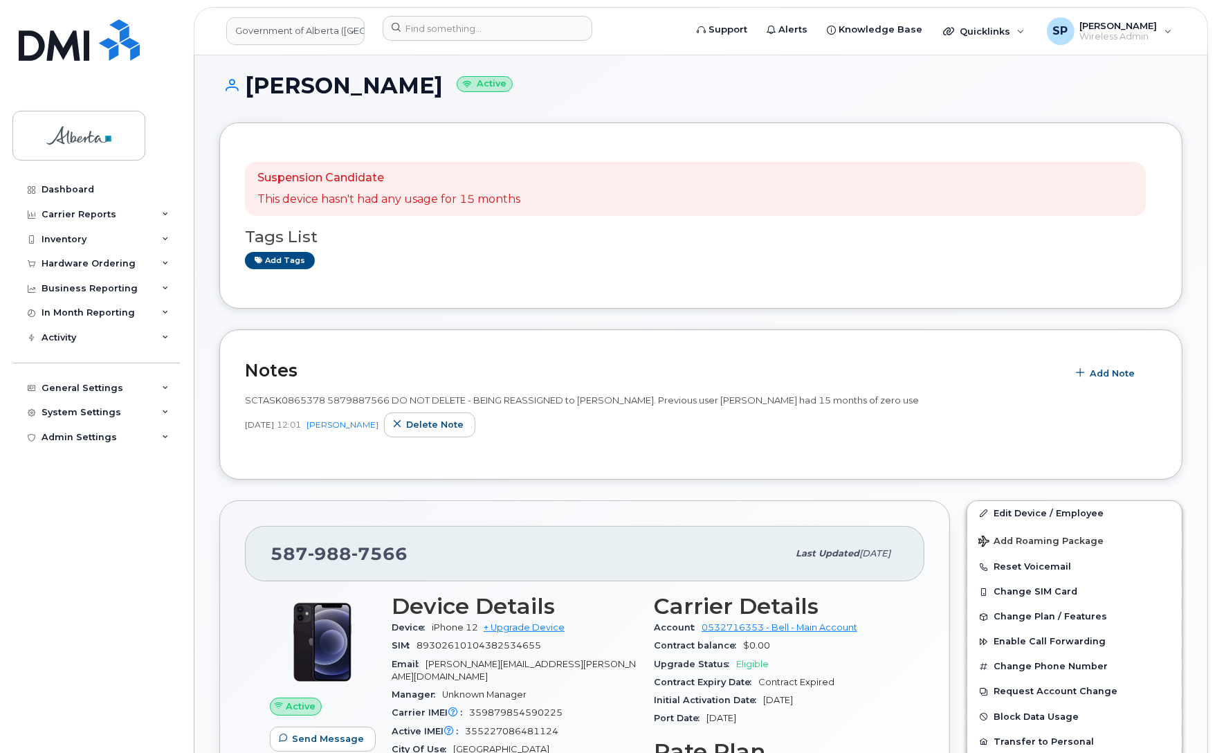
scroll to position [0, 0]
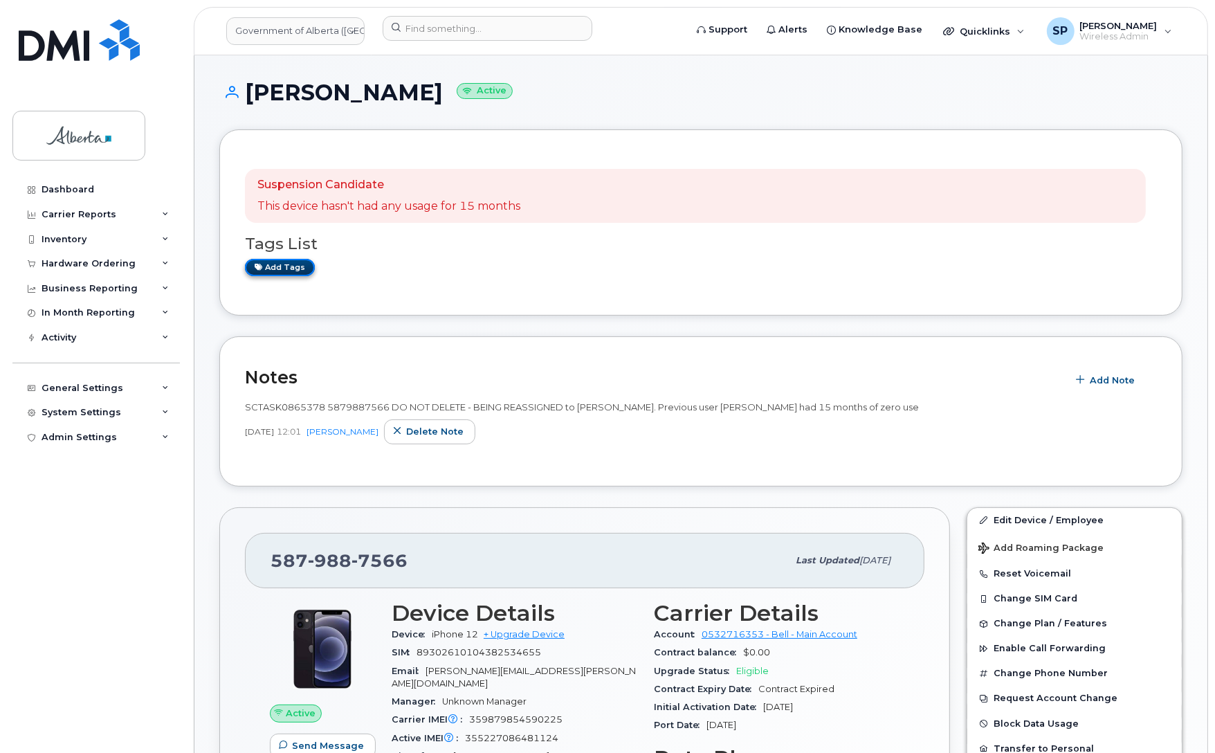
click at [277, 264] on link "Add tags" at bounding box center [280, 267] width 70 height 17
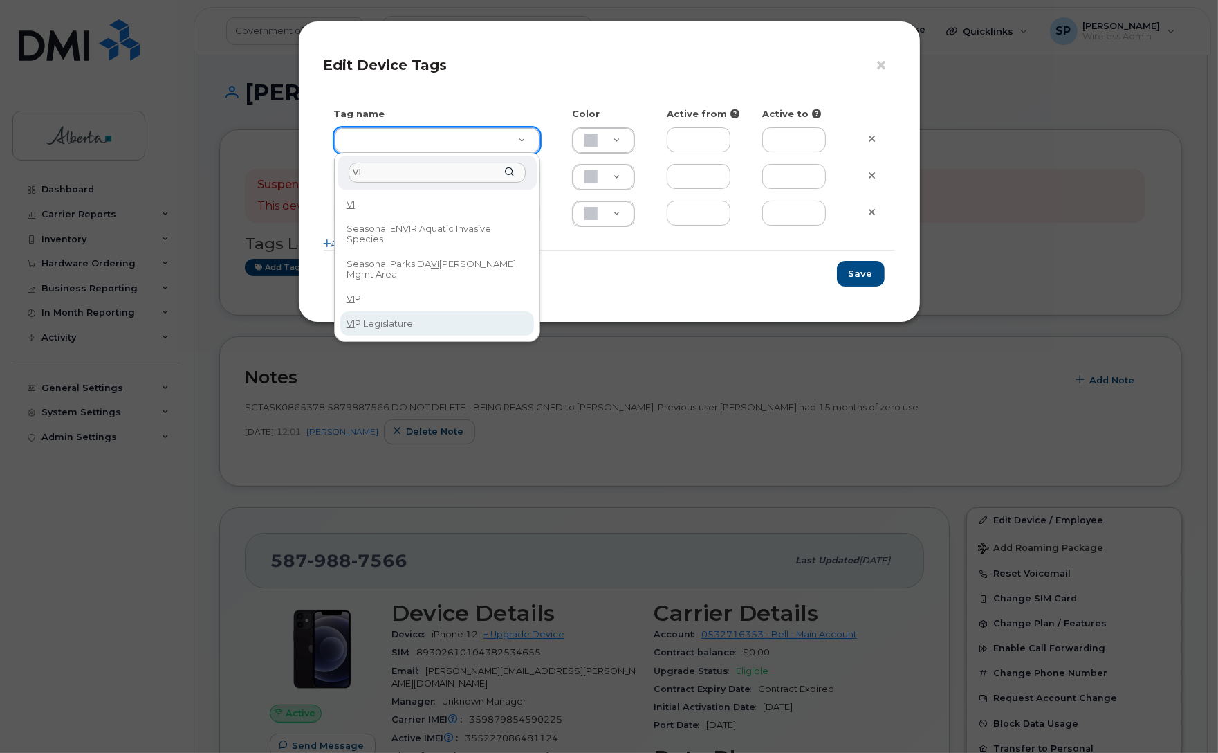
type input "VI"
type input "VIP Legislature"
type input "CAF0F6"
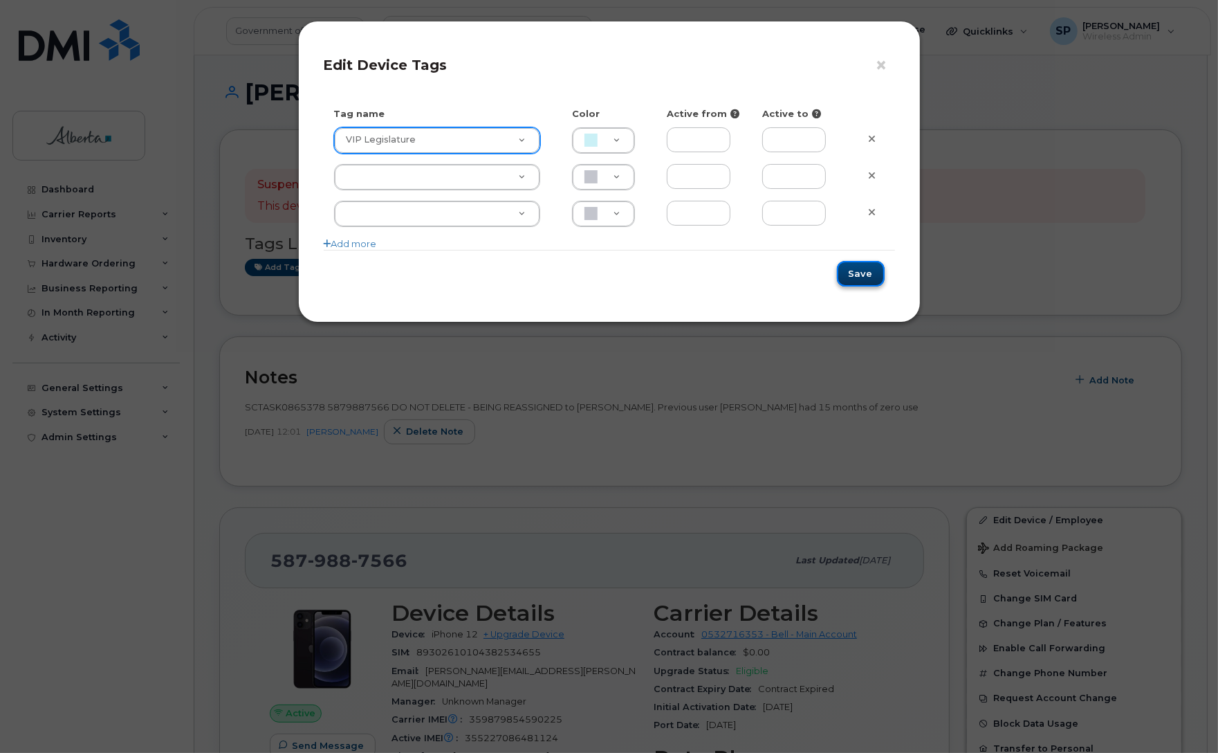
click at [867, 275] on button "Save" at bounding box center [861, 274] width 48 height 26
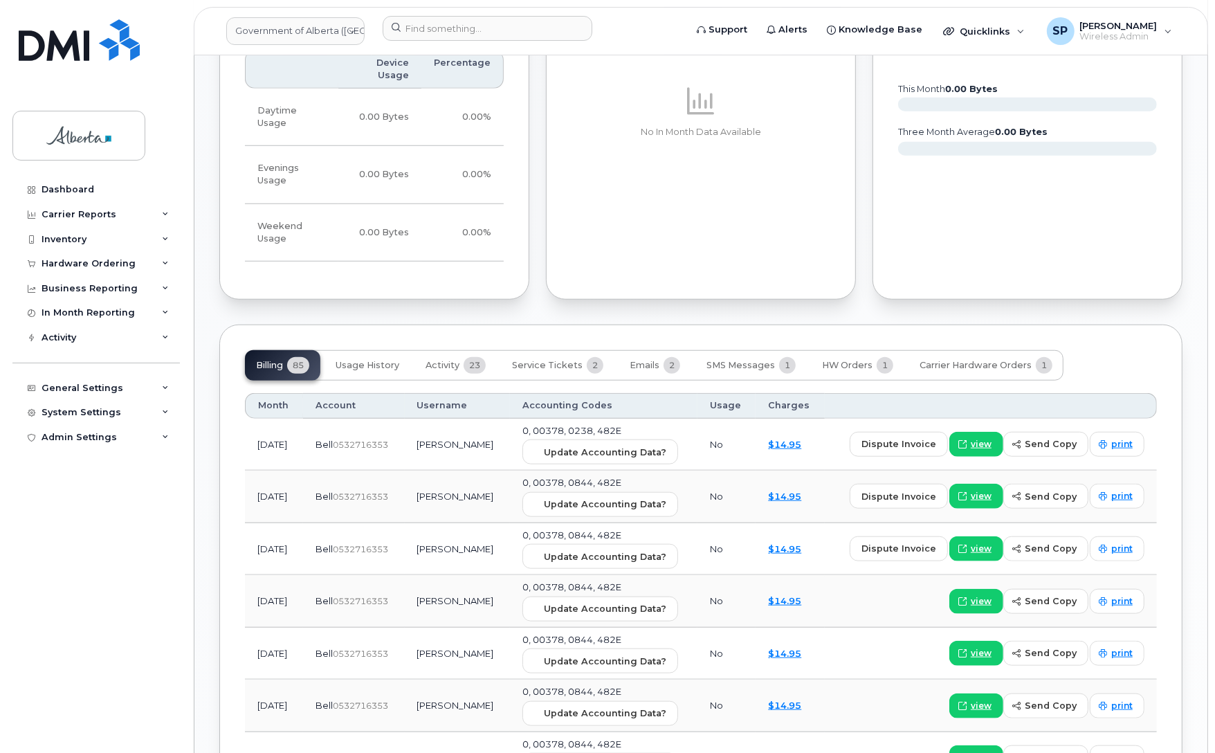
scroll to position [1021, 0]
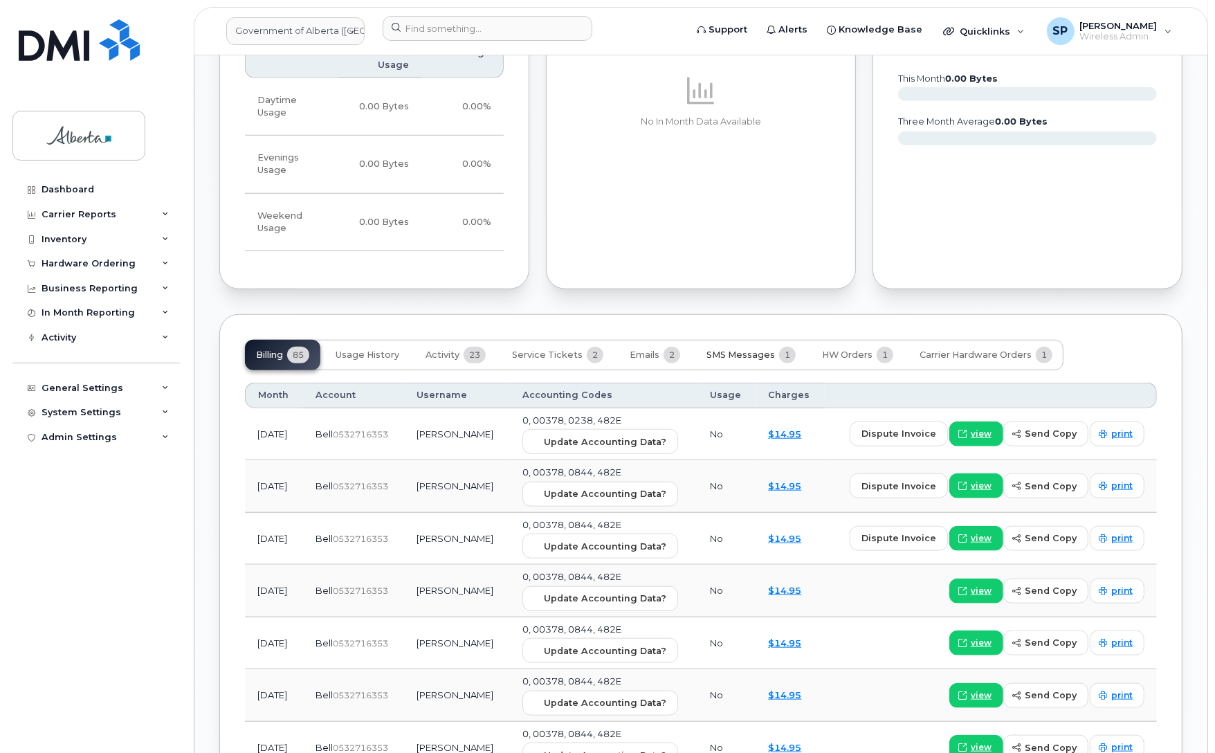
click at [731, 349] on span "SMS Messages" at bounding box center [740, 354] width 68 height 11
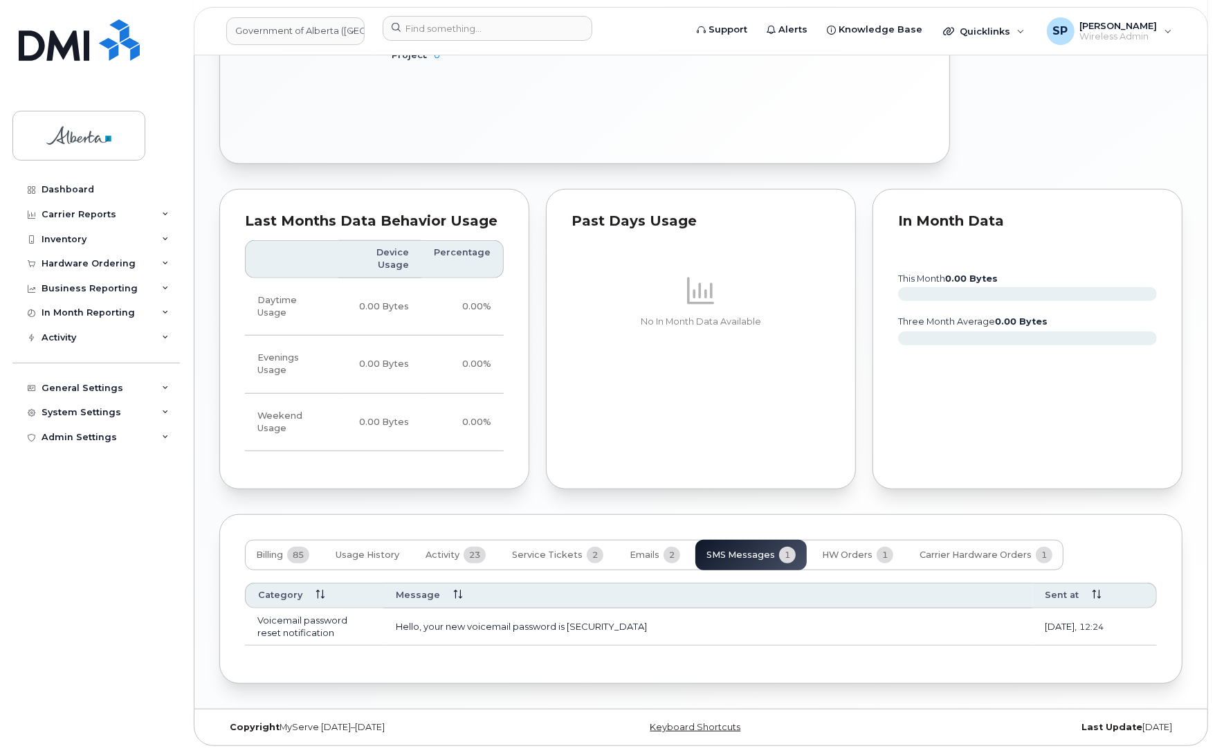
scroll to position [799, 0]
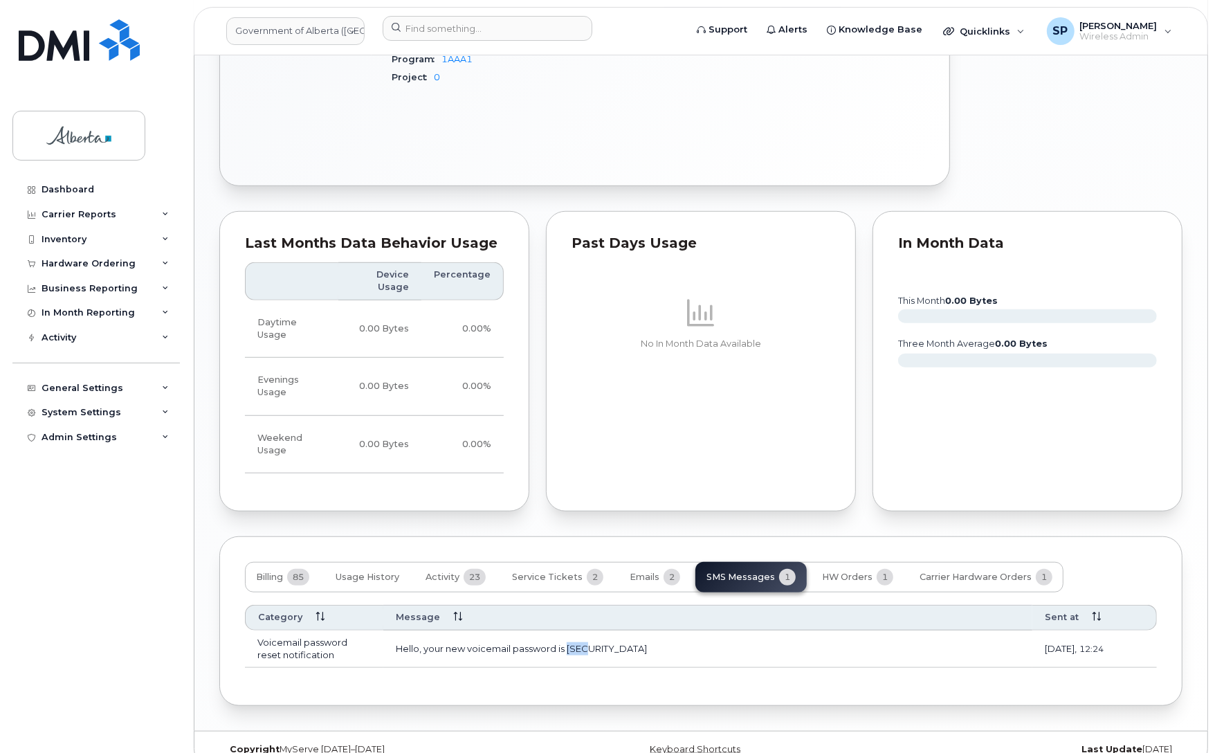
drag, startPoint x: 595, startPoint y: 630, endPoint x: 567, endPoint y: 630, distance: 27.7
click at [567, 630] on td "Hello, your new voicemail password is [SECURITY_DATA]" at bounding box center [707, 648] width 649 height 37
copy td "4806"
